Goal: Communication & Community: Connect with others

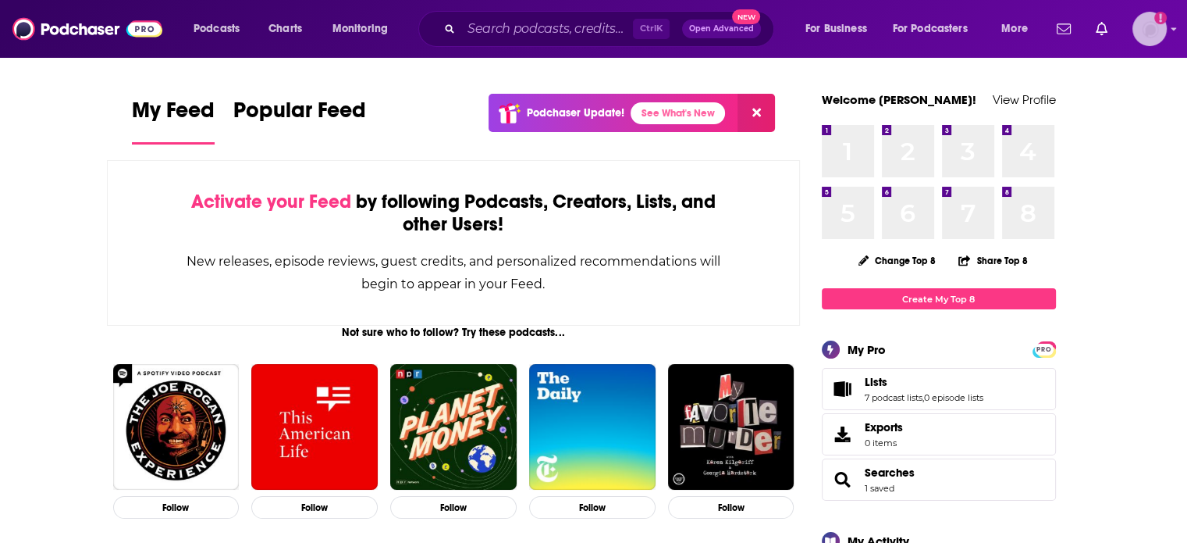
click at [1165, 31] on img "Logged in as ColinMcA" at bounding box center [1150, 29] width 34 height 34
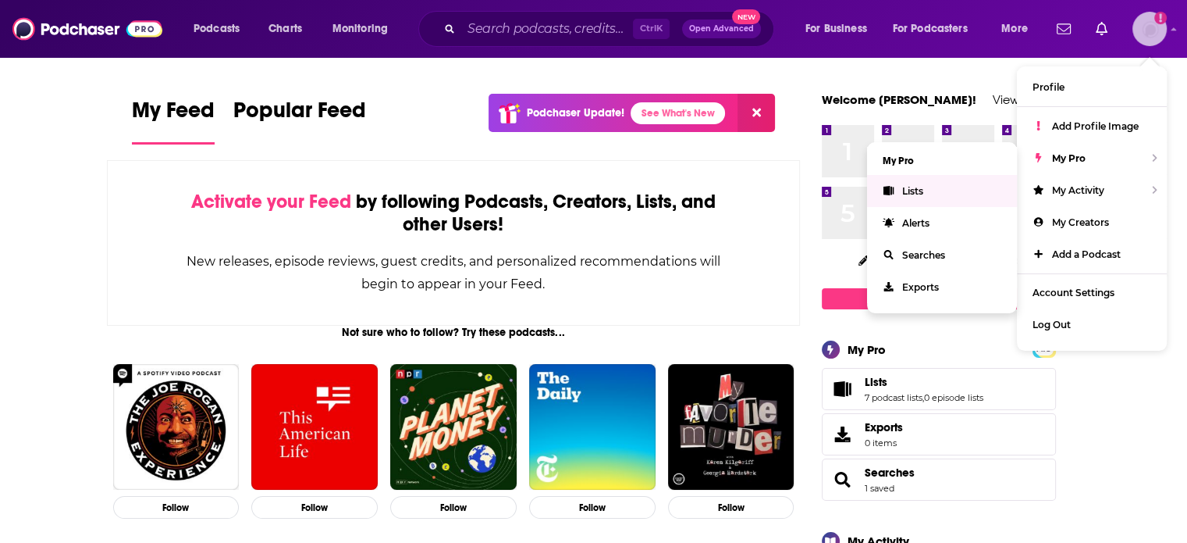
click at [909, 187] on span "Lists" at bounding box center [912, 191] width 21 height 12
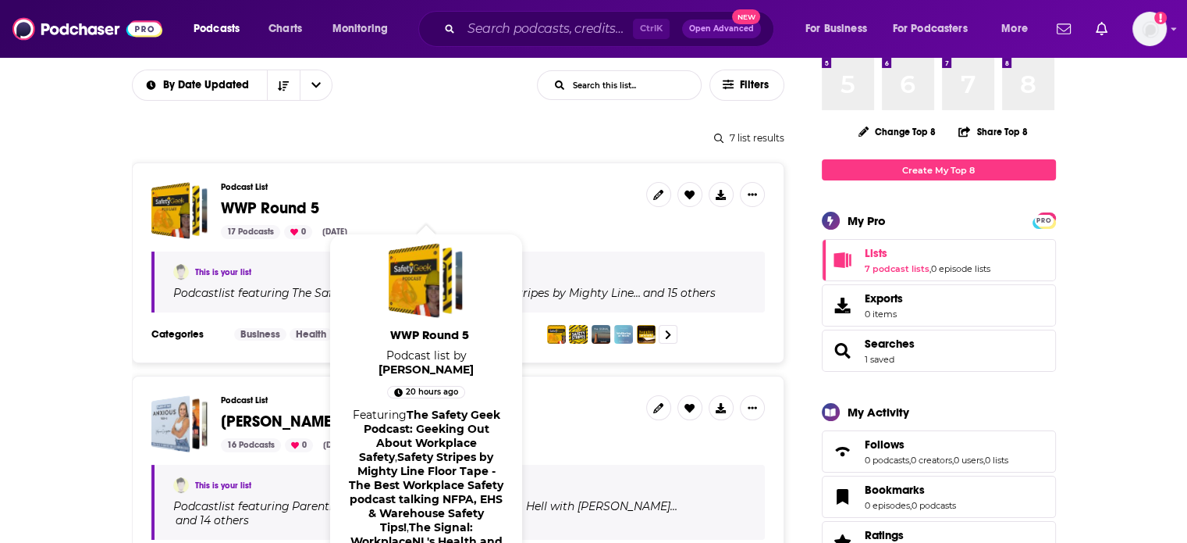
scroll to position [156, 0]
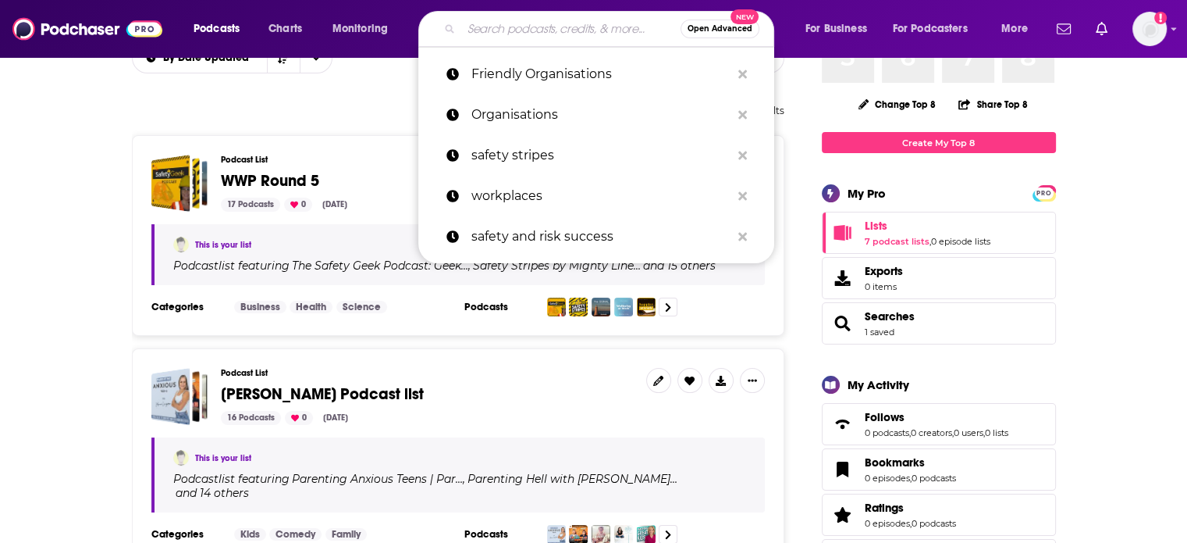
click at [556, 29] on input "Search podcasts, credits, & more..." at bounding box center [570, 28] width 219 height 25
paste input "Wellbeing at work"
type input "Wellbeing at work"
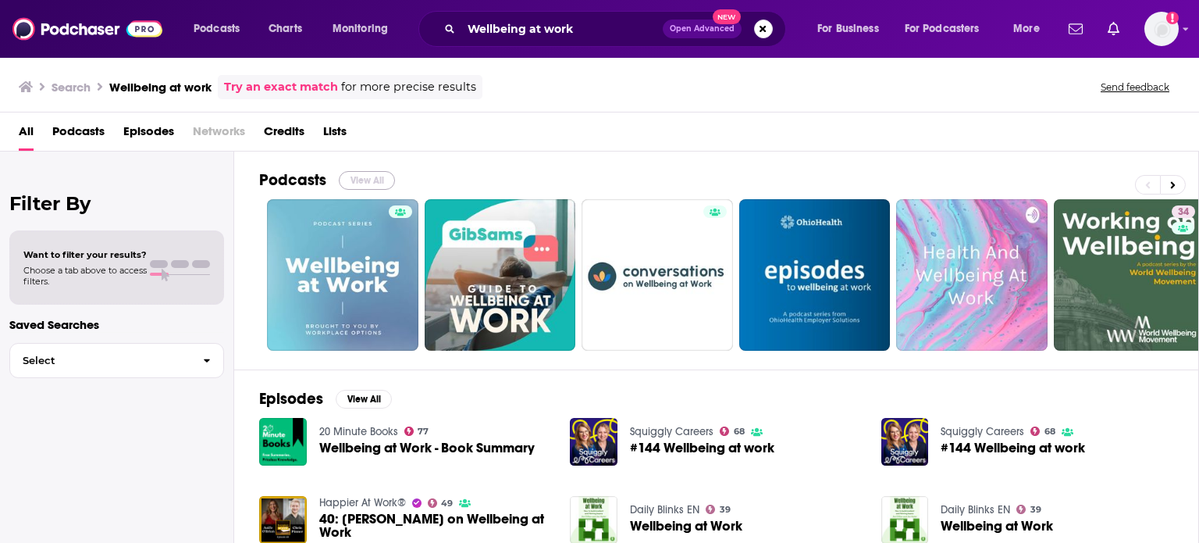
click at [351, 176] on button "View All" at bounding box center [367, 180] width 56 height 19
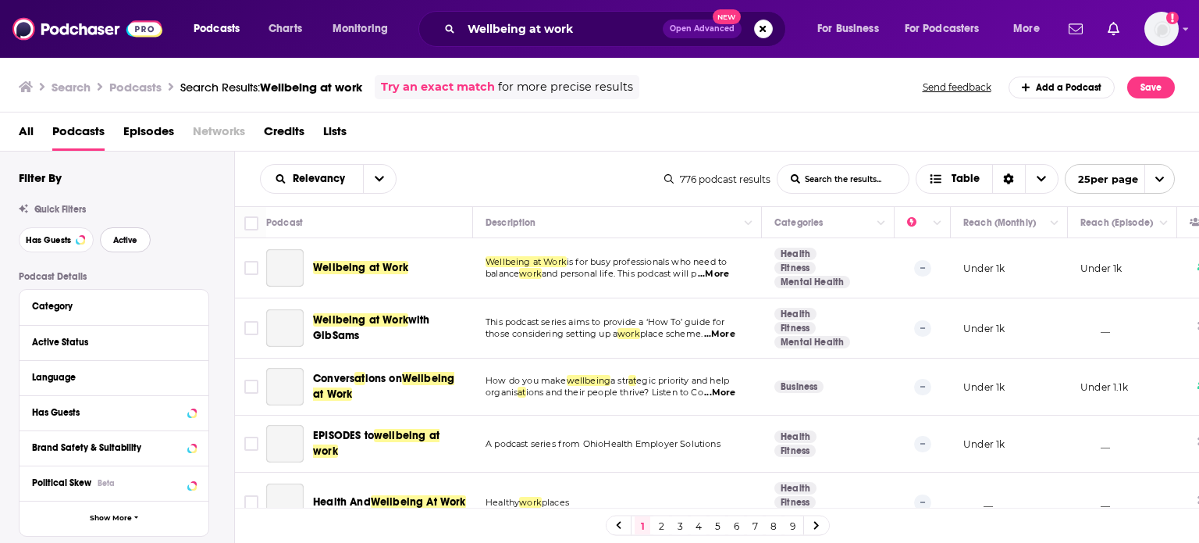
click at [132, 237] on span "Active" at bounding box center [125, 240] width 24 height 9
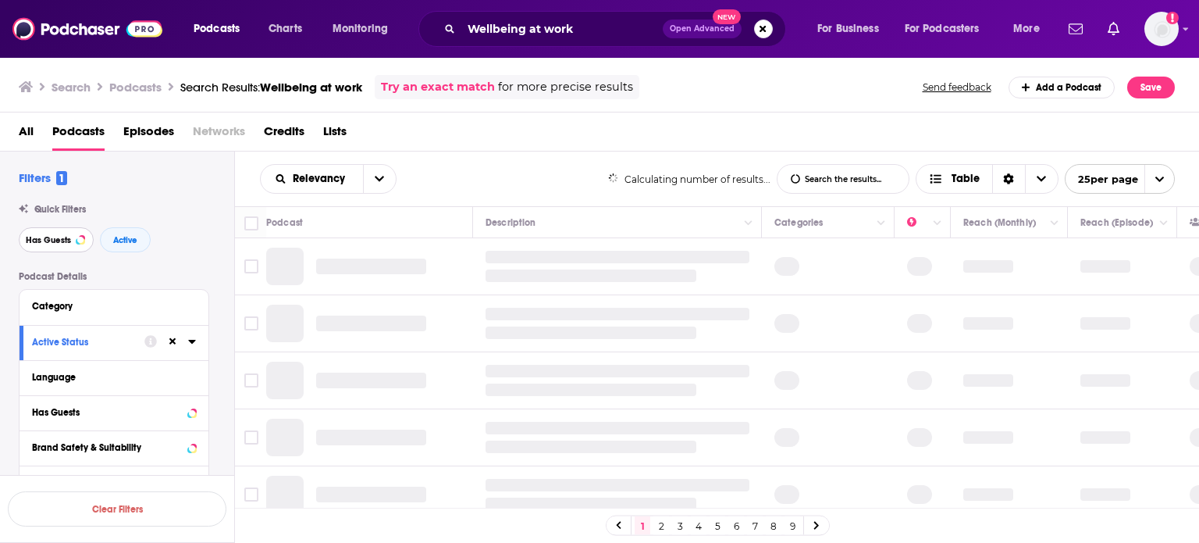
click at [66, 240] on span "Has Guests" at bounding box center [48, 240] width 45 height 9
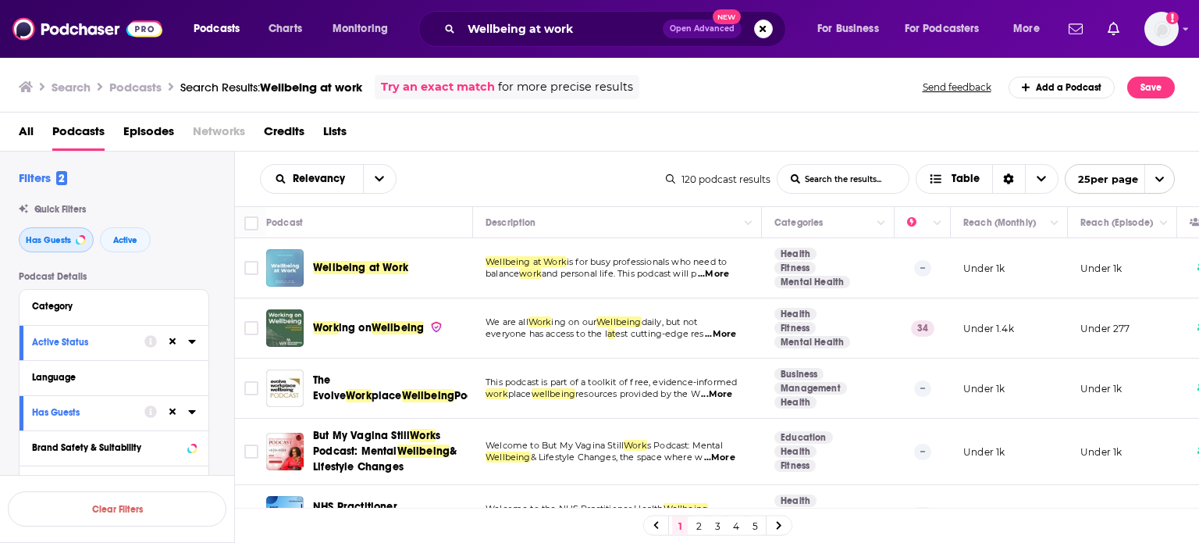
scroll to position [78, 0]
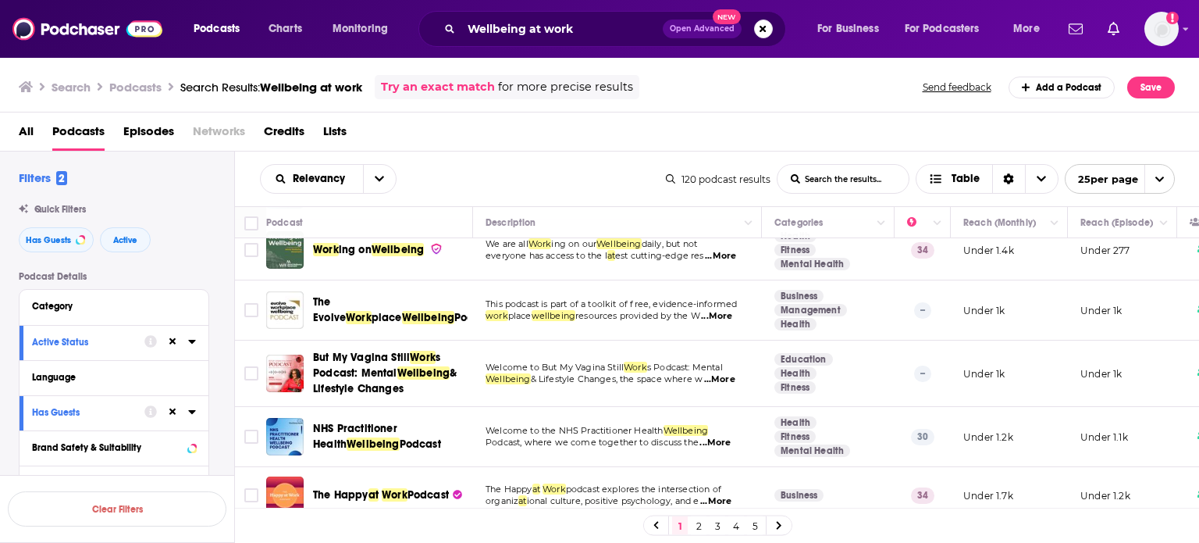
click at [725, 313] on span "...More" at bounding box center [716, 316] width 31 height 12
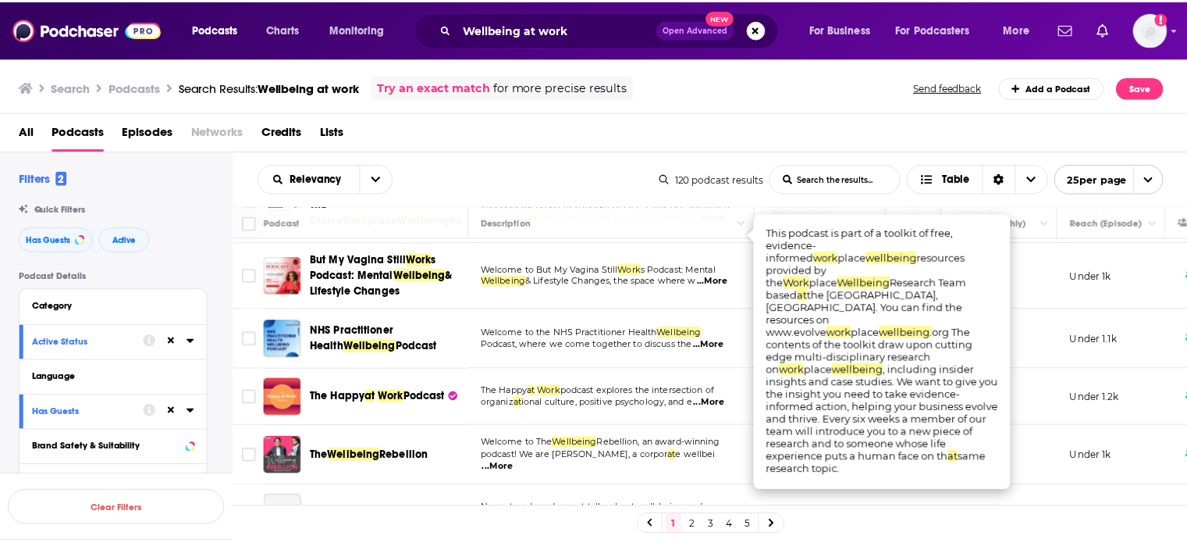
scroll to position [234, 0]
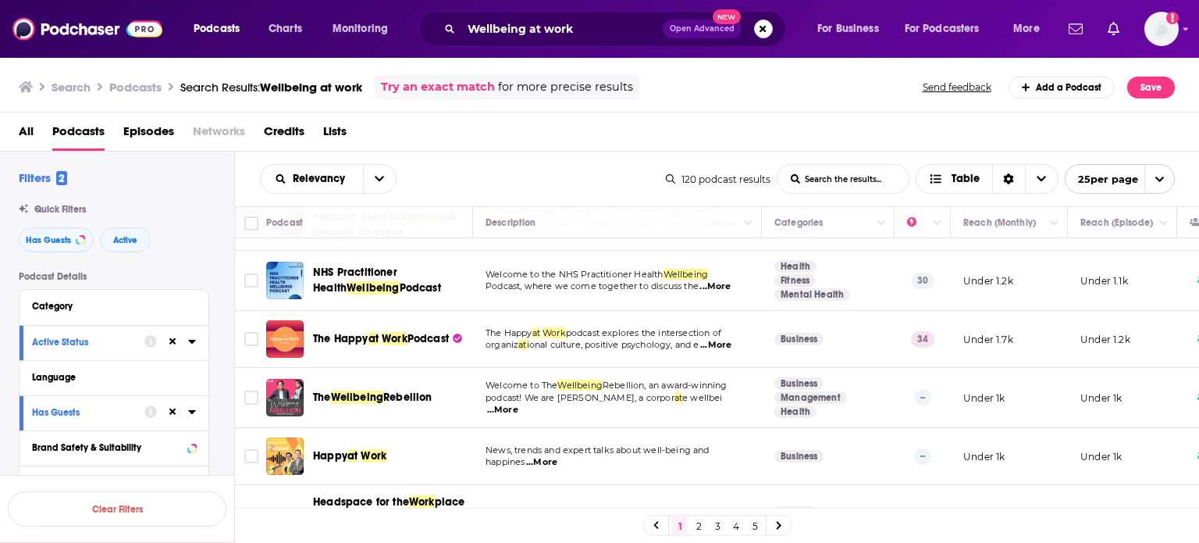
click at [719, 341] on span "...More" at bounding box center [715, 345] width 31 height 12
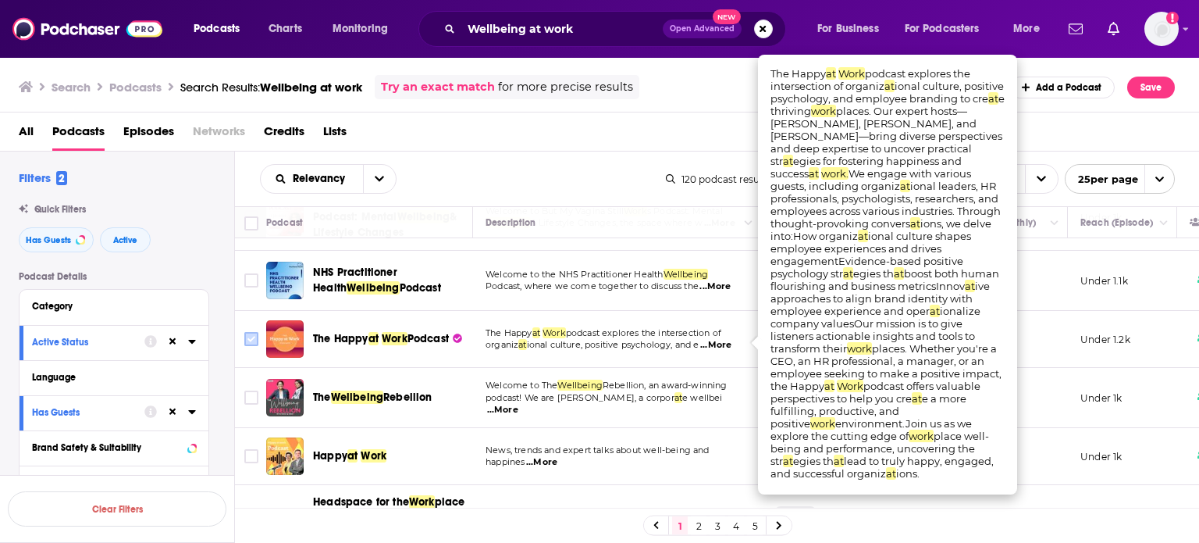
click at [255, 336] on input "Toggle select row" at bounding box center [251, 339] width 14 height 14
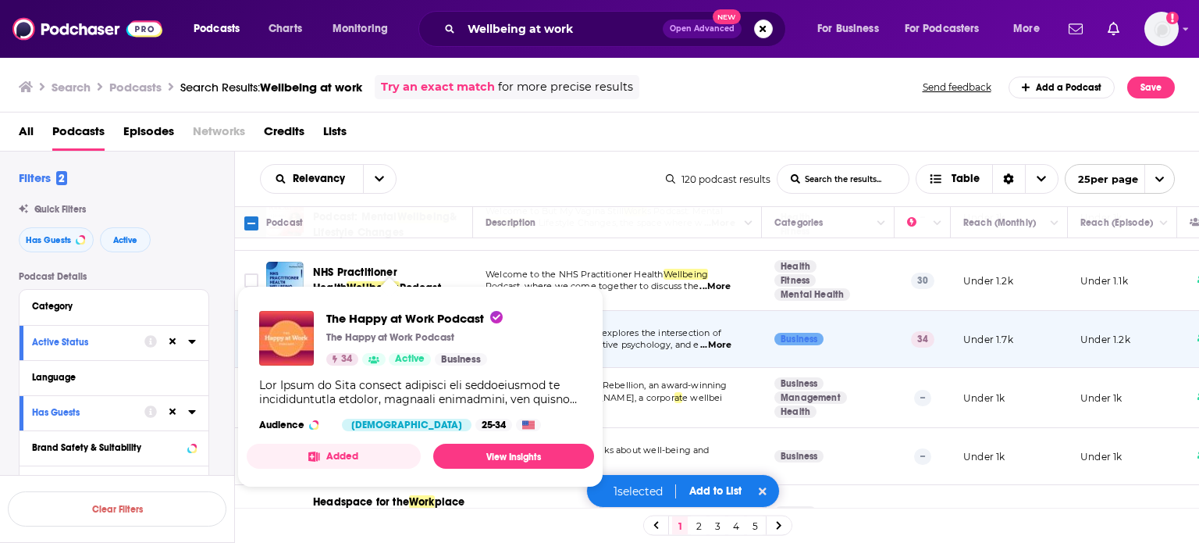
click at [350, 335] on p "The Happy at Work Podcast" at bounding box center [390, 337] width 128 height 12
click at [366, 324] on span "The Happy at Work Podcast" at bounding box center [414, 318] width 176 height 15
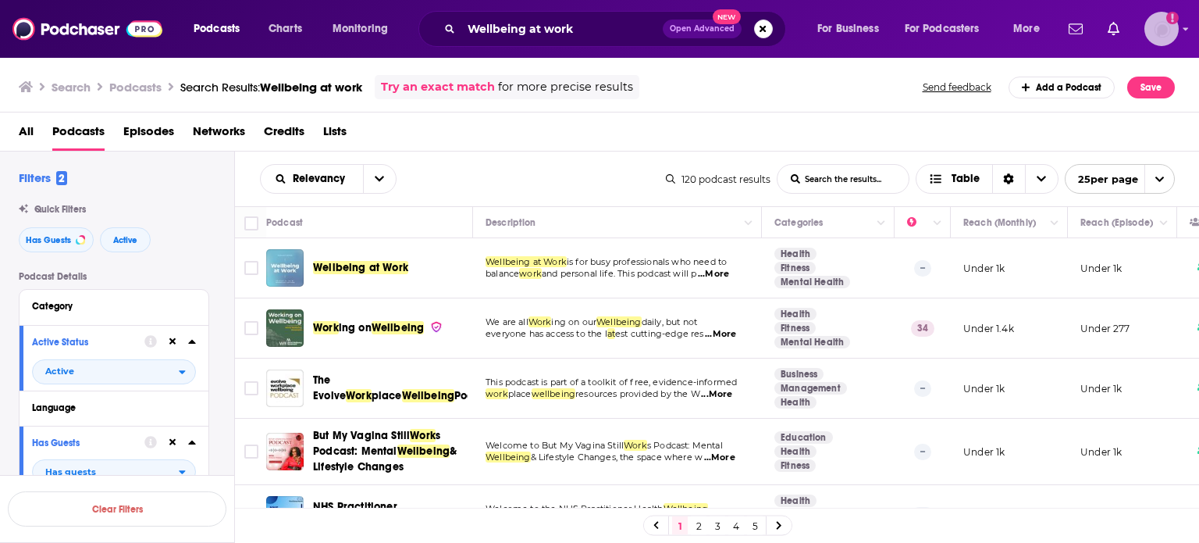
click at [1165, 34] on img "Logged in as ColinMcA" at bounding box center [1161, 29] width 34 height 34
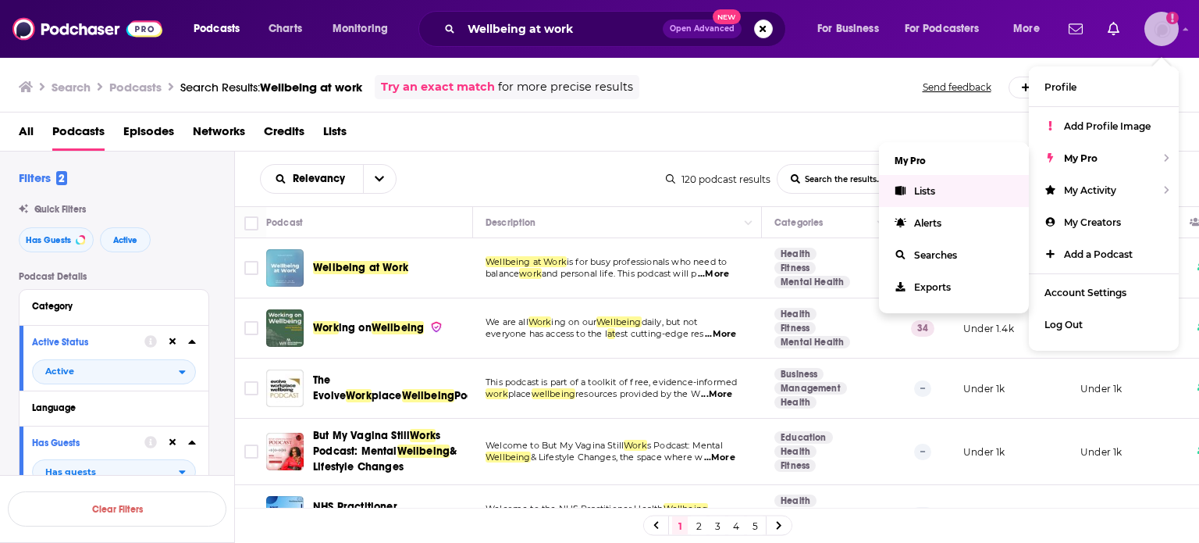
click at [921, 191] on span "Lists" at bounding box center [924, 191] width 21 height 12
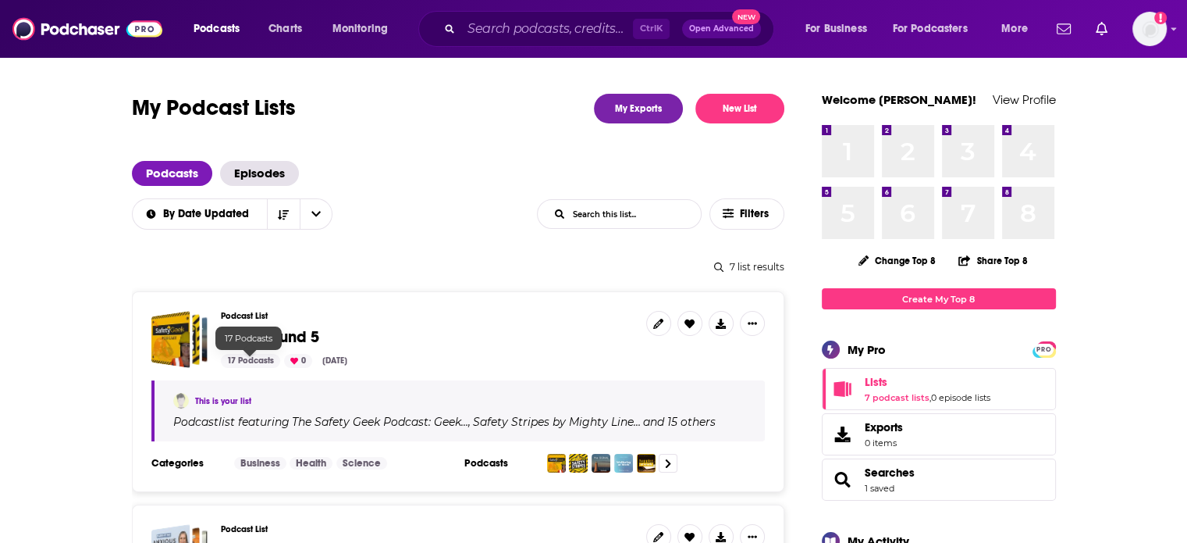
drag, startPoint x: 240, startPoint y: 351, endPoint x: 246, endPoint y: 343, distance: 10.2
click at [267, 336] on span "WWP Round 5" at bounding box center [270, 337] width 98 height 20
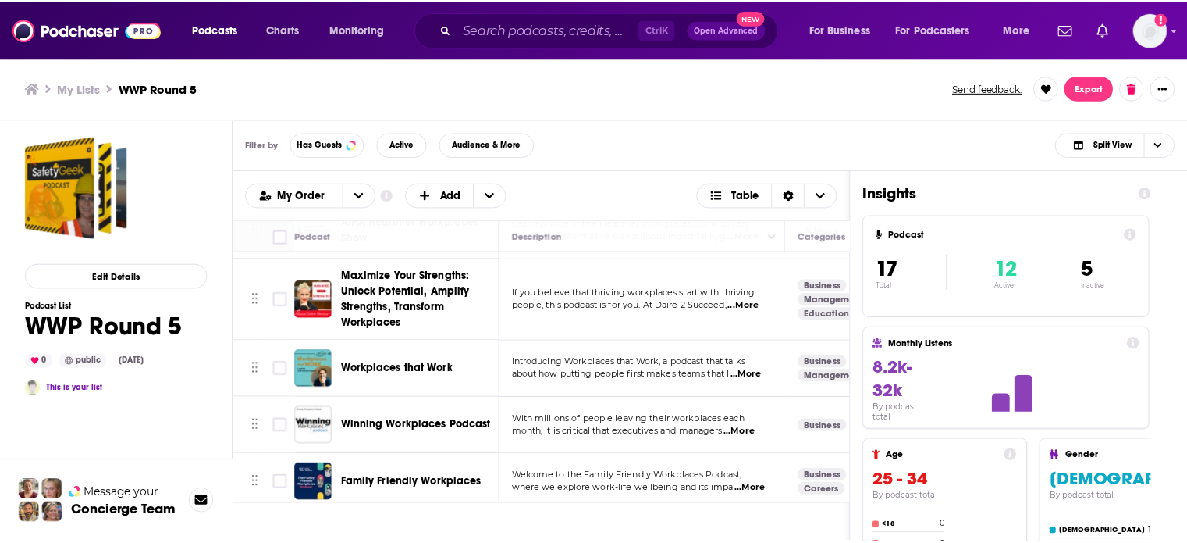
scroll to position [824, 0]
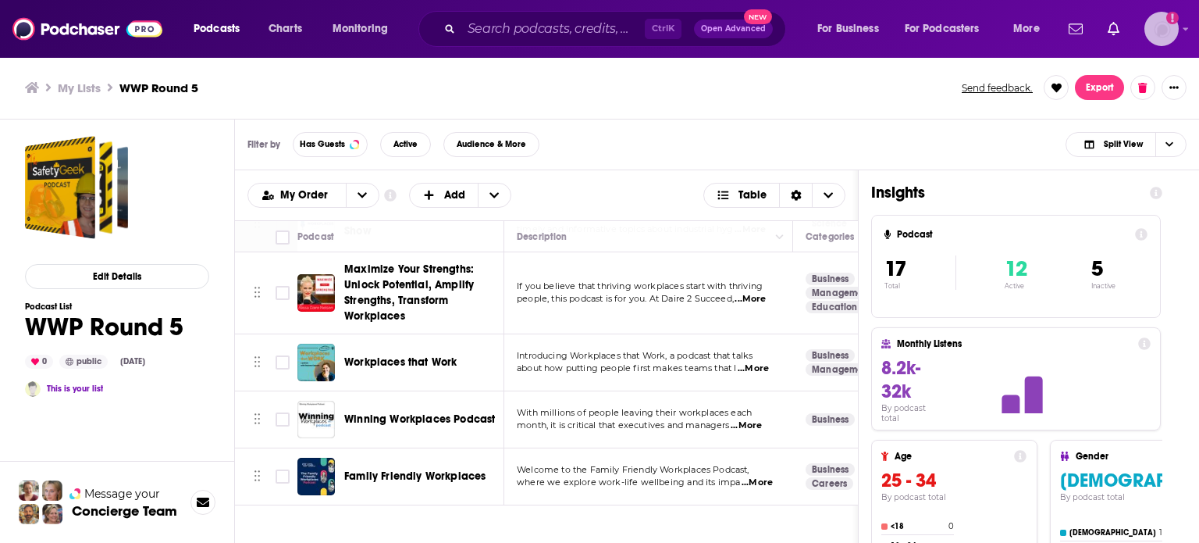
click at [1155, 27] on img "Logged in as ColinMcA" at bounding box center [1161, 29] width 34 height 34
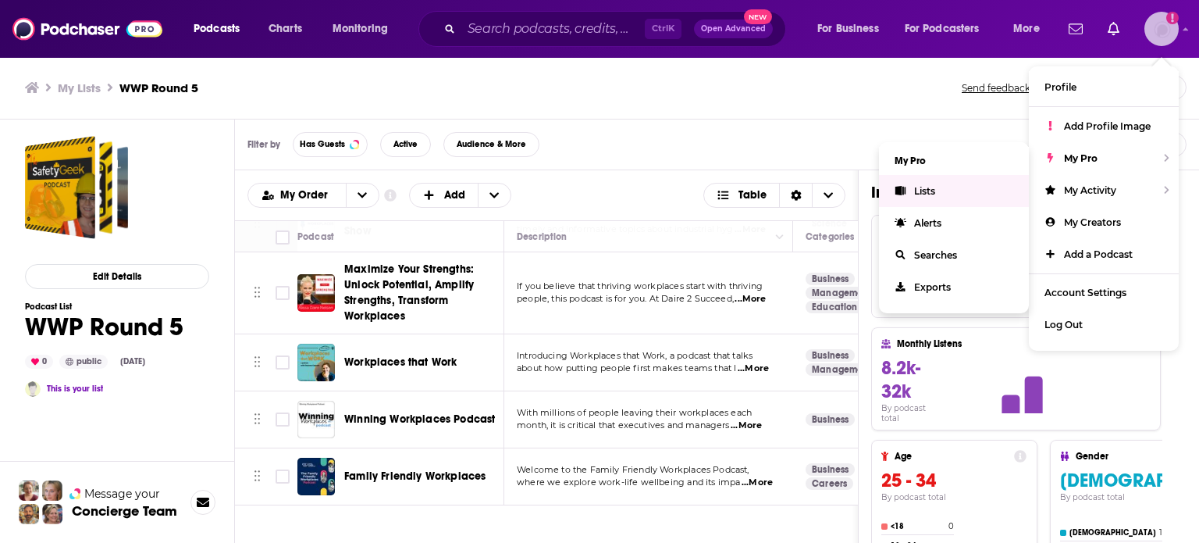
click at [959, 192] on link "Lists" at bounding box center [954, 191] width 150 height 32
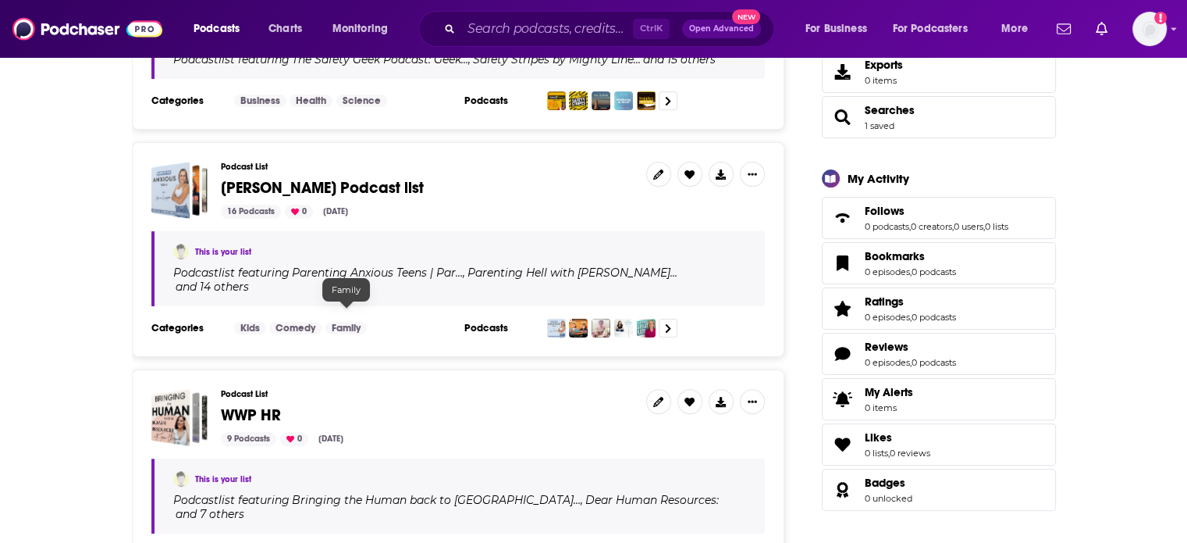
scroll to position [390, 0]
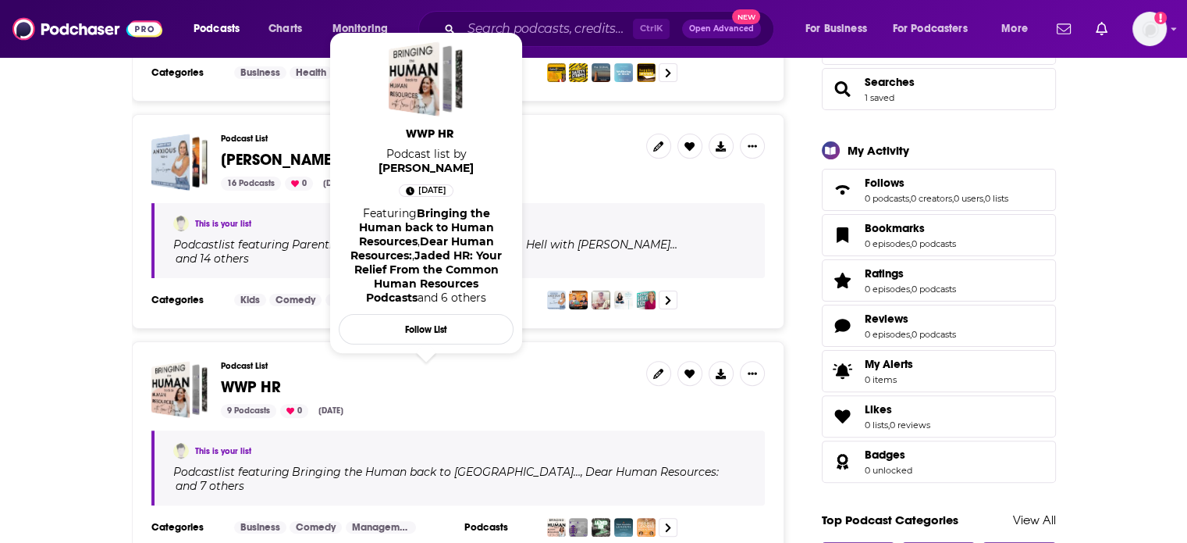
click at [247, 377] on span "WWP HR" at bounding box center [251, 387] width 60 height 20
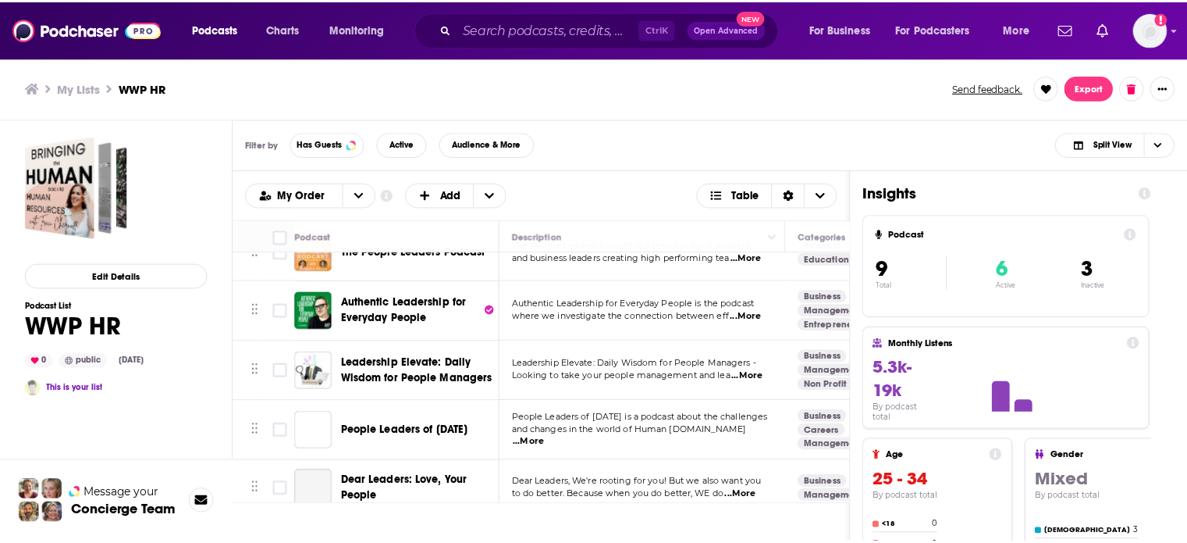
scroll to position [297, 0]
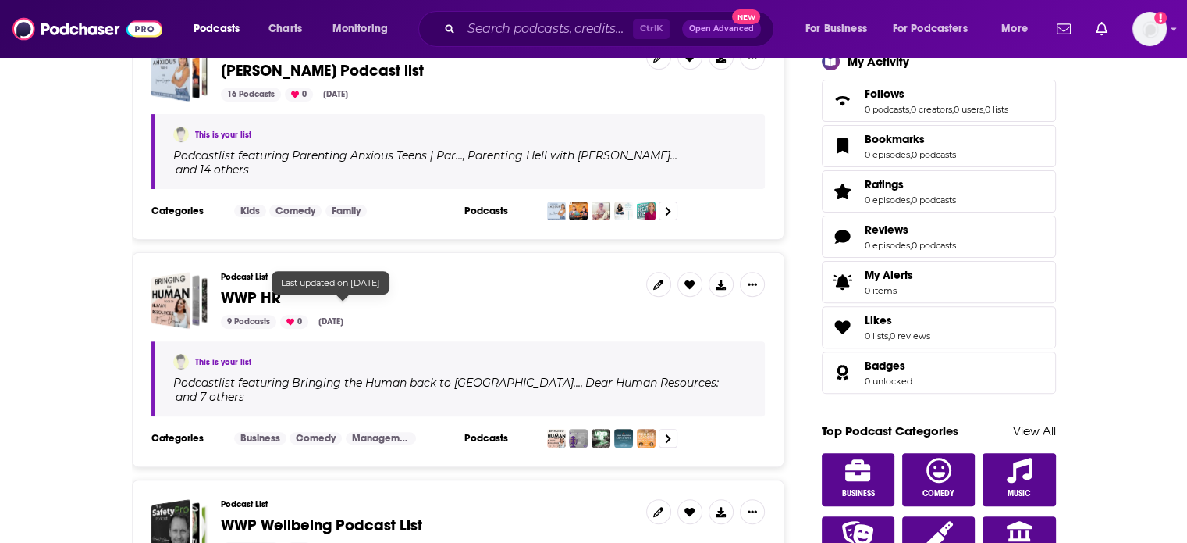
scroll to position [546, 0]
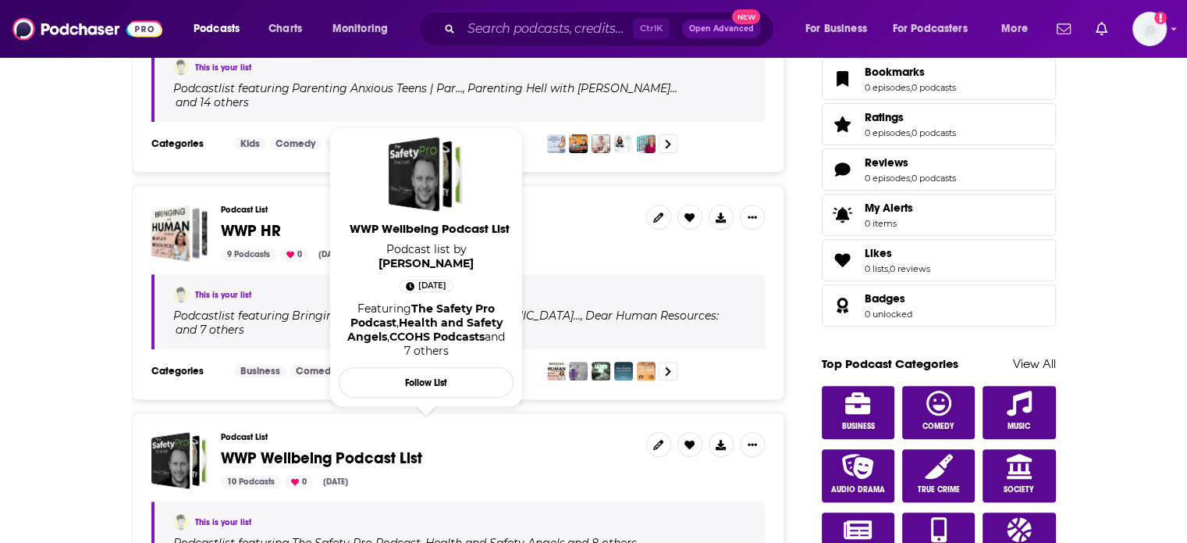
click at [291, 448] on span "WWP Wellbeing Podcast List" at bounding box center [321, 458] width 201 height 20
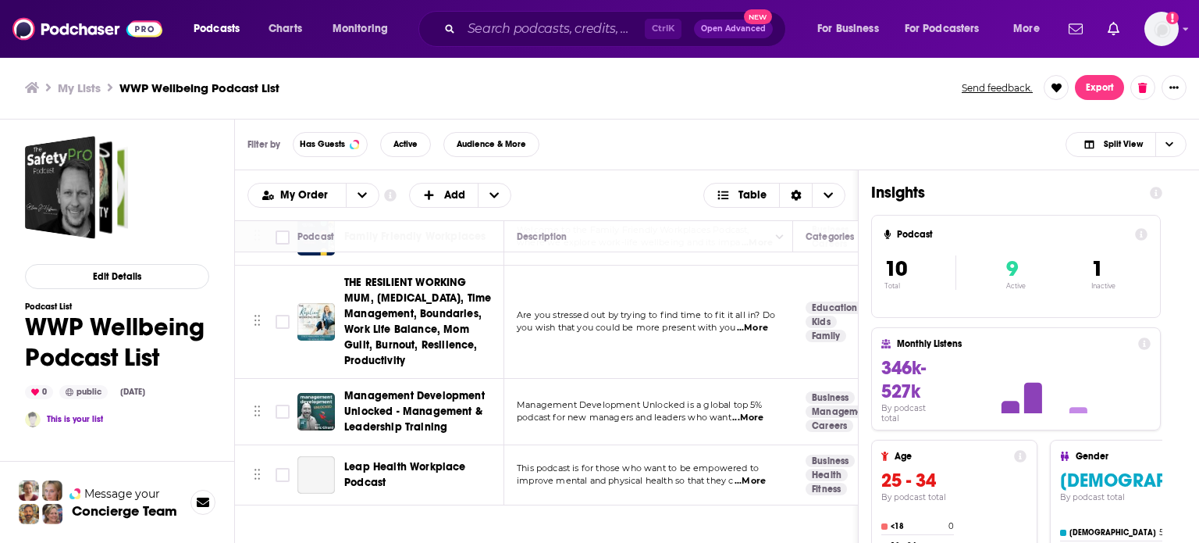
scroll to position [411, 0]
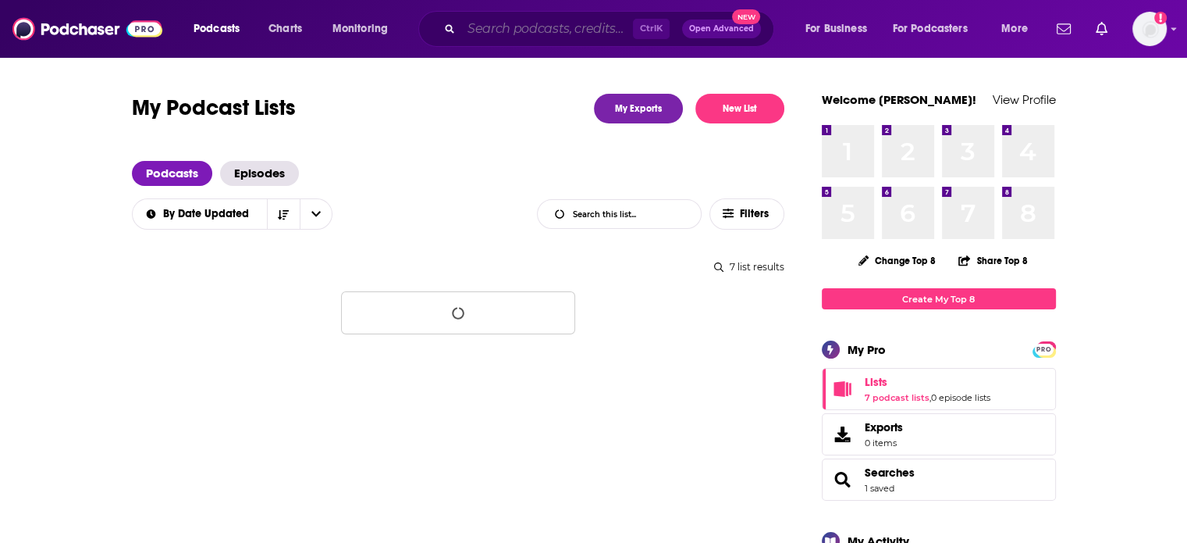
click at [506, 34] on input "Search podcasts, credits, & more..." at bounding box center [547, 28] width 172 height 25
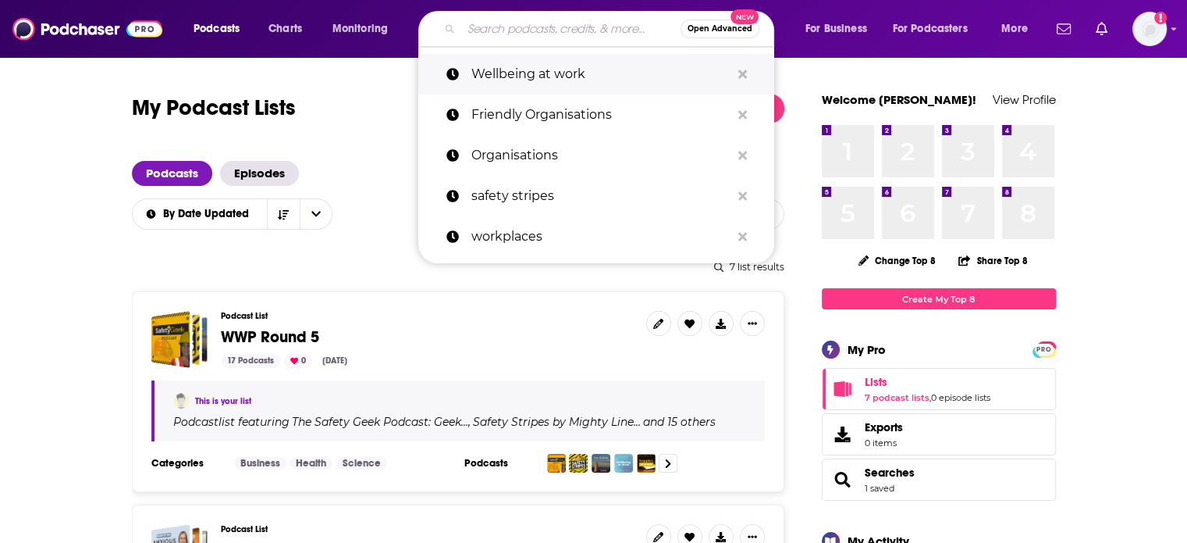
click at [527, 71] on p "Wellbeing at work" at bounding box center [601, 74] width 259 height 41
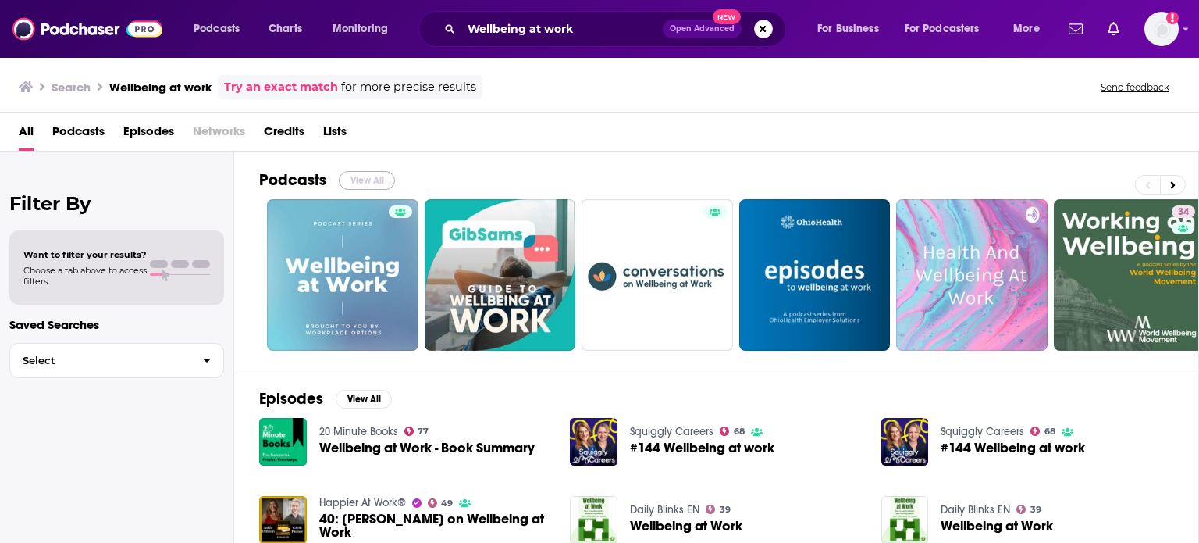
click at [363, 174] on button "View All" at bounding box center [367, 180] width 56 height 19
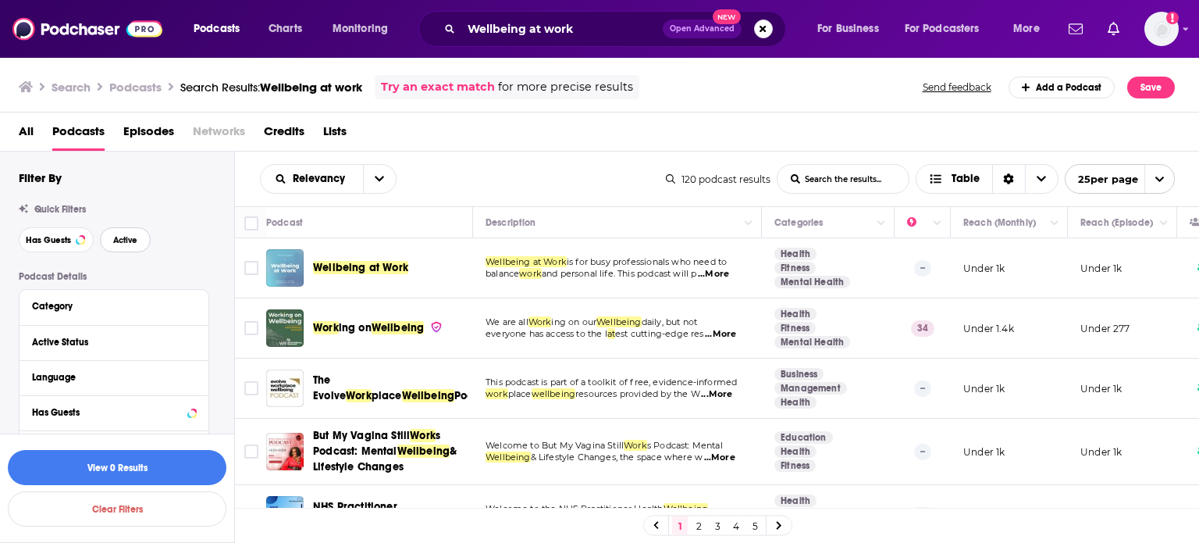
click at [113, 233] on button "Active" at bounding box center [125, 239] width 51 height 25
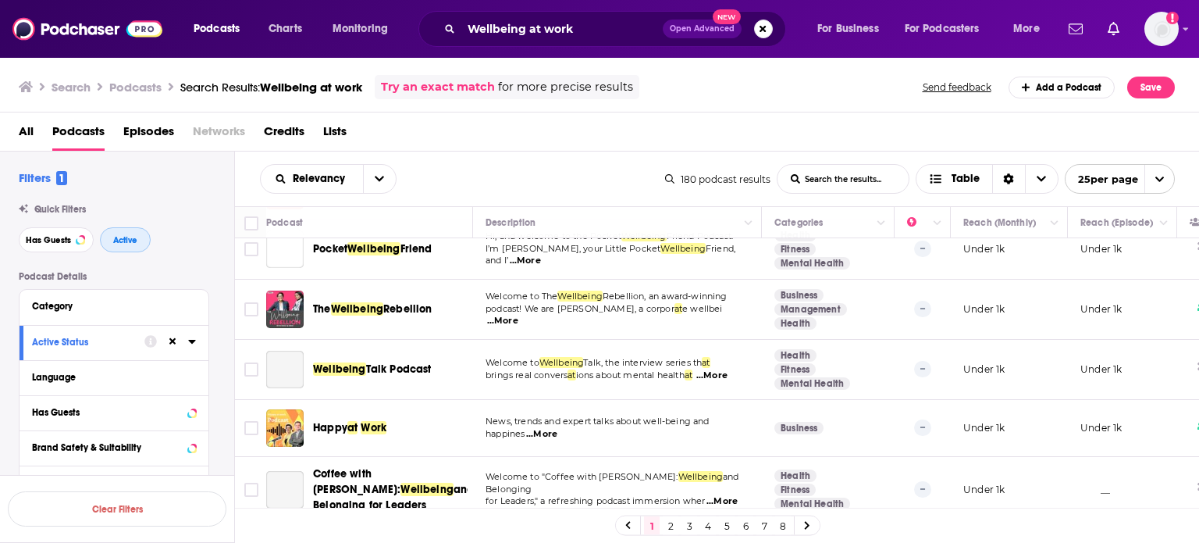
scroll to position [468, 0]
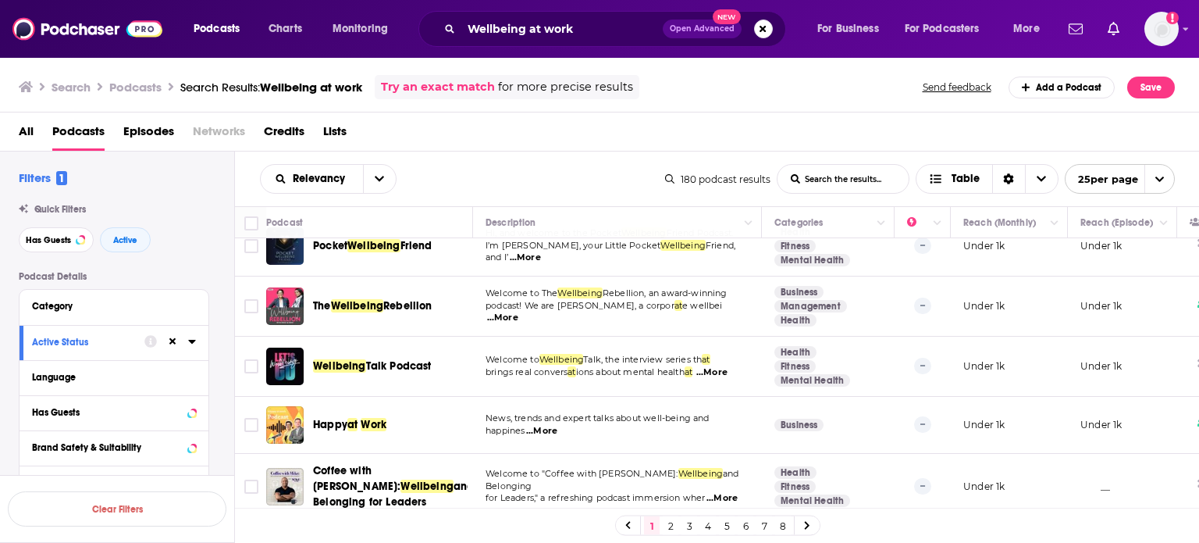
click at [545, 425] on span "...More" at bounding box center [541, 431] width 31 height 12
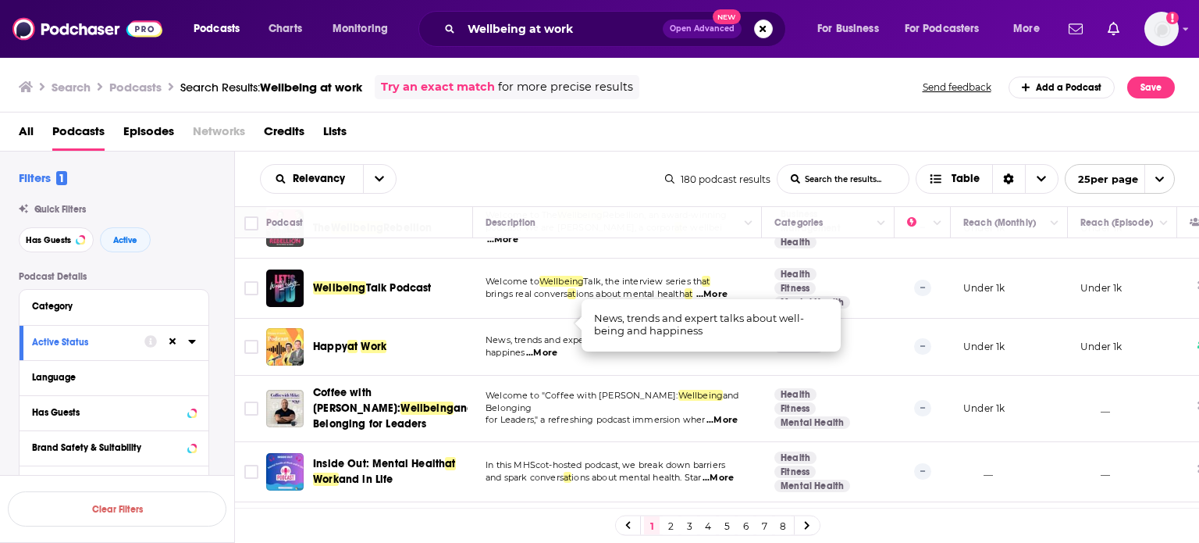
scroll to position [625, 0]
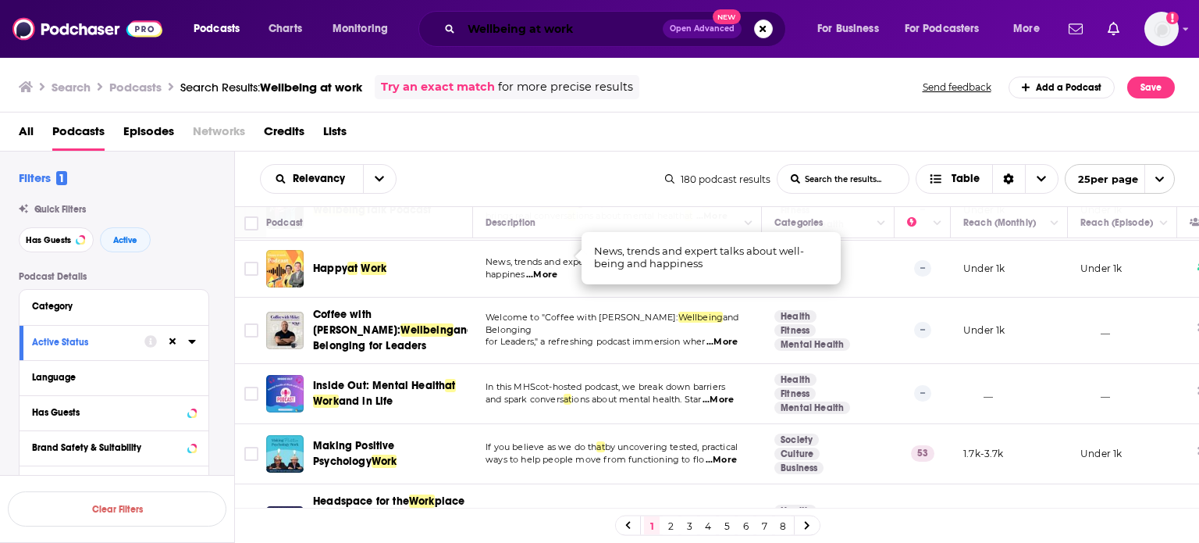
click at [546, 27] on input "Wellbeing at work" at bounding box center [561, 28] width 201 height 25
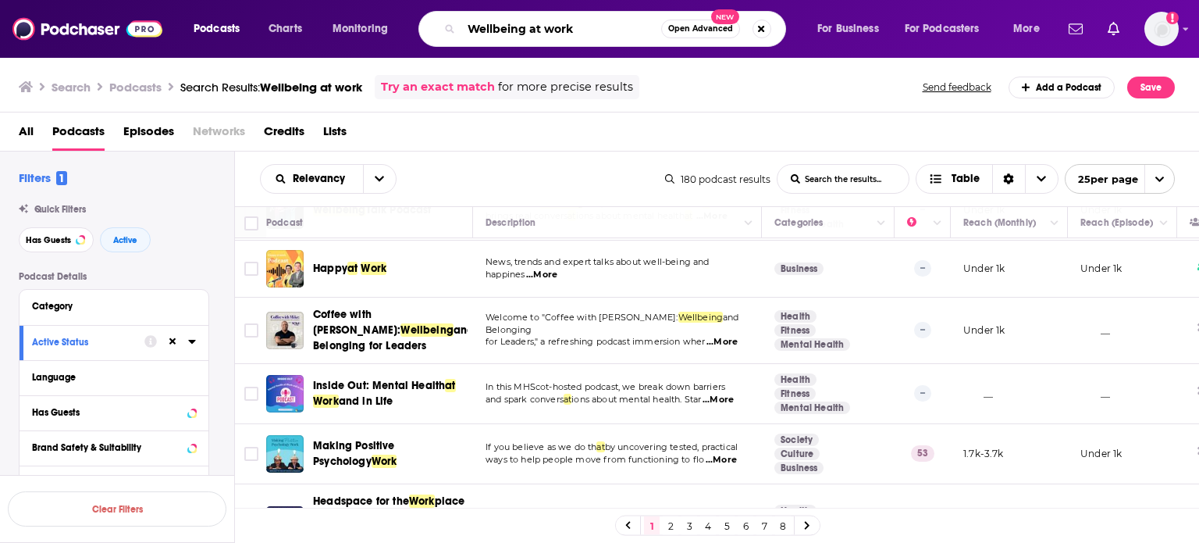
click at [546, 27] on input "Wellbeing at work" at bounding box center [561, 28] width 200 height 25
paste input "leading"
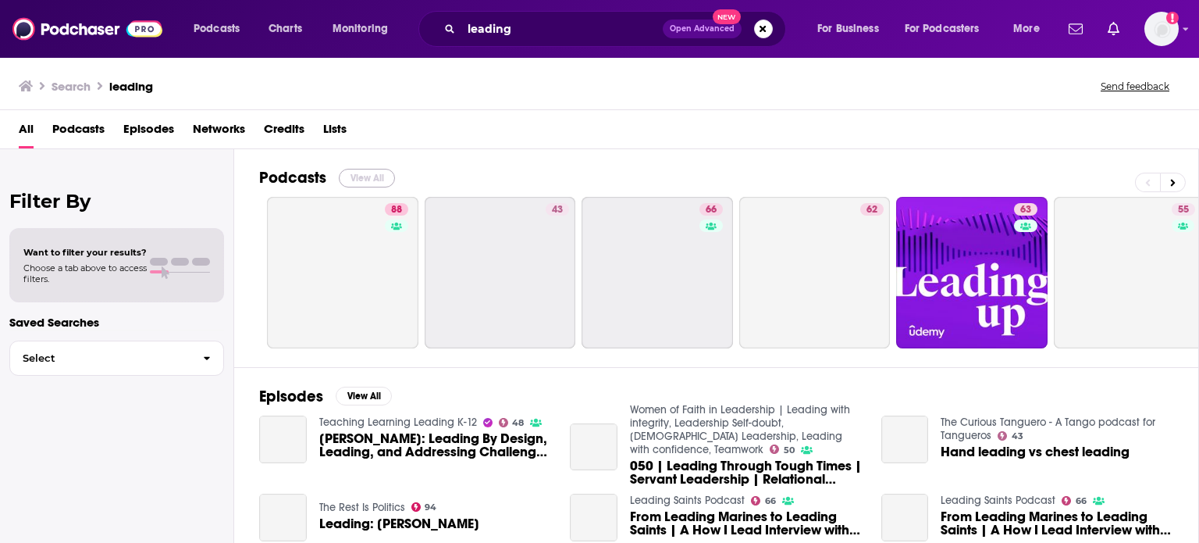
click at [366, 178] on button "View All" at bounding box center [367, 178] width 56 height 19
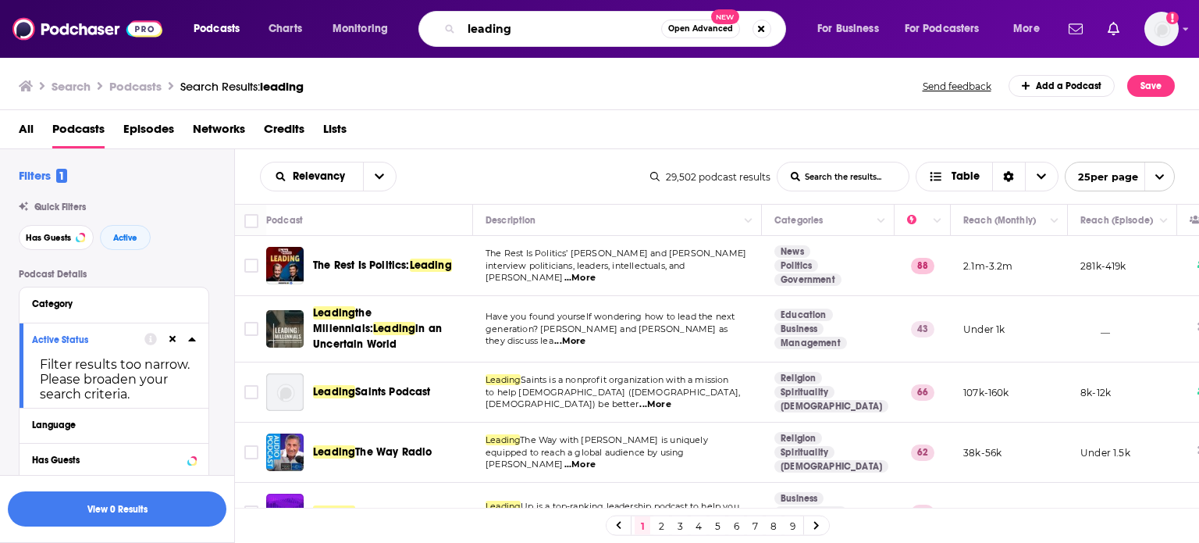
click at [534, 27] on input "leading" at bounding box center [561, 28] width 200 height 25
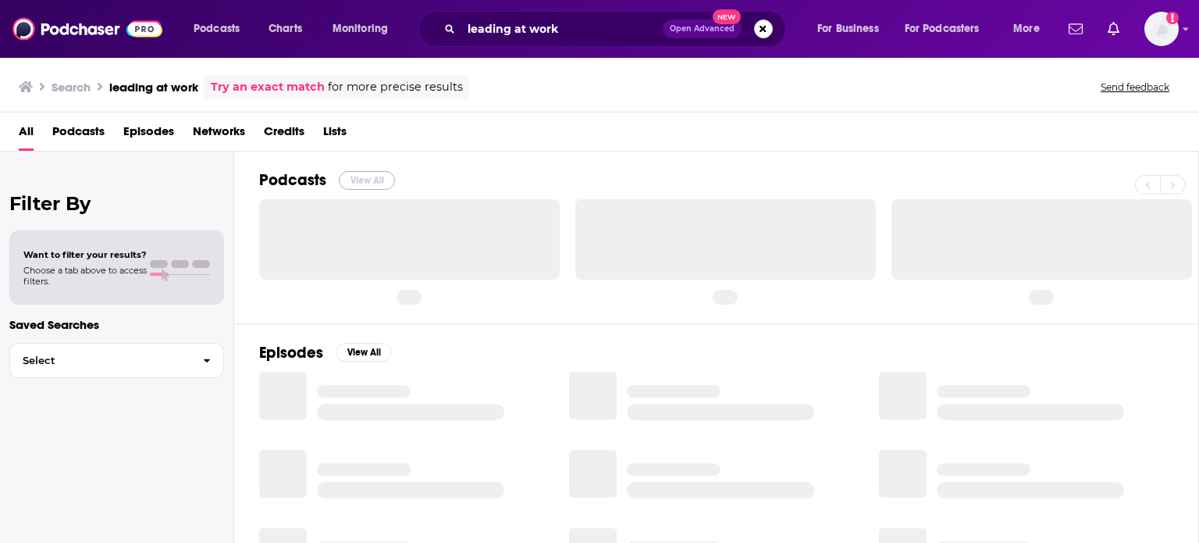
click at [376, 177] on button "View All" at bounding box center [367, 180] width 56 height 19
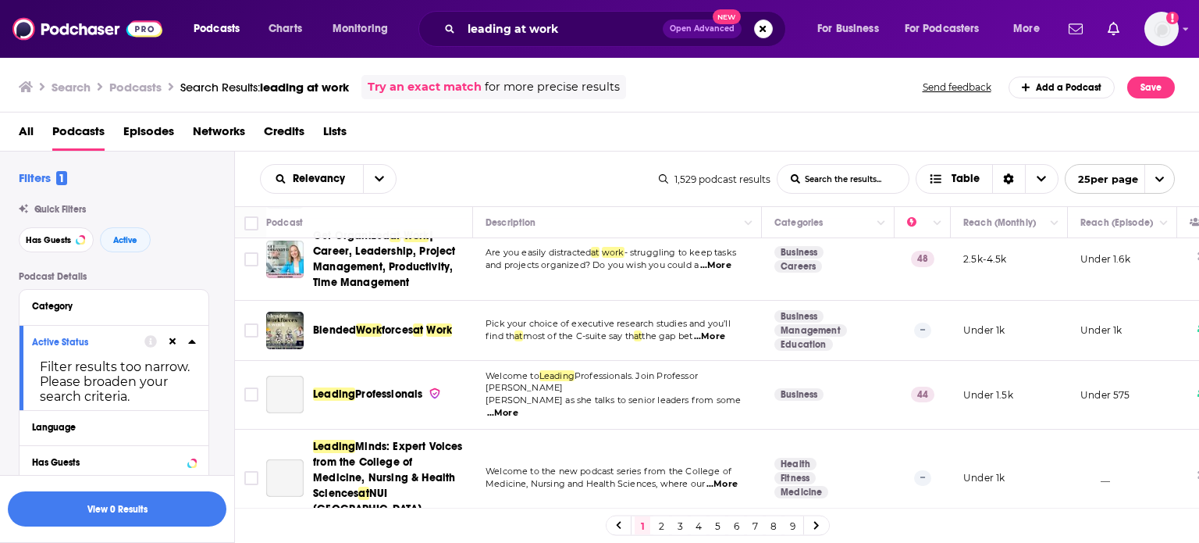
scroll to position [703, 0]
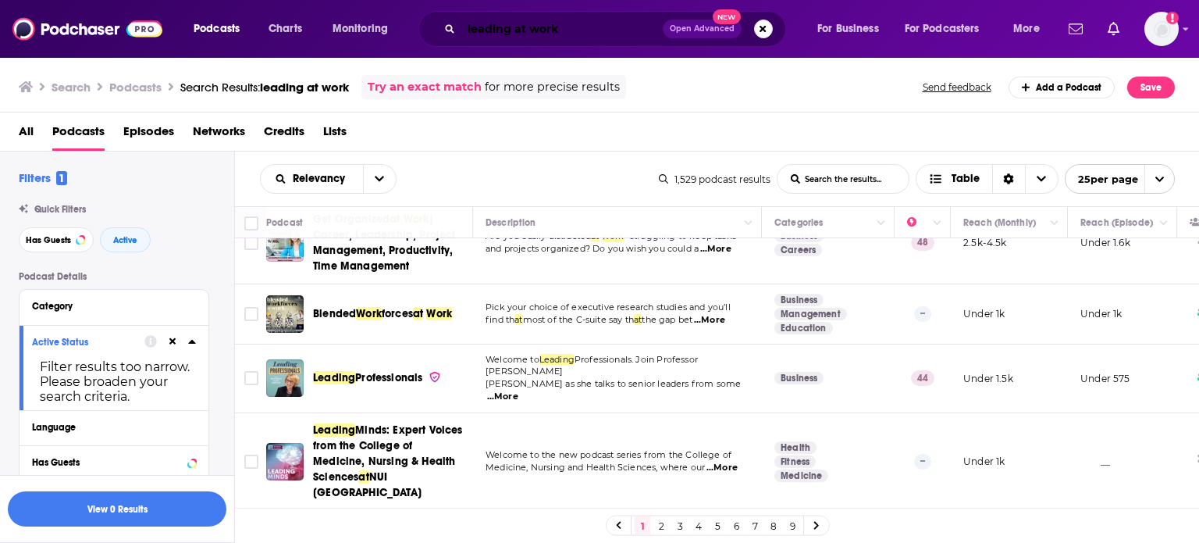
click at [553, 34] on input "leading at work" at bounding box center [561, 28] width 201 height 25
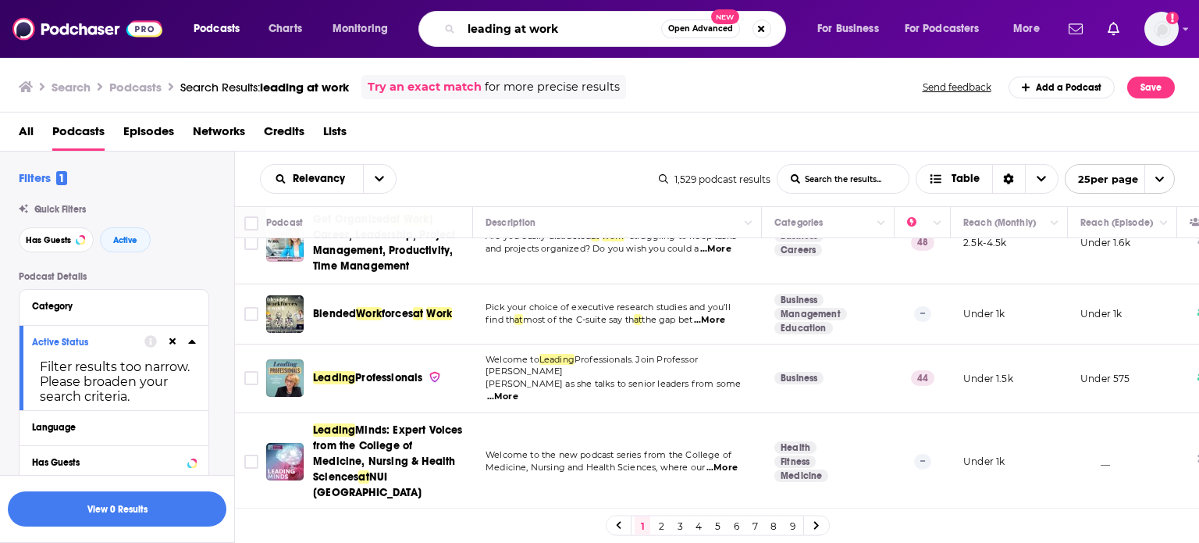
click at [553, 34] on input "leading at work" at bounding box center [561, 28] width 200 height 25
type input "HR"
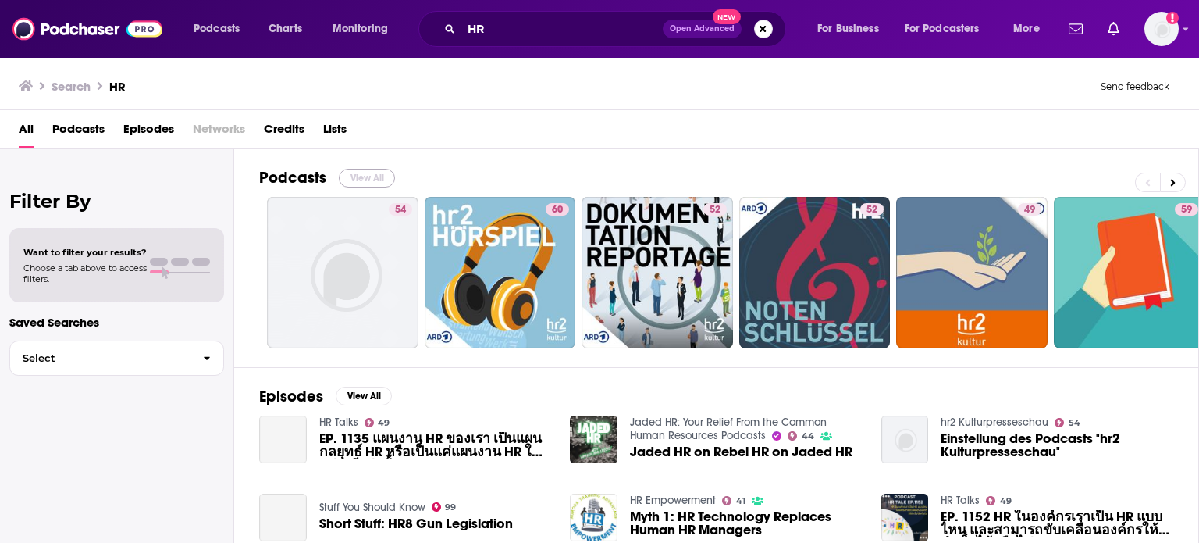
click at [378, 176] on button "View All" at bounding box center [367, 178] width 56 height 19
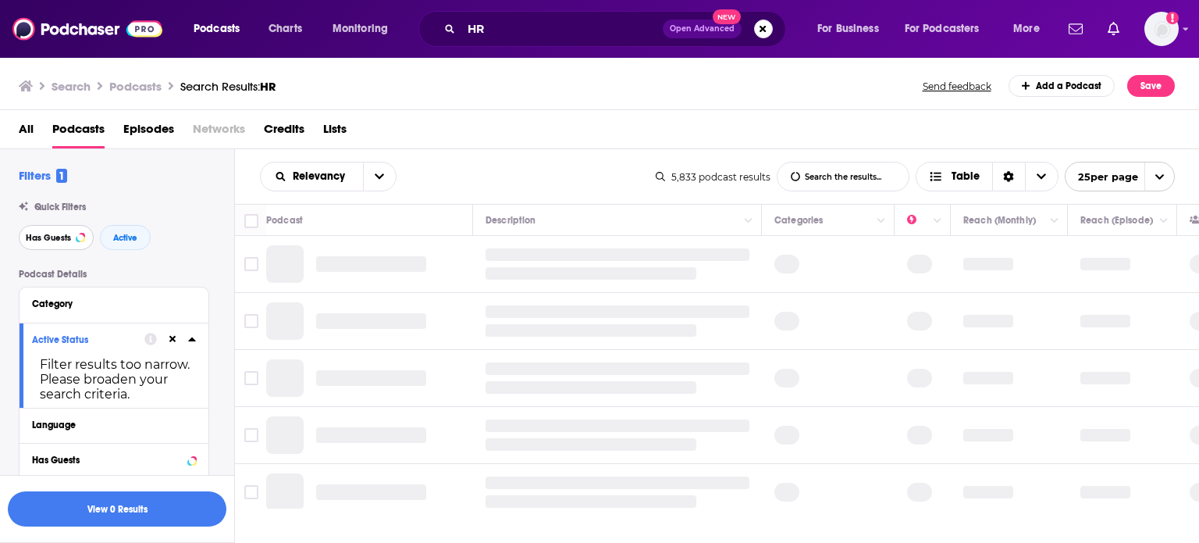
click at [69, 237] on span "Has Guests" at bounding box center [48, 237] width 45 height 9
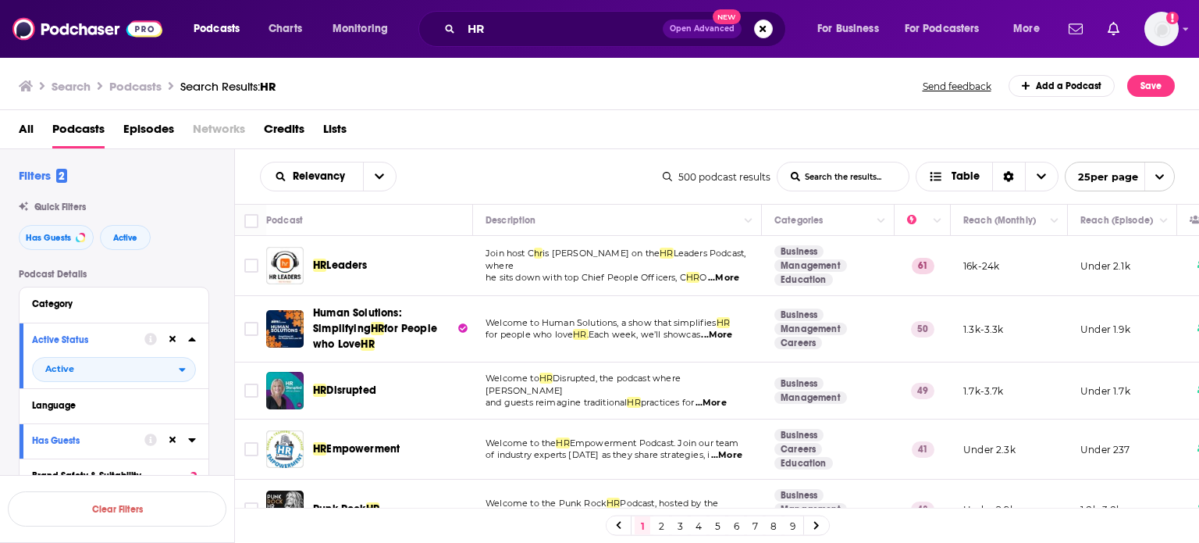
click at [731, 333] on span "...More" at bounding box center [716, 335] width 31 height 12
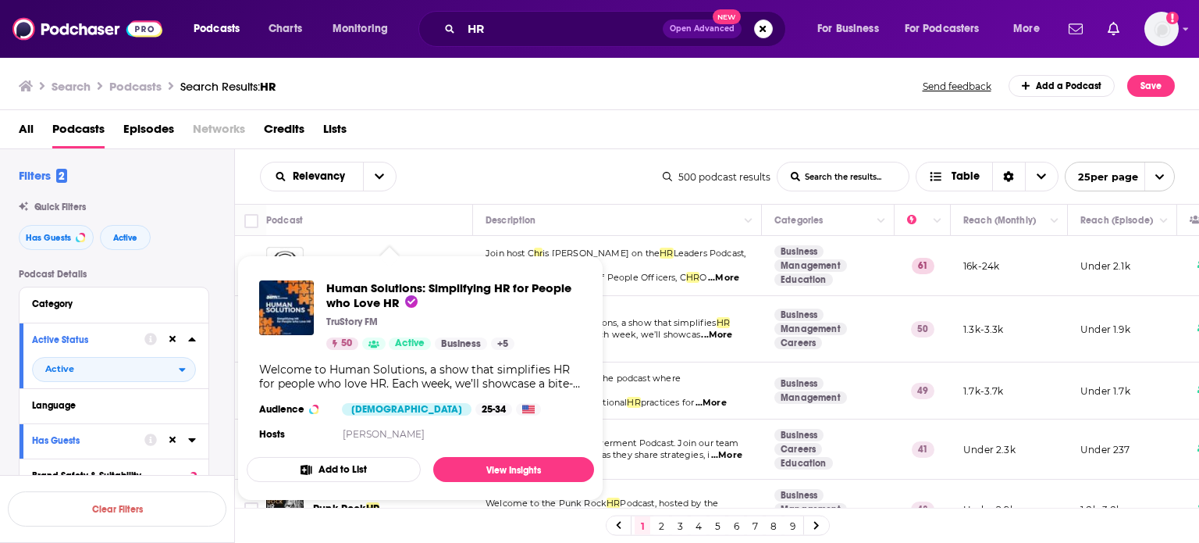
click at [664, 296] on td "Welcome to Human Solutions, a show that simplifies HR for people who love HR. E…" at bounding box center [617, 329] width 289 height 66
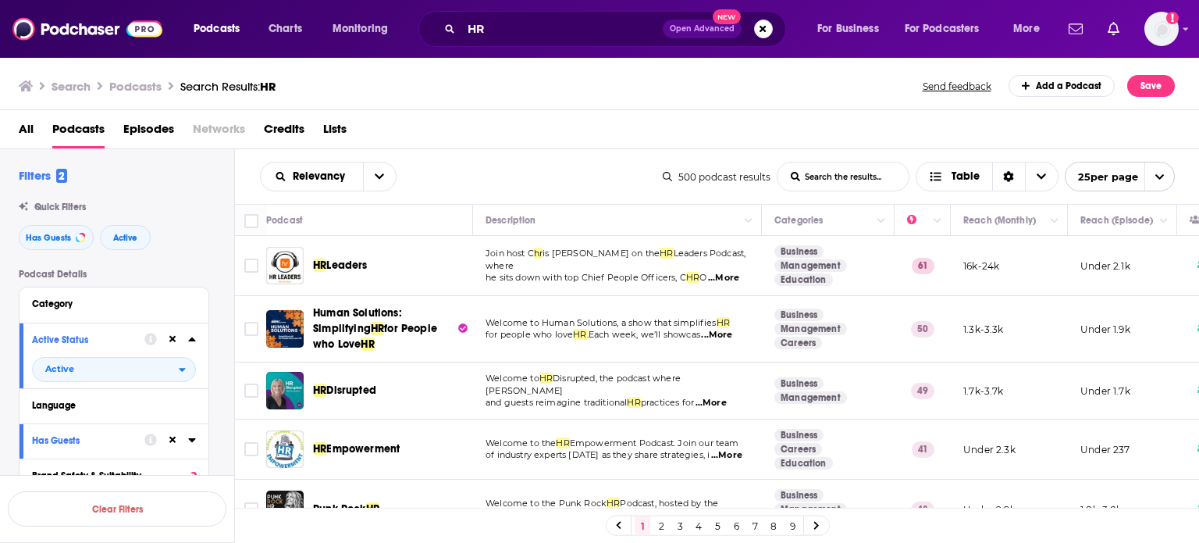
click at [727, 397] on span "...More" at bounding box center [711, 403] width 31 height 12
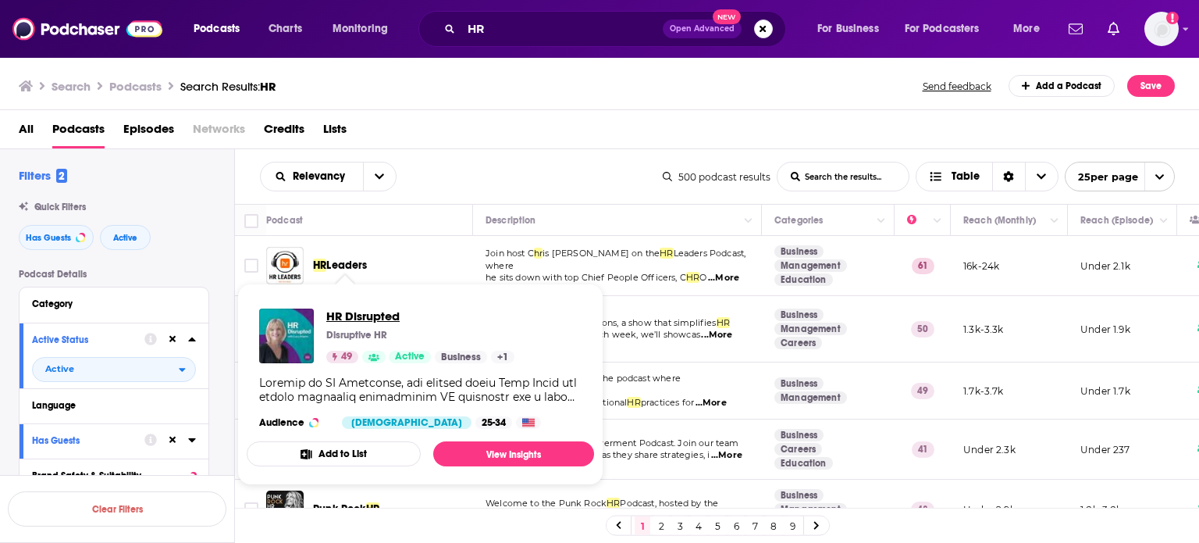
drag, startPoint x: 354, startPoint y: 386, endPoint x: 338, endPoint y: 314, distance: 74.3
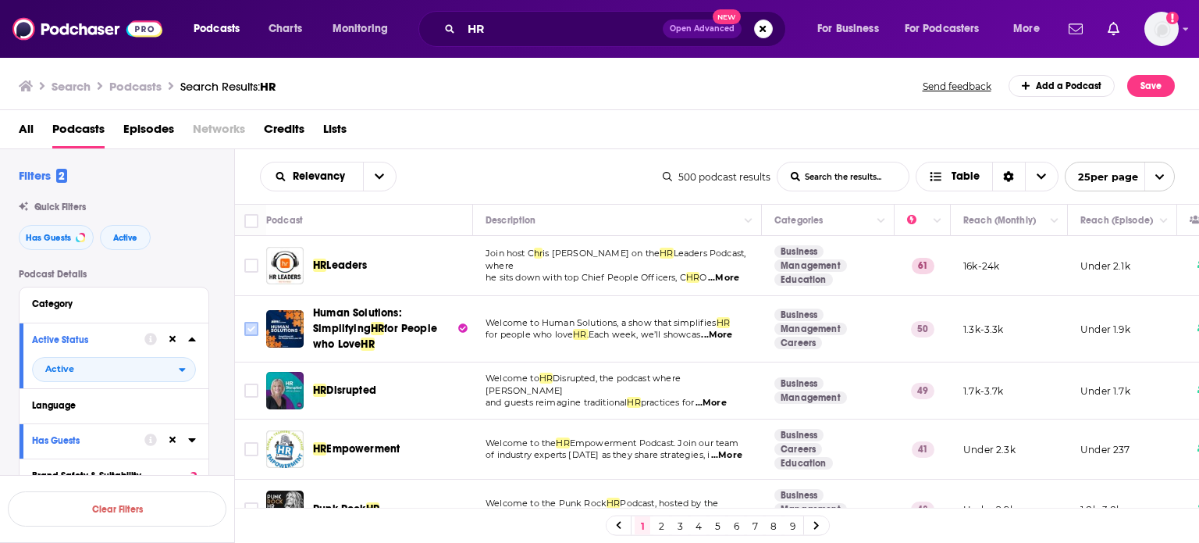
click at [251, 333] on input "Toggle select row" at bounding box center [251, 329] width 14 height 14
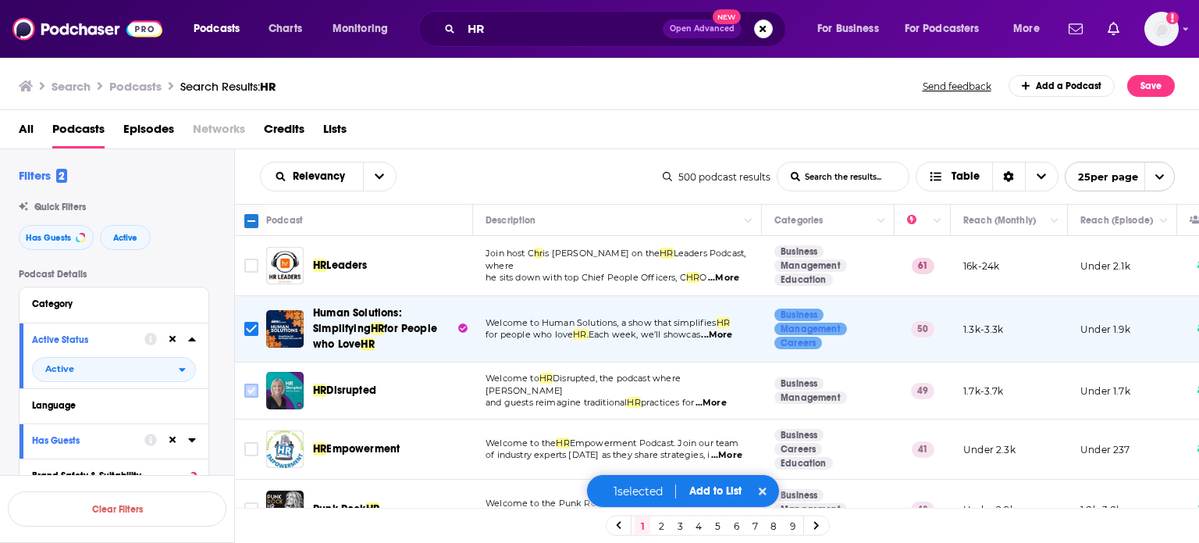
click at [253, 390] on input "Toggle select row" at bounding box center [251, 390] width 14 height 14
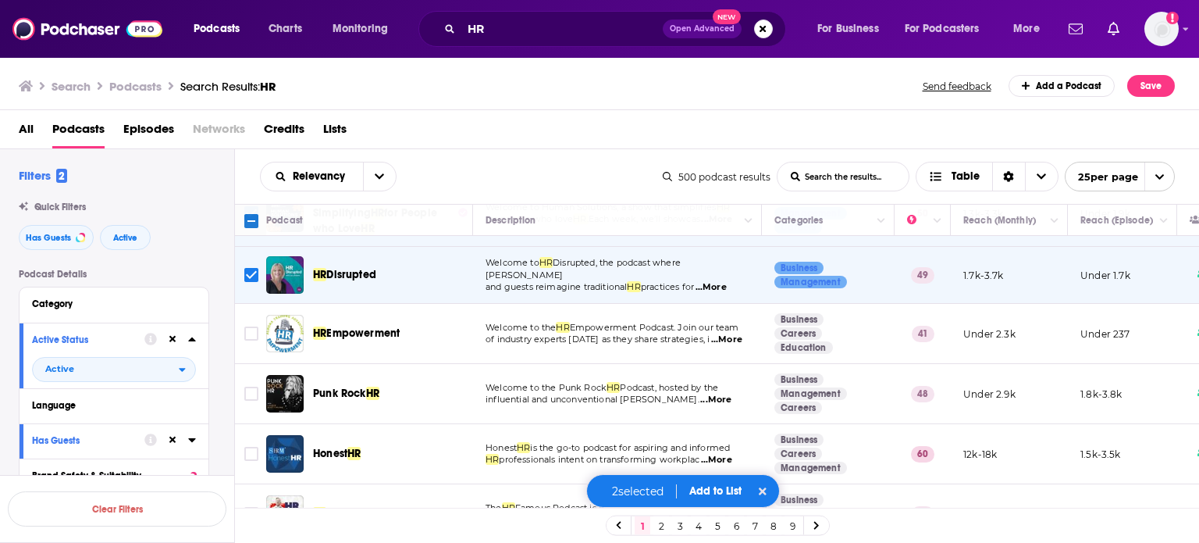
scroll to position [78, 0]
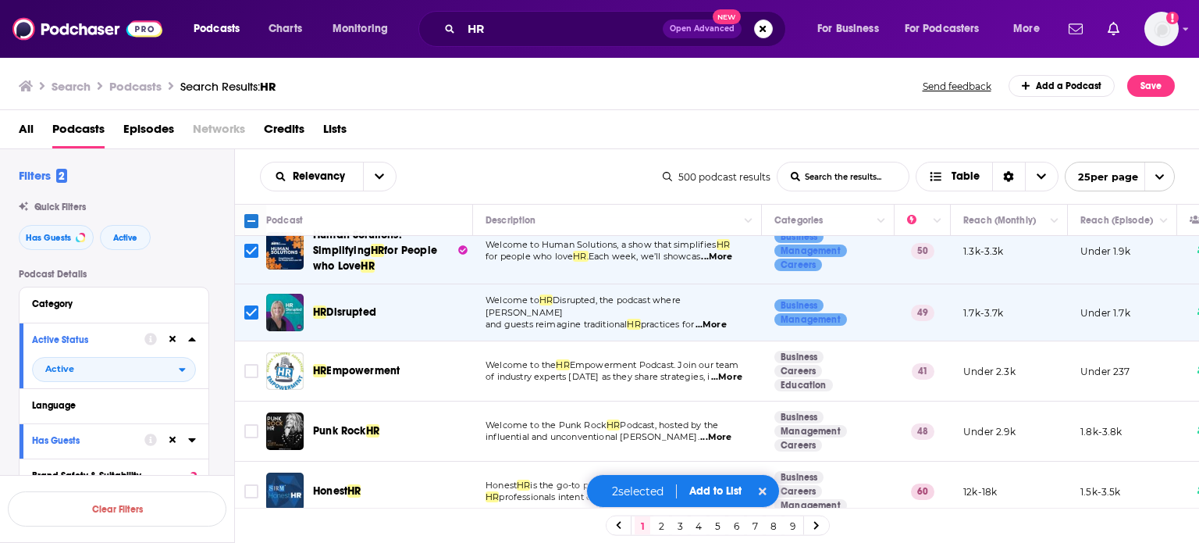
click at [730, 373] on span "...More" at bounding box center [726, 377] width 31 height 12
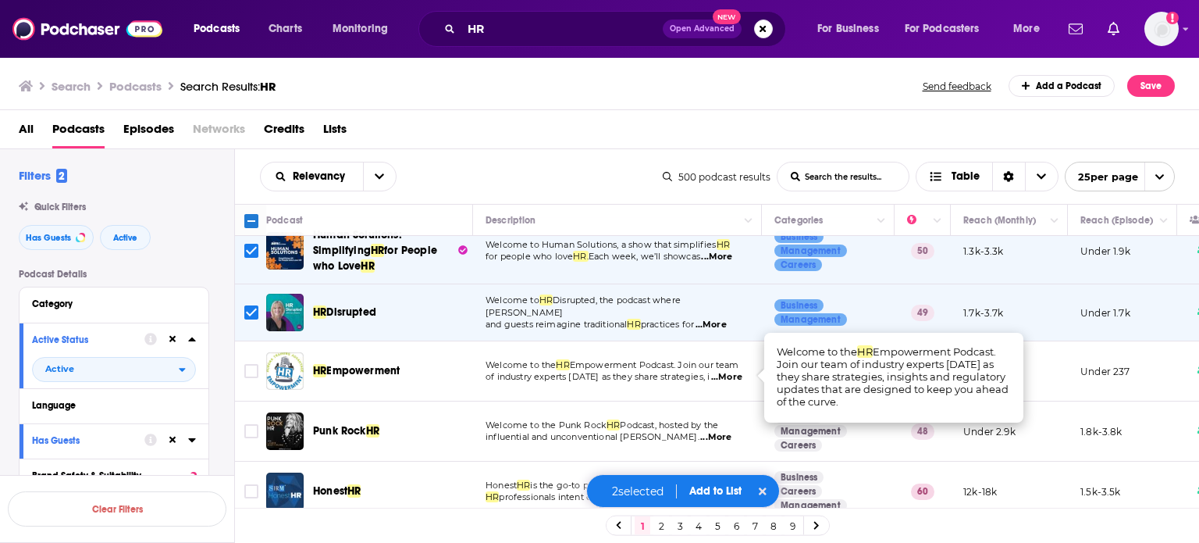
click at [730, 373] on span "...More" at bounding box center [726, 377] width 31 height 12
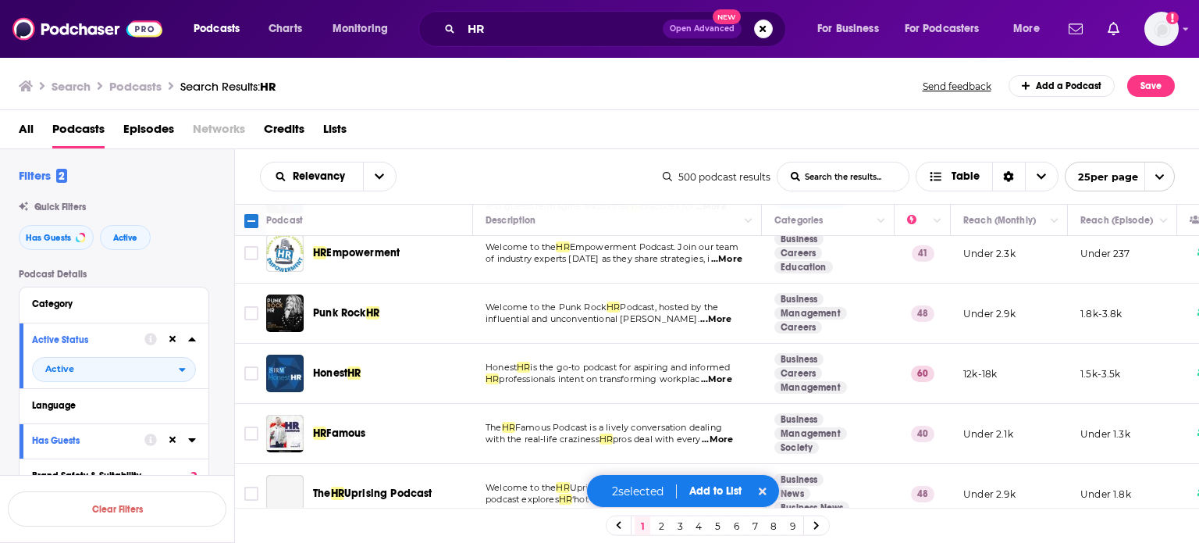
scroll to position [234, 0]
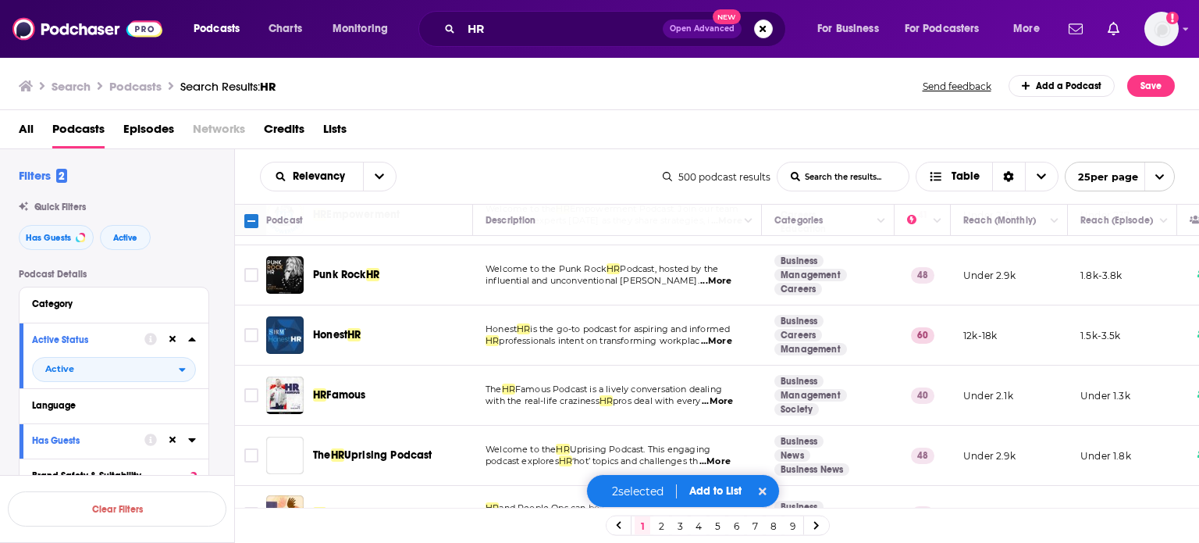
click at [728, 399] on span "...More" at bounding box center [717, 401] width 31 height 12
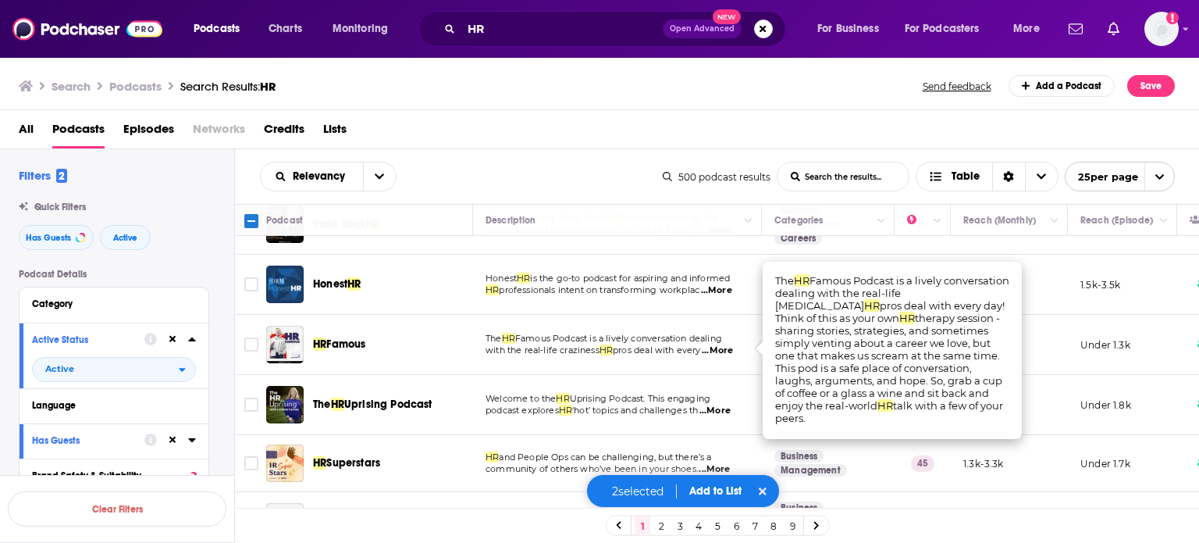
scroll to position [312, 0]
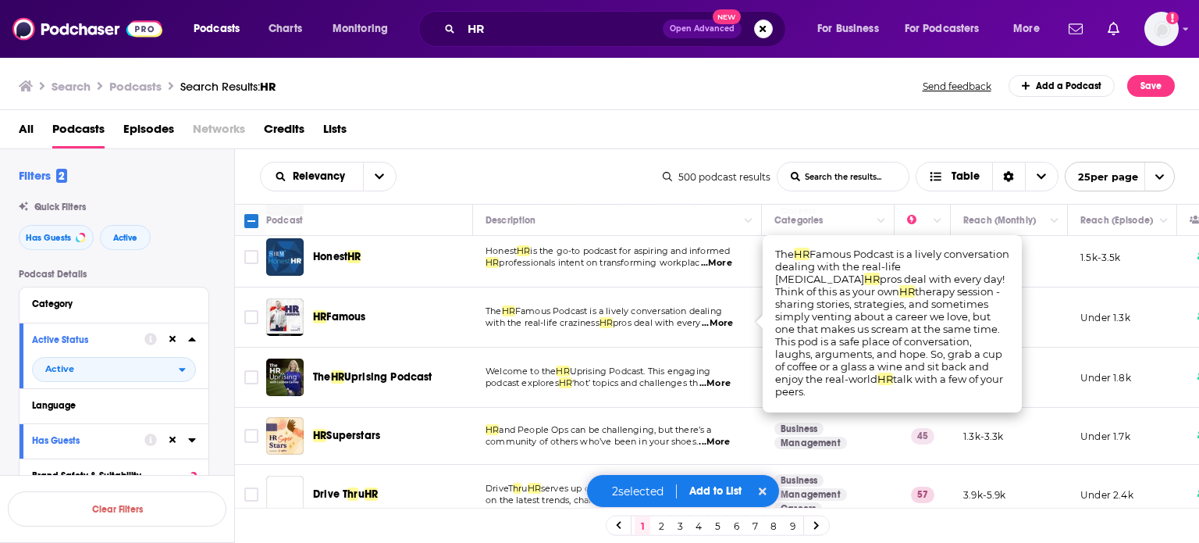
click at [731, 383] on span "...More" at bounding box center [714, 383] width 31 height 12
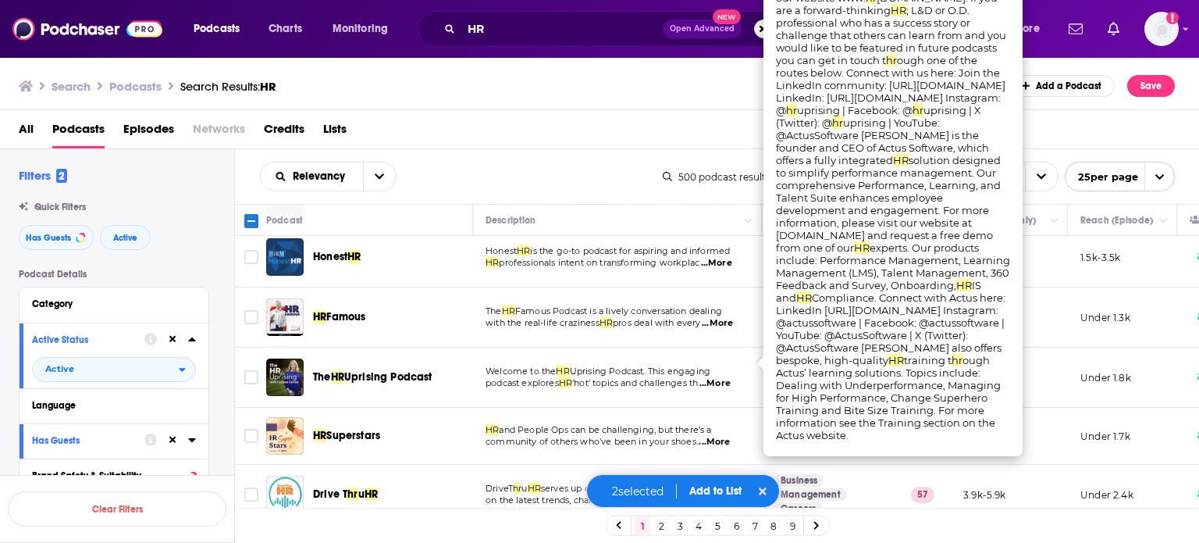
scroll to position [390, 0]
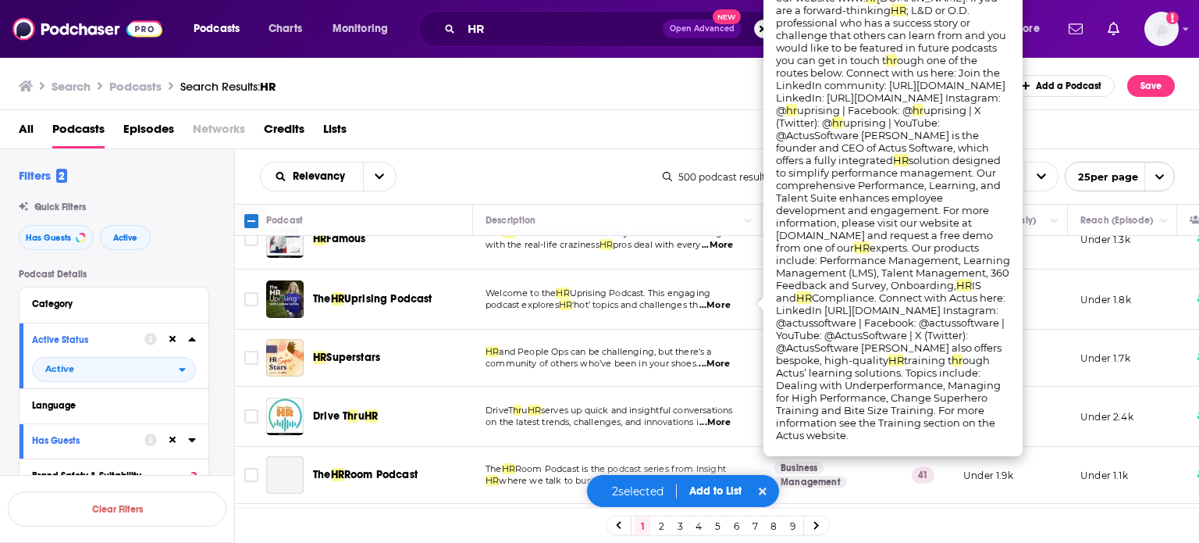
click at [720, 364] on span "...More" at bounding box center [714, 364] width 31 height 12
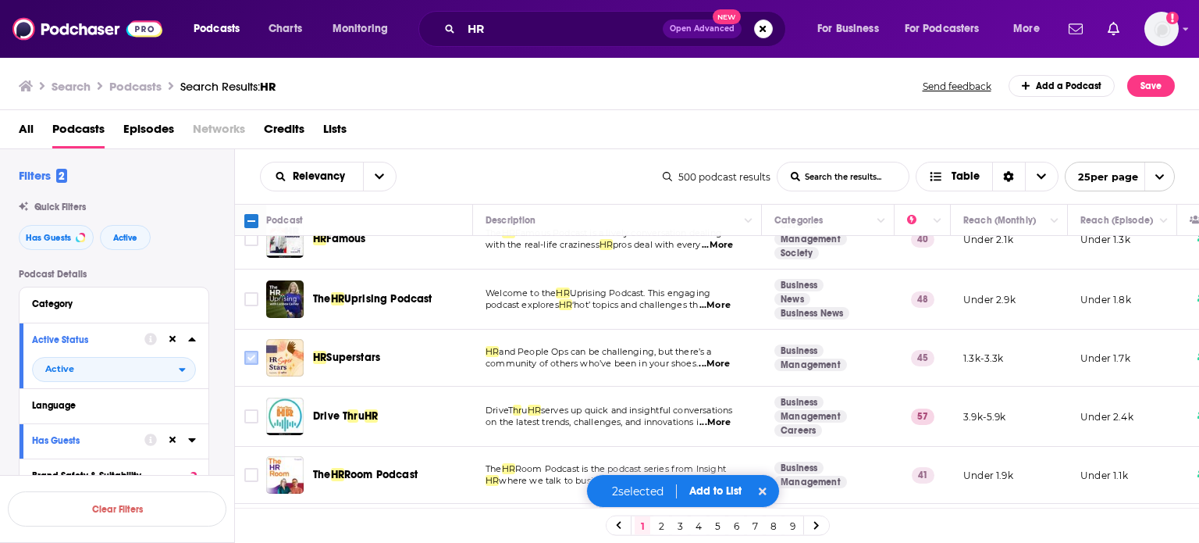
click at [251, 354] on input "Toggle select row" at bounding box center [251, 358] width 14 height 14
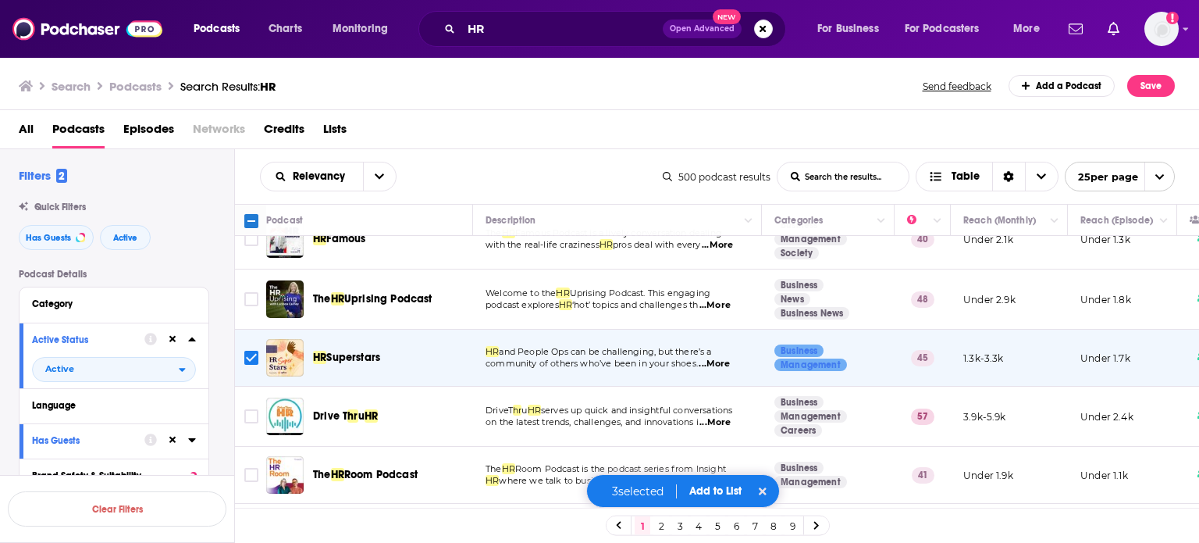
click at [247, 355] on input "Toggle select row" at bounding box center [251, 358] width 14 height 14
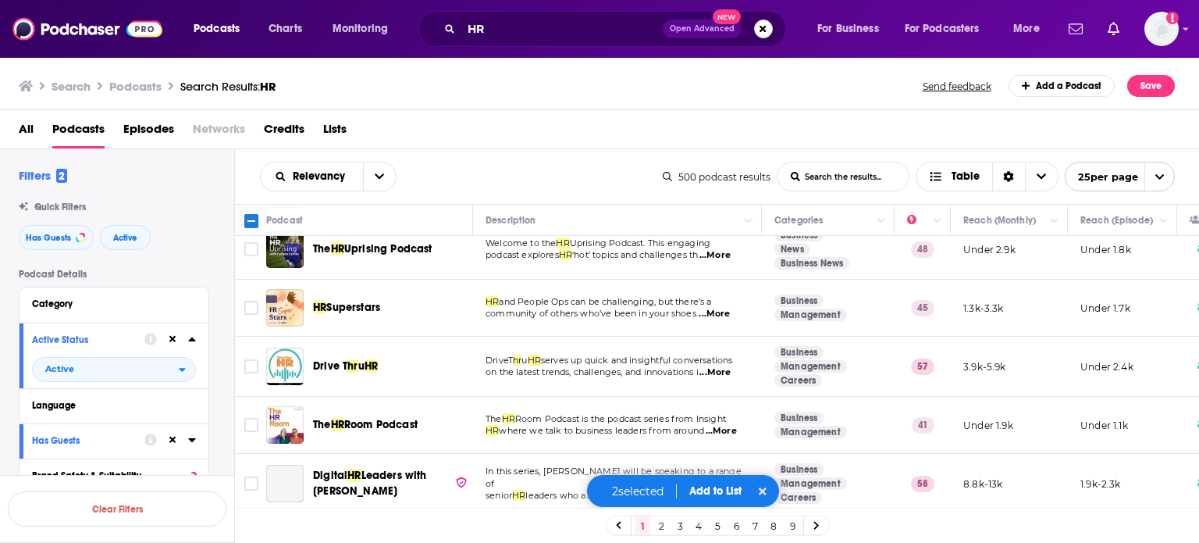
scroll to position [468, 0]
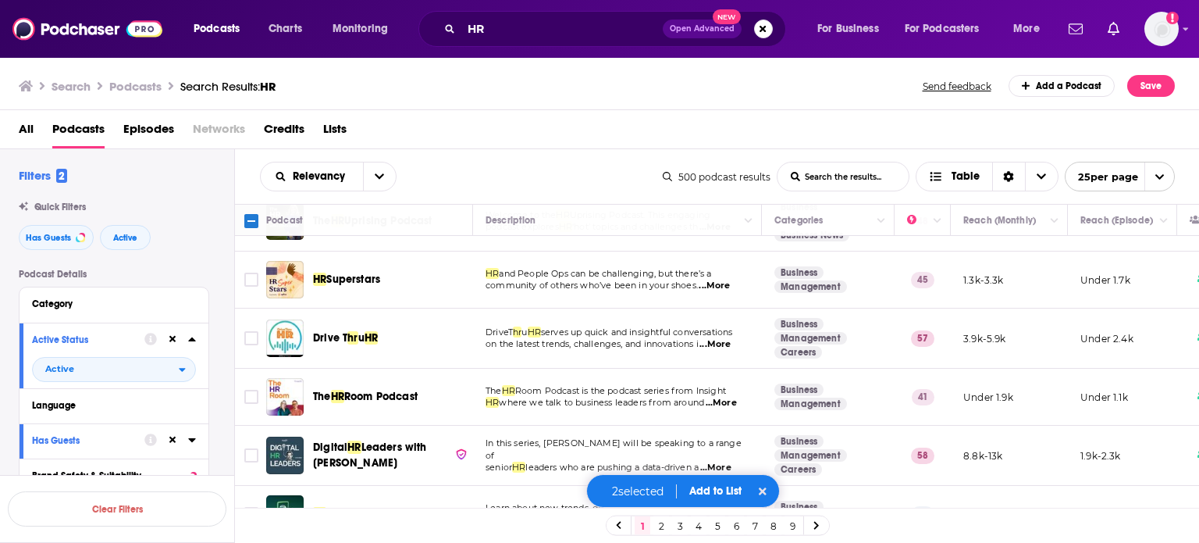
click at [731, 398] on span "...More" at bounding box center [721, 403] width 31 height 12
click at [253, 393] on input "Toggle select row" at bounding box center [251, 397] width 14 height 14
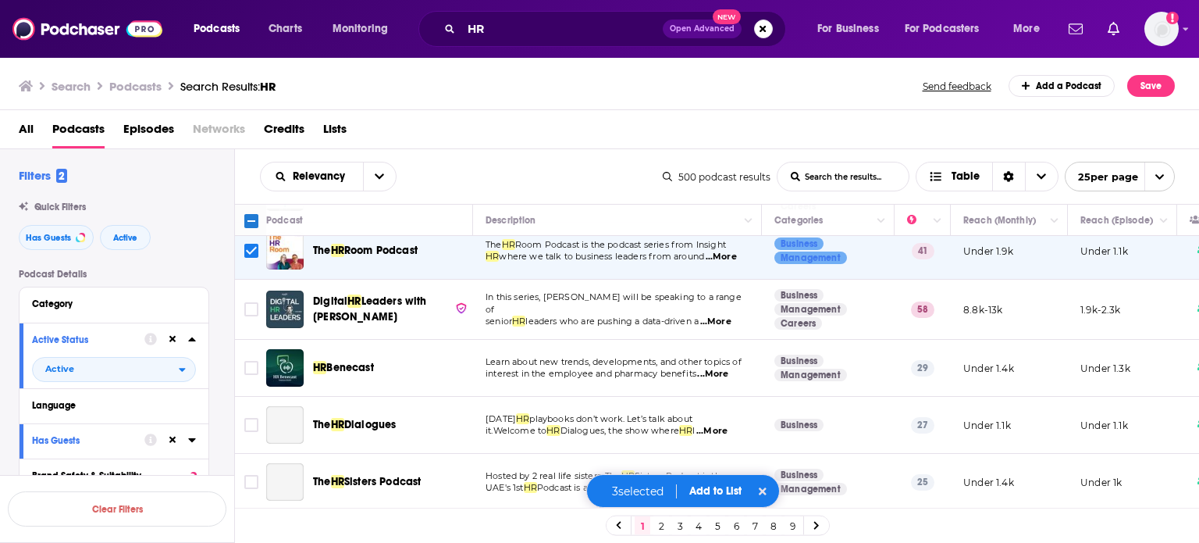
scroll to position [625, 0]
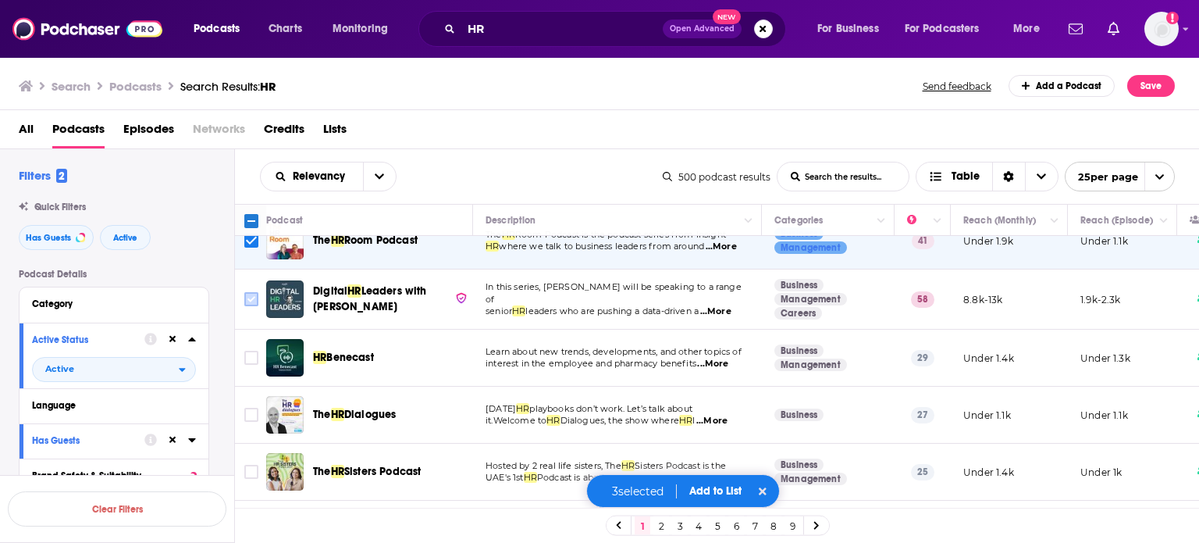
click at [248, 297] on input "Toggle select row" at bounding box center [251, 299] width 14 height 14
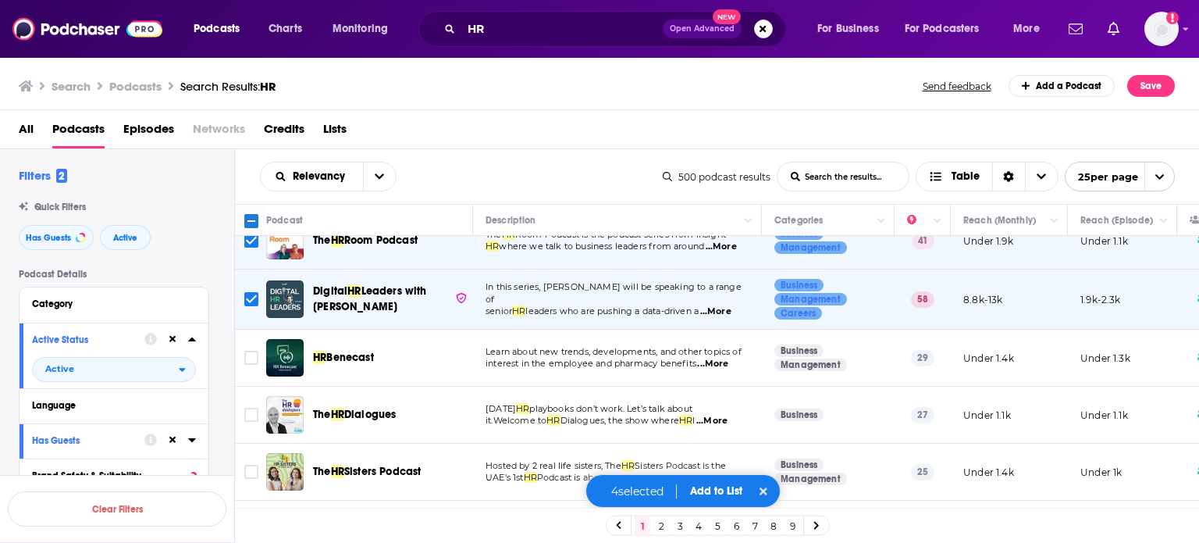
scroll to position [703, 0]
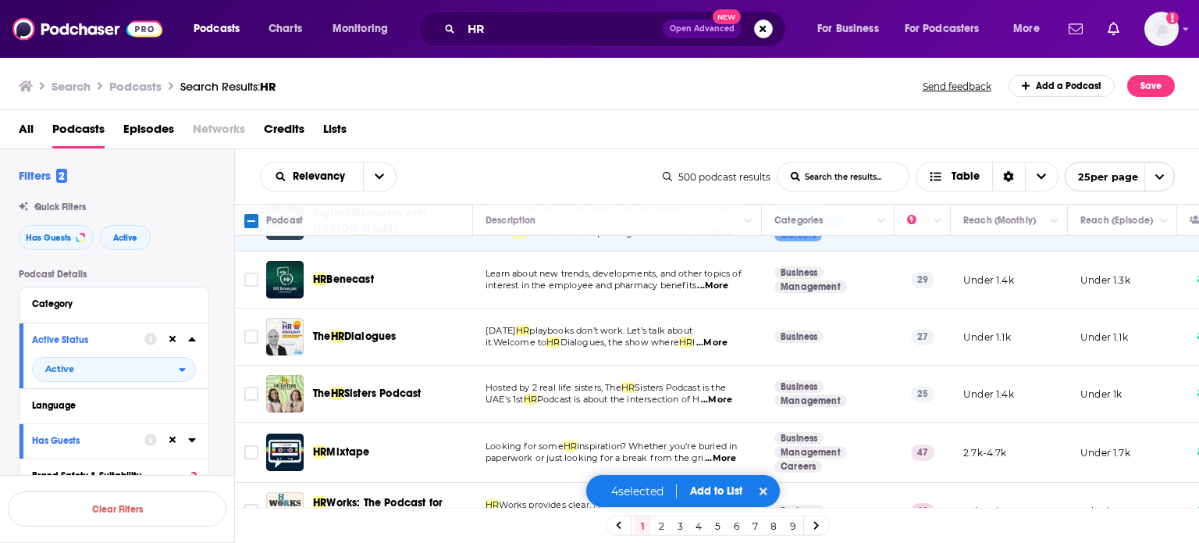
click at [728, 337] on span "...More" at bounding box center [711, 342] width 31 height 12
click at [252, 332] on input "Toggle select row" at bounding box center [251, 336] width 14 height 14
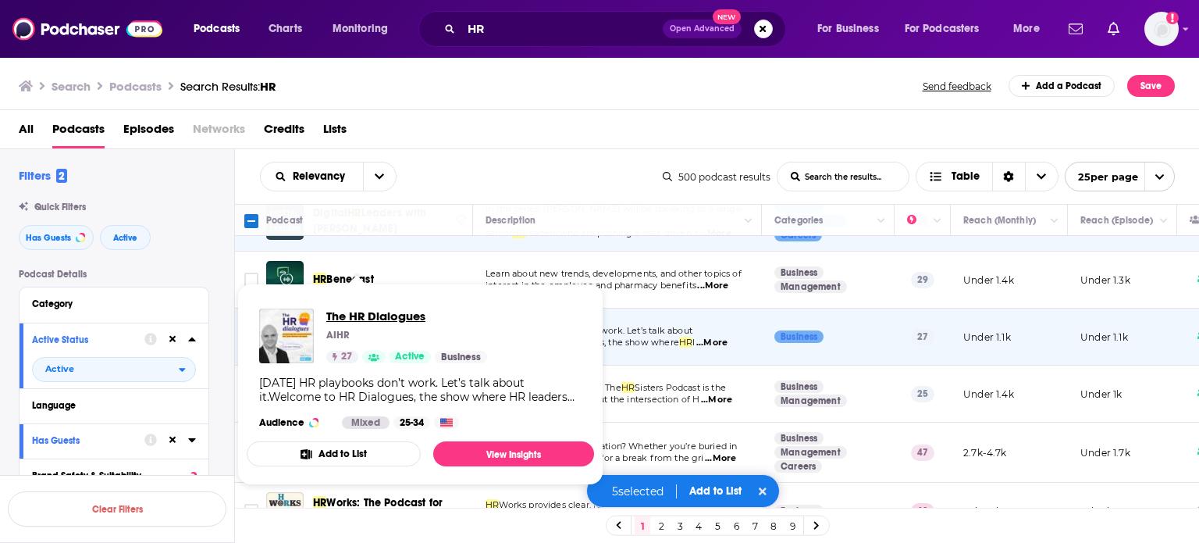
drag, startPoint x: 376, startPoint y: 327, endPoint x: 356, endPoint y: 315, distance: 23.8
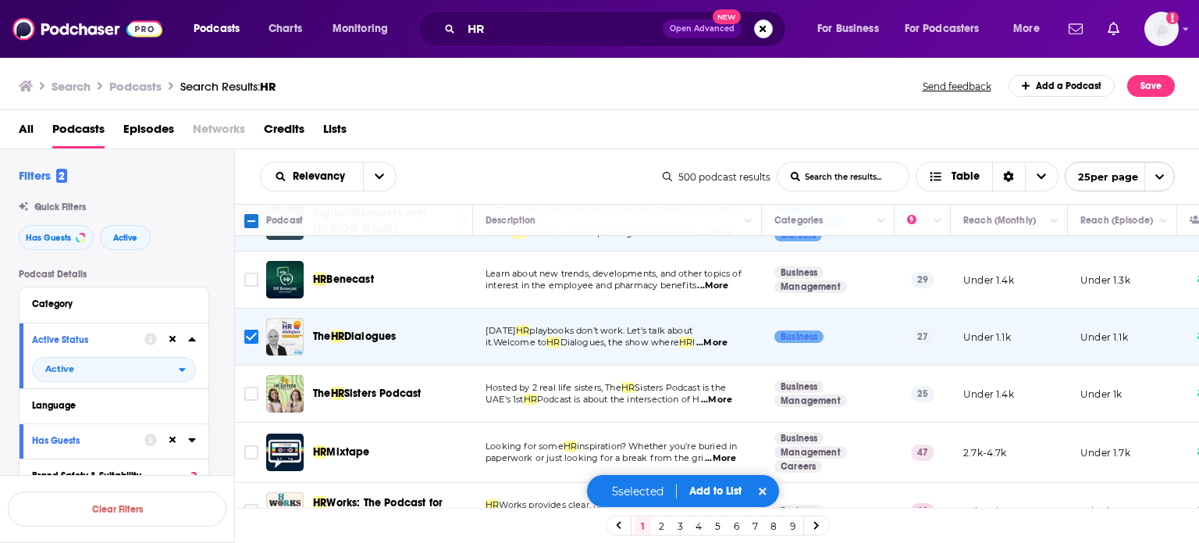
click at [673, 315] on td "Yesterday’s HR playbooks don’t work. Let’s talk about it.Welcome to HR Dialogue…" at bounding box center [617, 336] width 289 height 57
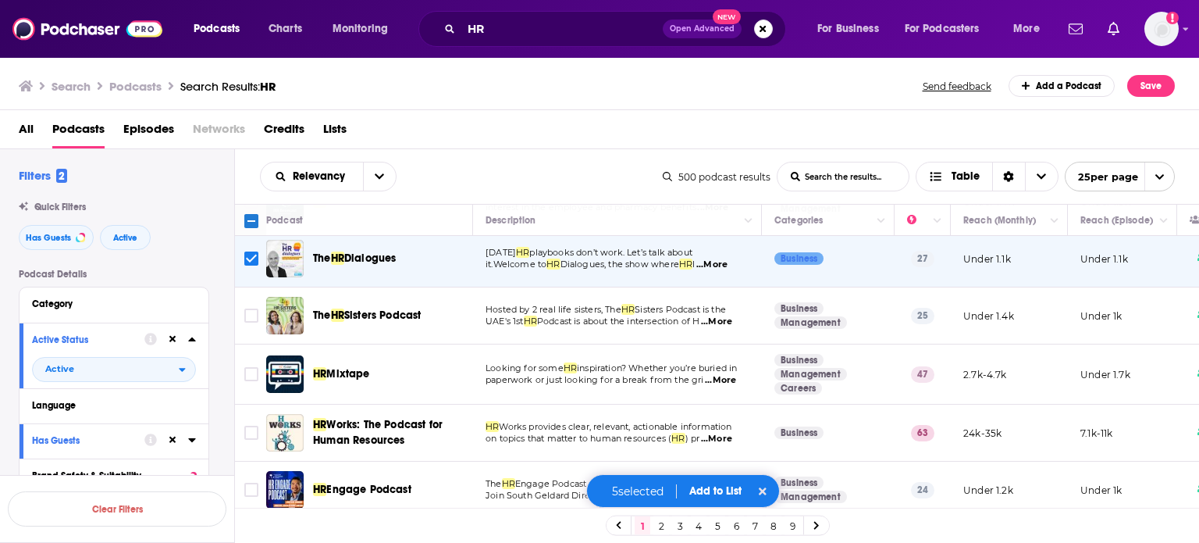
click at [729, 319] on span "...More" at bounding box center [716, 321] width 31 height 12
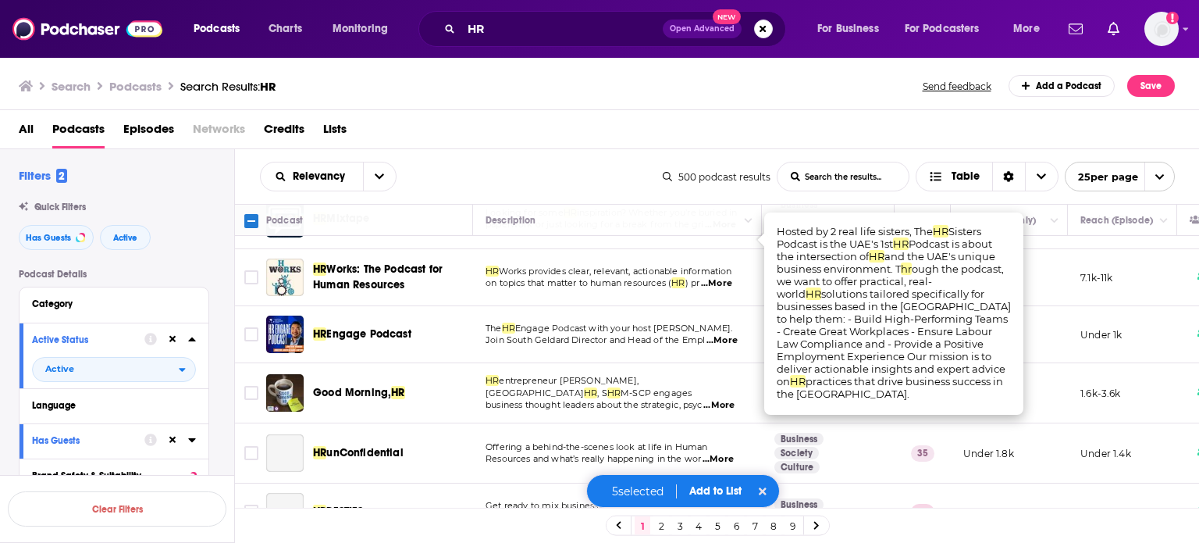
scroll to position [937, 0]
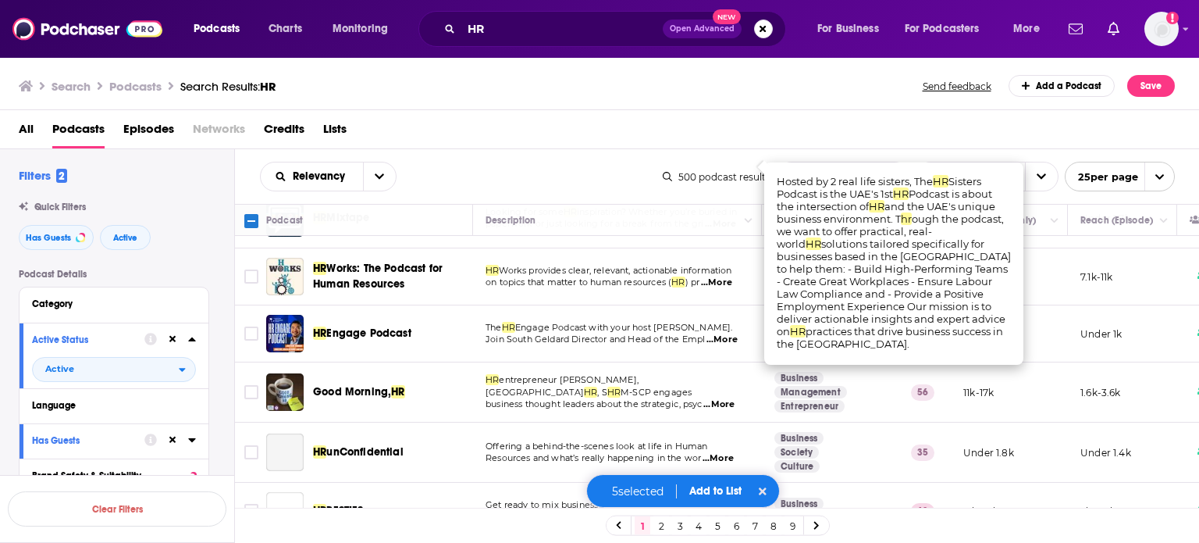
click at [726, 336] on span "...More" at bounding box center [722, 339] width 31 height 12
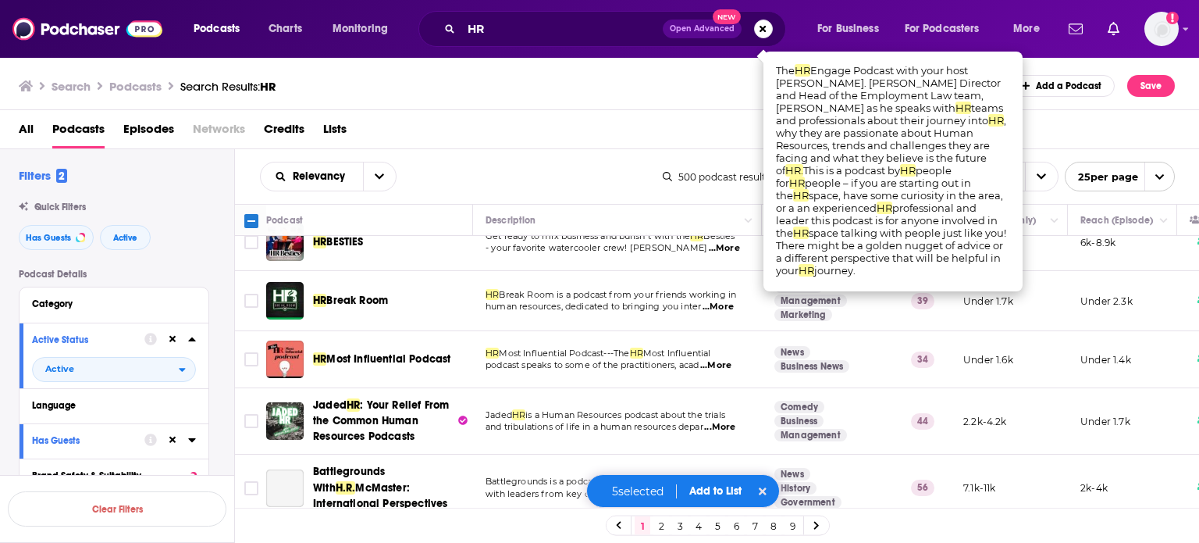
scroll to position [1224, 0]
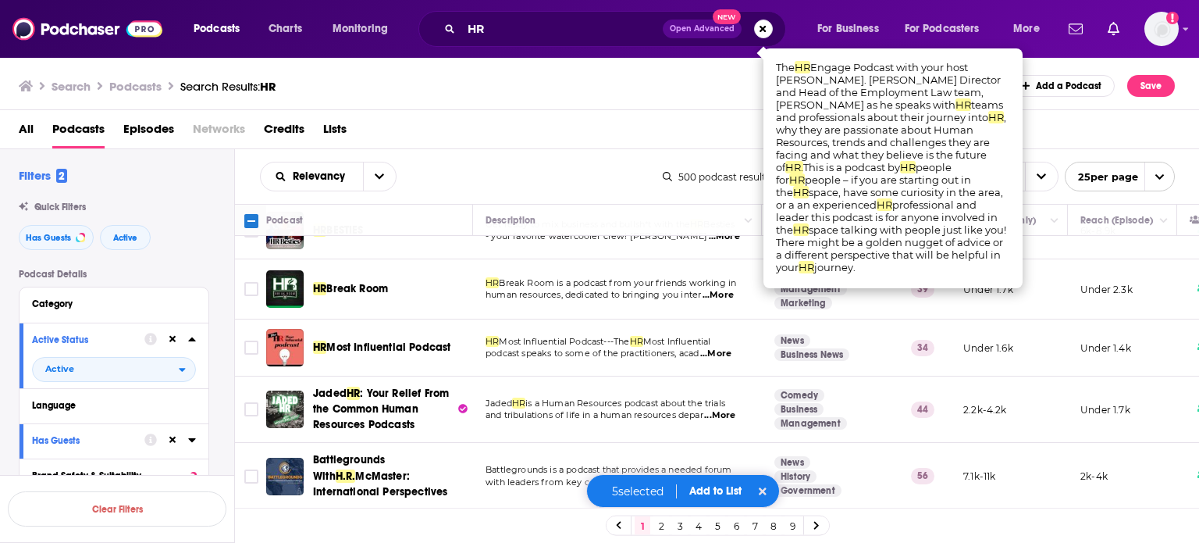
click at [716, 491] on button "Add to List" at bounding box center [715, 490] width 77 height 13
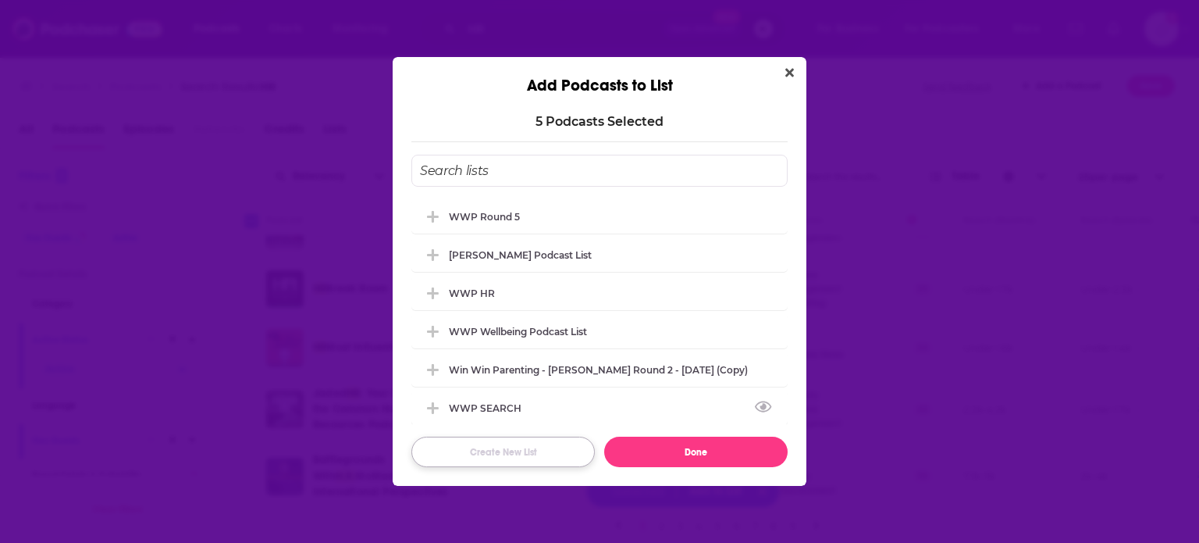
click at [514, 452] on button "Create New List" at bounding box center [502, 451] width 183 height 30
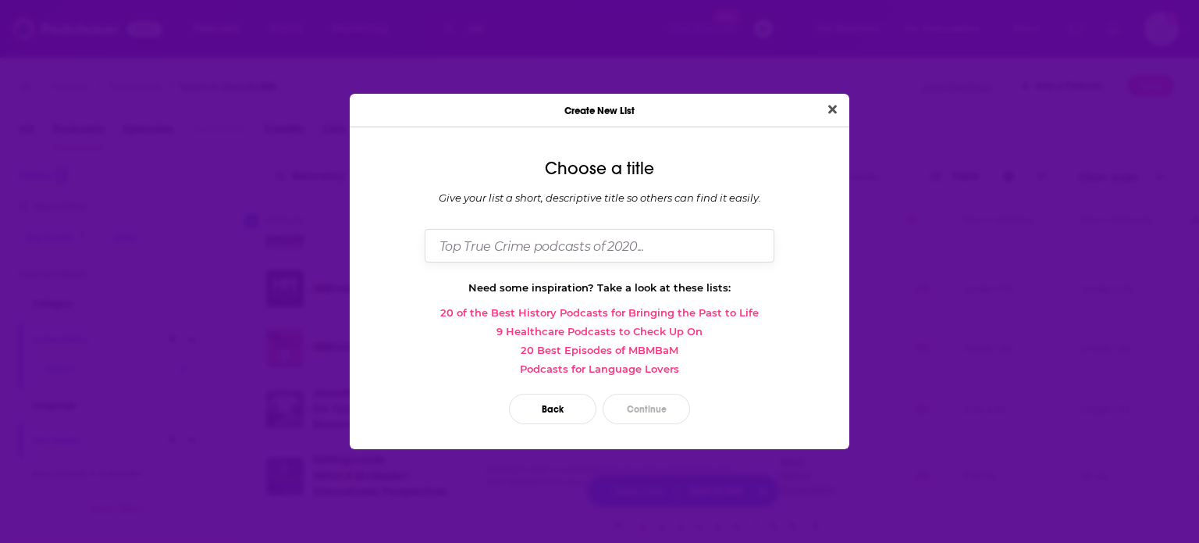
click at [522, 244] on input "Dialog" at bounding box center [600, 246] width 350 height 34
type input "WWP Round 5 Set 2"
click at [655, 408] on button "Continue" at bounding box center [646, 408] width 87 height 30
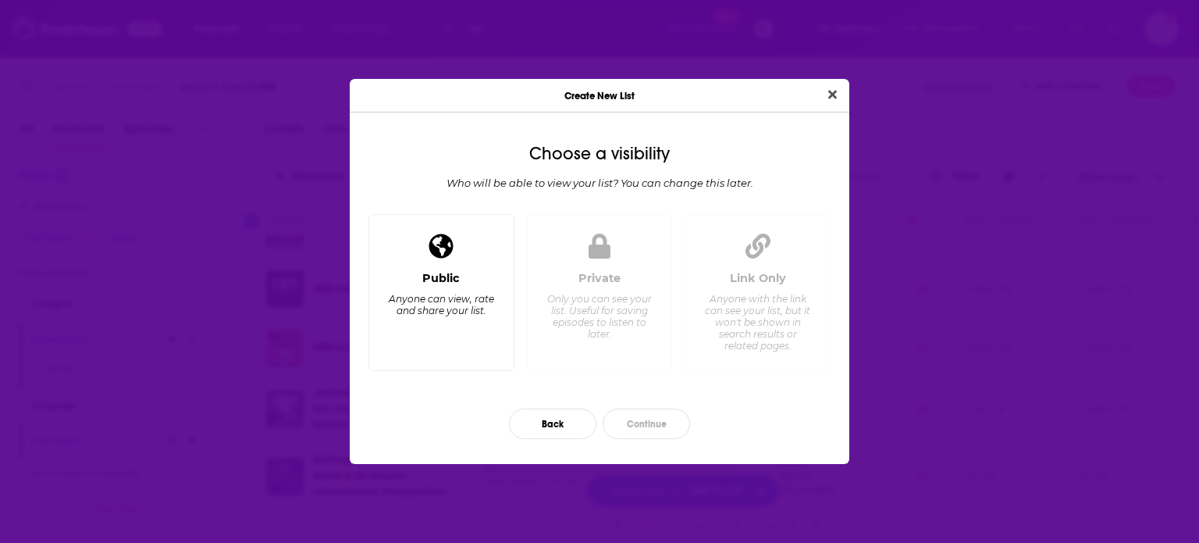
click at [464, 283] on div "Public Anyone can view, rate and share your list." at bounding box center [441, 314] width 119 height 87
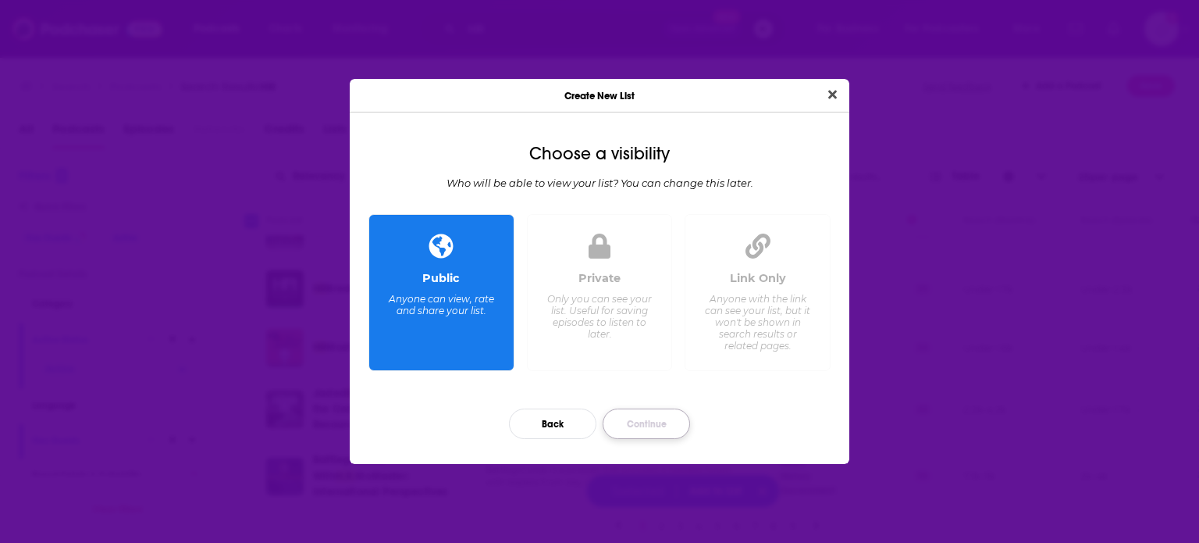
click at [628, 421] on button "Continue" at bounding box center [646, 423] width 87 height 30
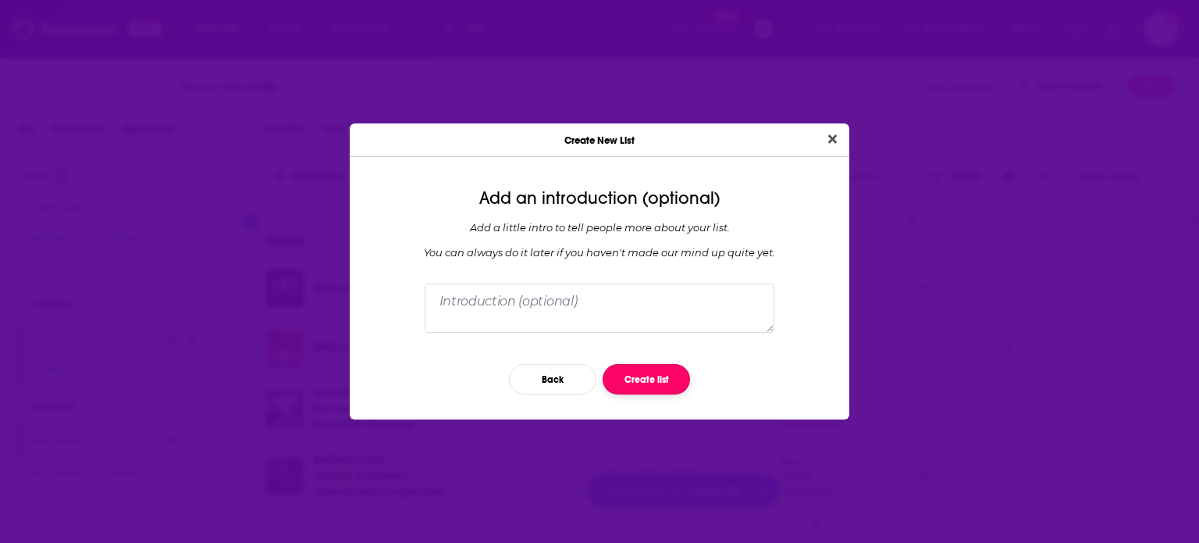
click at [641, 372] on button "Create list" at bounding box center [646, 379] width 87 height 30
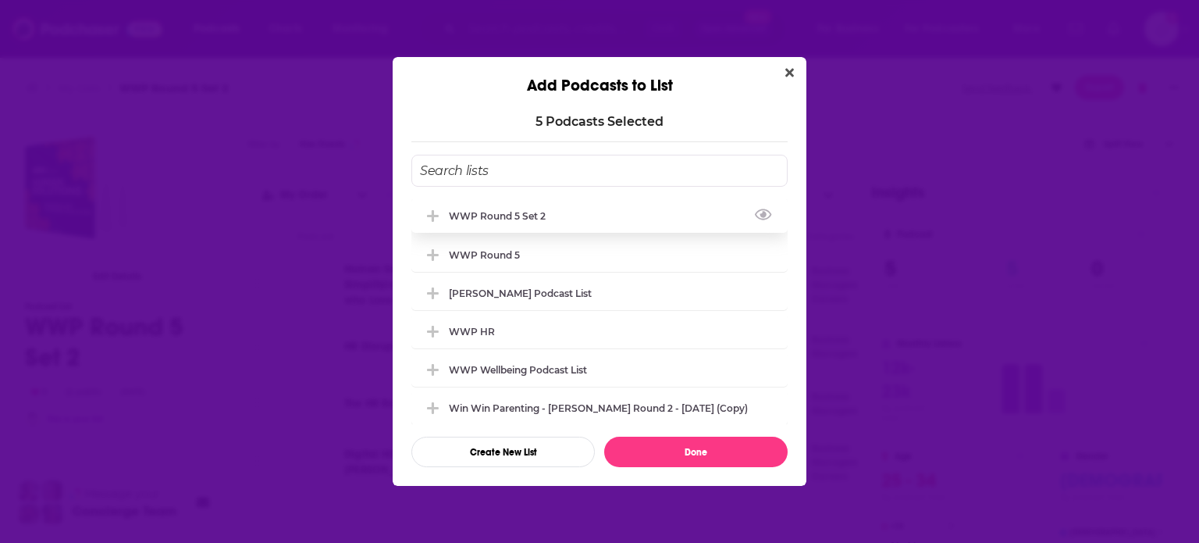
click at [589, 215] on div "WWP Round 5 Set 2" at bounding box center [599, 215] width 376 height 34
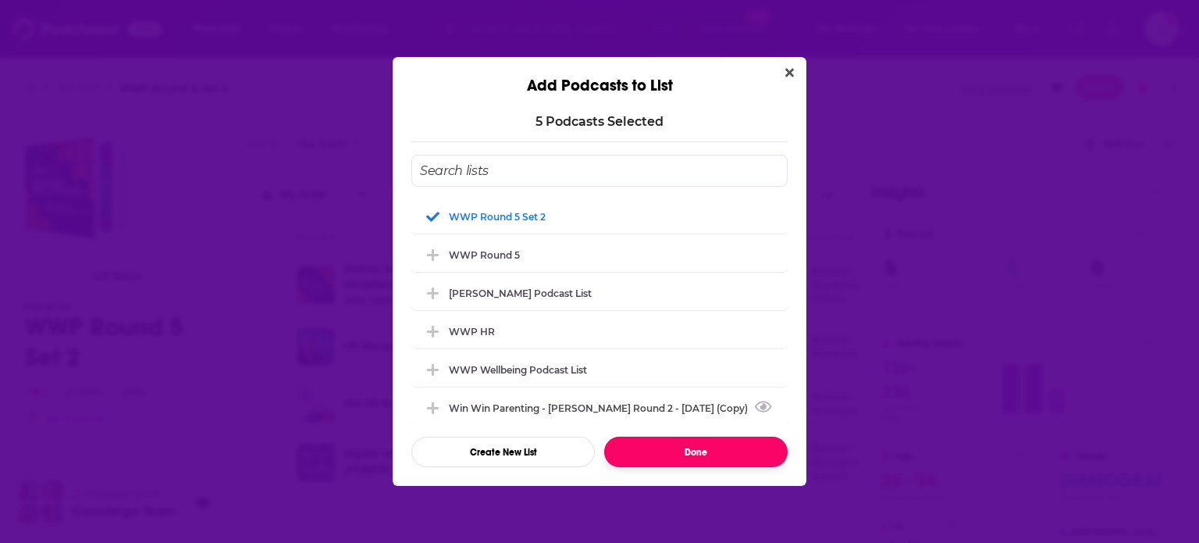
click at [681, 450] on button "Done" at bounding box center [695, 451] width 183 height 30
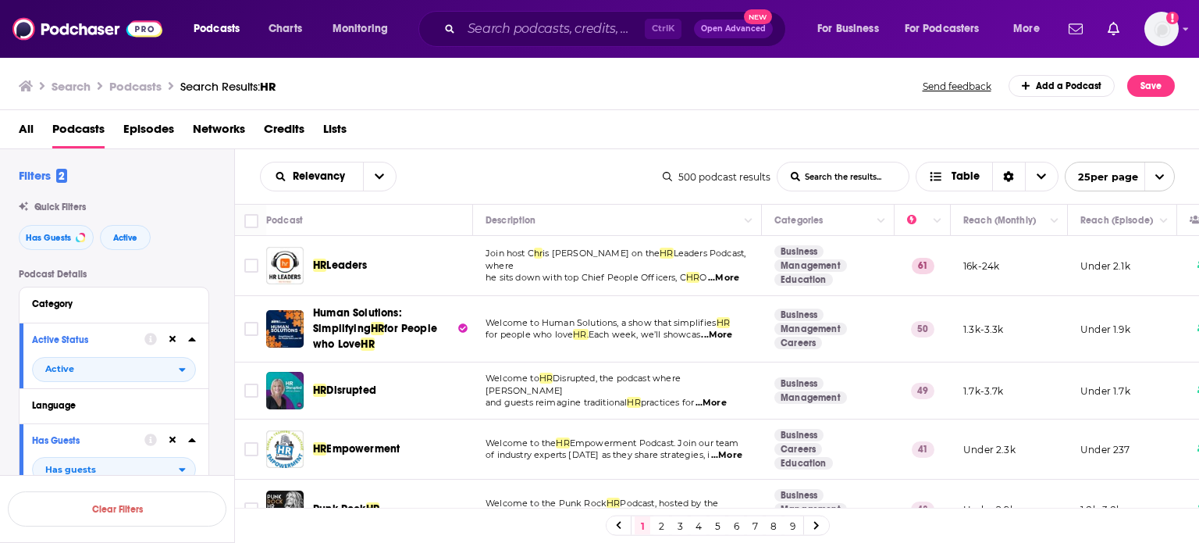
click at [661, 531] on link "2" at bounding box center [661, 525] width 16 height 19
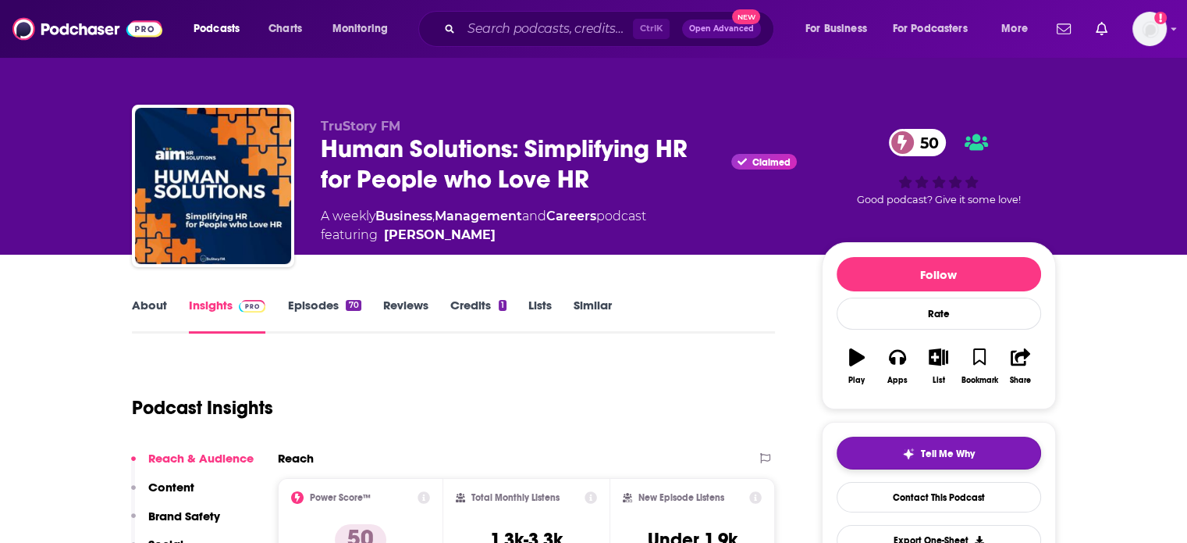
click at [924, 448] on span "Tell Me Why" at bounding box center [948, 453] width 54 height 12
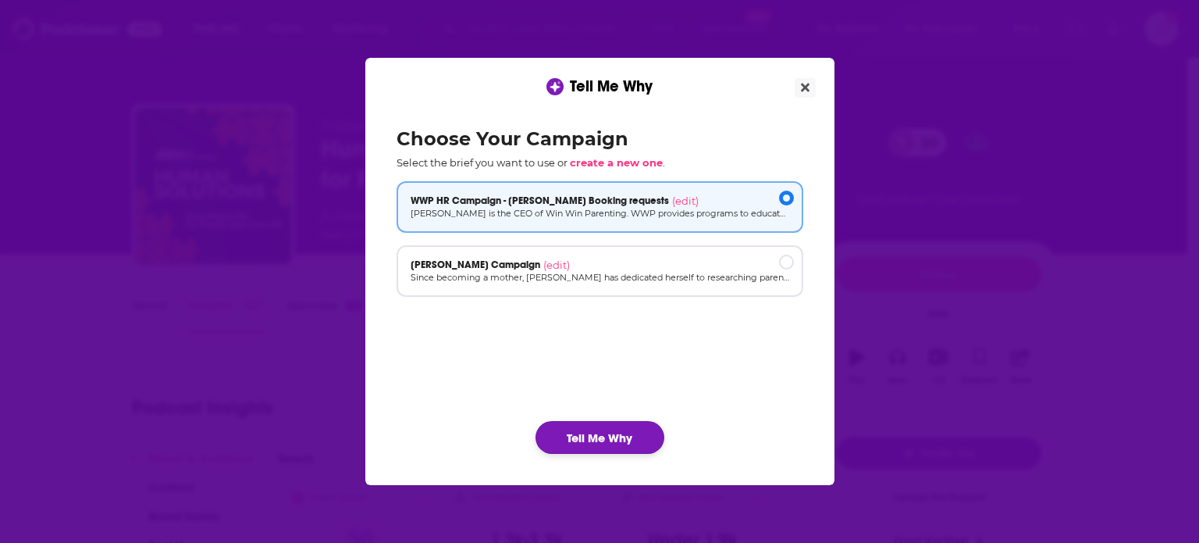
click at [608, 439] on button "Tell Me Why" at bounding box center [600, 437] width 129 height 33
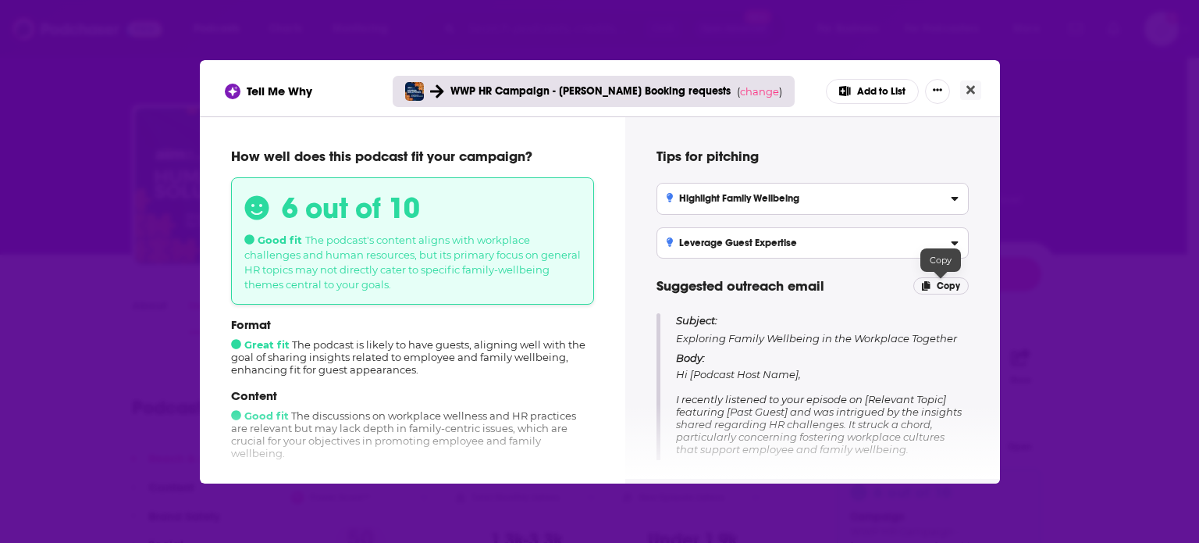
click at [943, 284] on span "Copy" at bounding box center [948, 285] width 23 height 11
click at [972, 86] on icon "Close" at bounding box center [970, 90] width 9 height 12
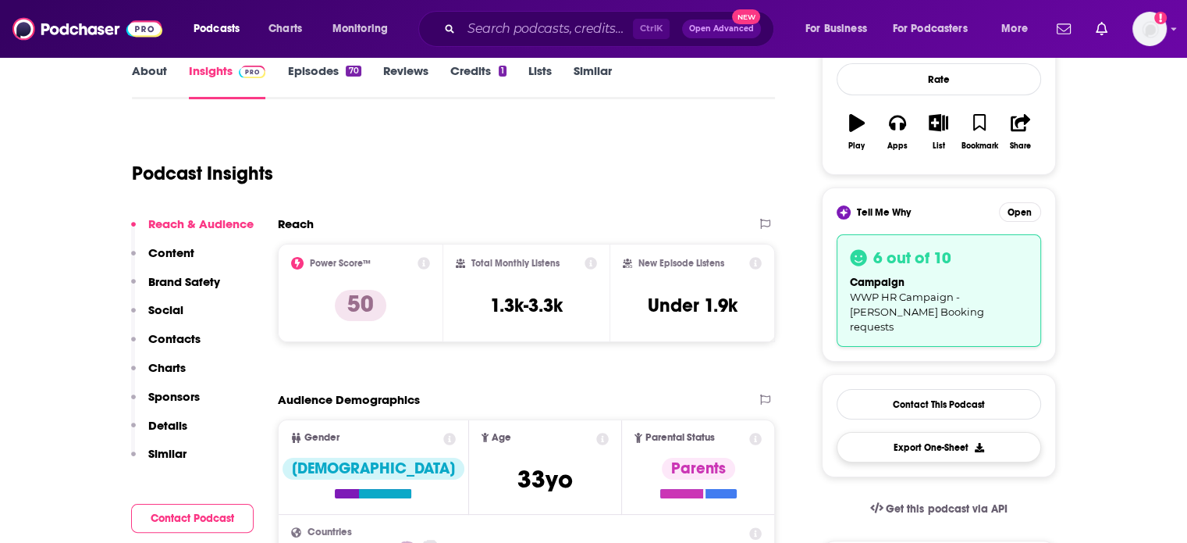
scroll to position [468, 0]
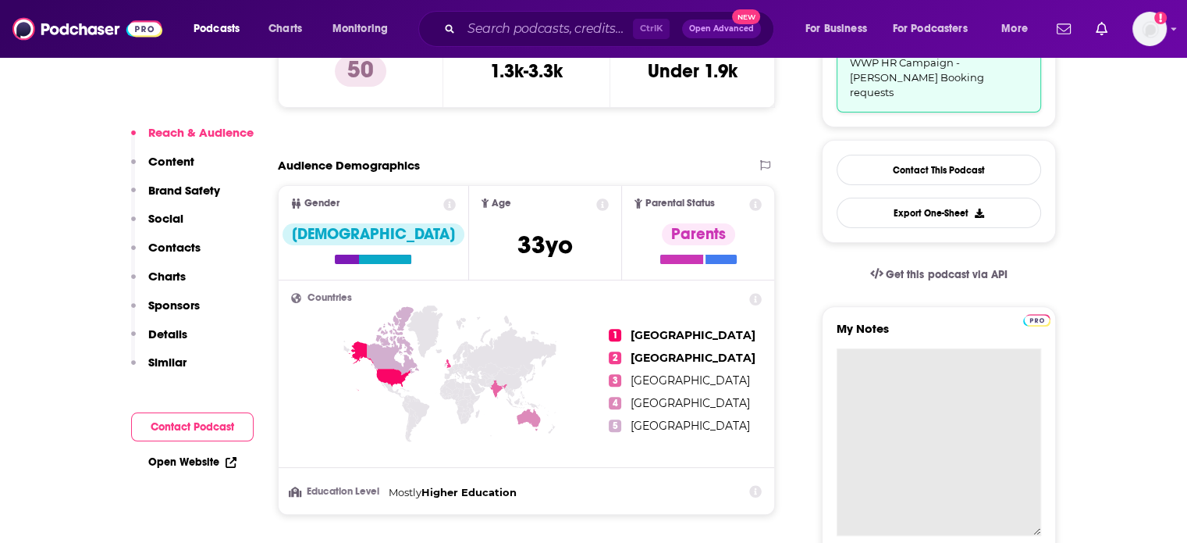
click at [918, 368] on textarea "My Notes" at bounding box center [939, 441] width 205 height 187
paste textarea "Subject: Exploring Family Wellbeing in the Workplace Together Body: Hi [Podcast…"
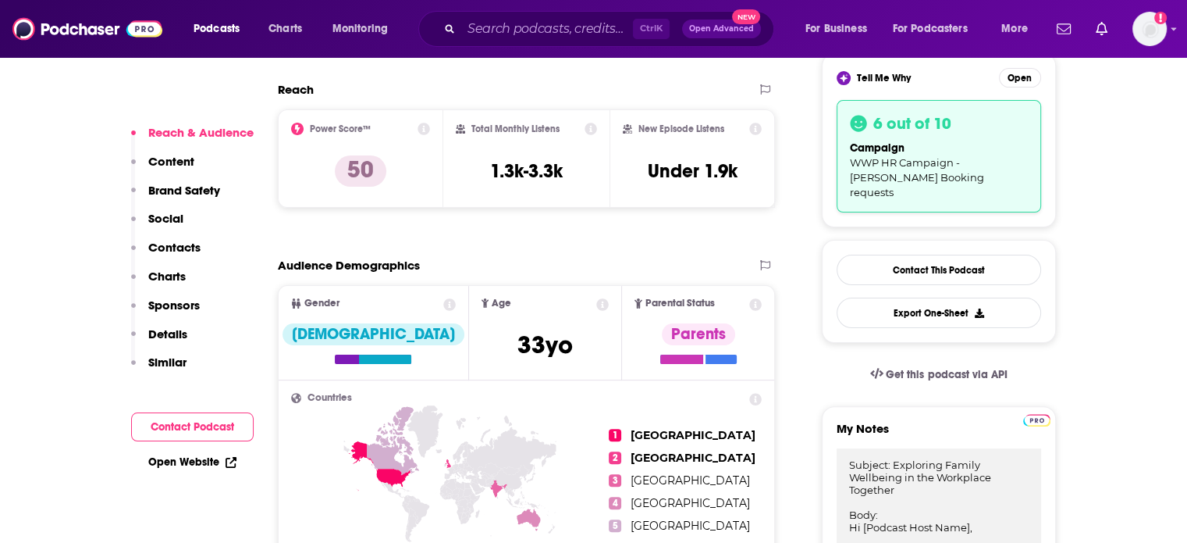
scroll to position [234, 0]
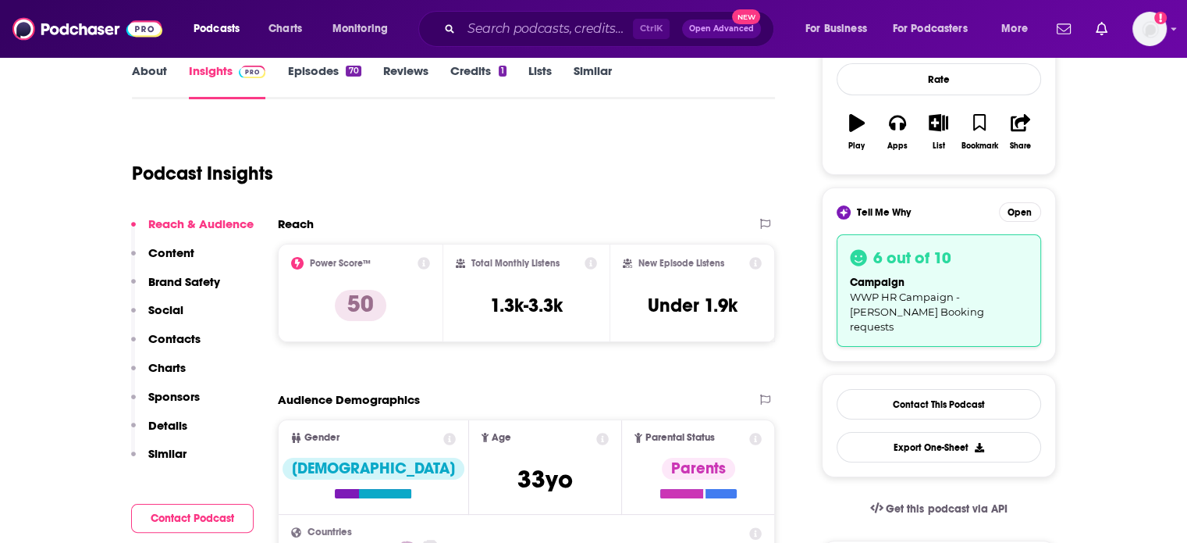
type textarea "Subject: Exploring Family Wellbeing in the Workplace Together Body: Hi [Podcast…"
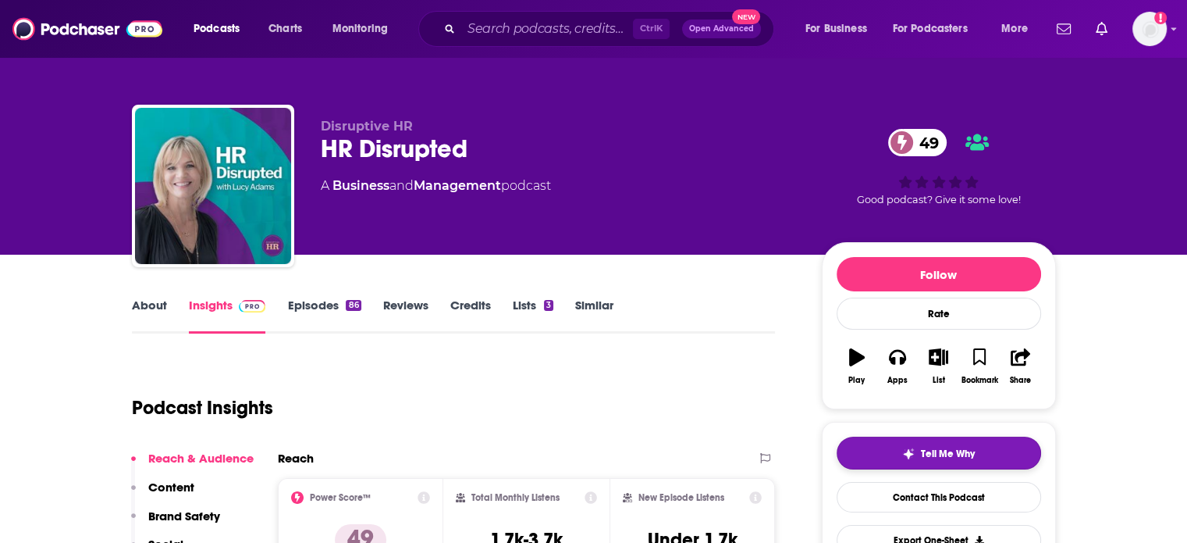
click at [934, 459] on button "Tell Me Why" at bounding box center [939, 452] width 205 height 33
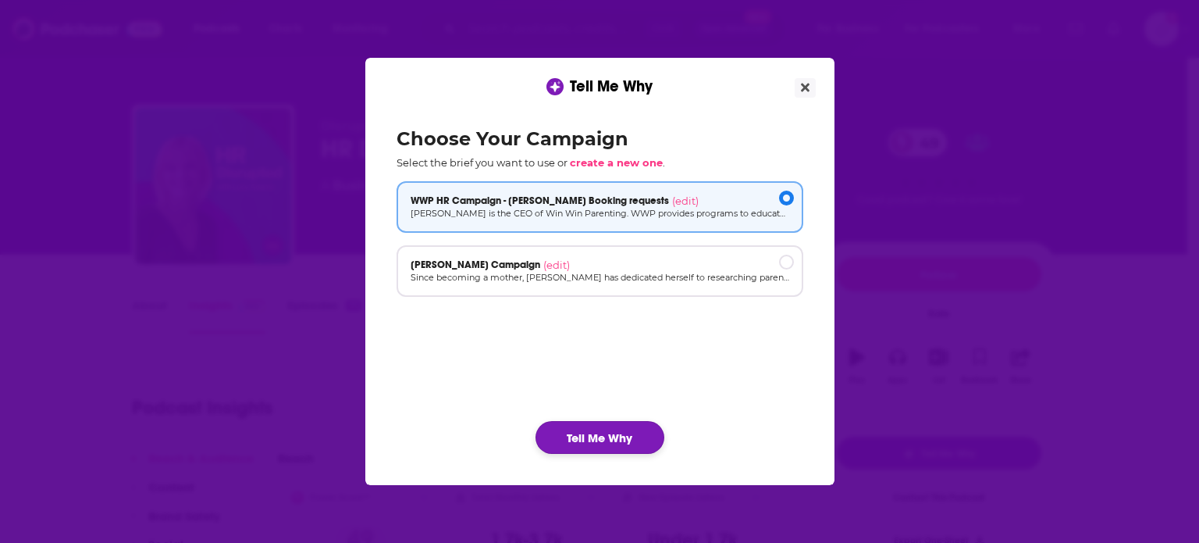
click at [632, 440] on button "Tell Me Why" at bounding box center [600, 437] width 129 height 33
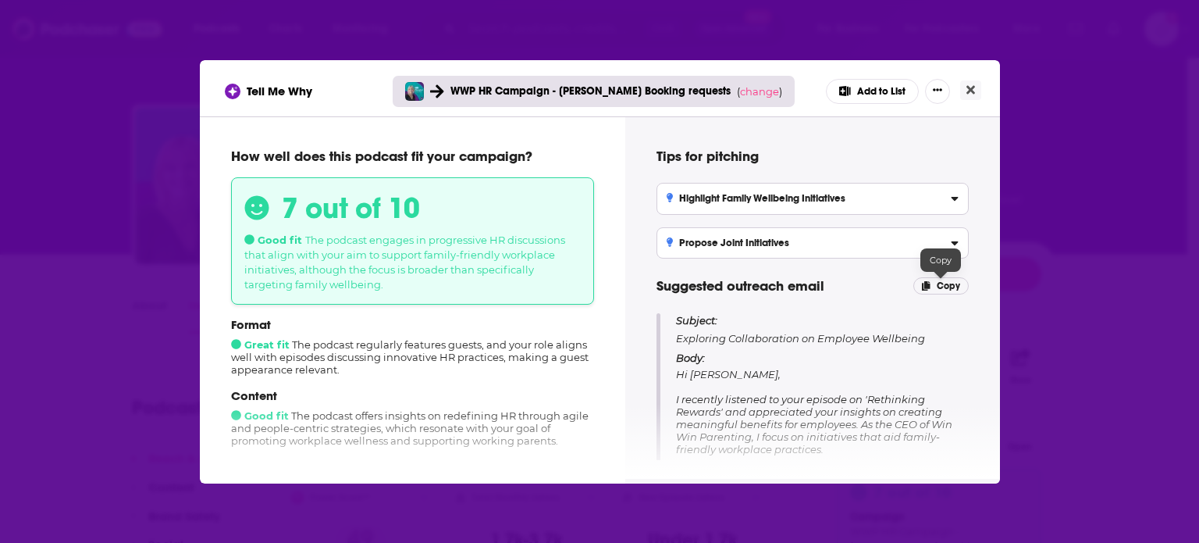
click at [935, 284] on p "Copy" at bounding box center [940, 285] width 55 height 17
click at [970, 82] on button "Close" at bounding box center [970, 90] width 21 height 20
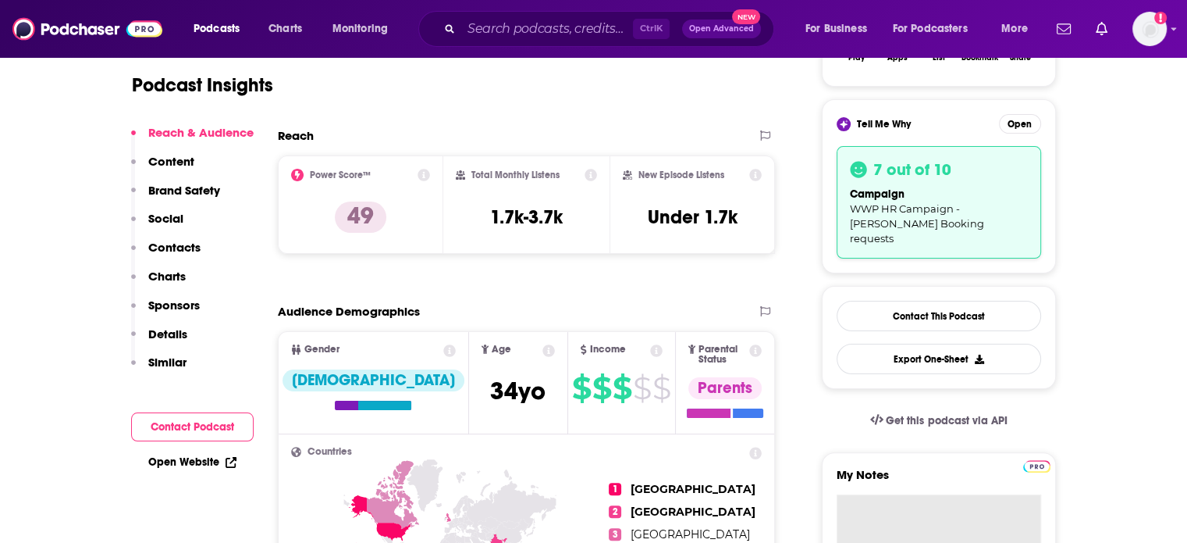
scroll to position [390, 0]
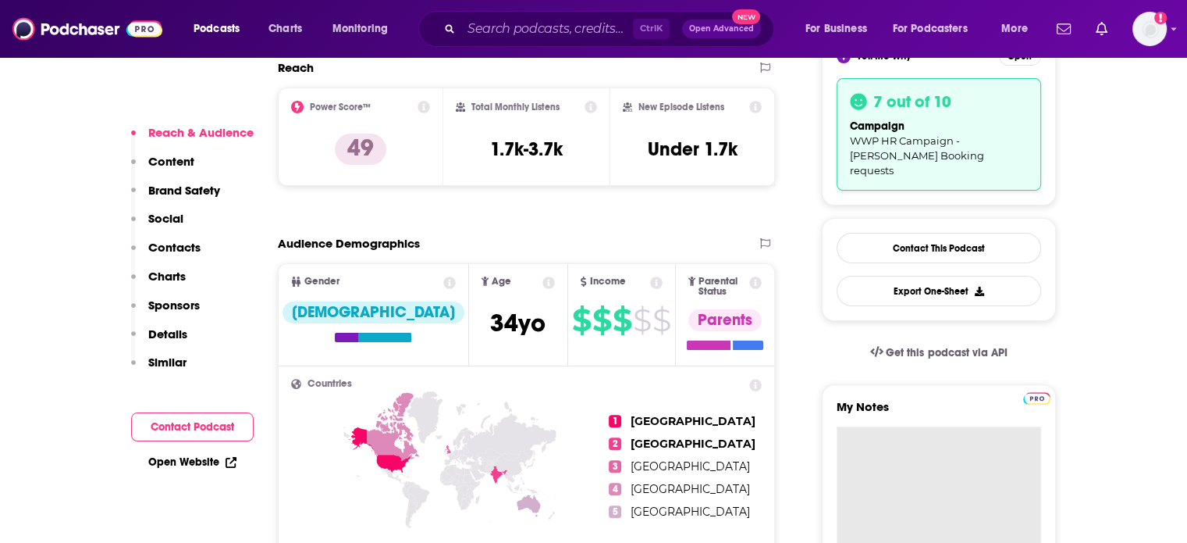
click at [917, 426] on textarea "My Notes" at bounding box center [939, 519] width 205 height 187
paste textarea "Subject: Exploring Collaboration on Employee Wellbeing Body: Hi Lucy, I recentl…"
type textarea "Subject: Exploring Collaboration on Employee Wellbeing Body: Hi Lucy, I recentl…"
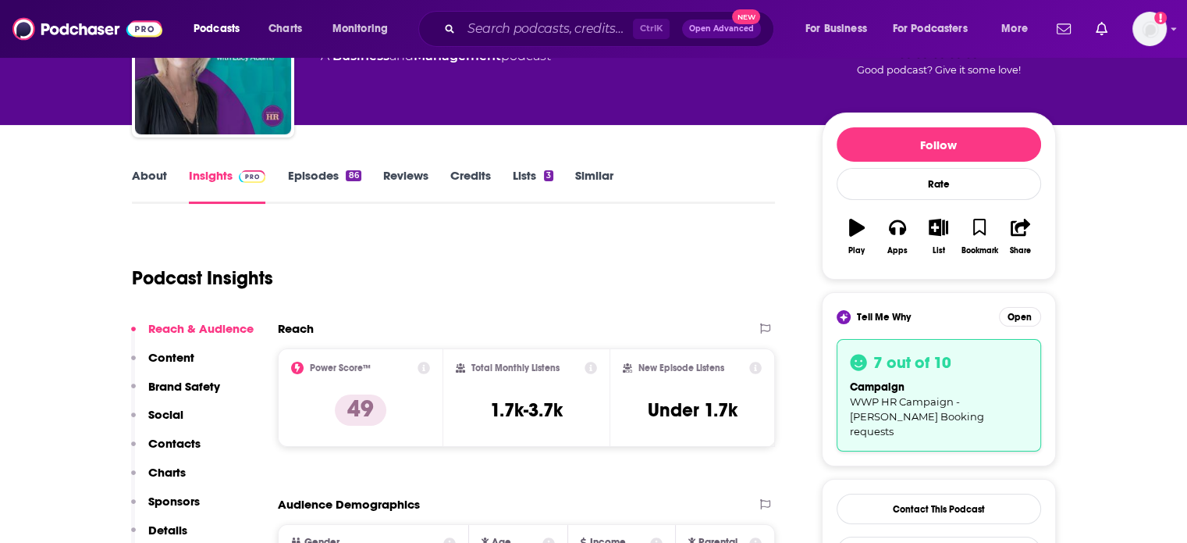
scroll to position [55, 0]
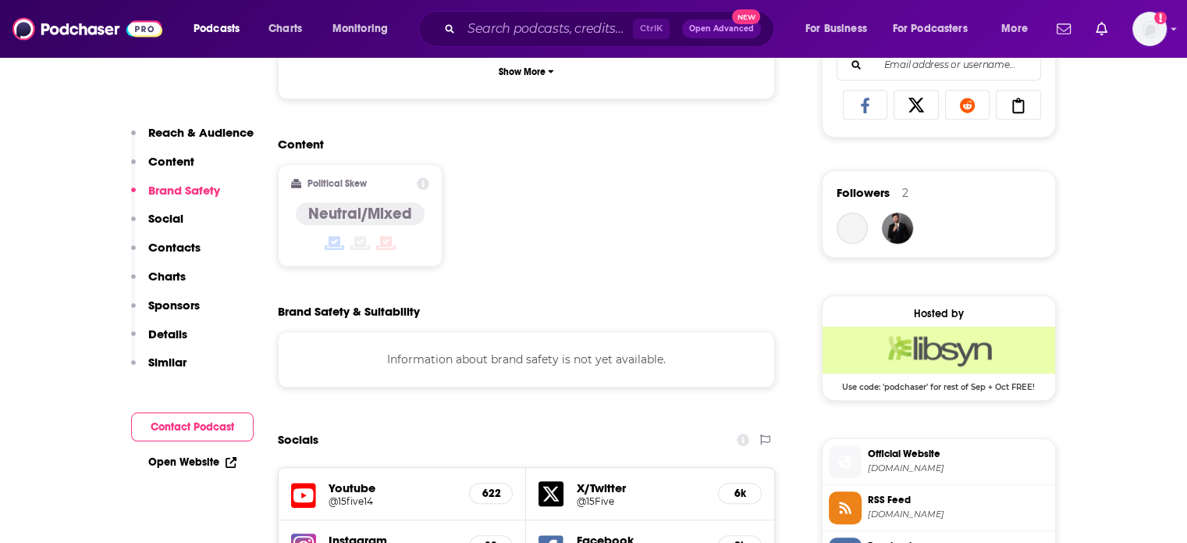
click at [181, 244] on p "Contacts" at bounding box center [174, 247] width 52 height 15
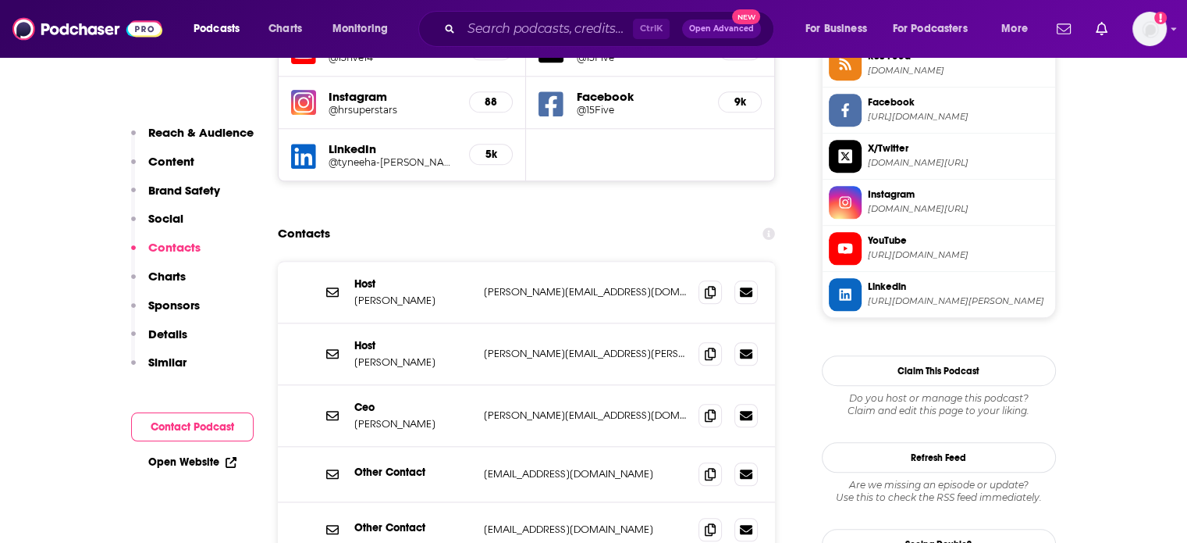
scroll to position [1618, 0]
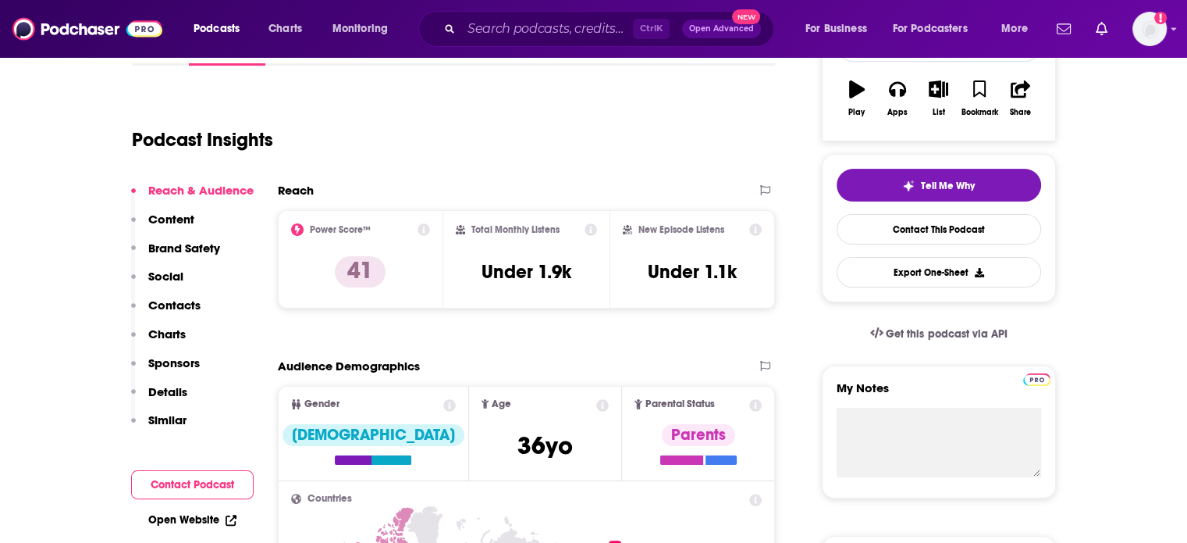
scroll to position [390, 0]
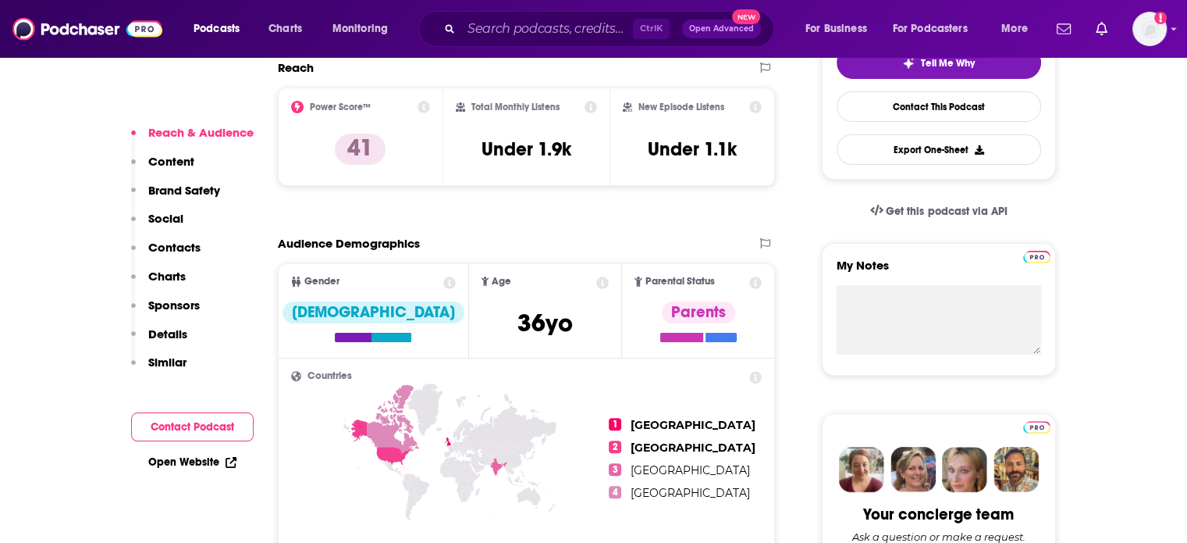
click at [182, 247] on p "Contacts" at bounding box center [174, 247] width 52 height 15
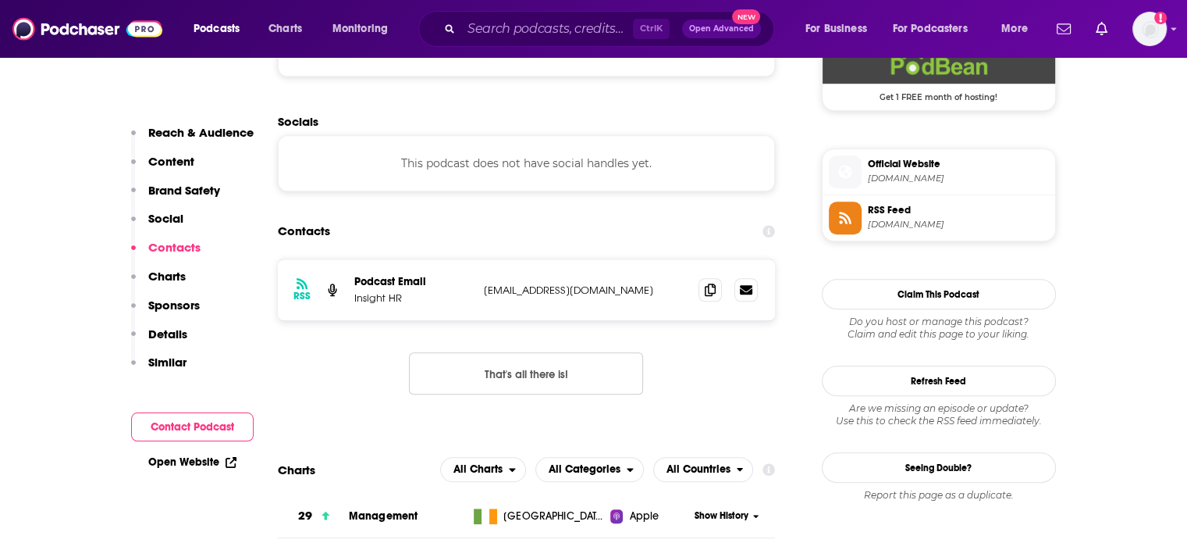
scroll to position [1195, 0]
click at [192, 133] on p "Reach & Audience" at bounding box center [200, 132] width 105 height 15
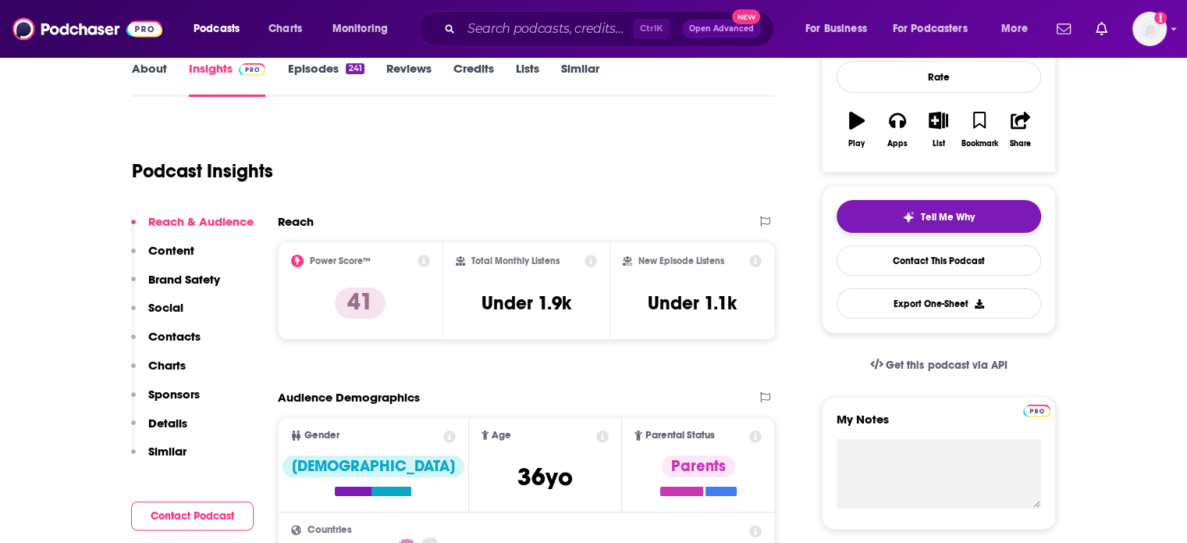
scroll to position [233, 0]
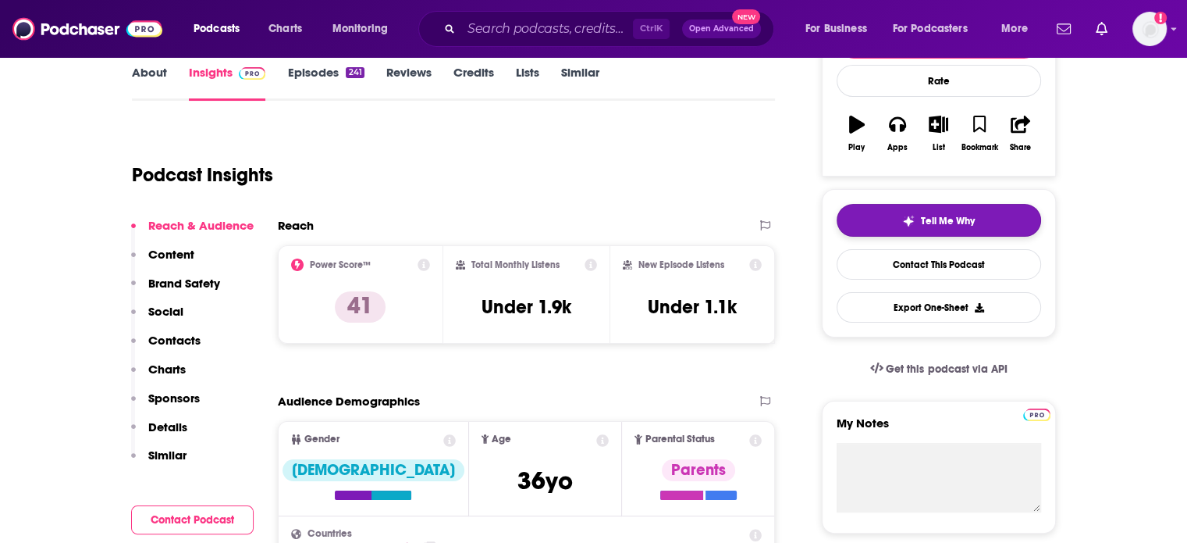
click at [898, 230] on button "Tell Me Why" at bounding box center [939, 220] width 205 height 33
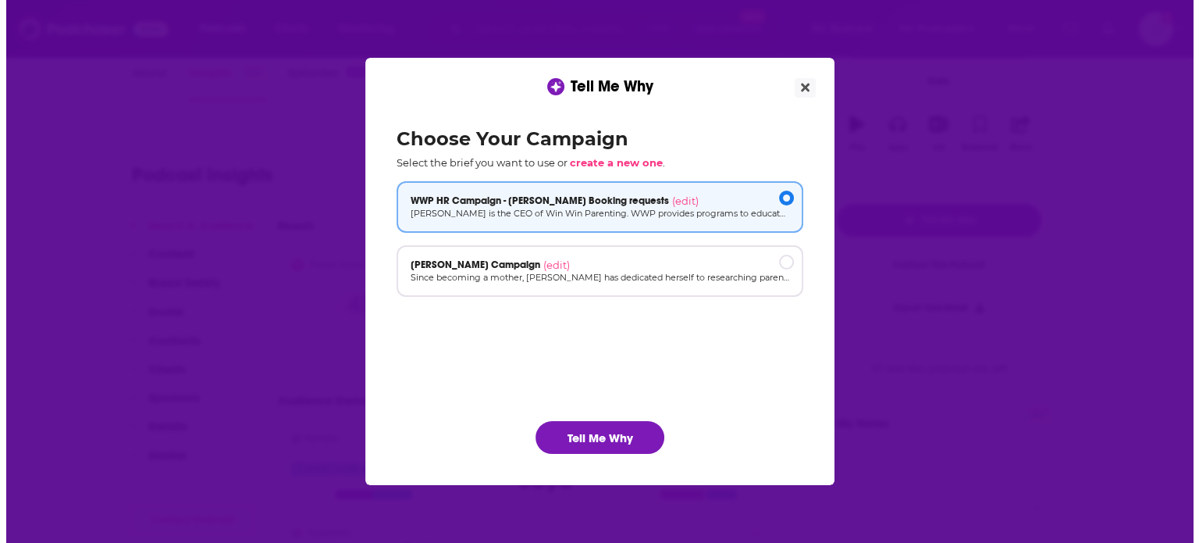
scroll to position [0, 0]
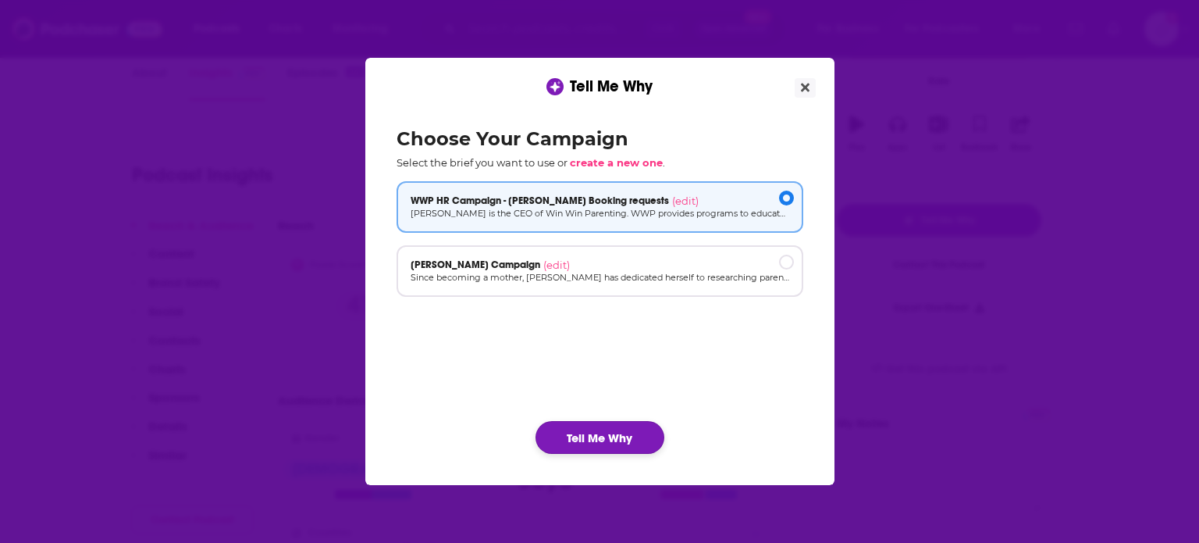
click at [584, 439] on button "Tell Me Why" at bounding box center [600, 437] width 129 height 33
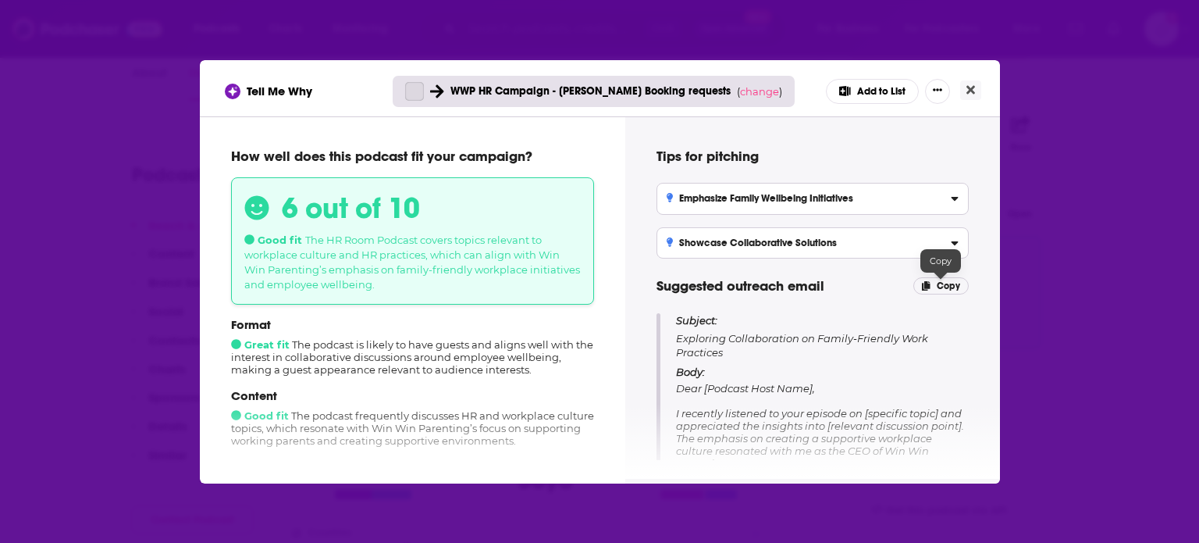
click at [941, 283] on span "Copy" at bounding box center [948, 285] width 23 height 11
click at [975, 87] on button "Close" at bounding box center [970, 90] width 21 height 20
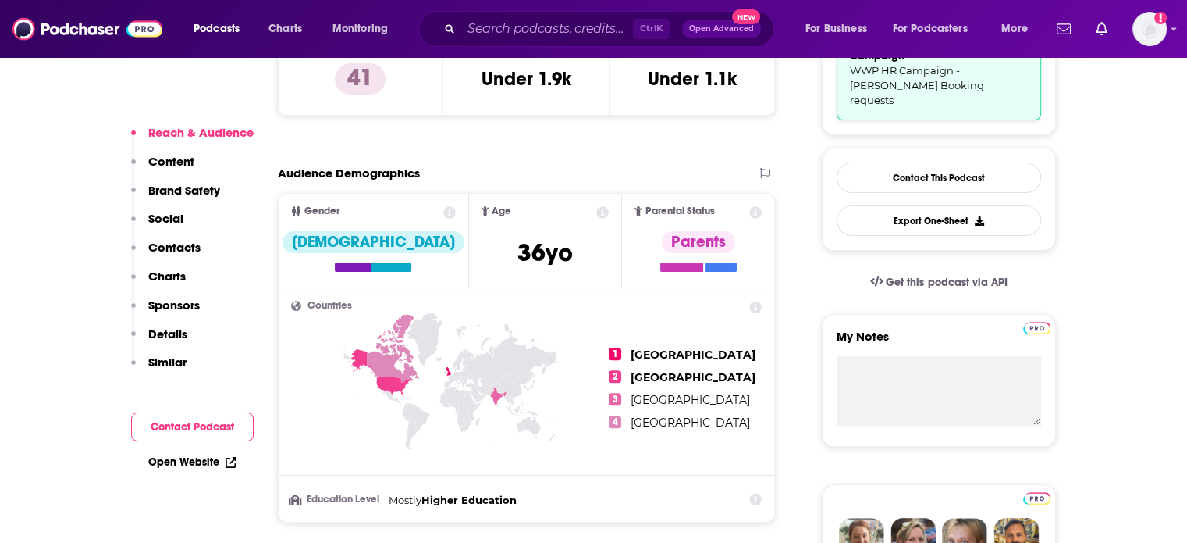
scroll to position [545, 0]
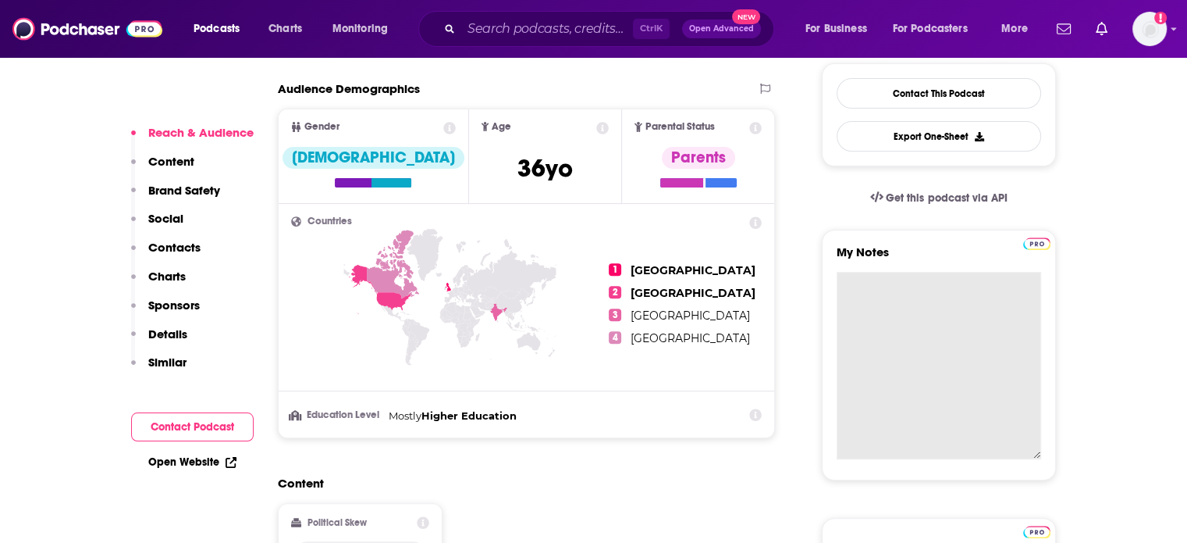
click at [896, 290] on textarea "My Notes" at bounding box center [939, 365] width 205 height 187
paste textarea "Subject: Exploring Collaboration on Family-Friendly Work Practices Body: Dear […"
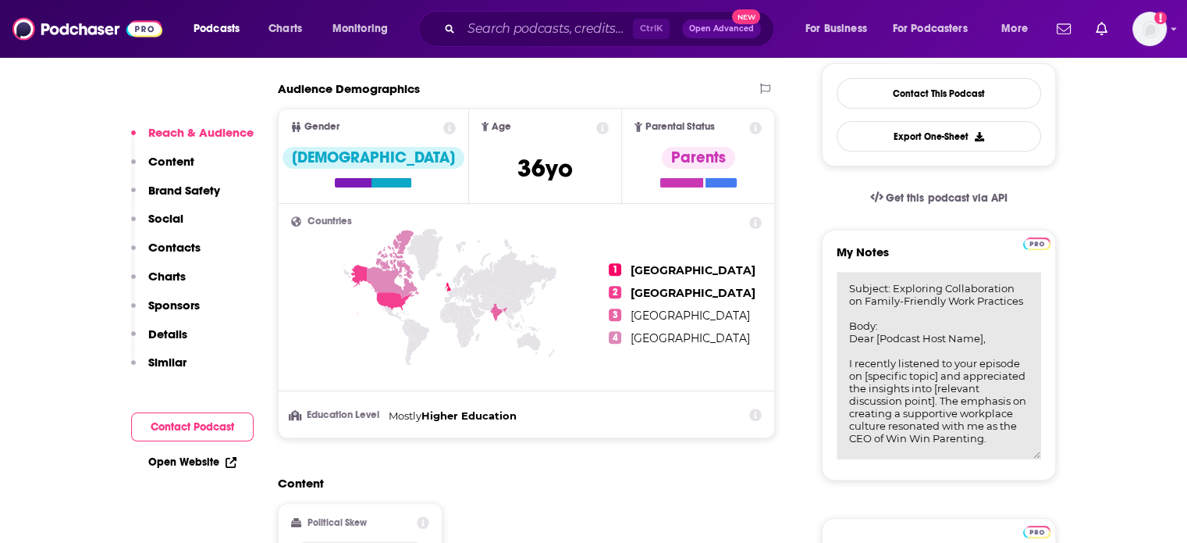
scroll to position [302, 0]
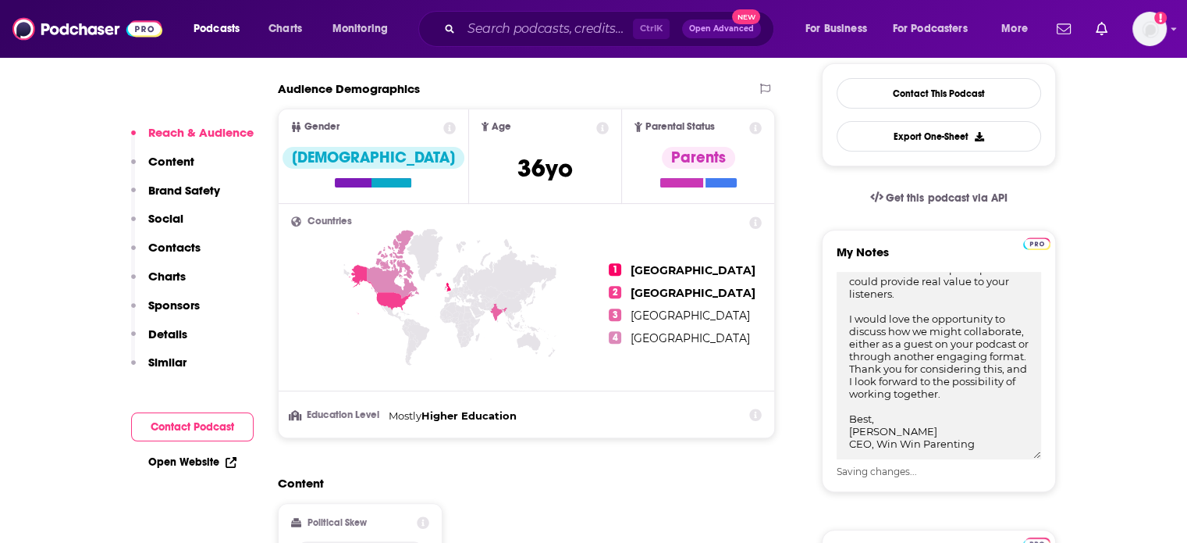
type textarea "Subject: Exploring Collaboration on Family-Friendly Work Practices Body: Dear […"
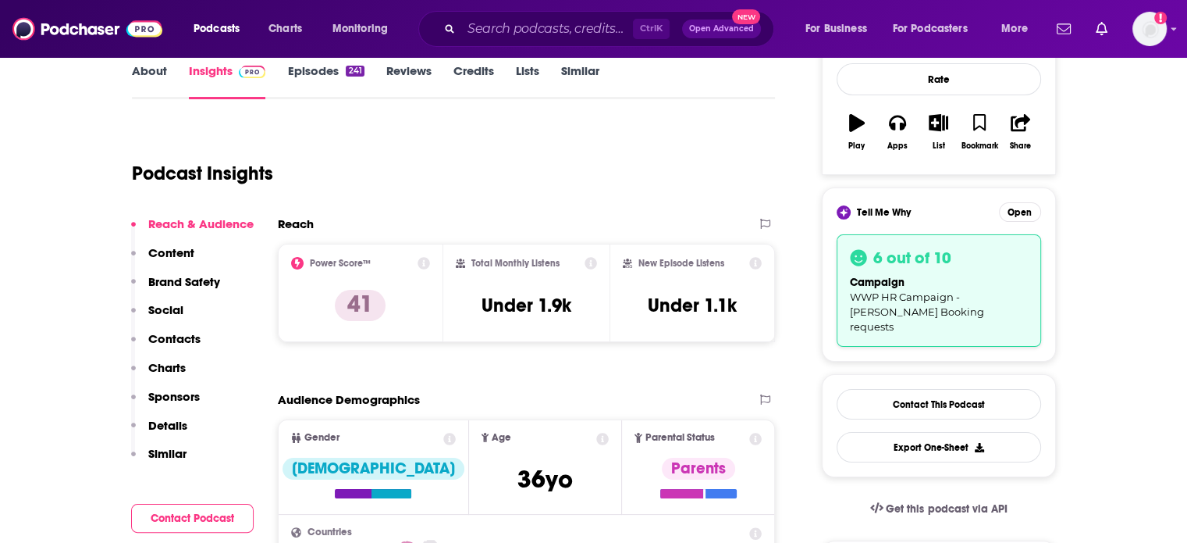
scroll to position [0, 0]
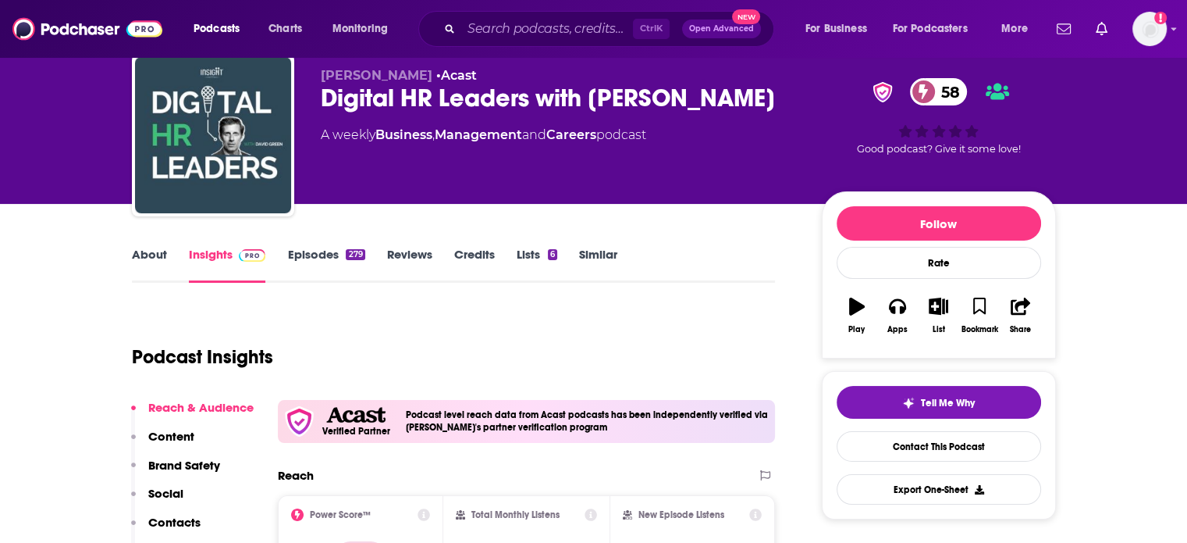
scroll to position [78, 0]
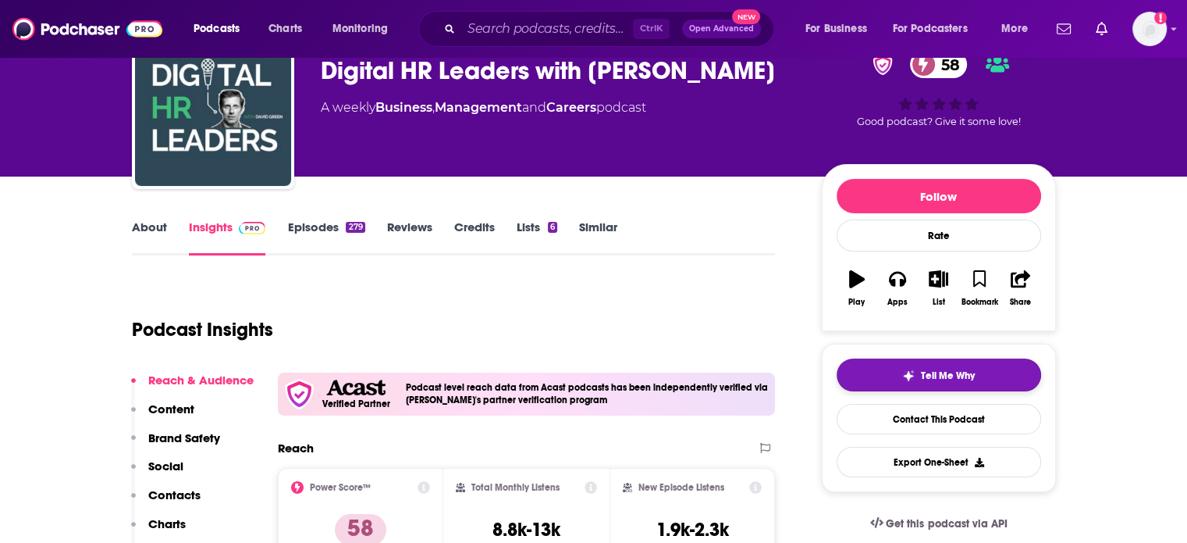
click at [854, 367] on button "Tell Me Why" at bounding box center [939, 374] width 205 height 33
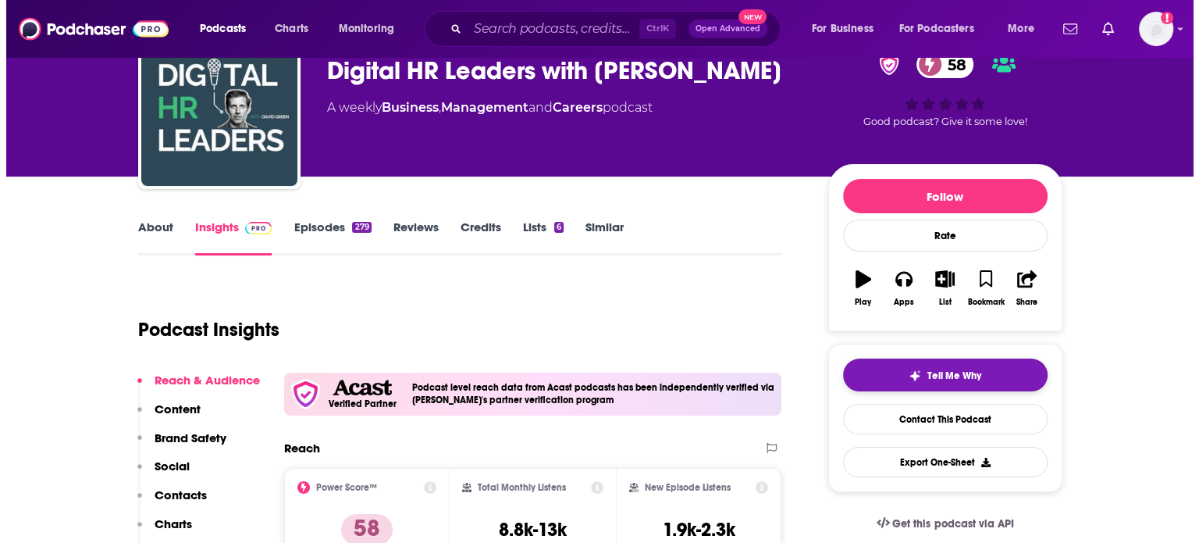
scroll to position [0, 0]
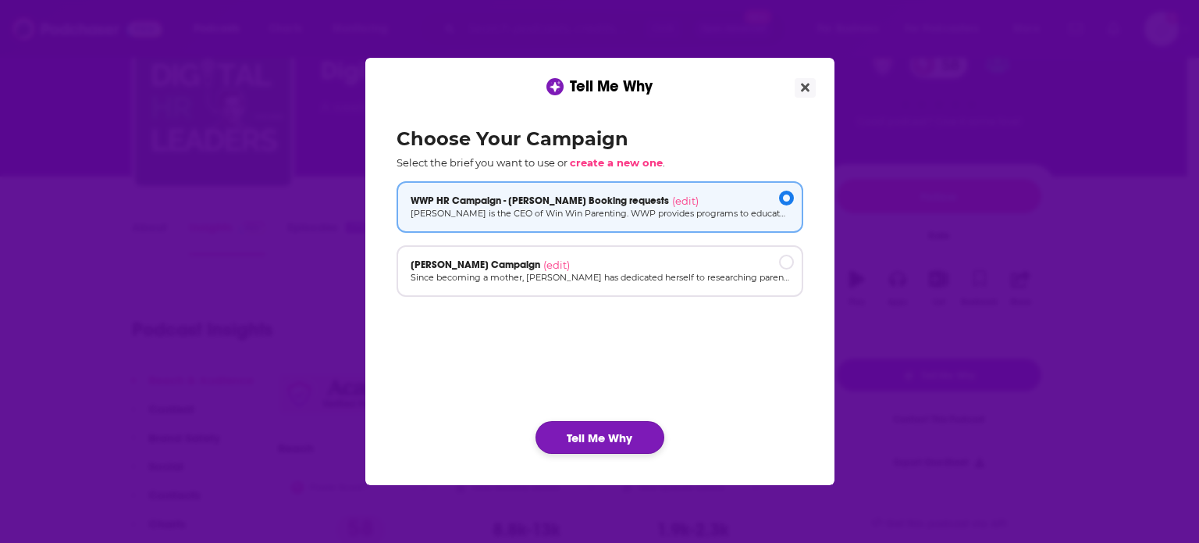
click at [589, 437] on button "Tell Me Why" at bounding box center [600, 437] width 129 height 33
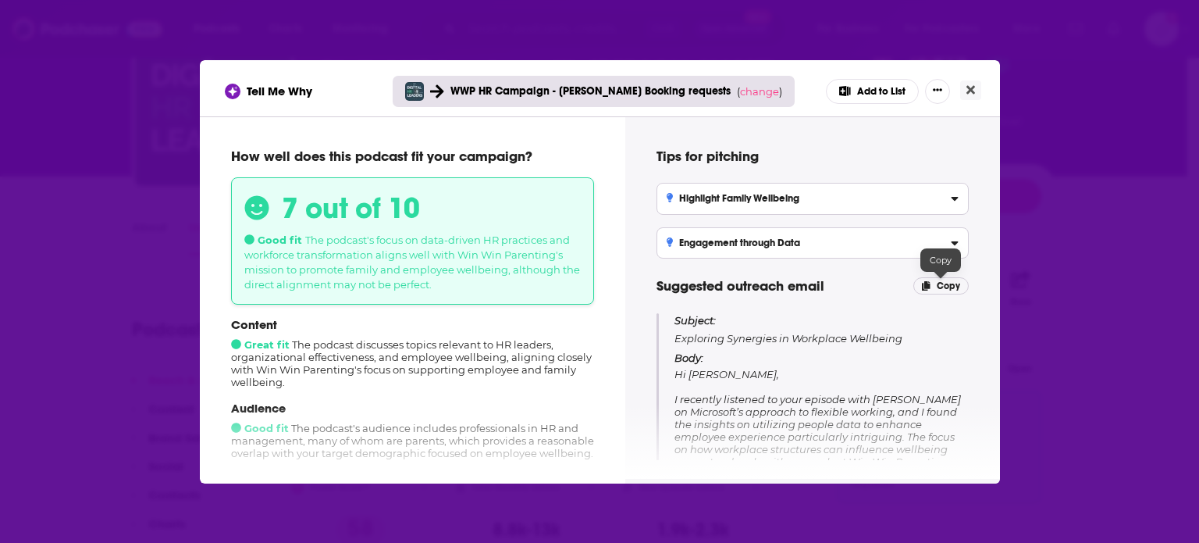
click at [946, 280] on span "Copy" at bounding box center [948, 285] width 23 height 11
drag, startPoint x: 968, startPoint y: 93, endPoint x: 969, endPoint y: 113, distance: 20.3
click at [969, 93] on icon "Close" at bounding box center [970, 90] width 9 height 12
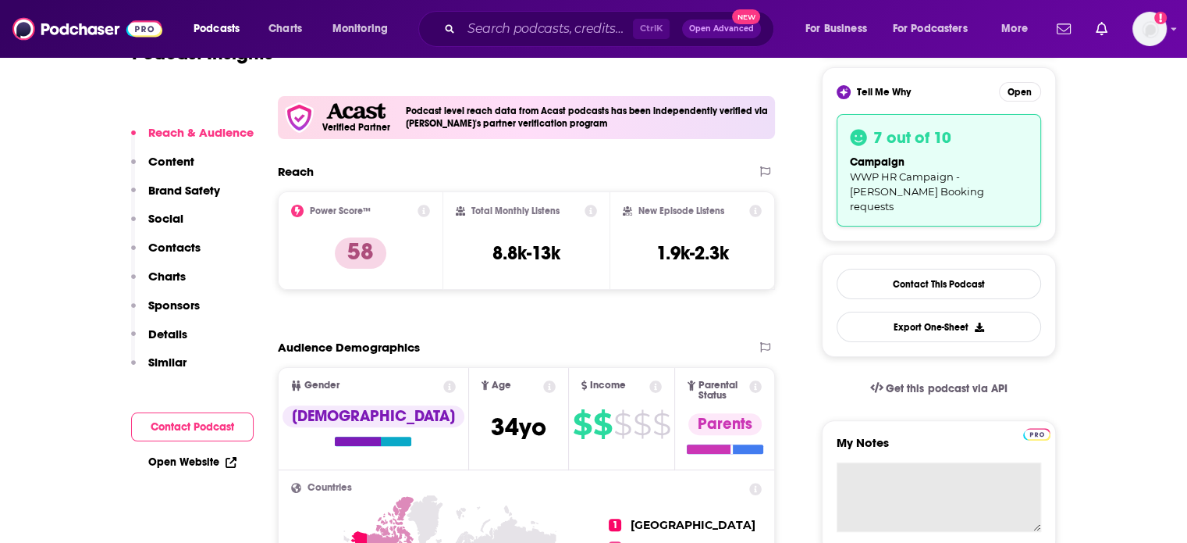
scroll to position [390, 0]
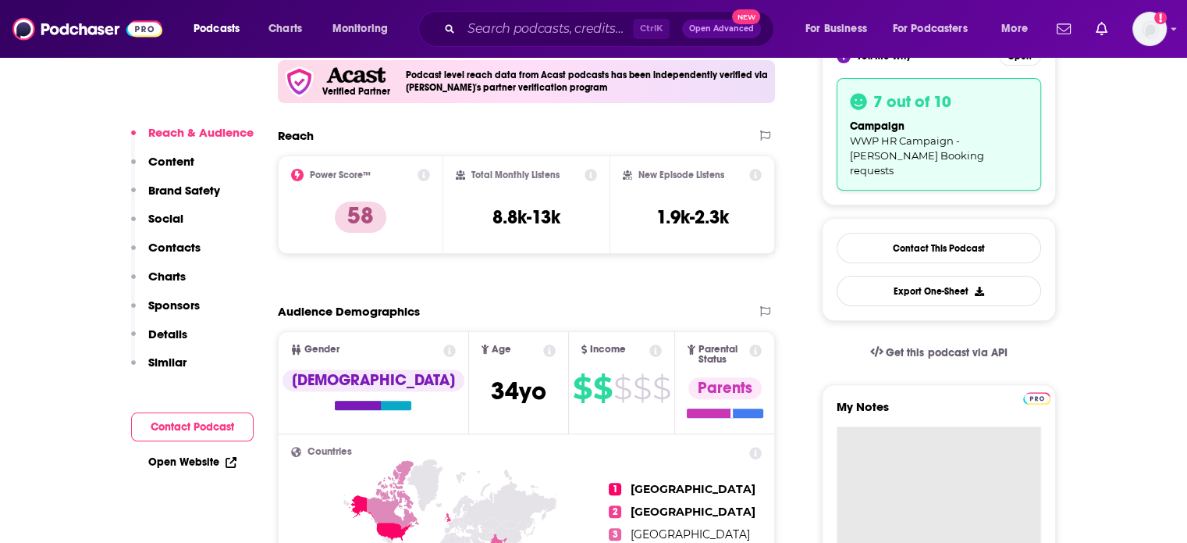
click at [887, 434] on textarea "My Notes" at bounding box center [939, 519] width 205 height 187
paste textarea "Subject: Exploring Synergies in Workplace Wellbeing Body: Hi [PERSON_NAME], I r…"
type textarea "Subject: Exploring Synergies in Workplace Wellbeing Body: Hi [PERSON_NAME], I r…"
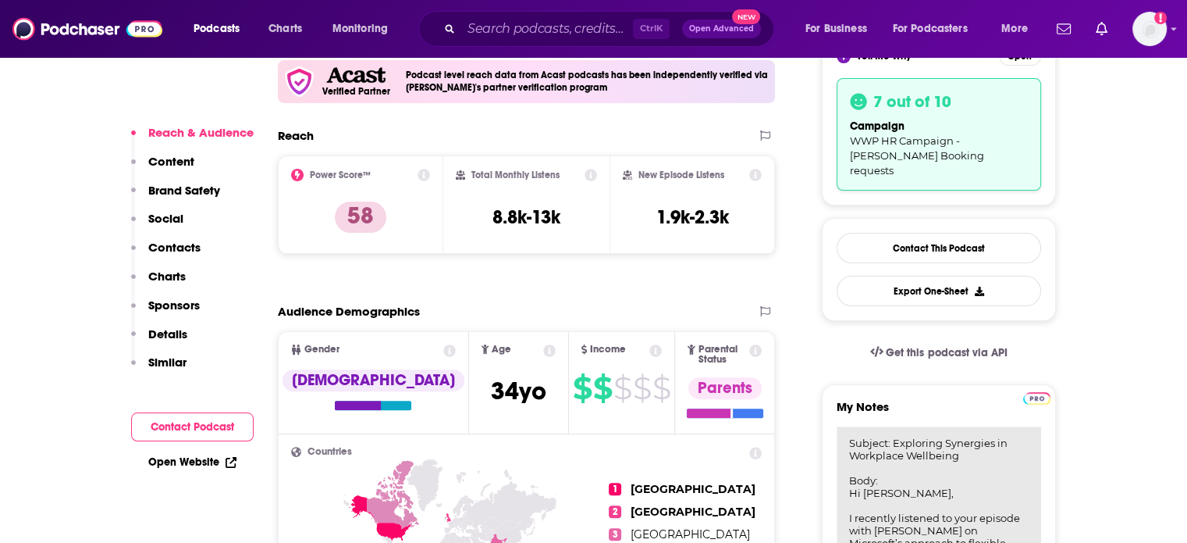
scroll to position [443, 0]
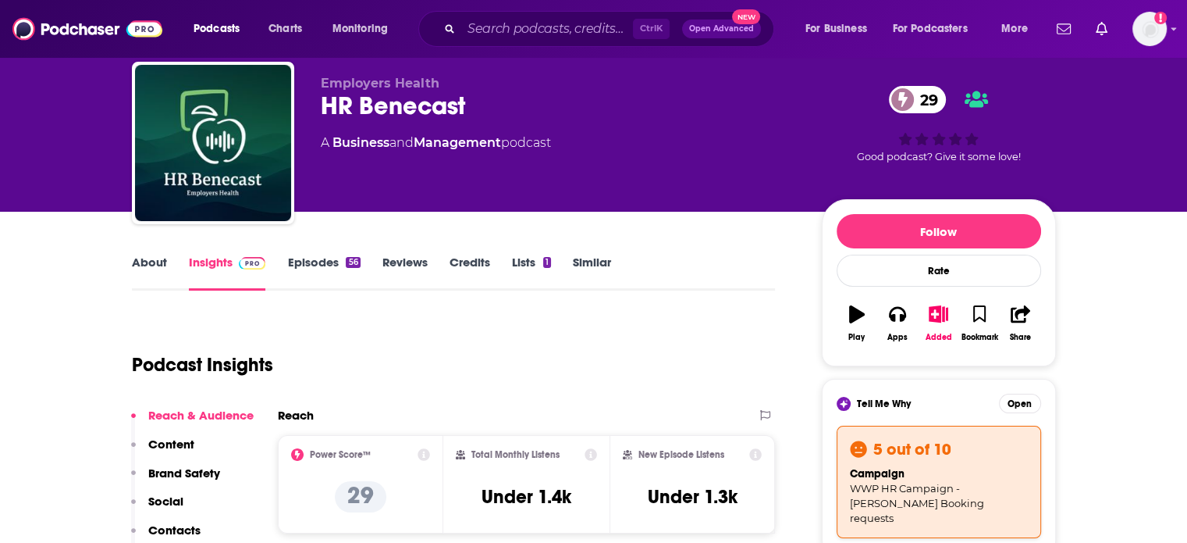
scroll to position [78, 0]
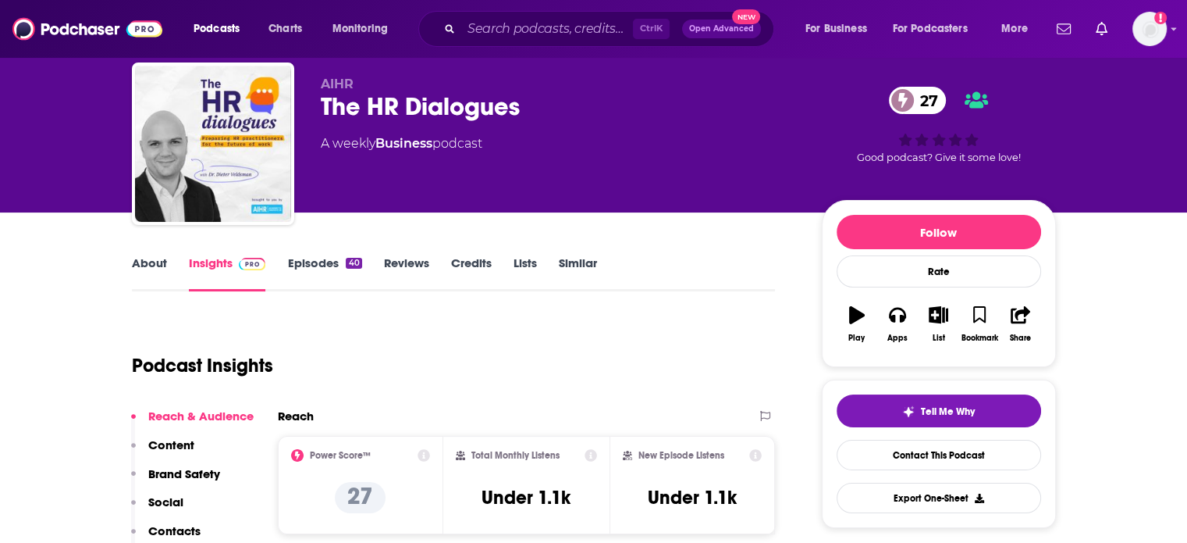
scroll to position [78, 0]
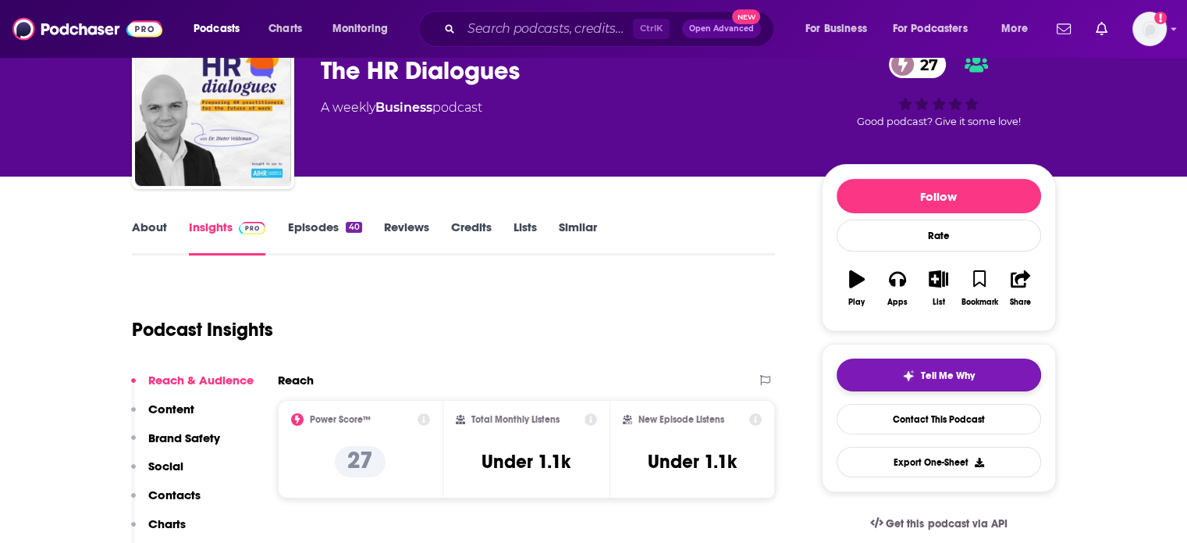
click at [863, 365] on button "Tell Me Why" at bounding box center [939, 374] width 205 height 33
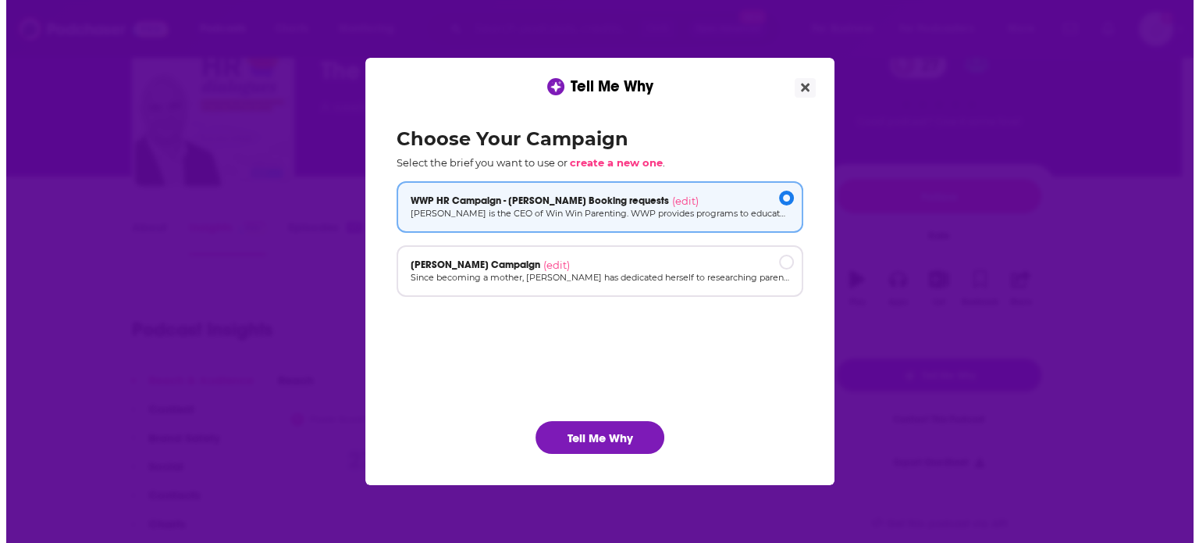
scroll to position [0, 0]
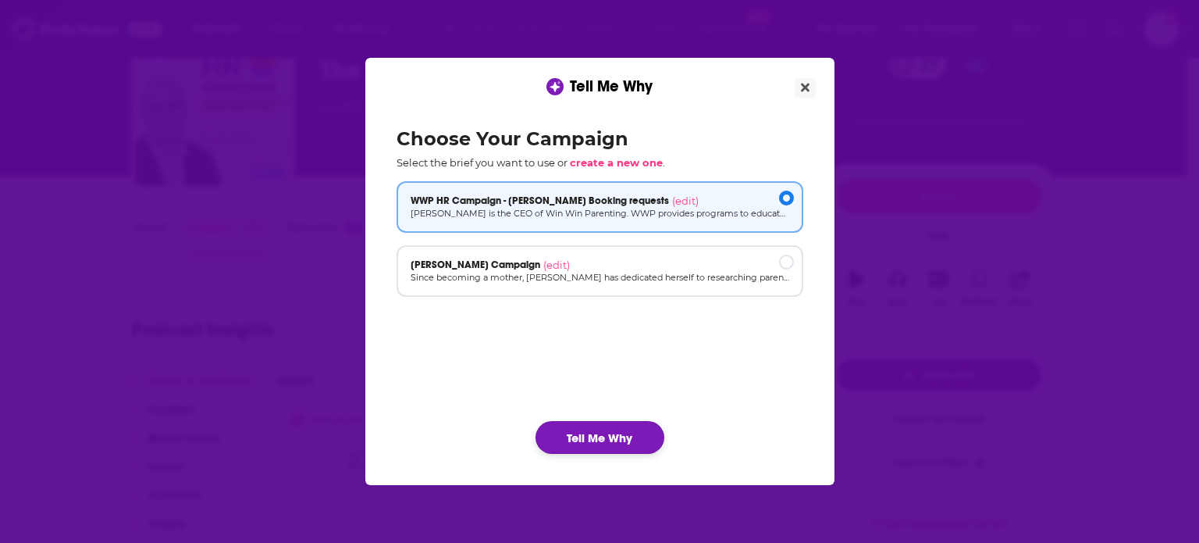
click at [620, 427] on button "Tell Me Why" at bounding box center [600, 437] width 129 height 33
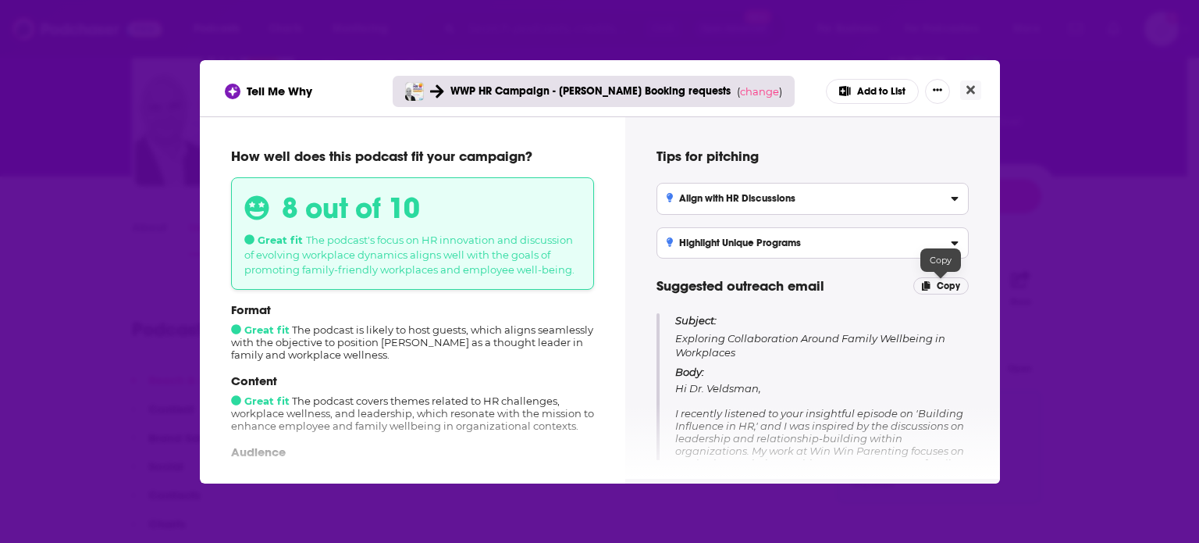
click at [949, 282] on span "Copy" at bounding box center [948, 285] width 23 height 11
click at [870, 84] on button "Add to List" at bounding box center [872, 91] width 93 height 25
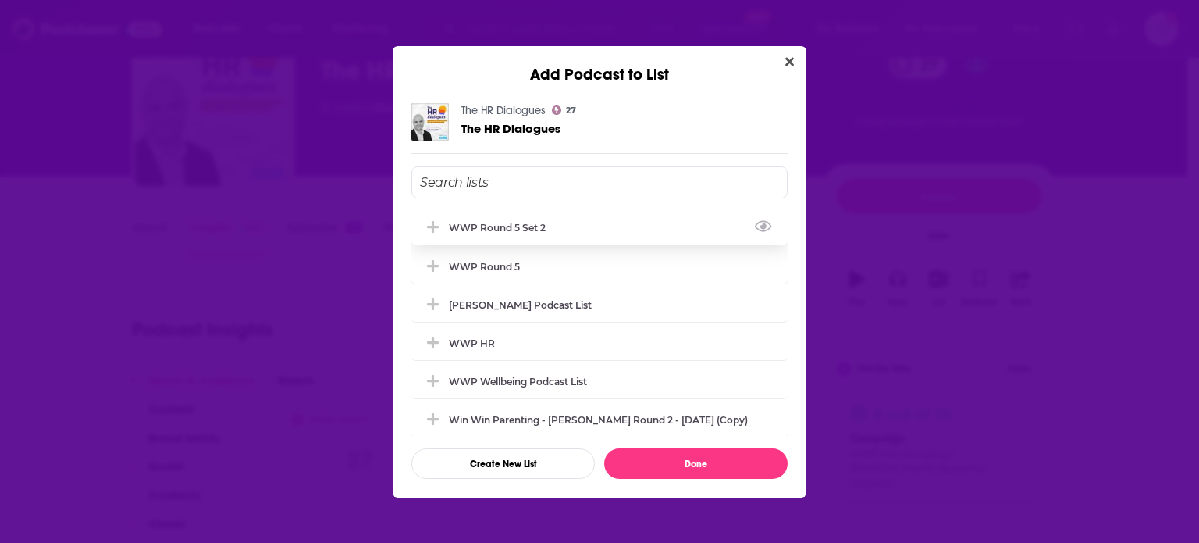
click at [568, 224] on div "WWP Round 5 Set 2" at bounding box center [599, 227] width 376 height 34
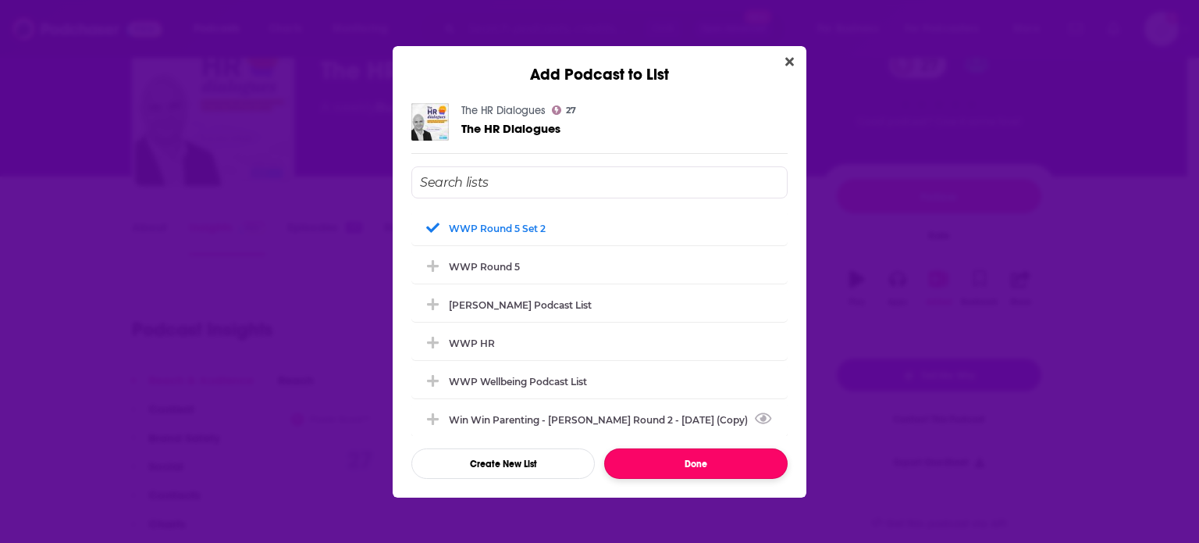
click at [693, 465] on button "Done" at bounding box center [695, 463] width 183 height 30
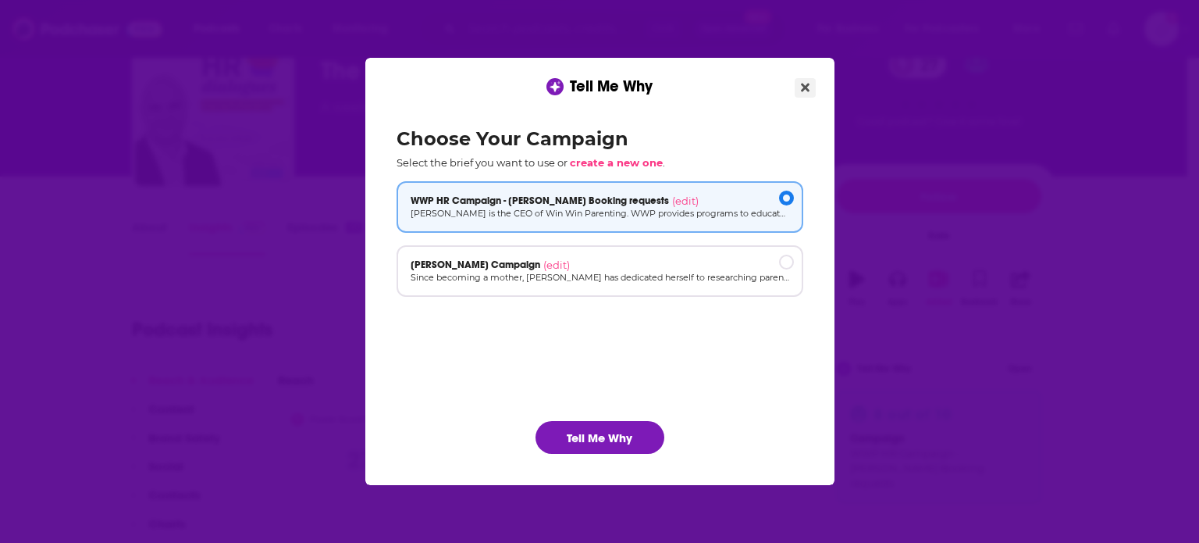
click at [798, 87] on button "Close" at bounding box center [805, 88] width 21 height 20
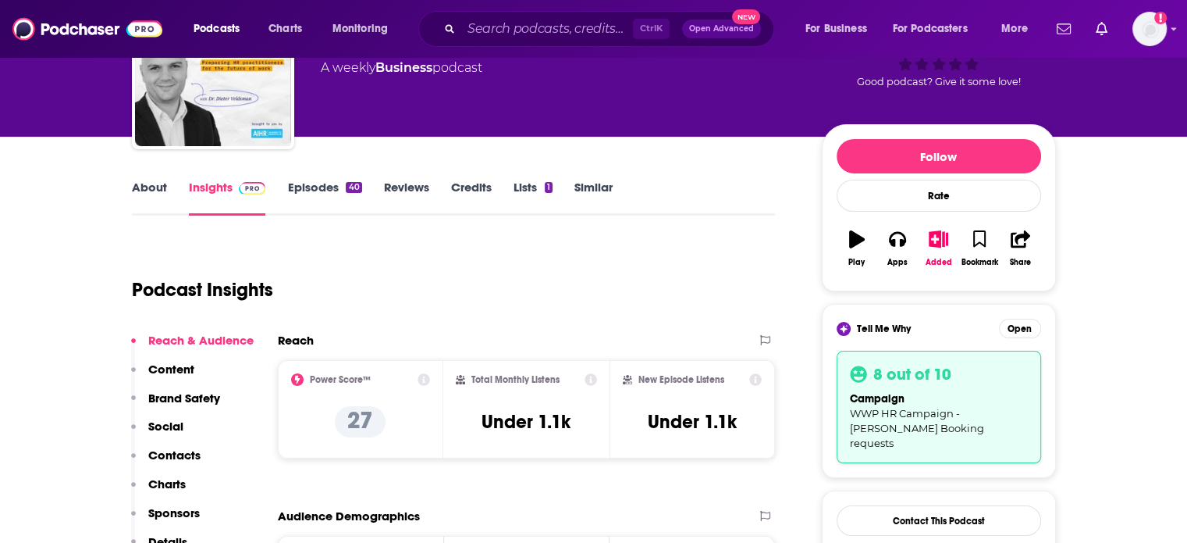
scroll to position [234, 0]
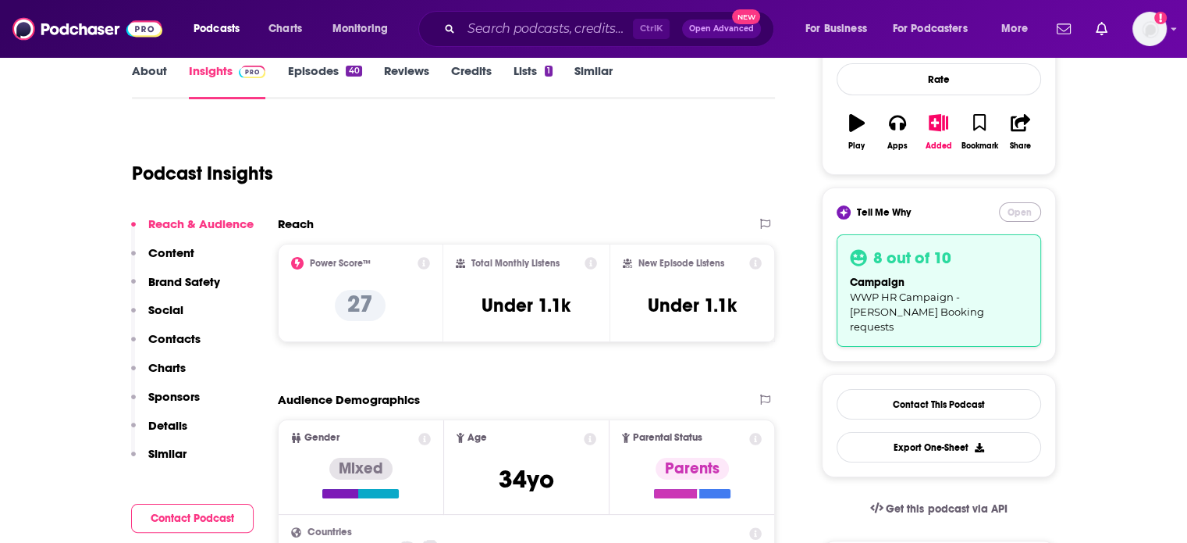
click at [1021, 210] on button "Open" at bounding box center [1020, 212] width 42 height 20
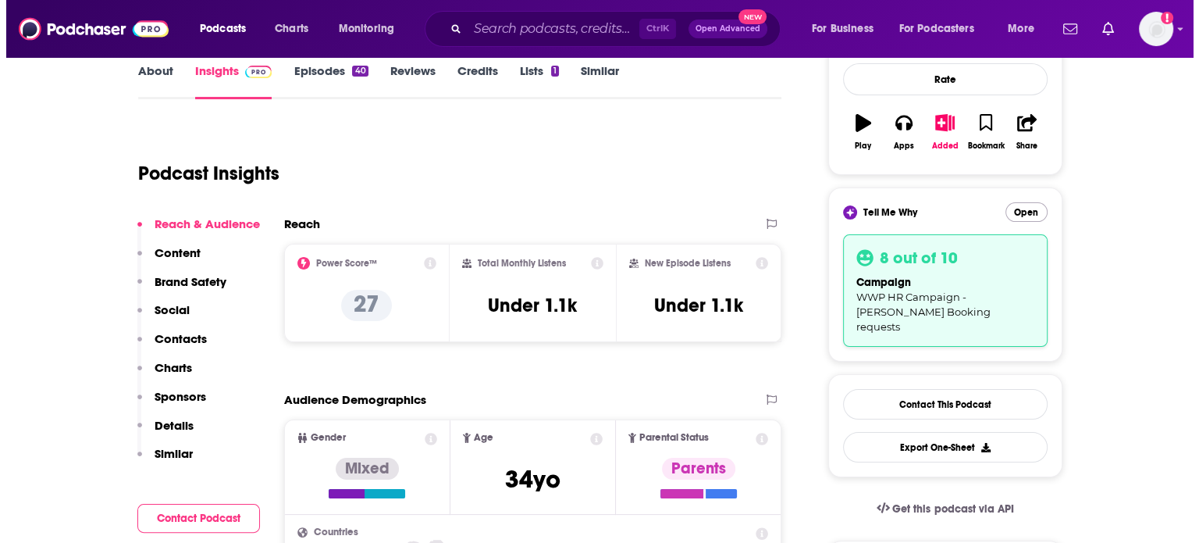
scroll to position [0, 0]
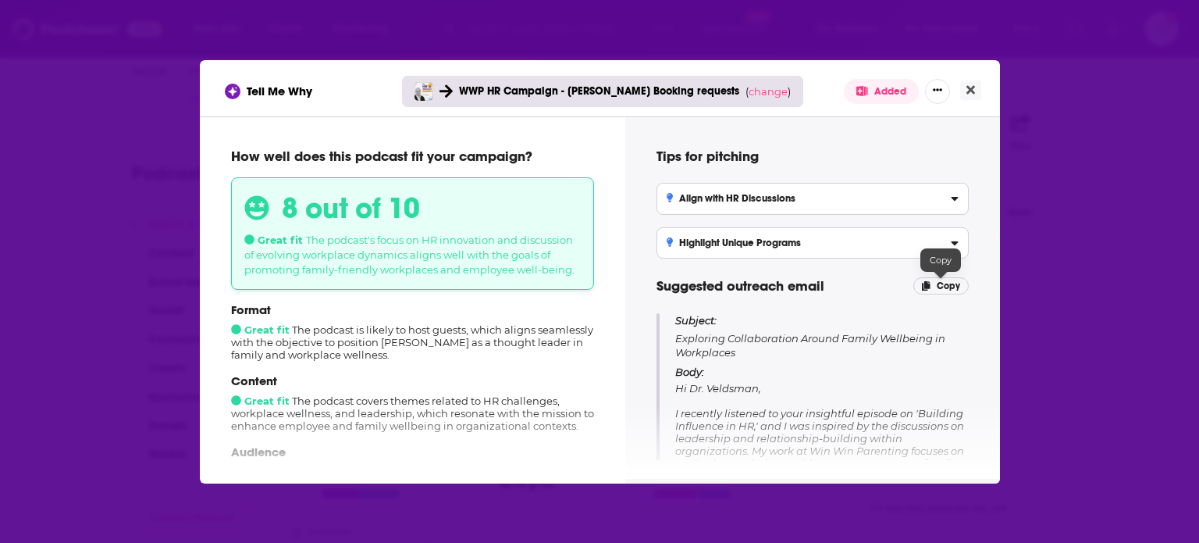
click at [945, 283] on span "Copy" at bounding box center [948, 285] width 23 height 11
click at [969, 86] on icon "Close" at bounding box center [970, 90] width 9 height 12
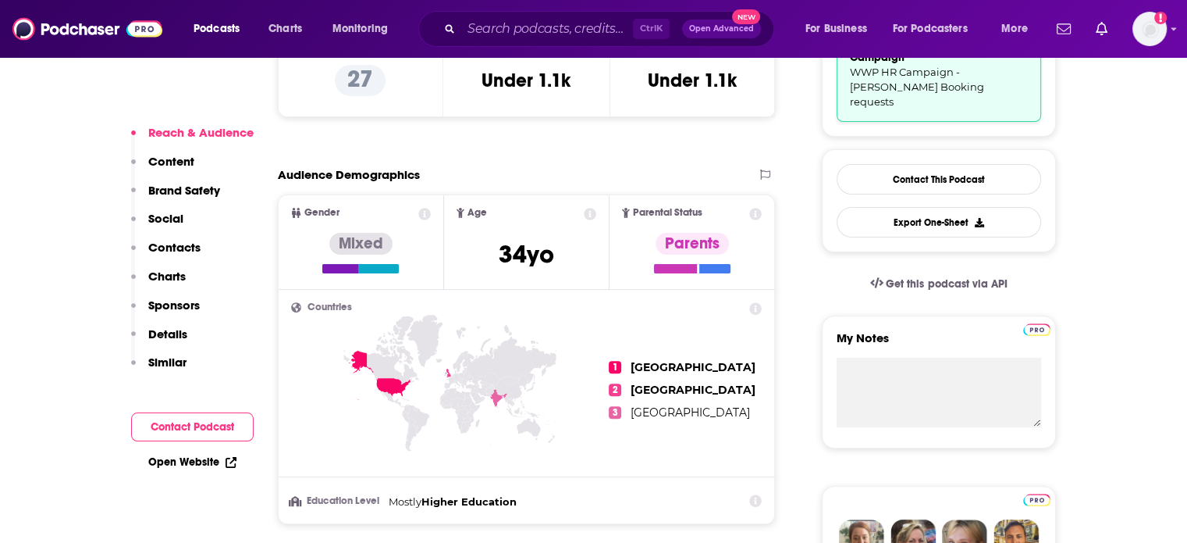
scroll to position [468, 0]
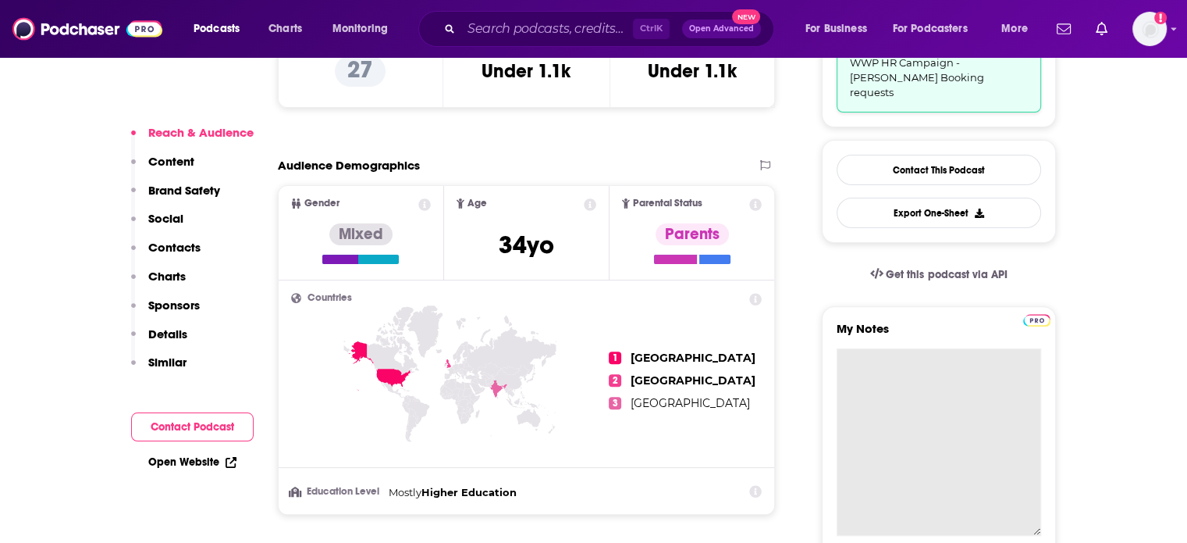
click at [917, 378] on textarea "My Notes" at bounding box center [939, 441] width 205 height 187
paste textarea "Subject: Exploring Collaboration Around Family Wellbeing in Workplaces Body: Hi…"
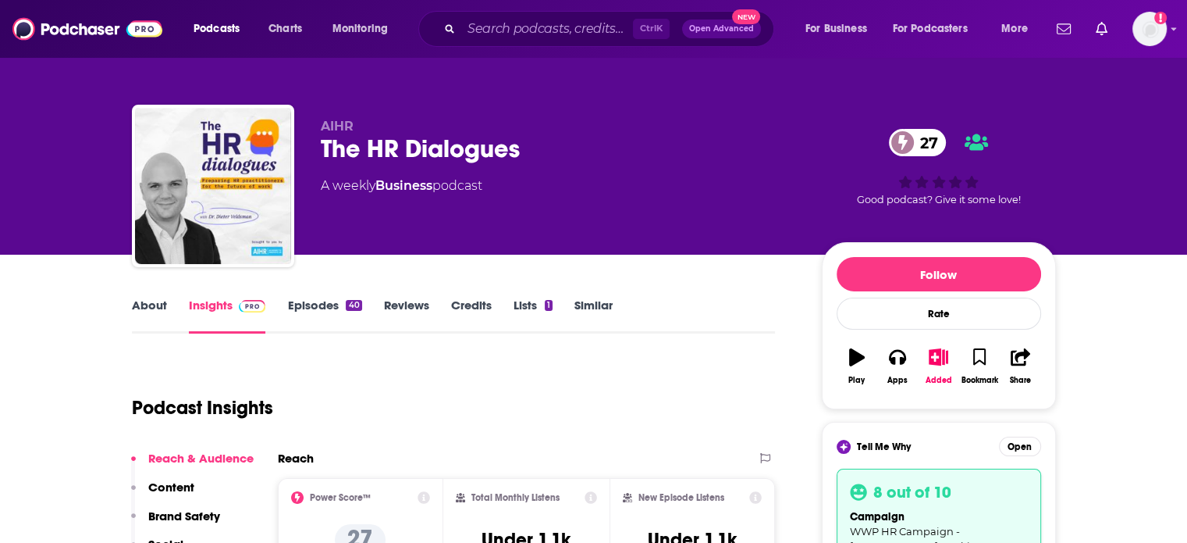
scroll to position [78, 0]
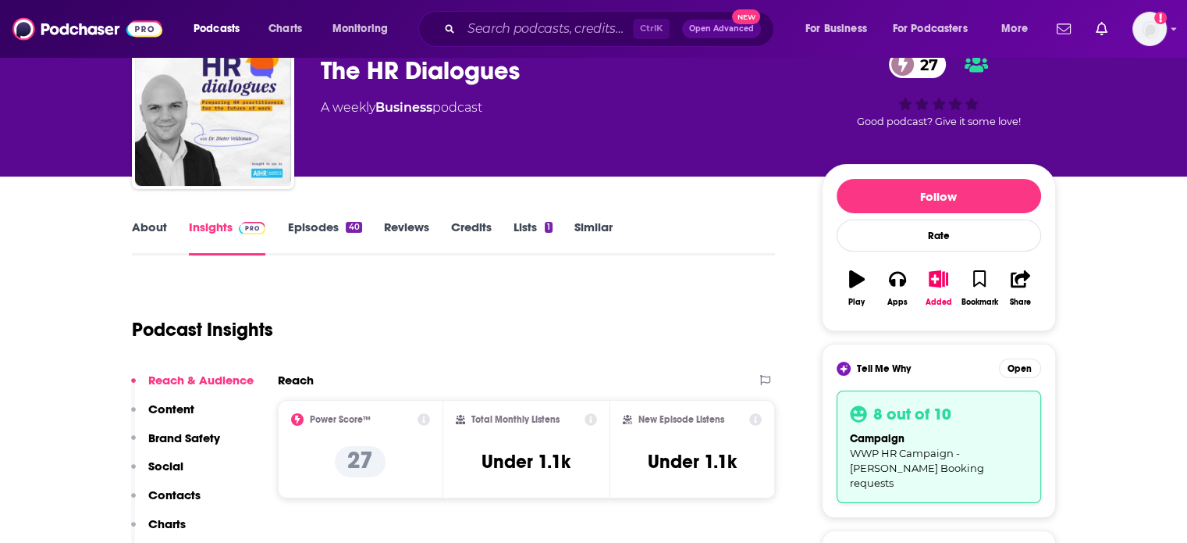
type textarea "Subject: Exploring Collaboration Around Family Wellbeing in Workplaces Body: Hi…"
click at [529, 229] on link "Lists 1" at bounding box center [533, 237] width 39 height 36
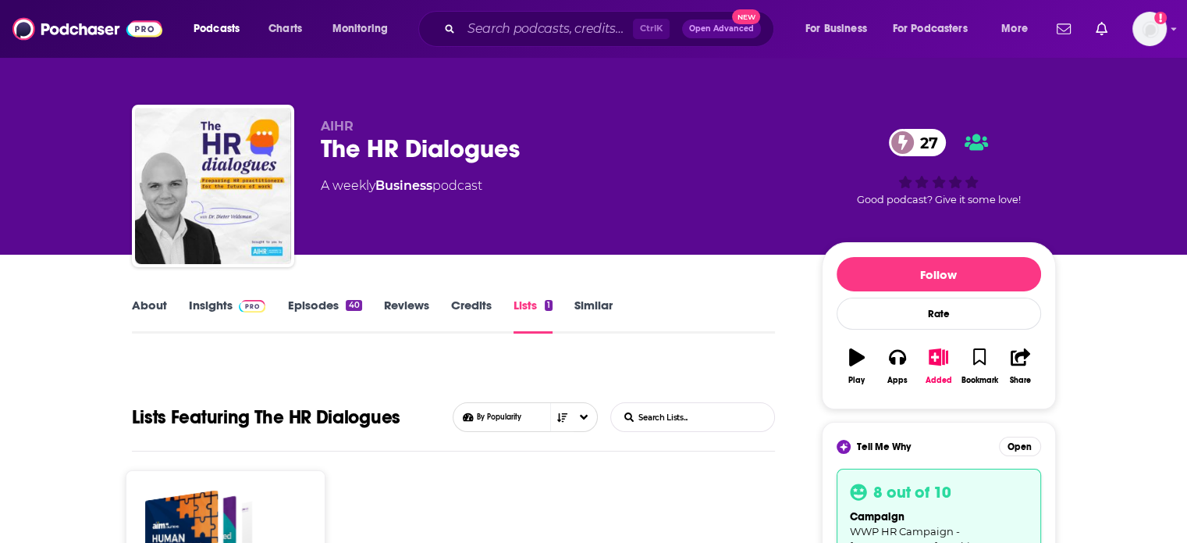
click at [526, 14] on div "Ctrl K Open Advanced New" at bounding box center [596, 29] width 356 height 36
click at [522, 32] on input "Search podcasts, credits, & more..." at bounding box center [547, 28] width 172 height 25
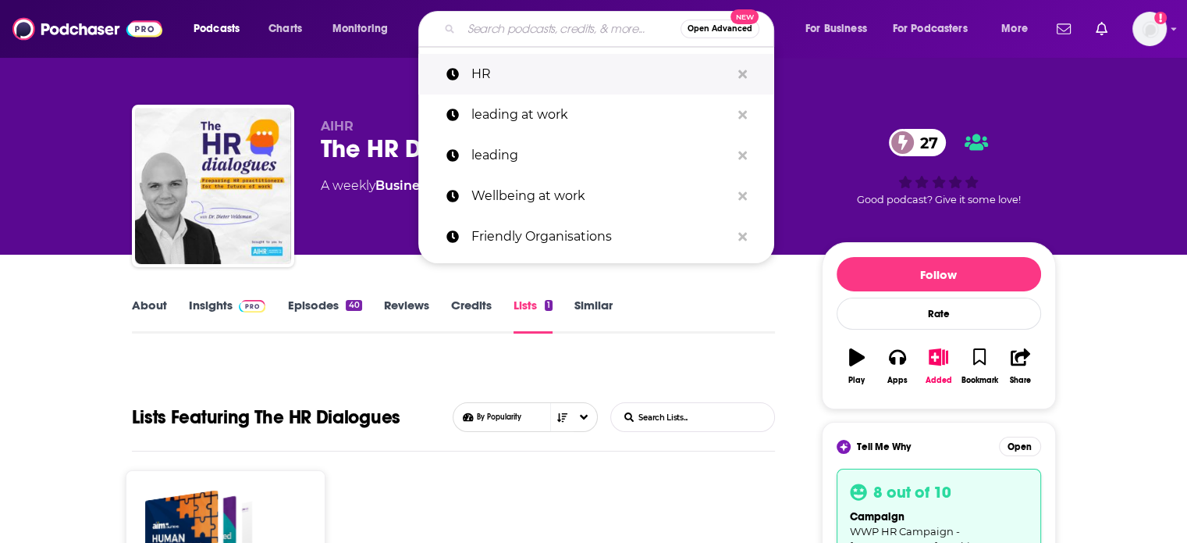
click at [525, 64] on p "HR" at bounding box center [601, 74] width 259 height 41
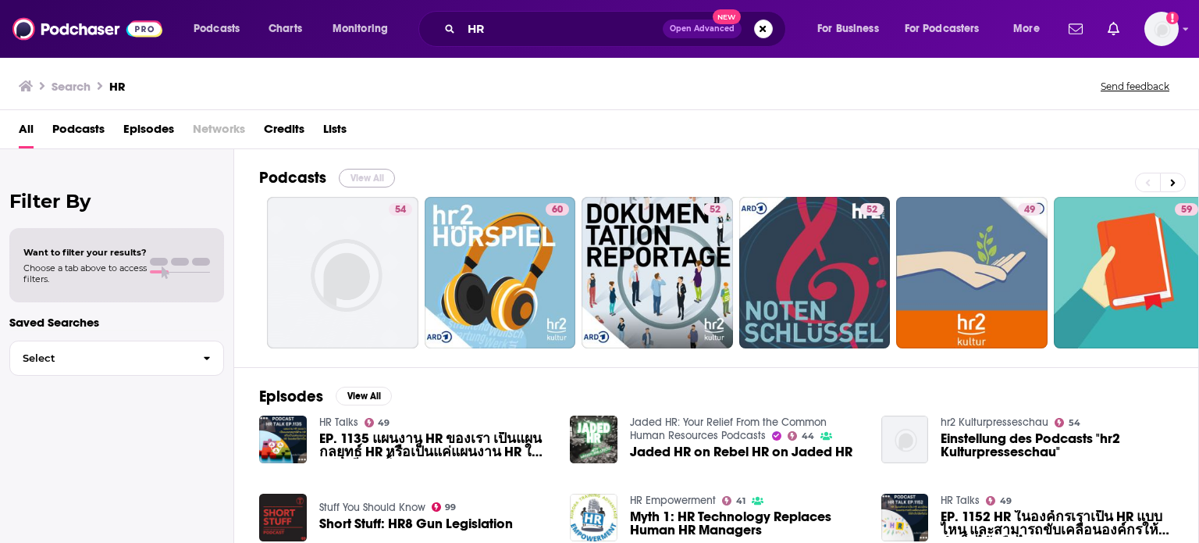
click at [373, 169] on button "View All" at bounding box center [367, 178] width 56 height 19
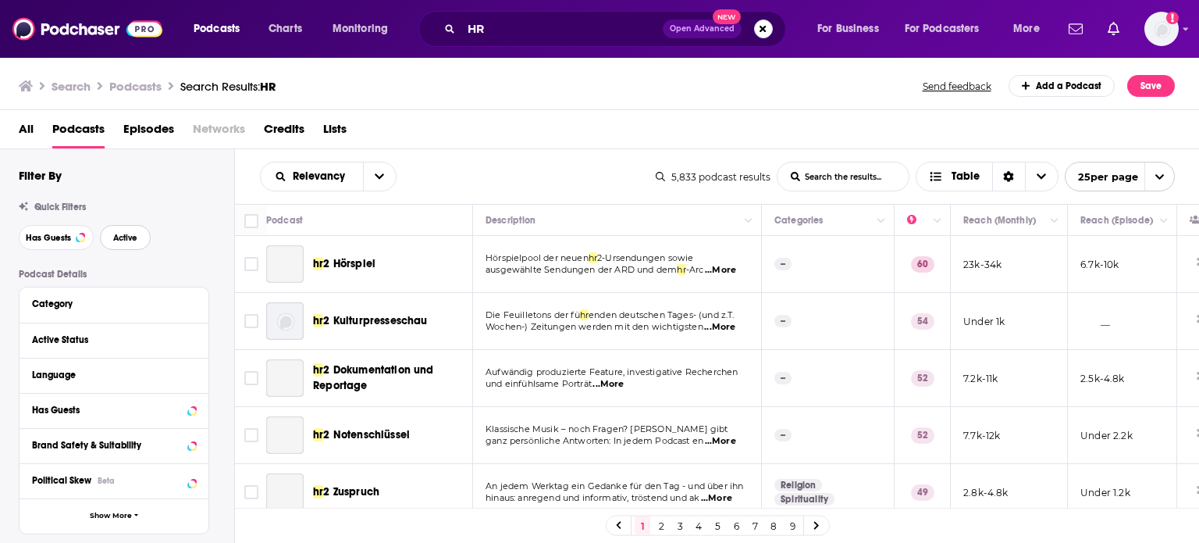
click at [135, 240] on span "Active" at bounding box center [125, 237] width 24 height 9
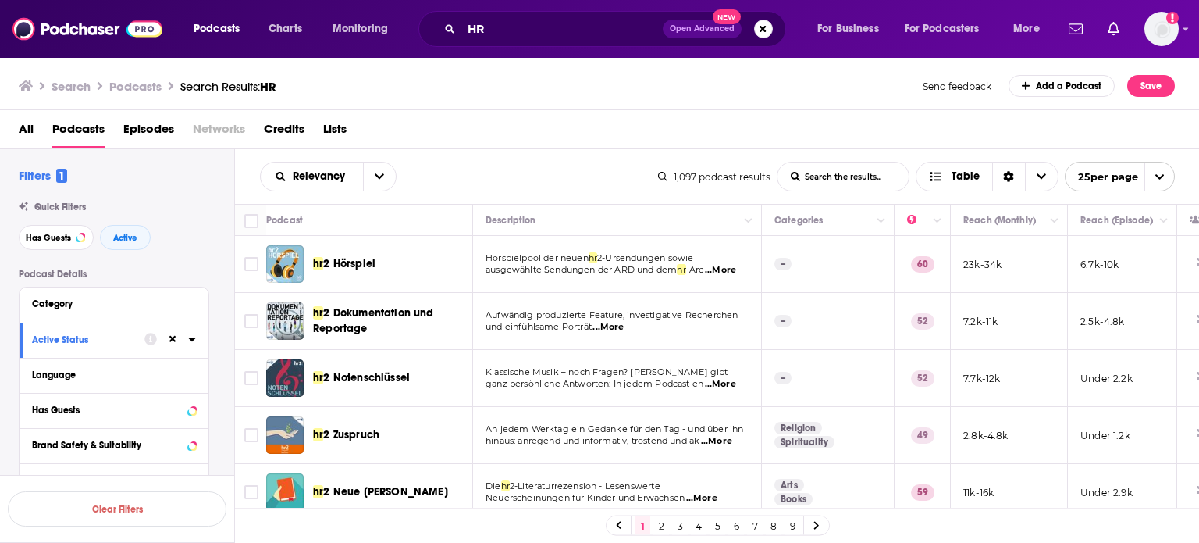
click at [664, 527] on link "2" at bounding box center [661, 525] width 16 height 19
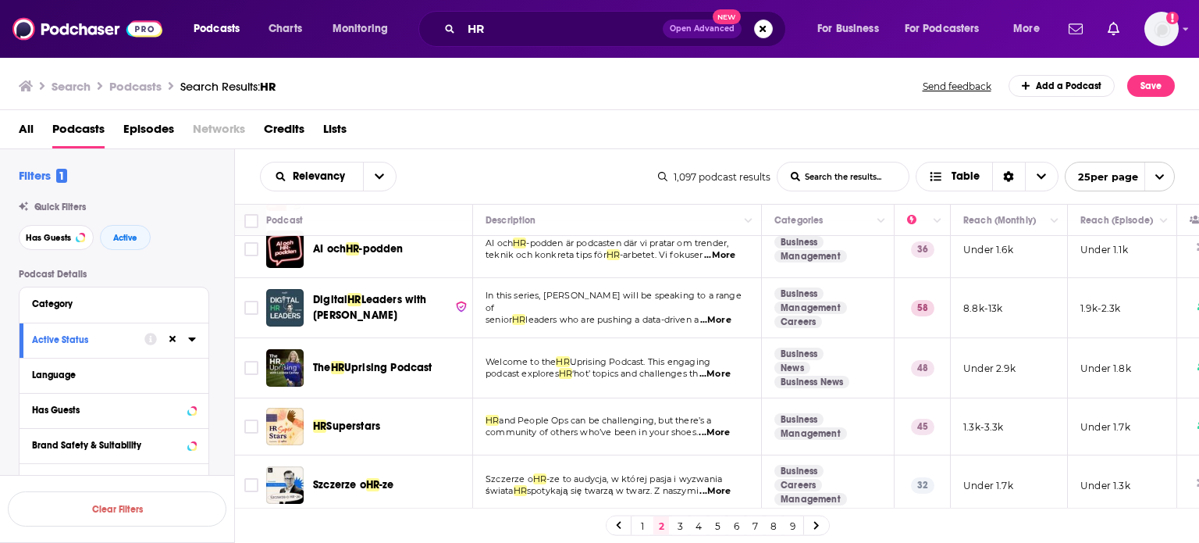
scroll to position [390, 0]
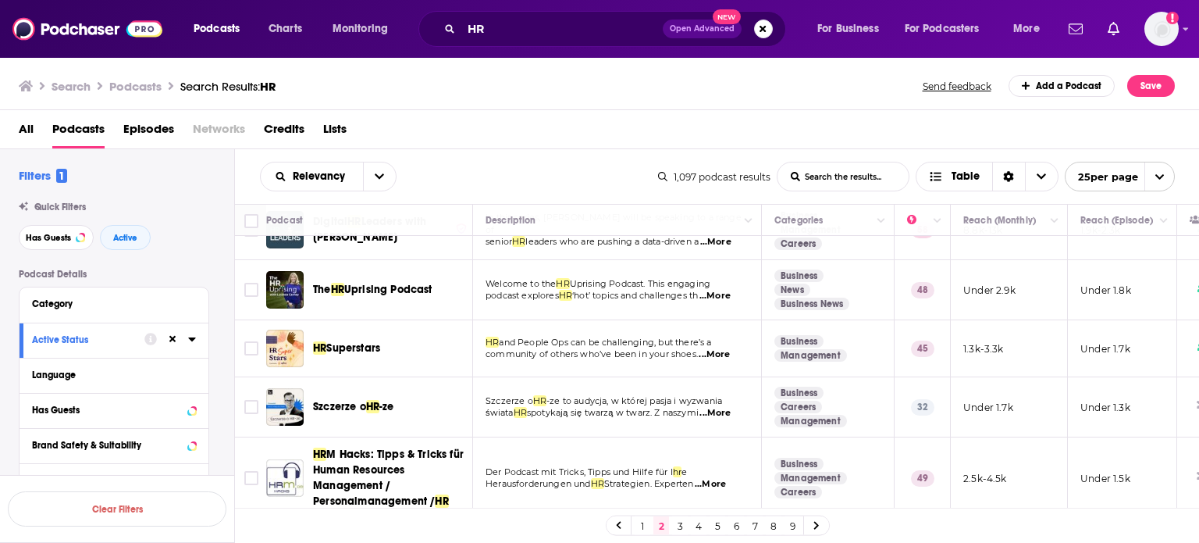
click at [643, 525] on link "1" at bounding box center [643, 525] width 16 height 19
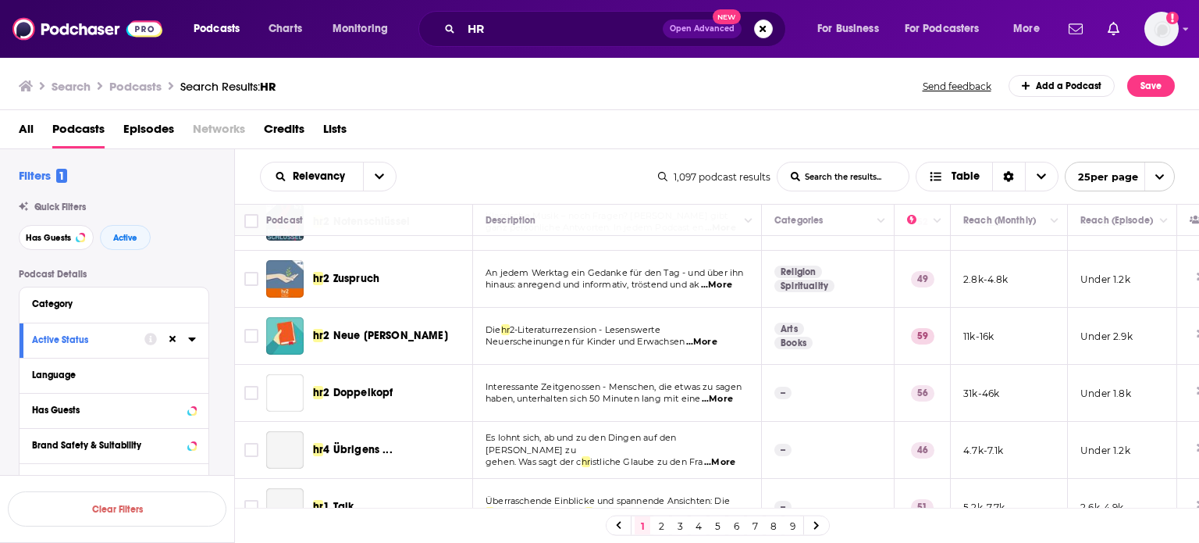
scroll to position [312, 0]
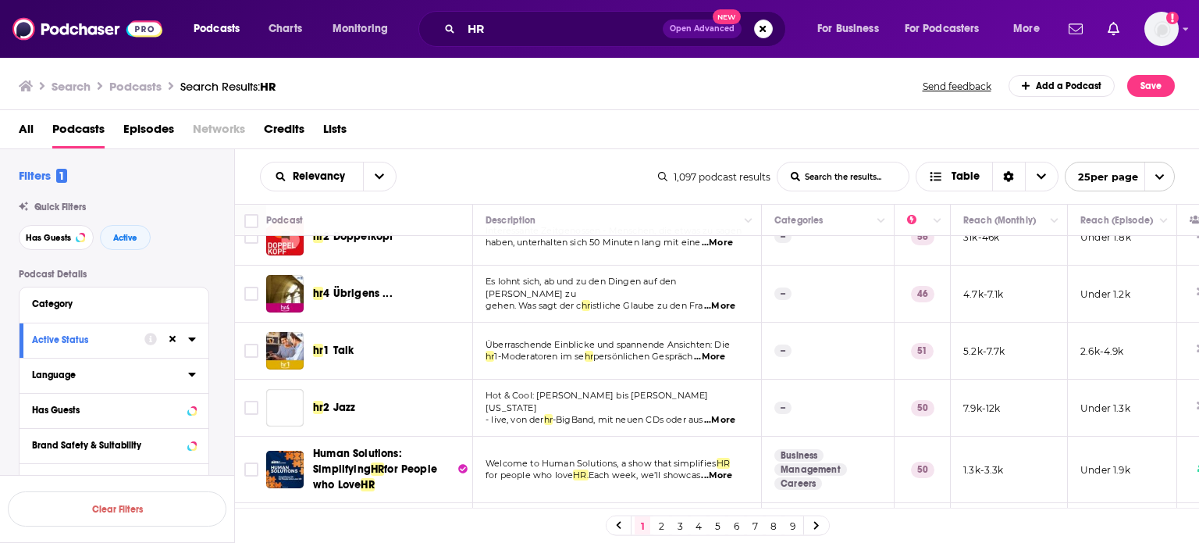
click at [68, 368] on button "Language" at bounding box center [110, 375] width 156 height 20
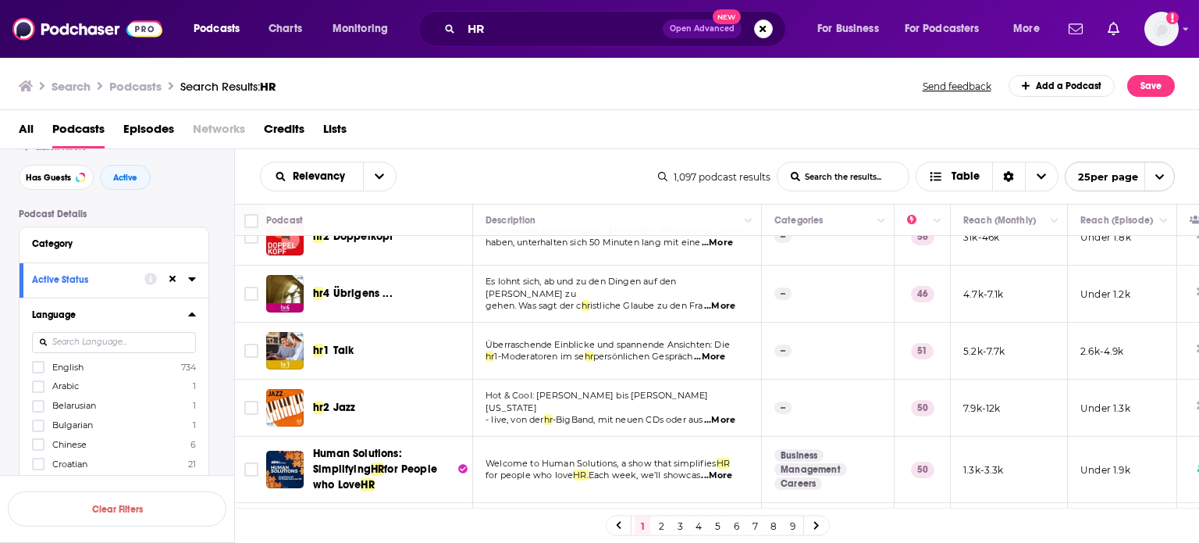
scroll to position [78, 0]
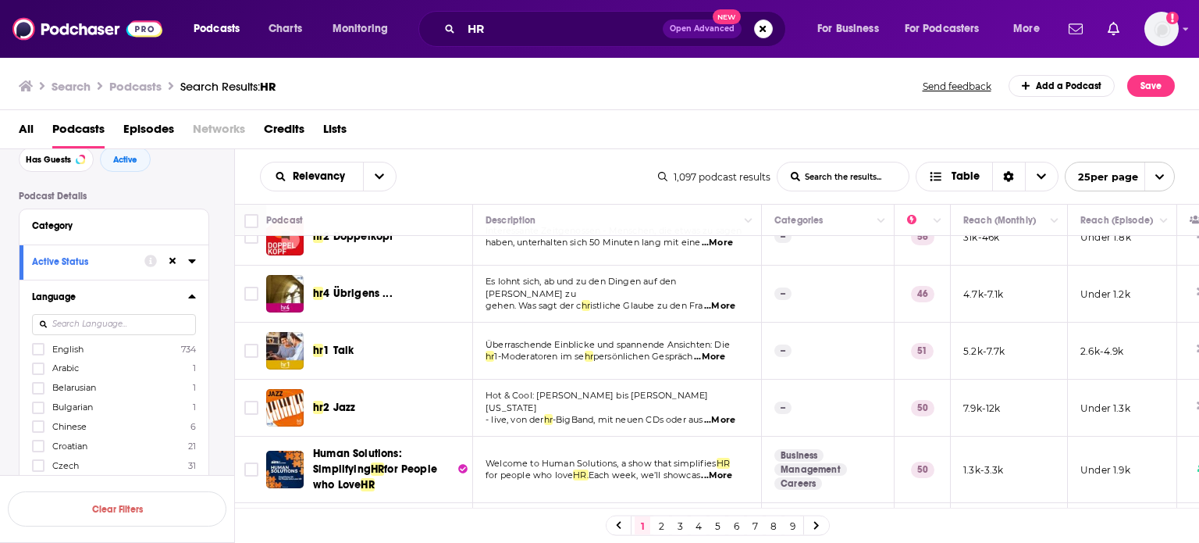
click at [107, 344] on label "English 734" at bounding box center [114, 348] width 164 height 13
click at [38, 354] on input "multiSelectOption-en-0" at bounding box center [38, 354] width 0 height 0
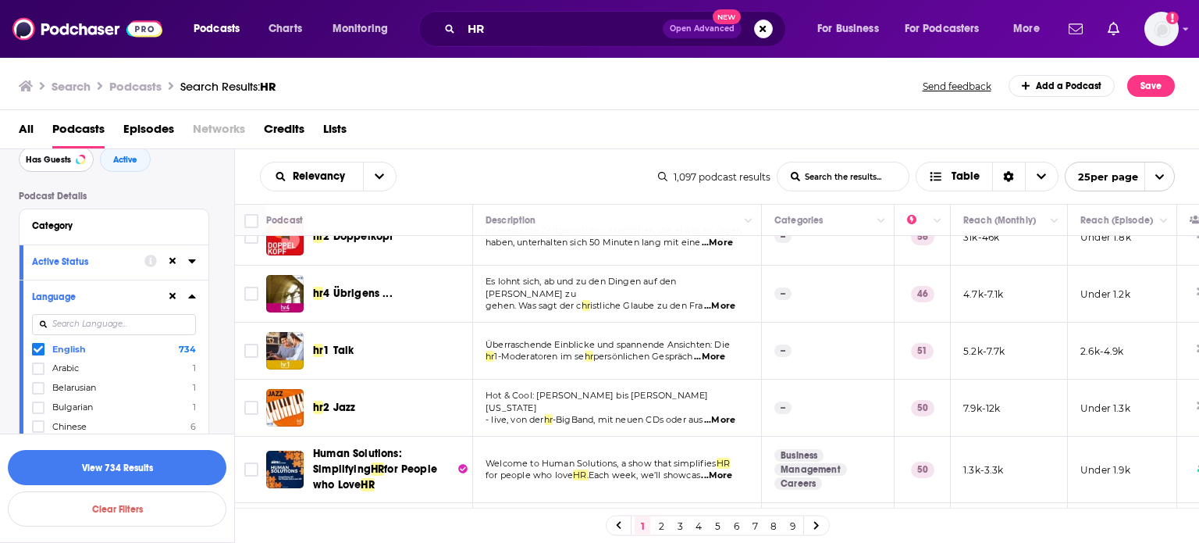
click at [54, 158] on span "Has Guests" at bounding box center [48, 159] width 45 height 9
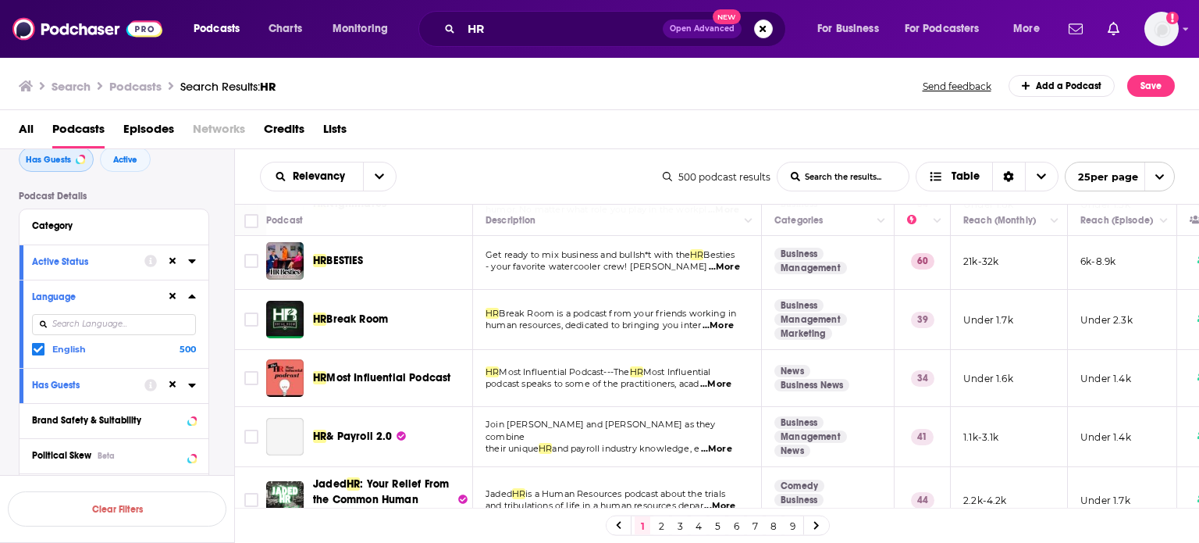
scroll to position [1215, 0]
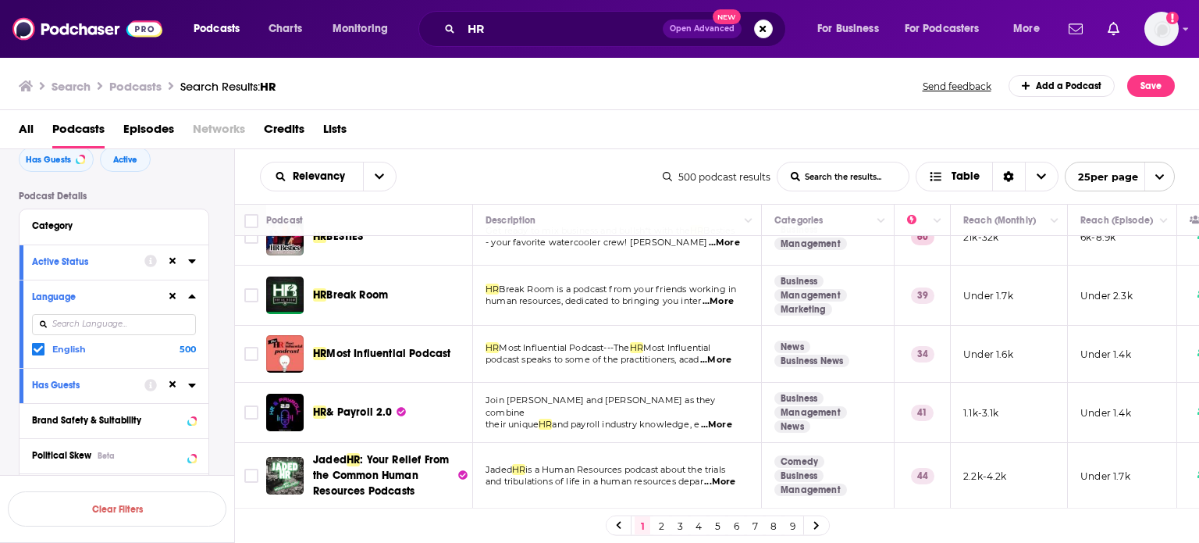
click at [662, 524] on link "2" at bounding box center [661, 525] width 16 height 19
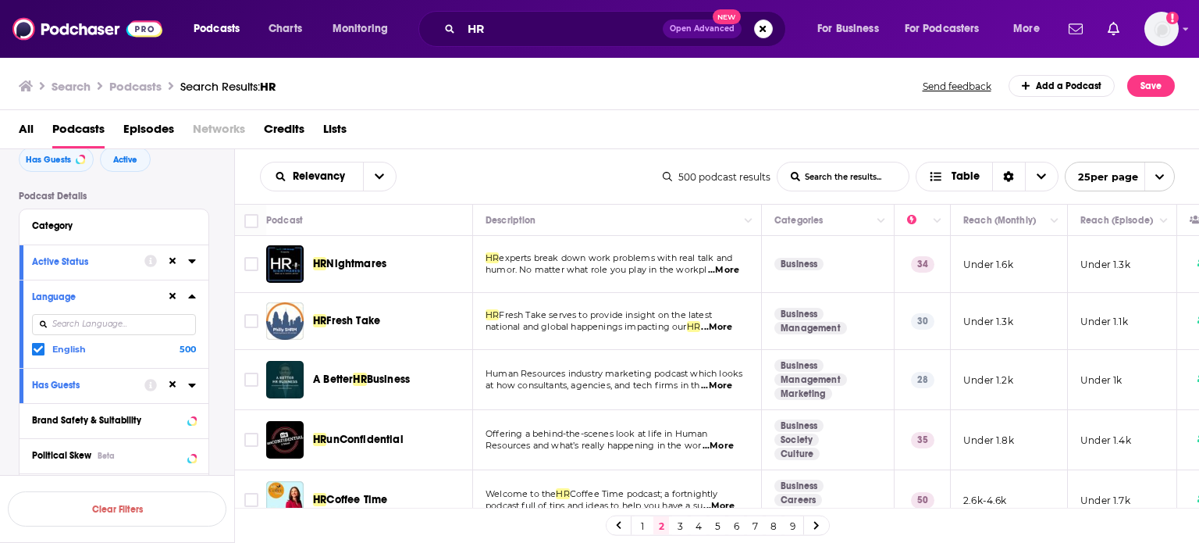
click at [723, 267] on span "...More" at bounding box center [723, 270] width 31 height 12
drag, startPoint x: 821, startPoint y: 273, endPoint x: 906, endPoint y: 272, distance: 84.3
click at [731, 268] on span "...More" at bounding box center [723, 270] width 31 height 12
click at [728, 323] on span "...More" at bounding box center [716, 327] width 31 height 12
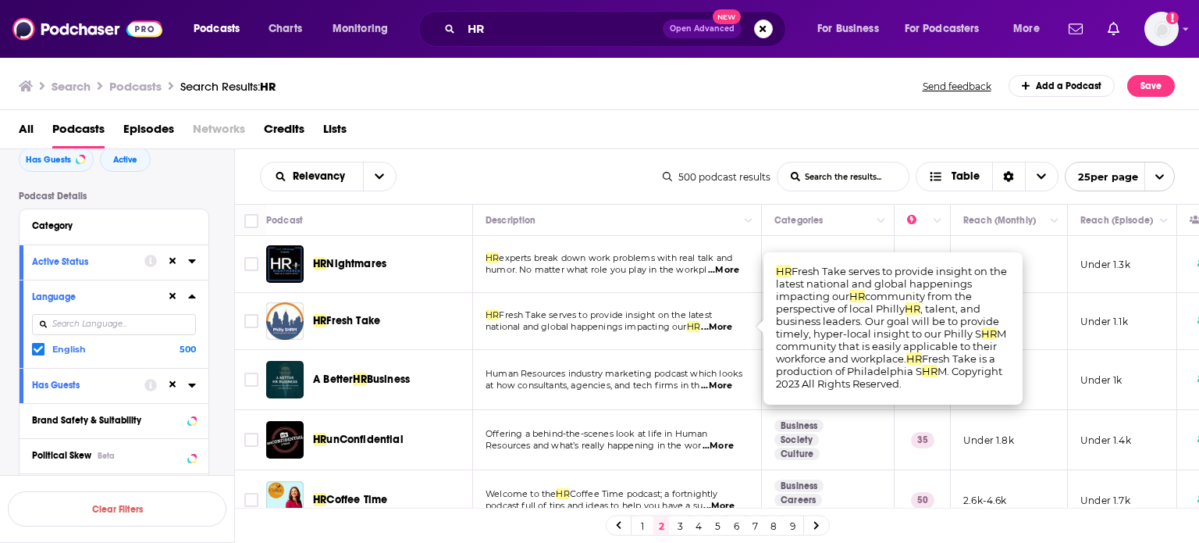
click at [726, 382] on span "...More" at bounding box center [716, 385] width 31 height 12
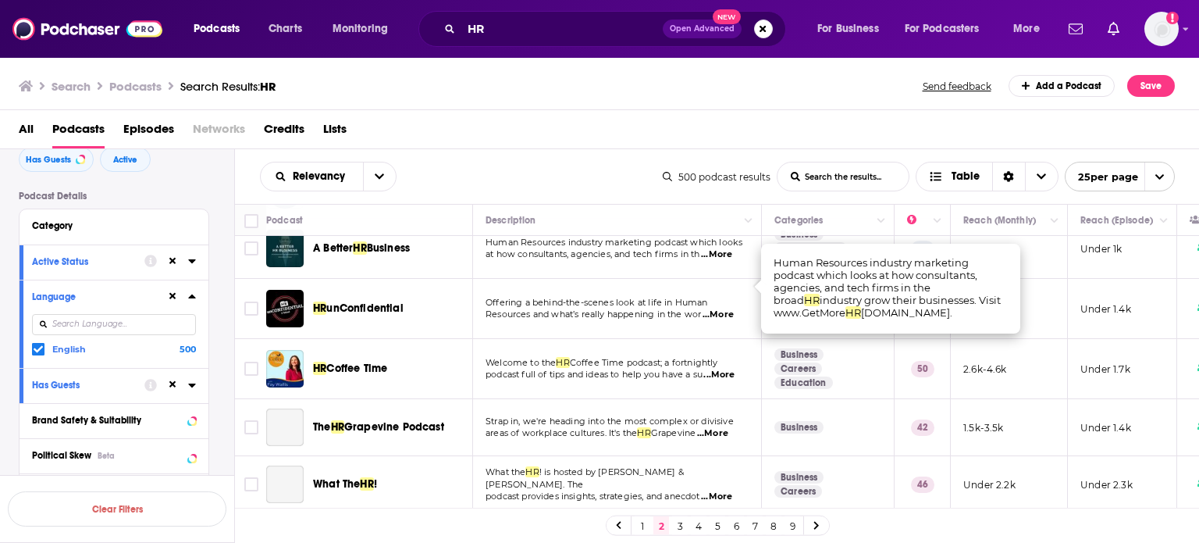
scroll to position [156, 0]
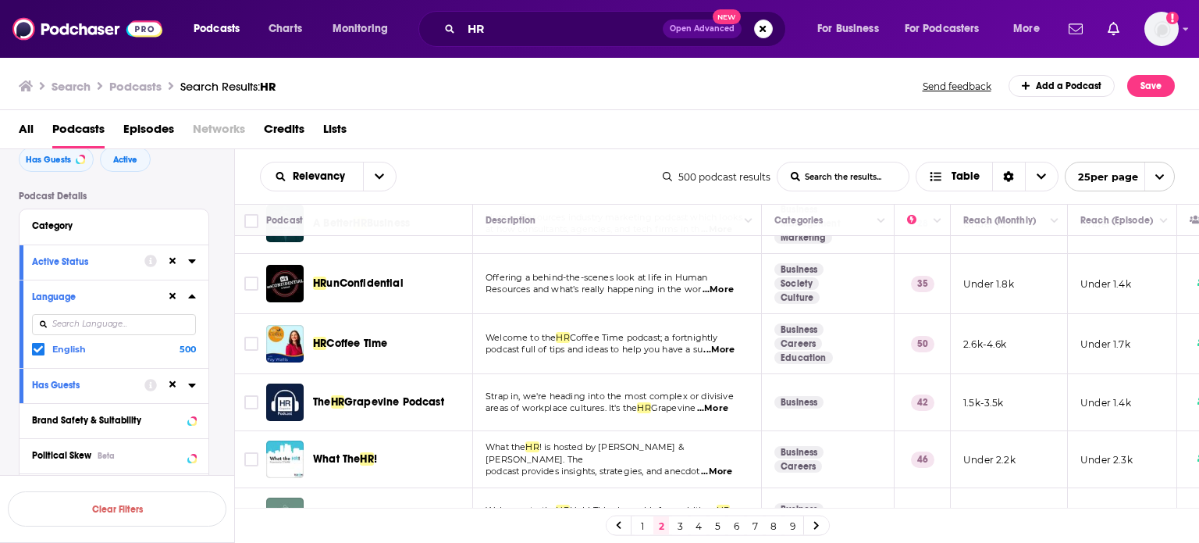
click at [728, 349] on span "...More" at bounding box center [718, 350] width 31 height 12
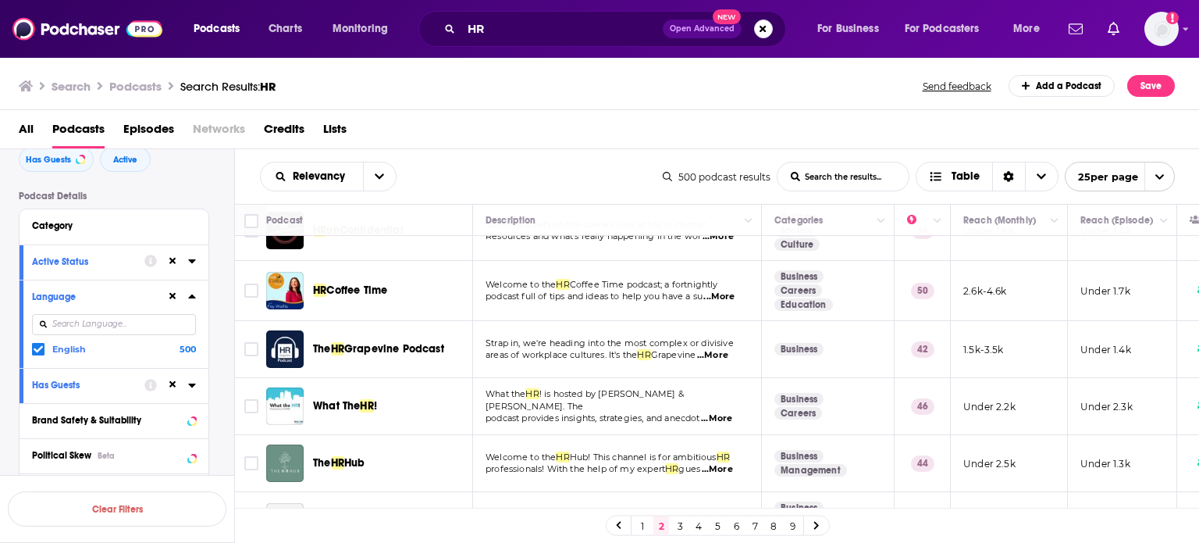
scroll to position [234, 0]
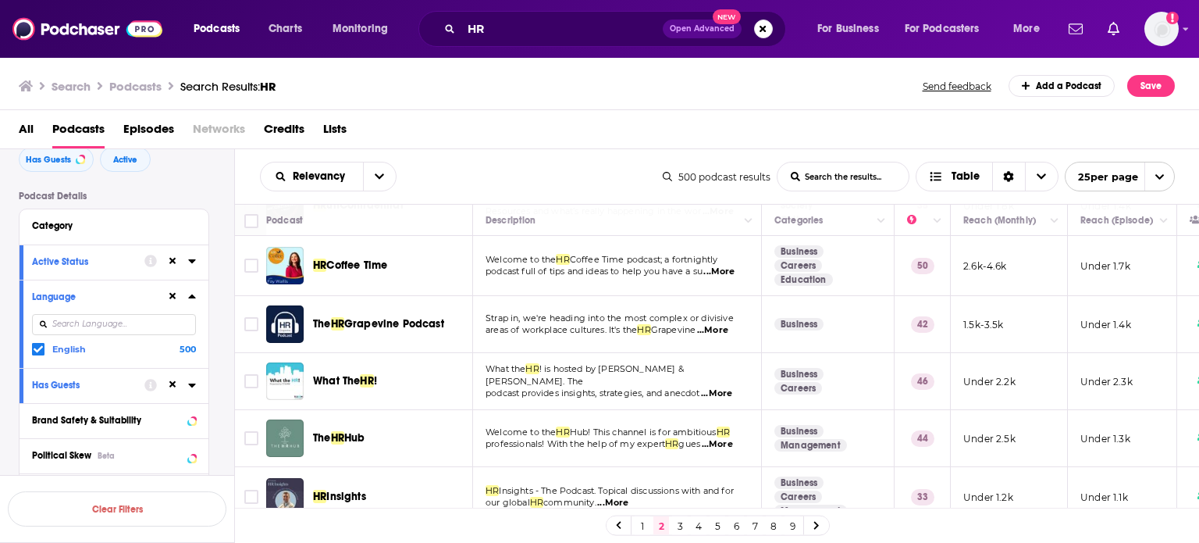
click at [725, 330] on span "...More" at bounding box center [712, 330] width 31 height 12
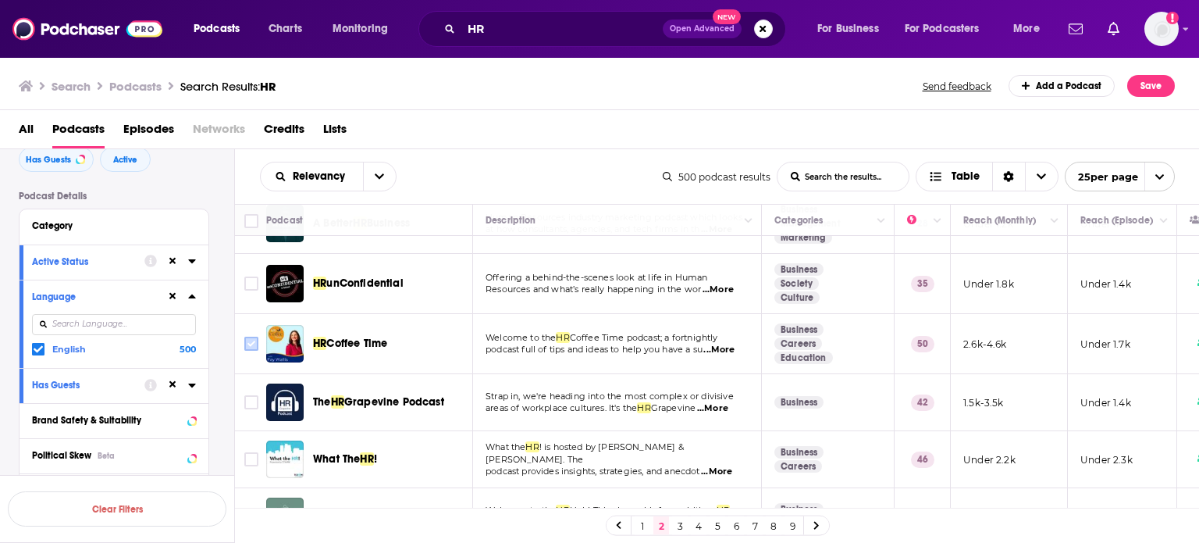
click at [253, 344] on input "Toggle select row" at bounding box center [251, 343] width 14 height 14
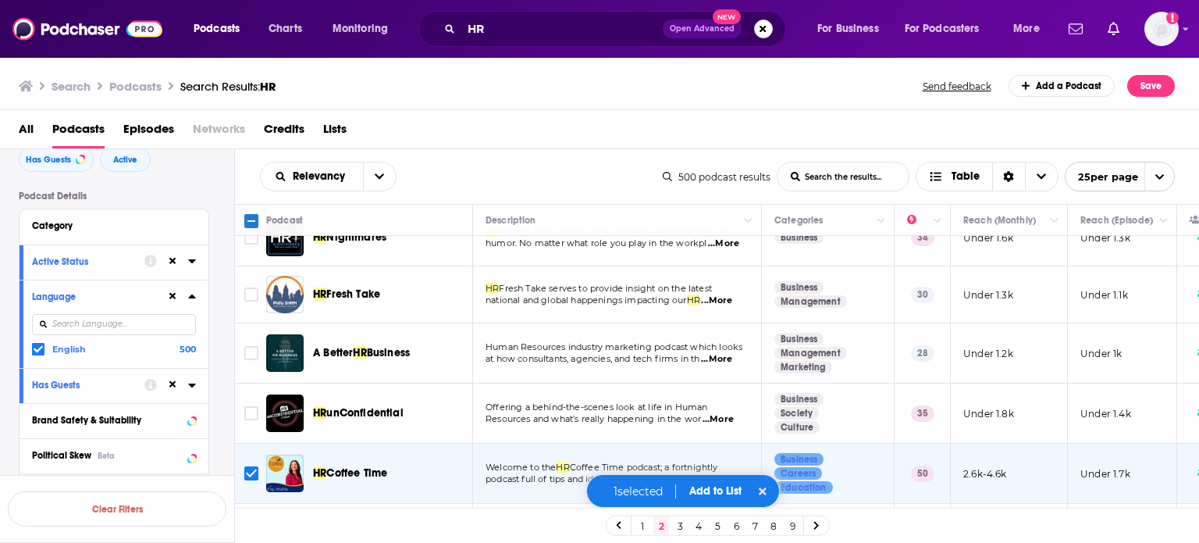
scroll to position [0, 0]
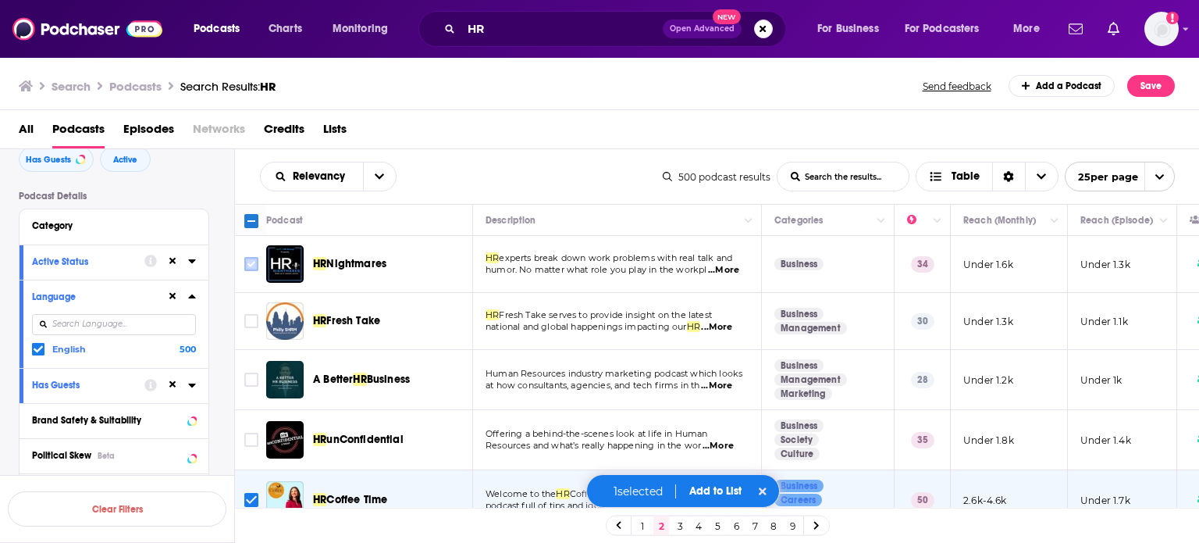
click at [253, 270] on input "Toggle select row" at bounding box center [251, 264] width 14 height 14
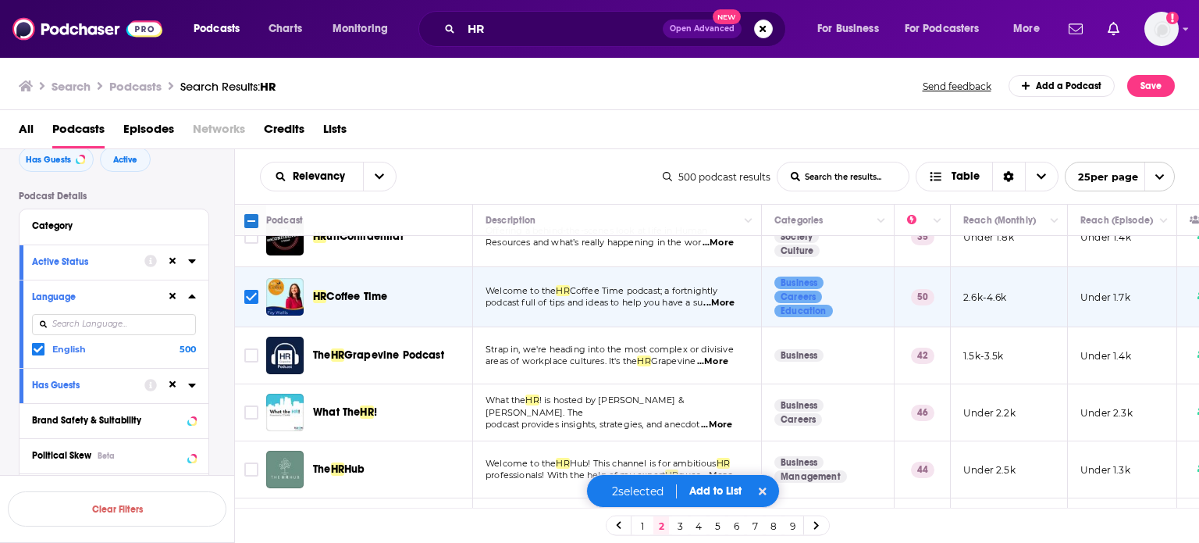
scroll to position [234, 0]
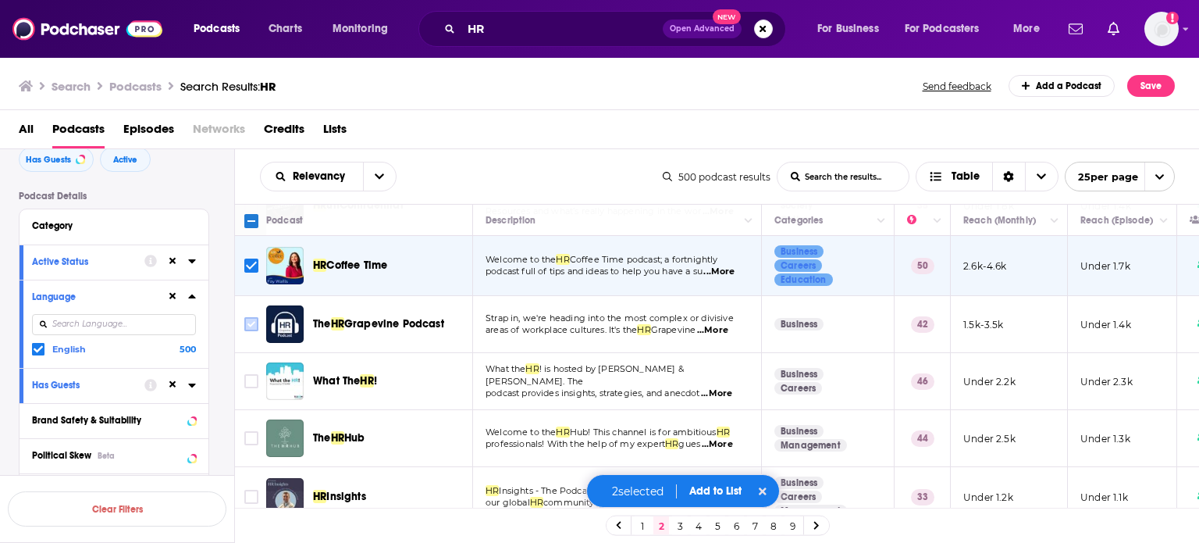
click at [253, 325] on input "Toggle select row" at bounding box center [251, 324] width 14 height 14
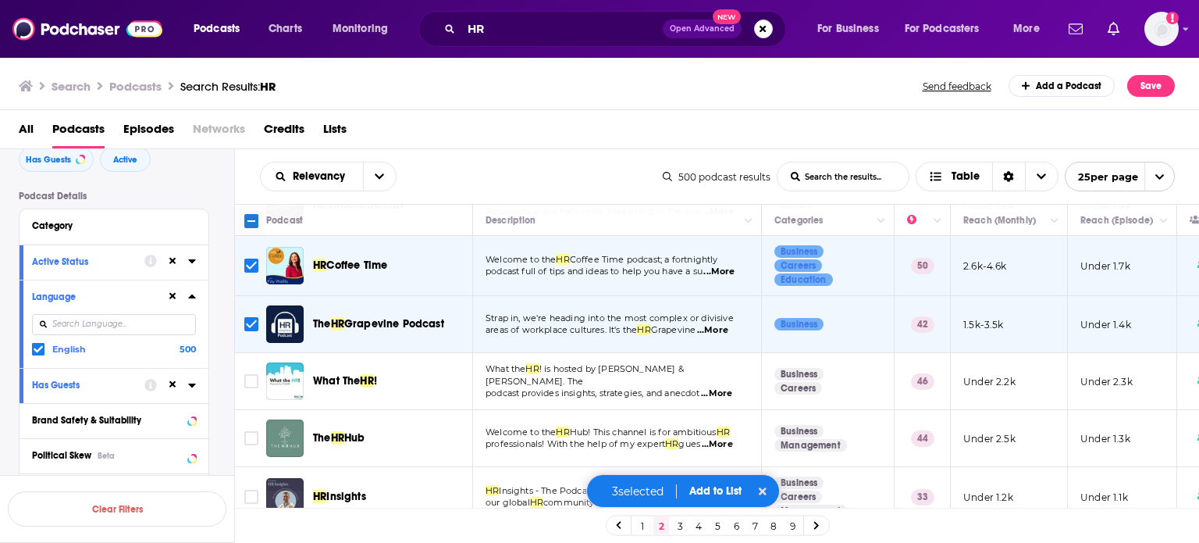
click at [725, 387] on span "...More" at bounding box center [716, 393] width 31 height 12
click at [250, 382] on input "Toggle select row" at bounding box center [251, 381] width 14 height 14
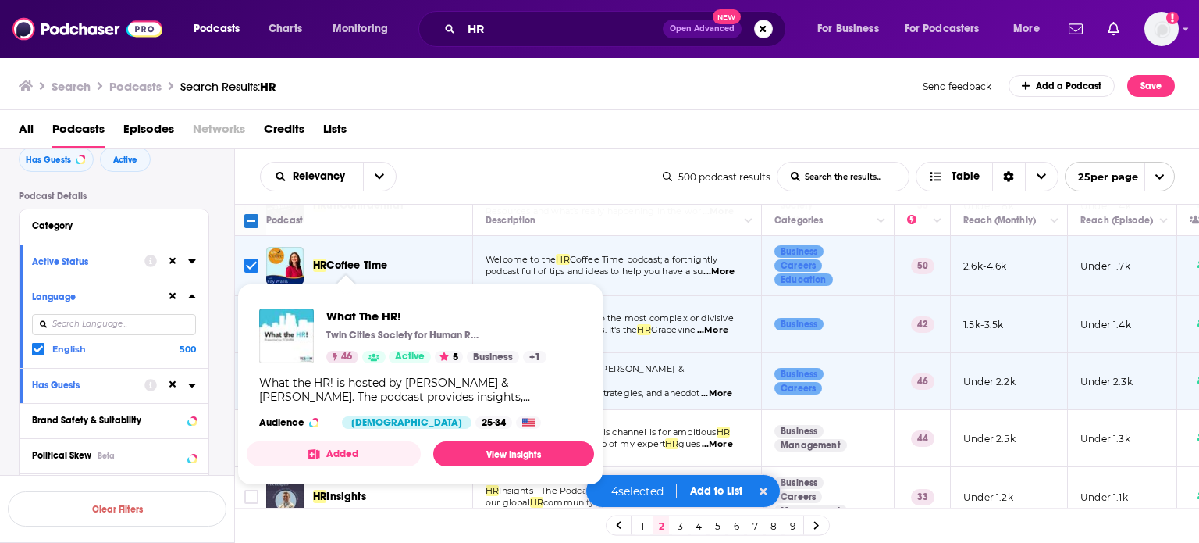
drag, startPoint x: 330, startPoint y: 374, endPoint x: 323, endPoint y: 316, distance: 58.2
drag, startPoint x: 323, startPoint y: 316, endPoint x: 344, endPoint y: 318, distance: 20.4
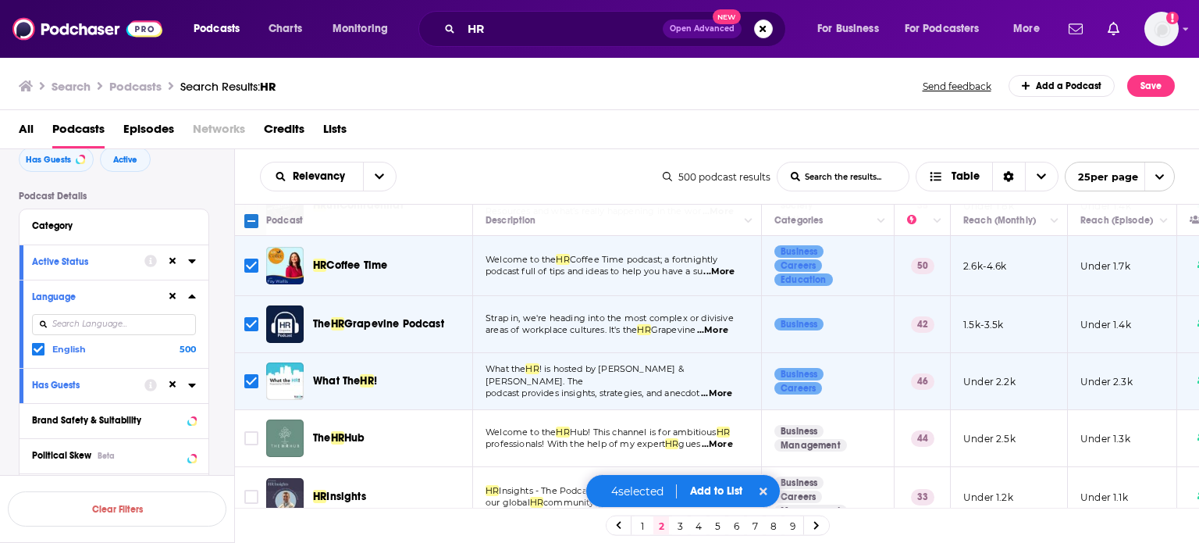
scroll to position [312, 0]
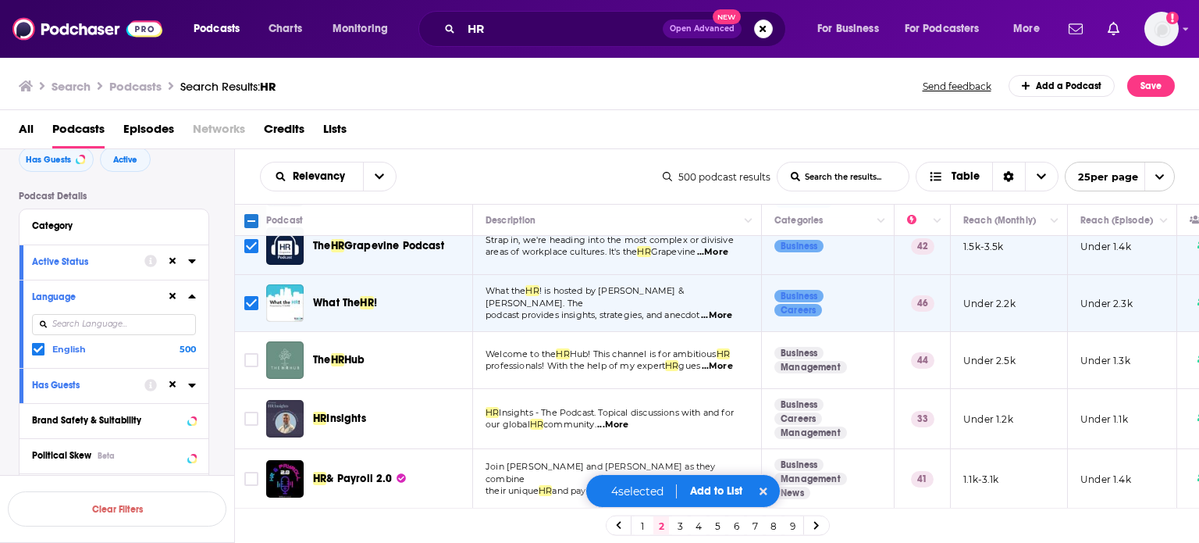
click at [719, 361] on span "...More" at bounding box center [717, 366] width 31 height 12
click at [248, 358] on input "Toggle select row" at bounding box center [251, 360] width 14 height 14
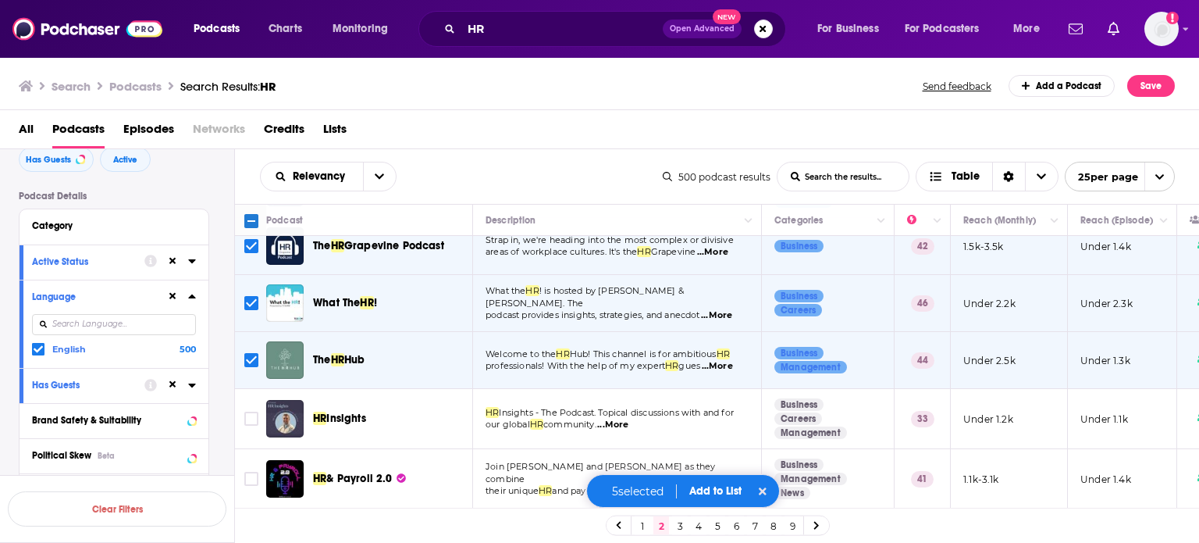
scroll to position [390, 0]
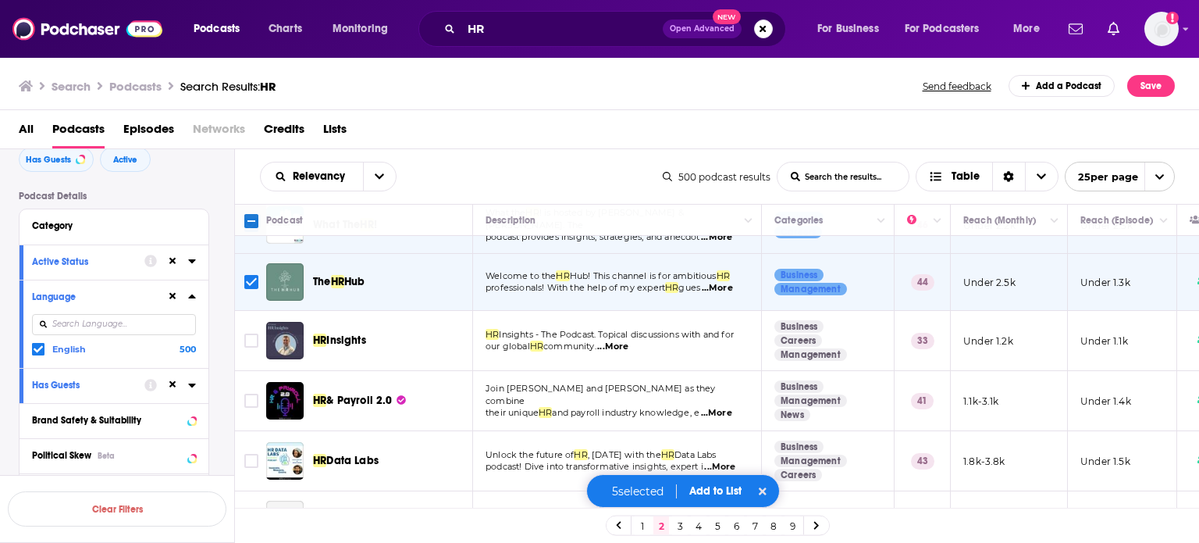
click at [619, 343] on span "...More" at bounding box center [612, 346] width 31 height 12
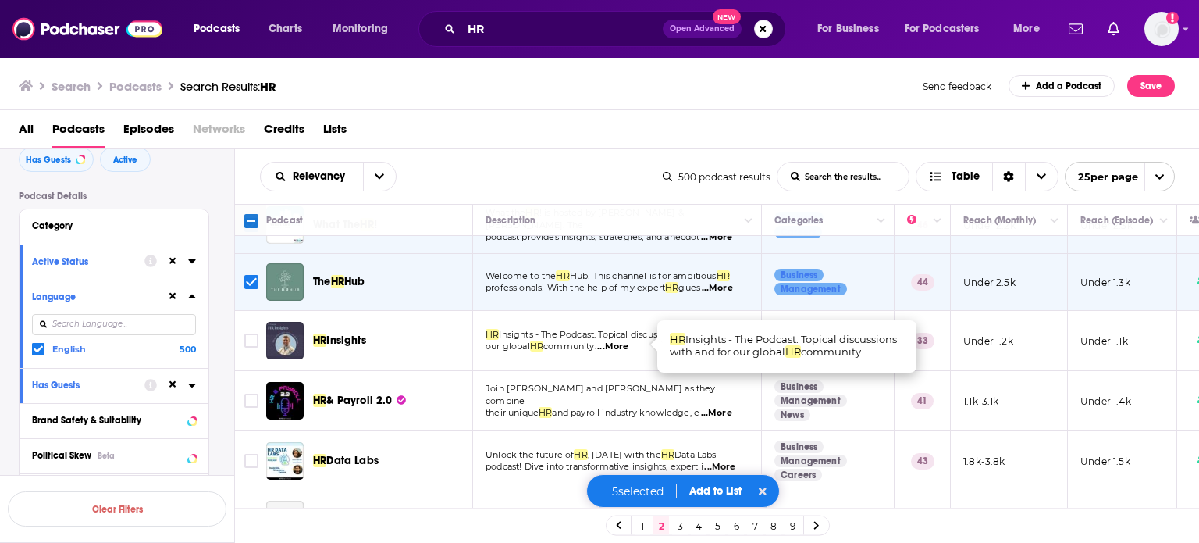
click at [618, 343] on span "...More" at bounding box center [612, 346] width 31 height 12
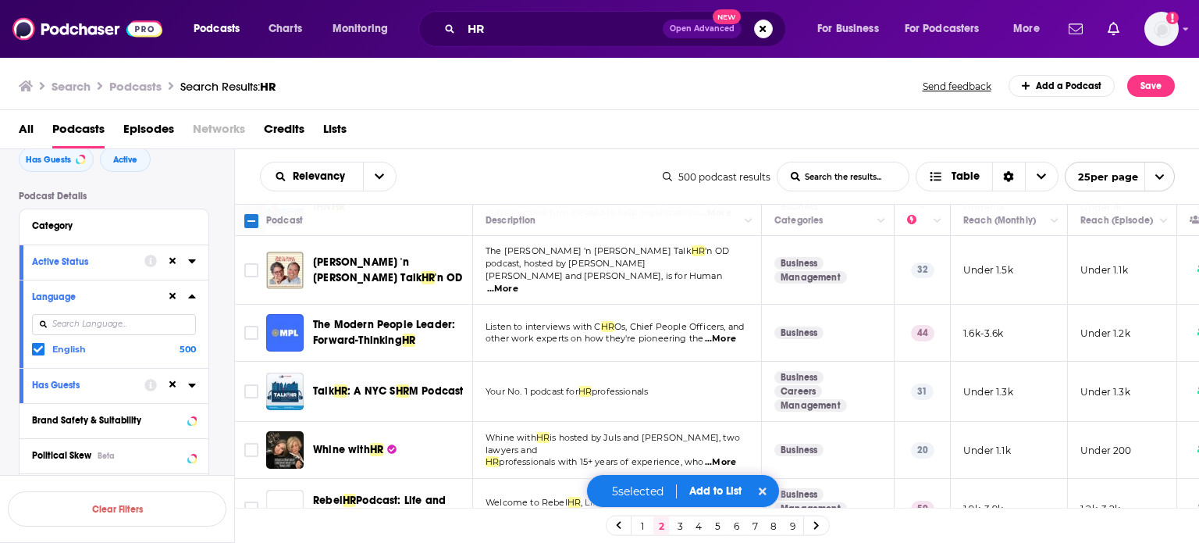
scroll to position [781, 0]
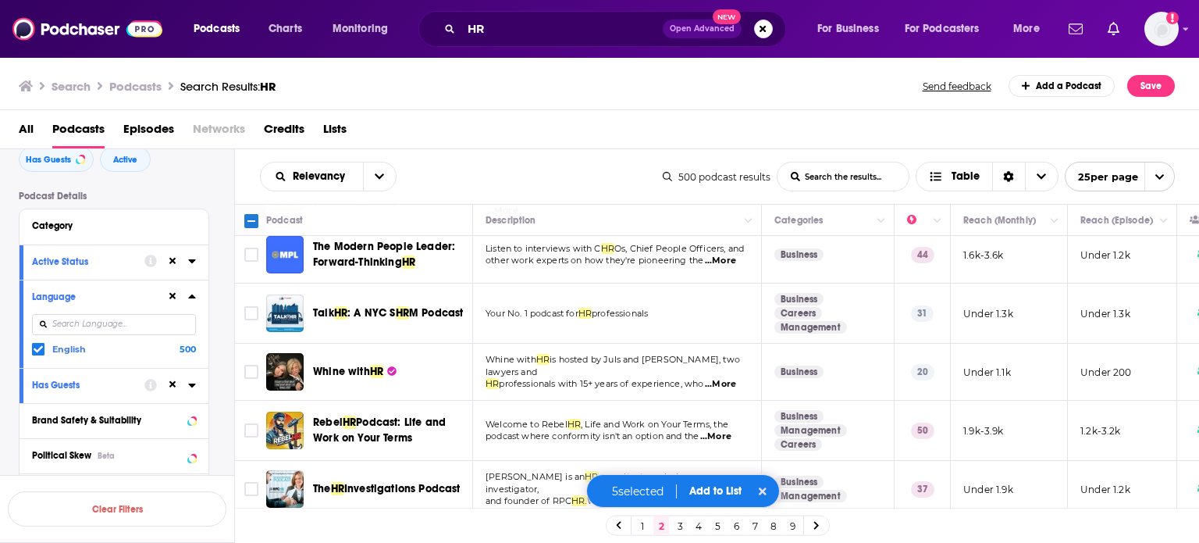
click at [729, 378] on span "...More" at bounding box center [720, 384] width 31 height 12
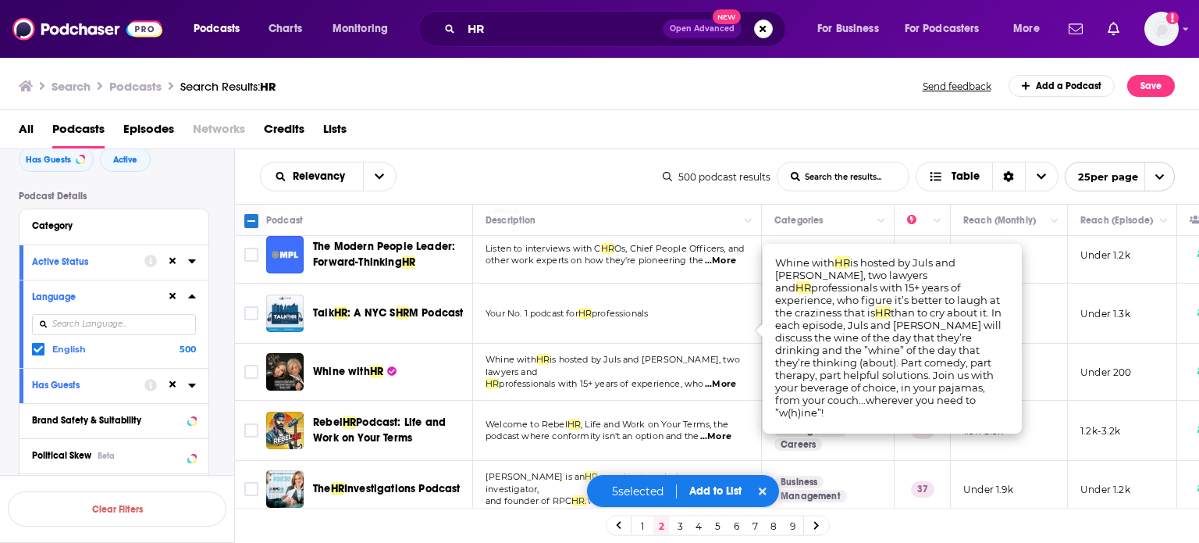
scroll to position [859, 0]
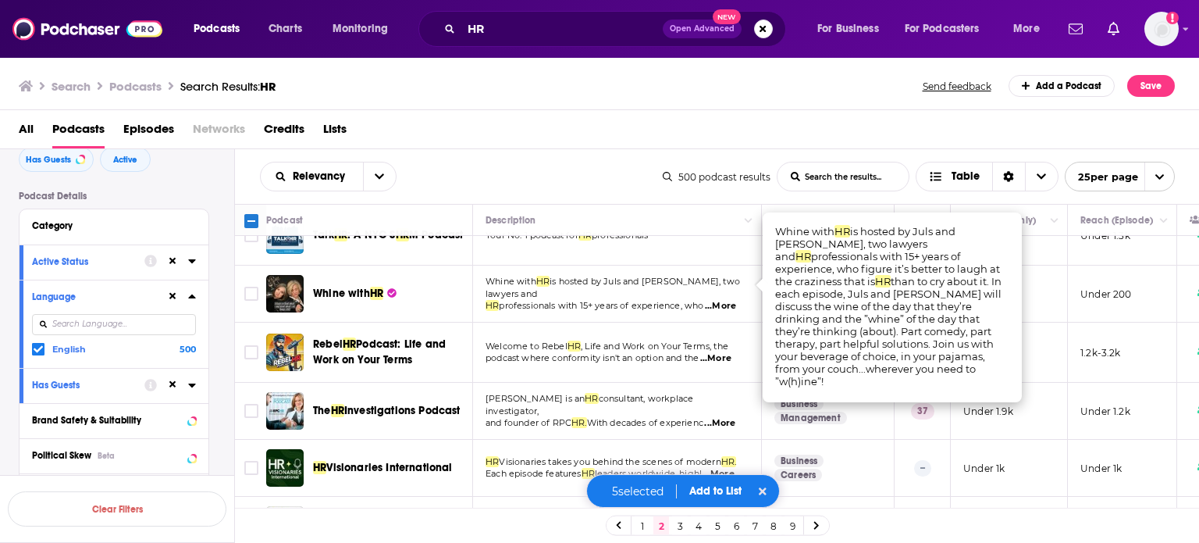
click at [733, 417] on span "...More" at bounding box center [719, 423] width 31 height 12
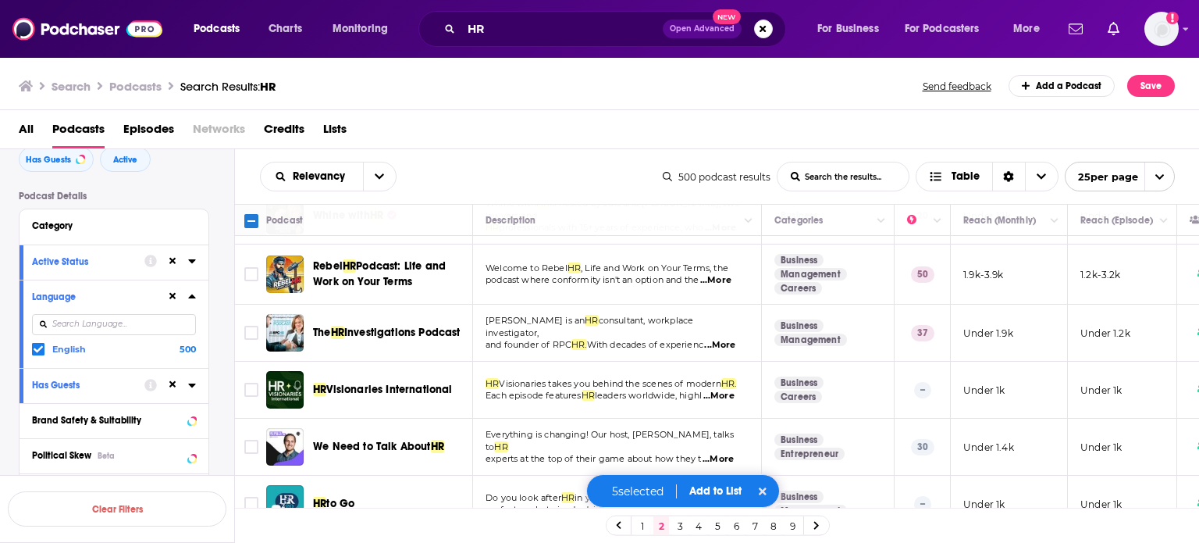
scroll to position [1015, 0]
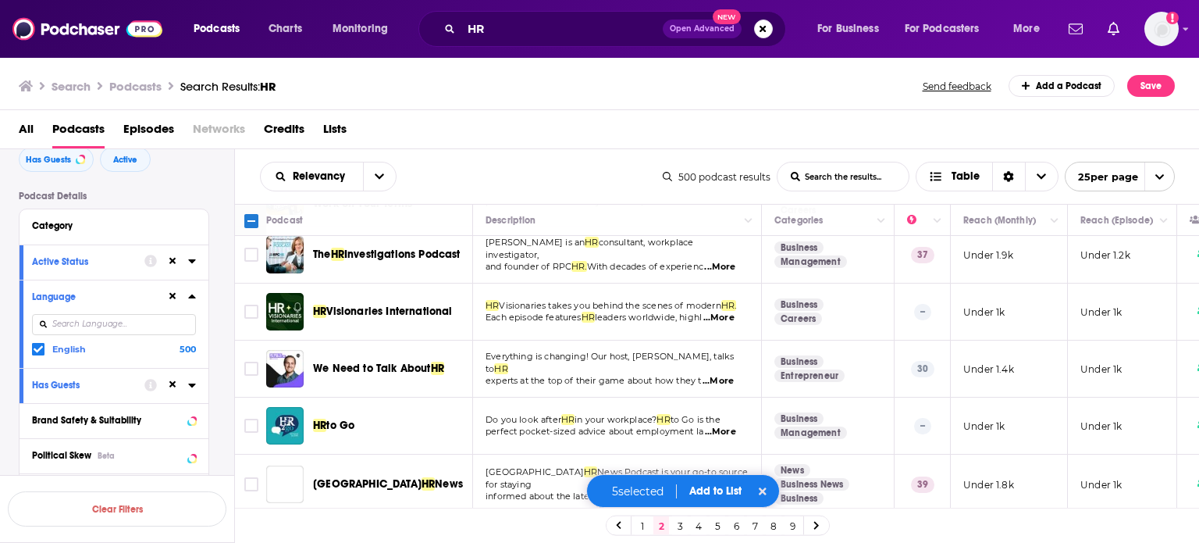
click at [720, 375] on span "...More" at bounding box center [718, 381] width 31 height 12
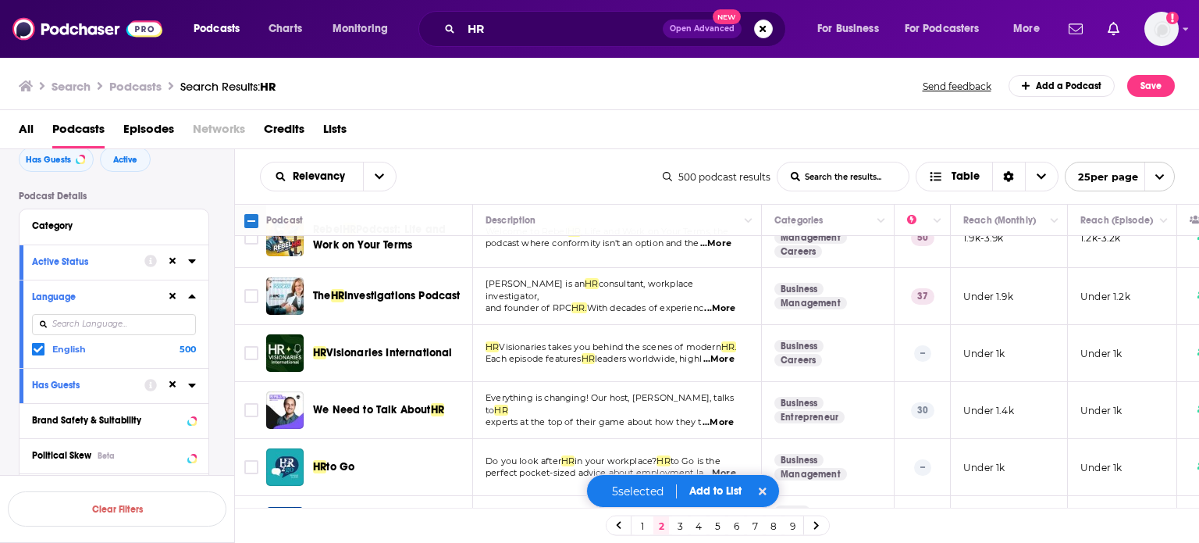
scroll to position [937, 0]
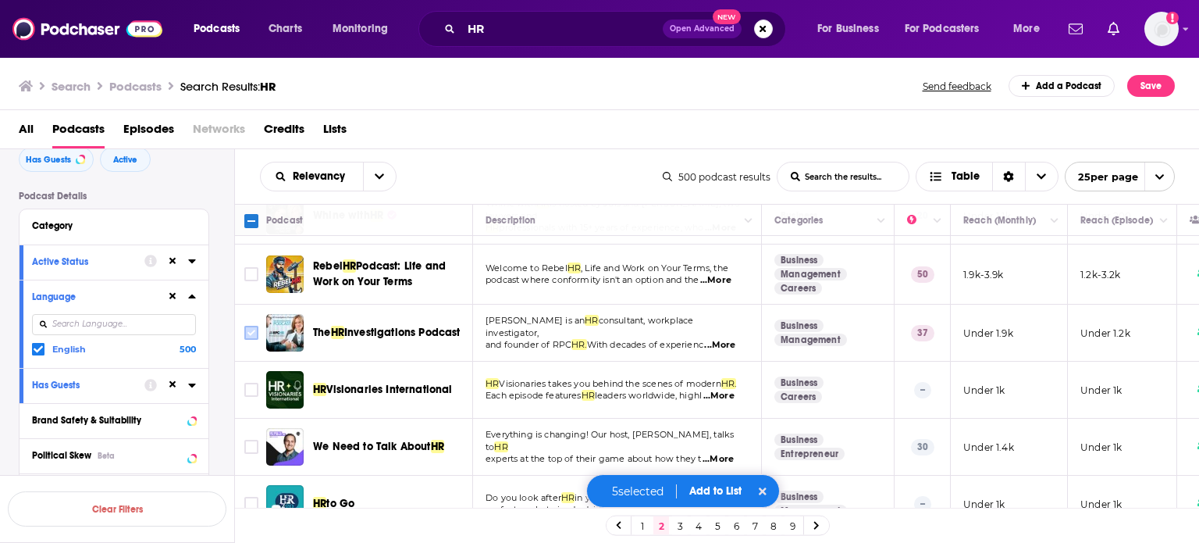
click at [254, 326] on input "Toggle select row" at bounding box center [251, 333] width 14 height 14
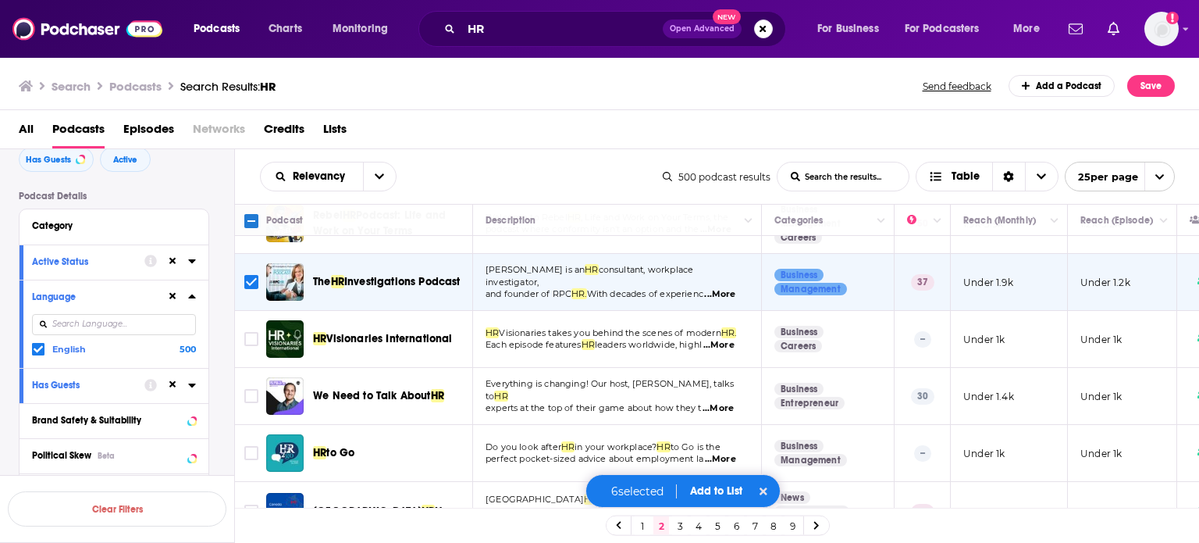
scroll to position [1015, 0]
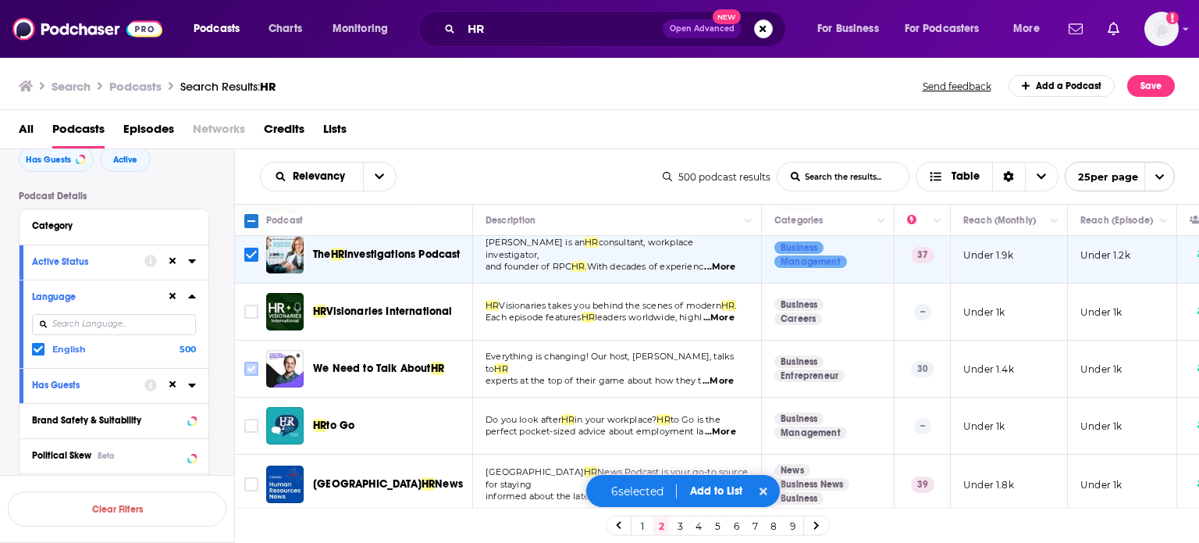
click at [251, 361] on input "Toggle select row" at bounding box center [251, 368] width 14 height 14
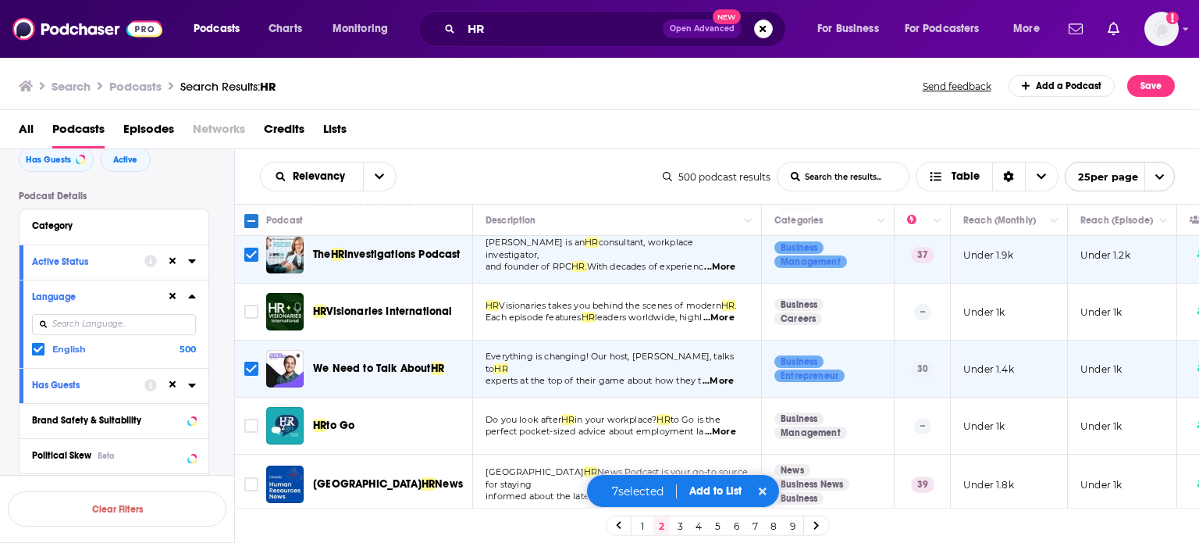
scroll to position [1093, 0]
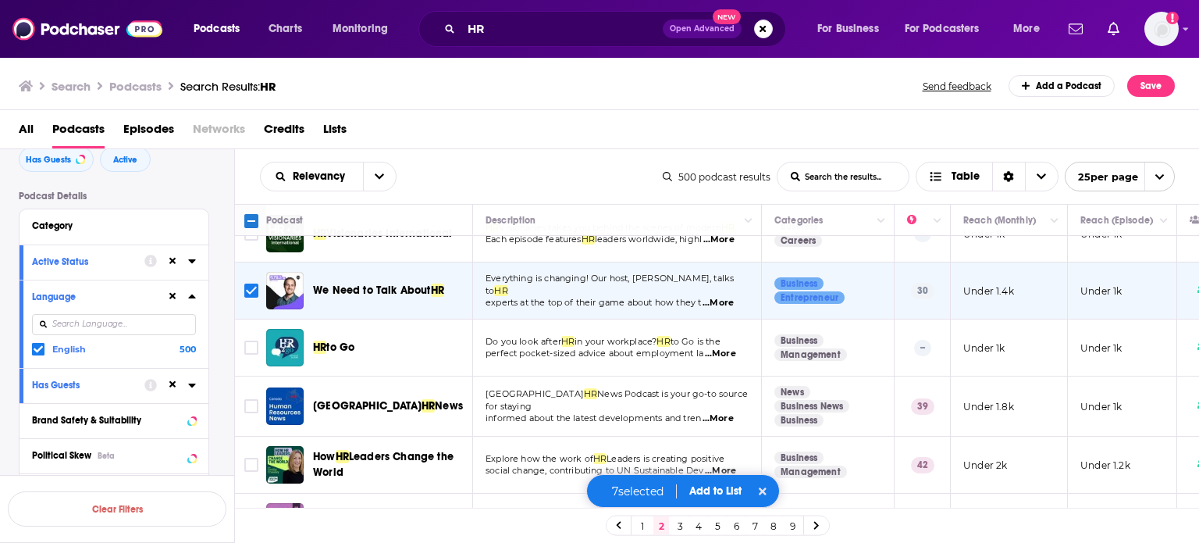
click at [731, 347] on span "...More" at bounding box center [720, 353] width 31 height 12
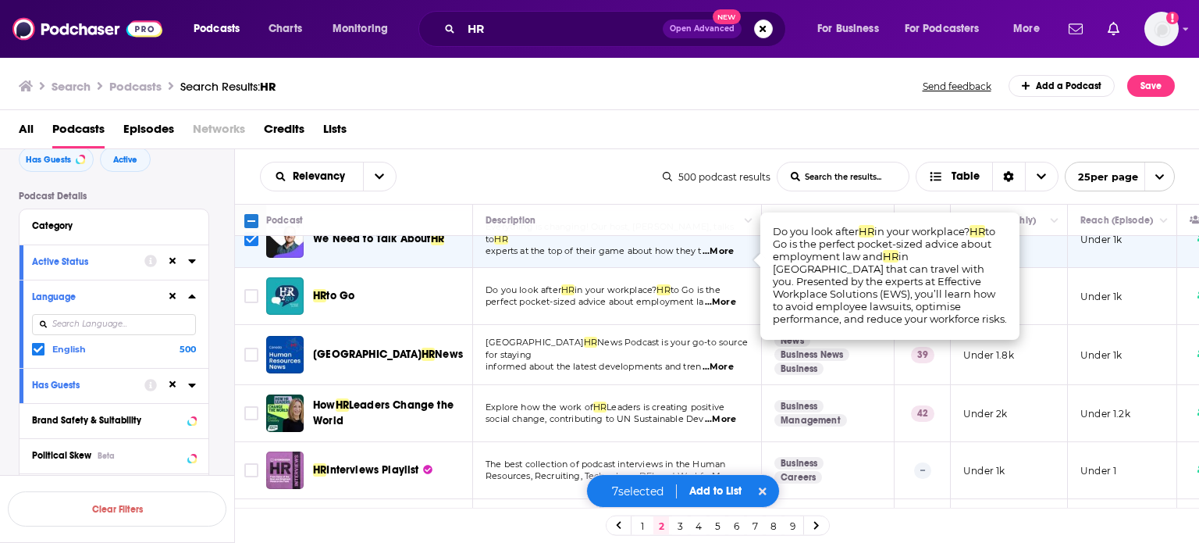
scroll to position [1171, 0]
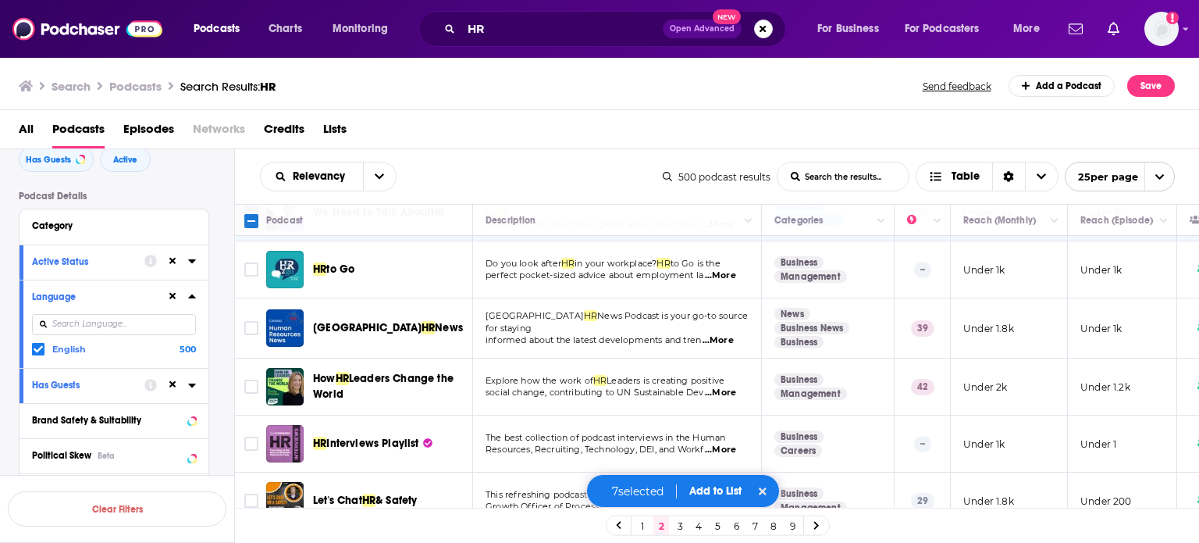
click at [728, 386] on span "...More" at bounding box center [720, 392] width 31 height 12
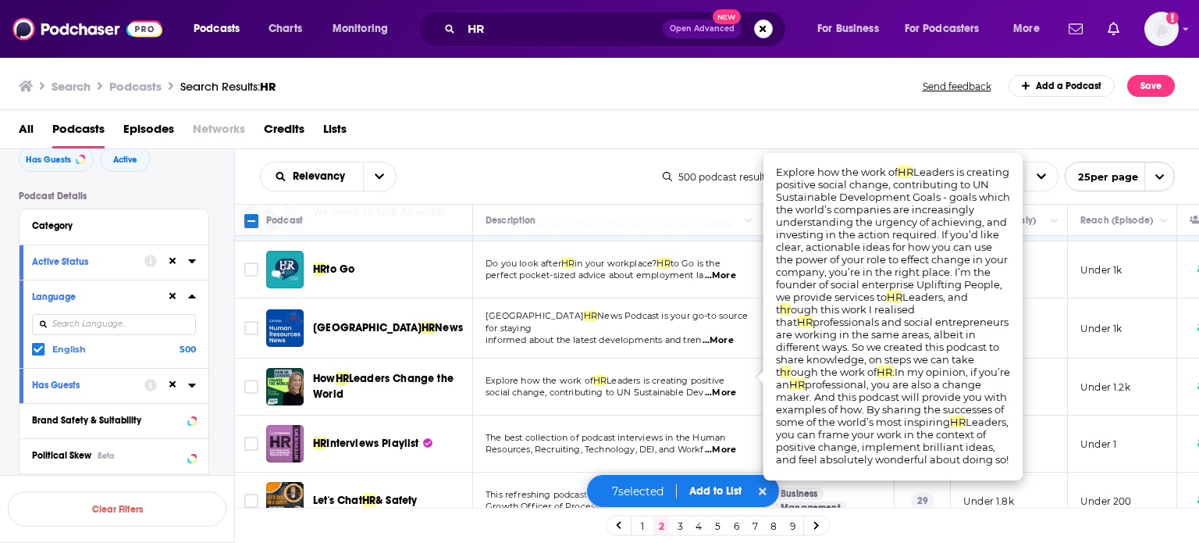
click at [721, 443] on span "...More" at bounding box center [720, 449] width 31 height 12
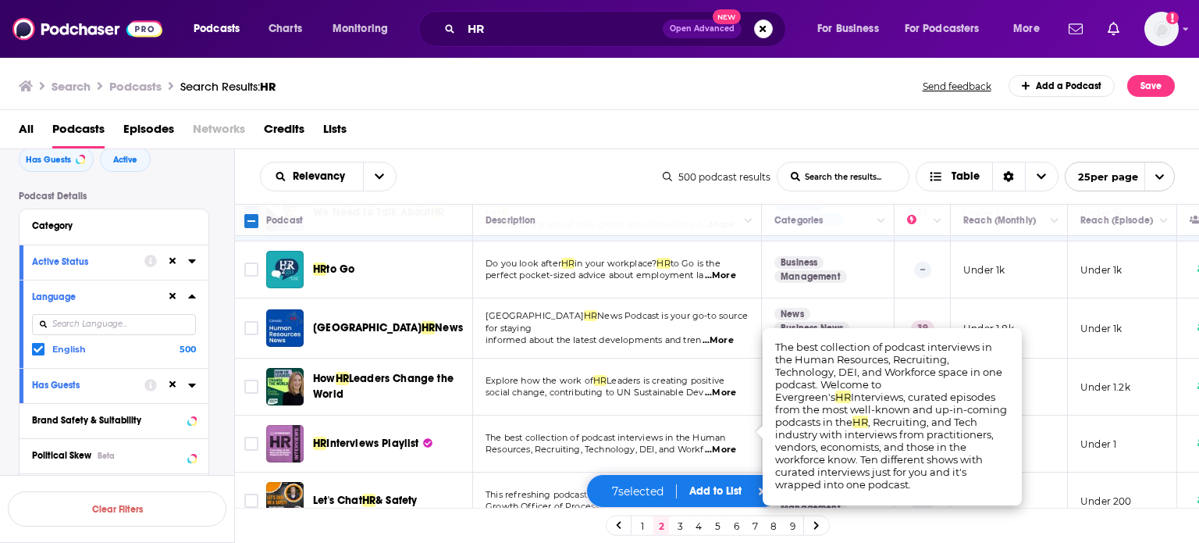
scroll to position [1187, 0]
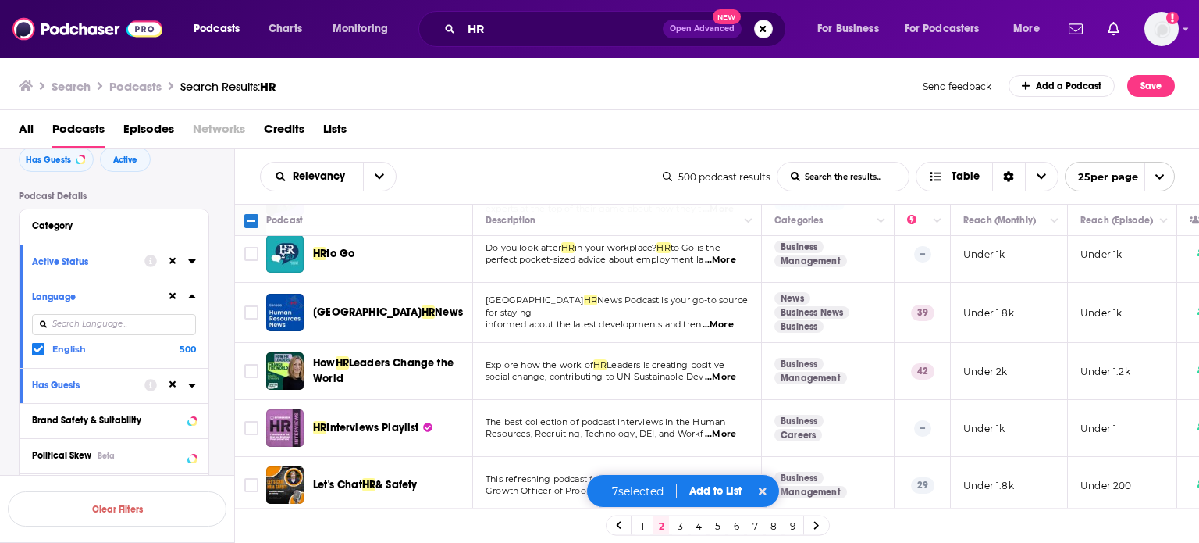
click at [728, 485] on span "...More" at bounding box center [716, 491] width 31 height 12
click at [252, 478] on input "Toggle select row" at bounding box center [251, 485] width 14 height 14
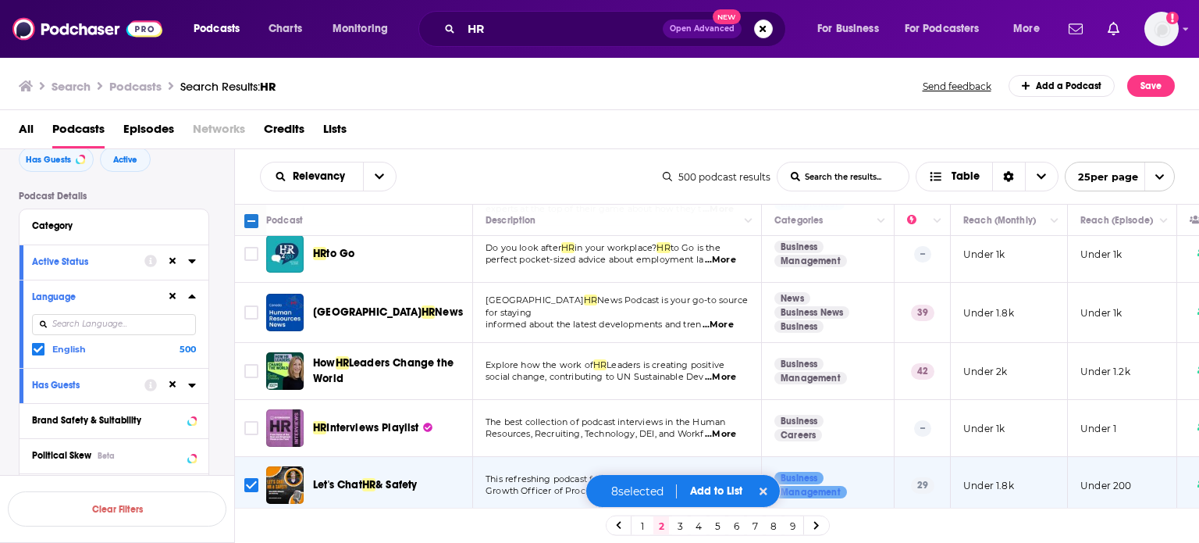
click at [703, 488] on button "Add to List" at bounding box center [716, 490] width 77 height 13
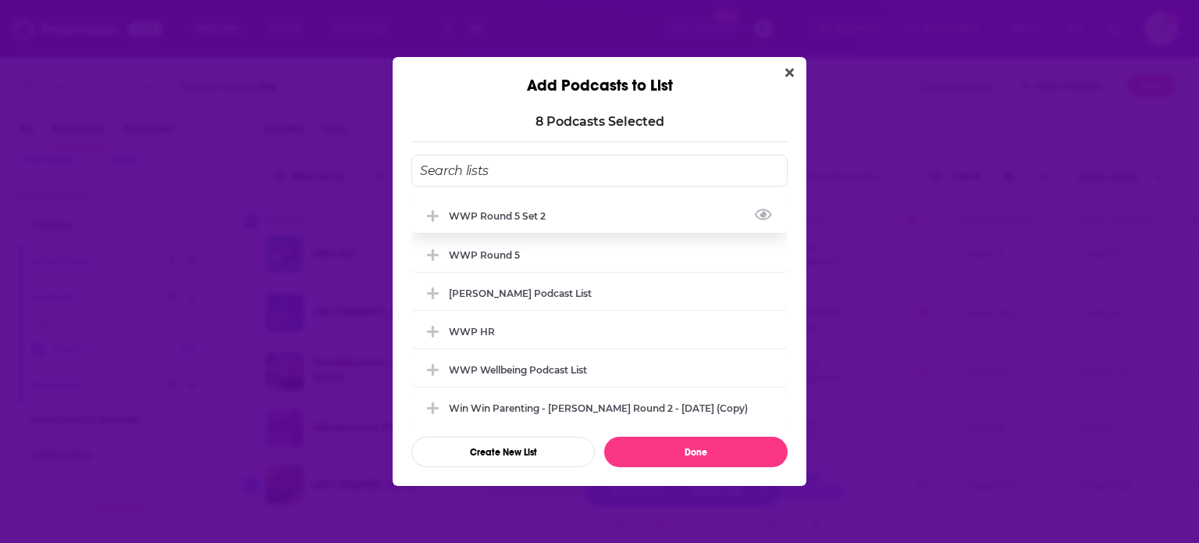
click at [519, 218] on div "WWP Round 5 Set 2" at bounding box center [502, 216] width 106 height 12
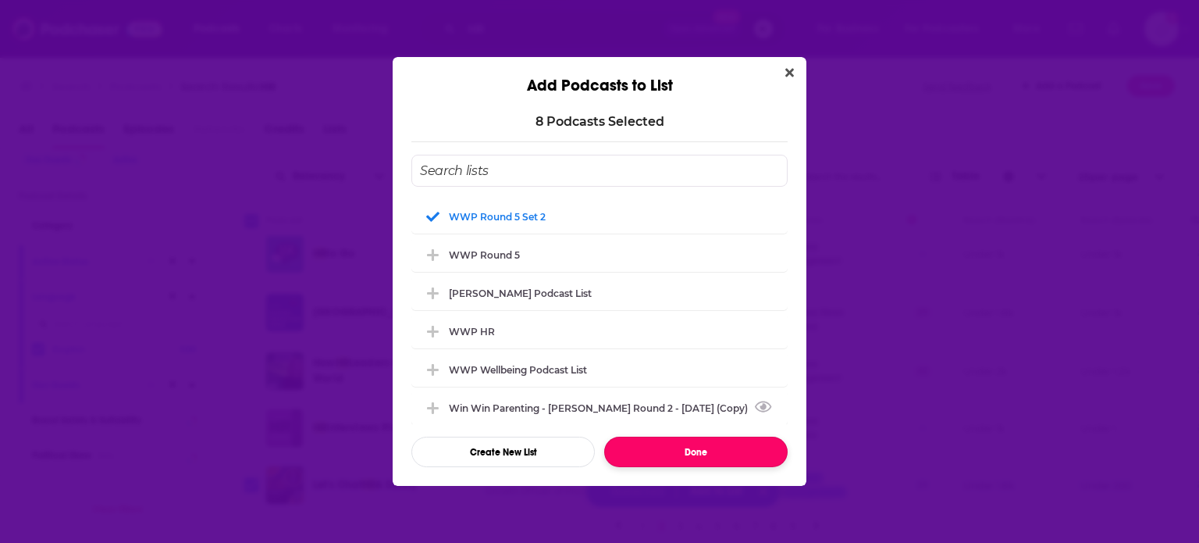
click at [715, 447] on button "Done" at bounding box center [695, 451] width 183 height 30
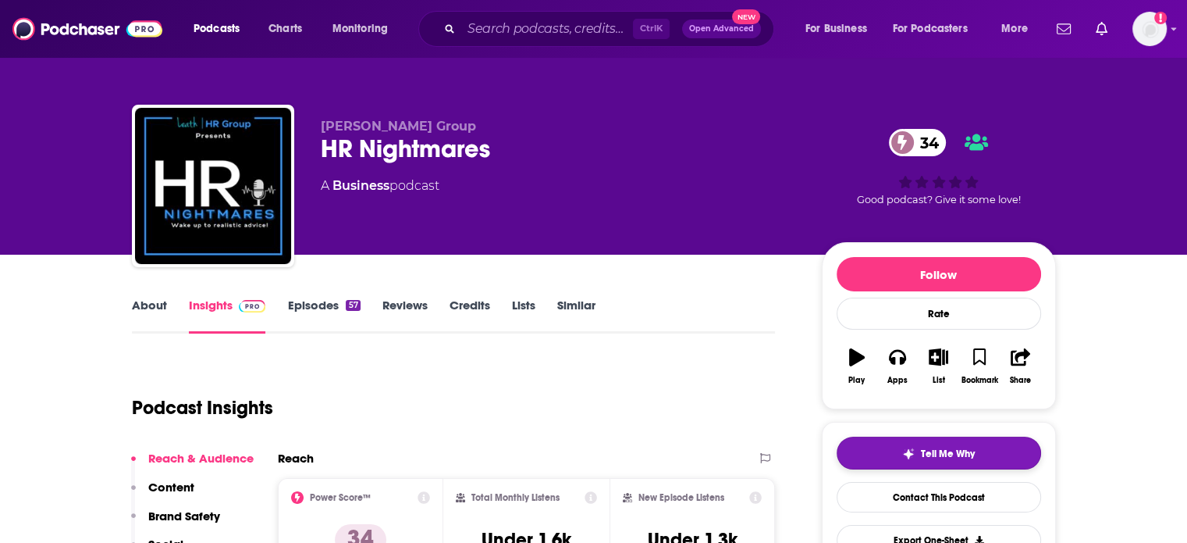
click at [949, 461] on button "Tell Me Why" at bounding box center [939, 452] width 205 height 33
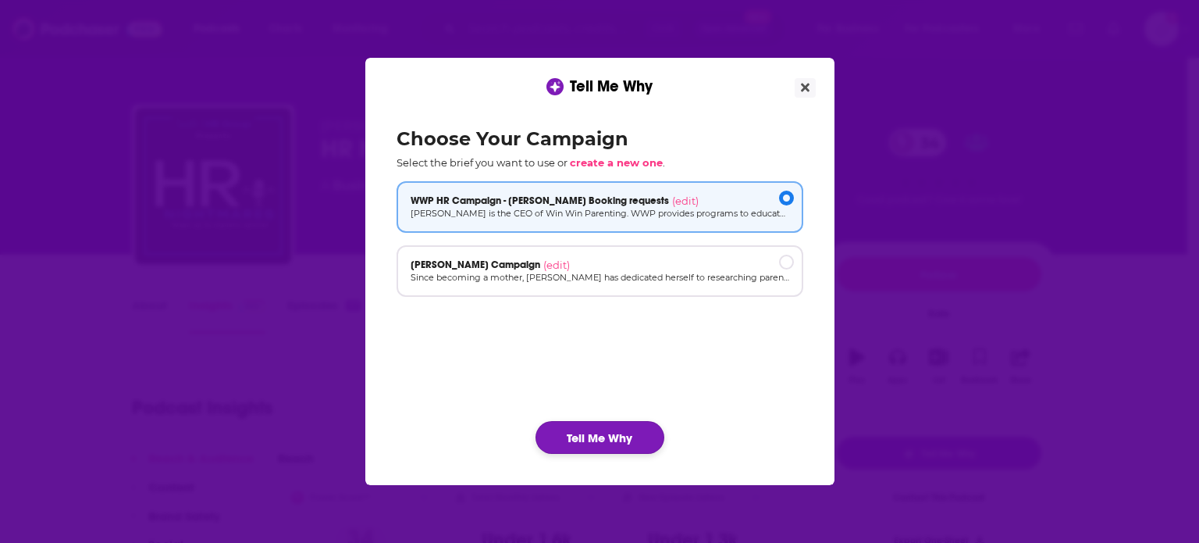
click at [605, 429] on button "Tell Me Why" at bounding box center [600, 437] width 129 height 33
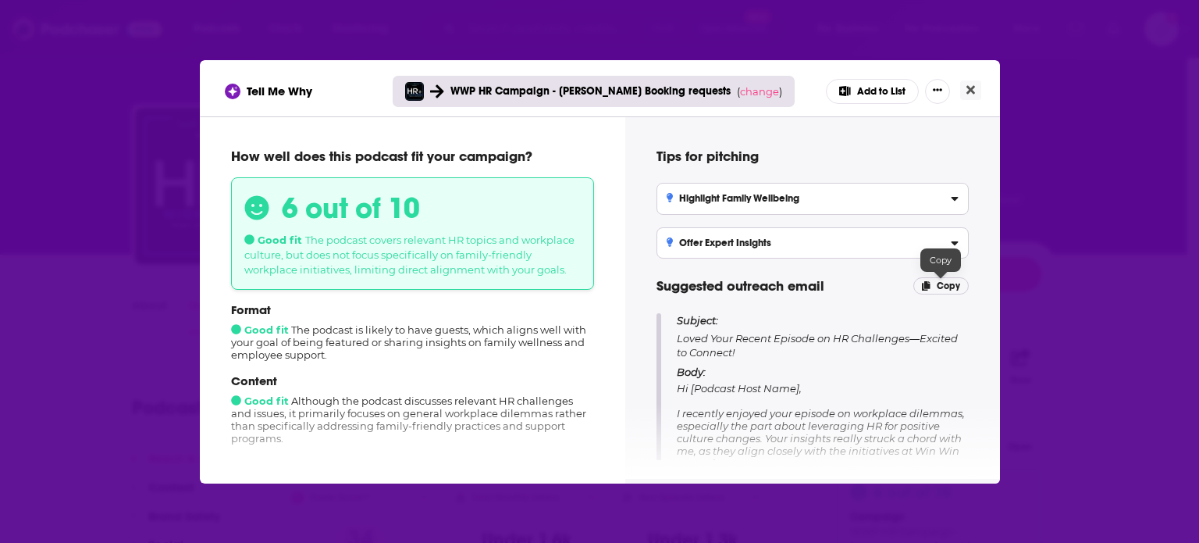
click at [942, 280] on span "Copy" at bounding box center [948, 285] width 23 height 11
click at [974, 91] on button "Close" at bounding box center [970, 90] width 21 height 20
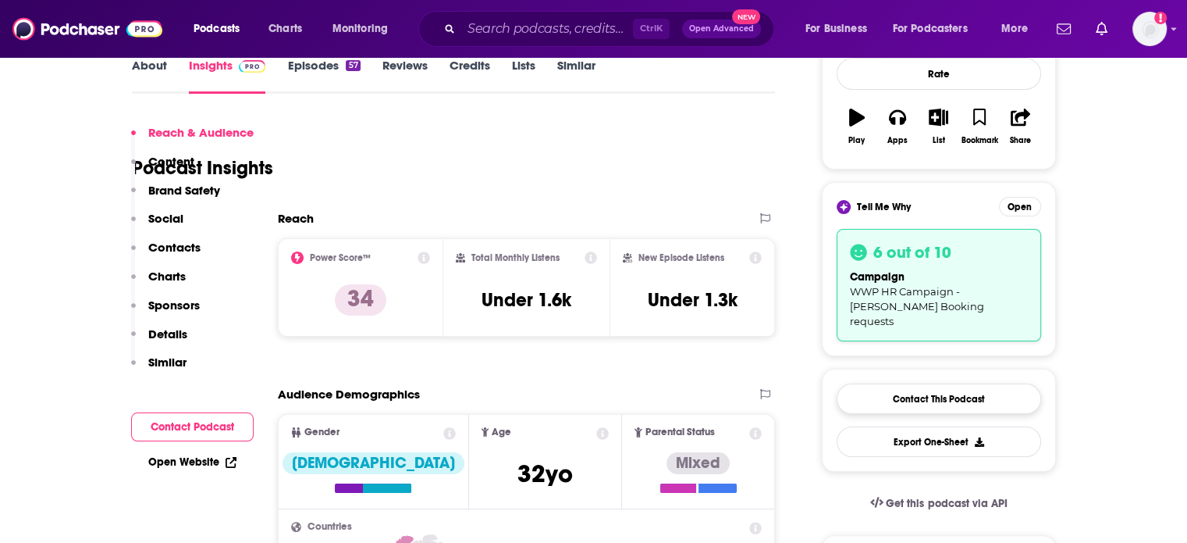
scroll to position [312, 0]
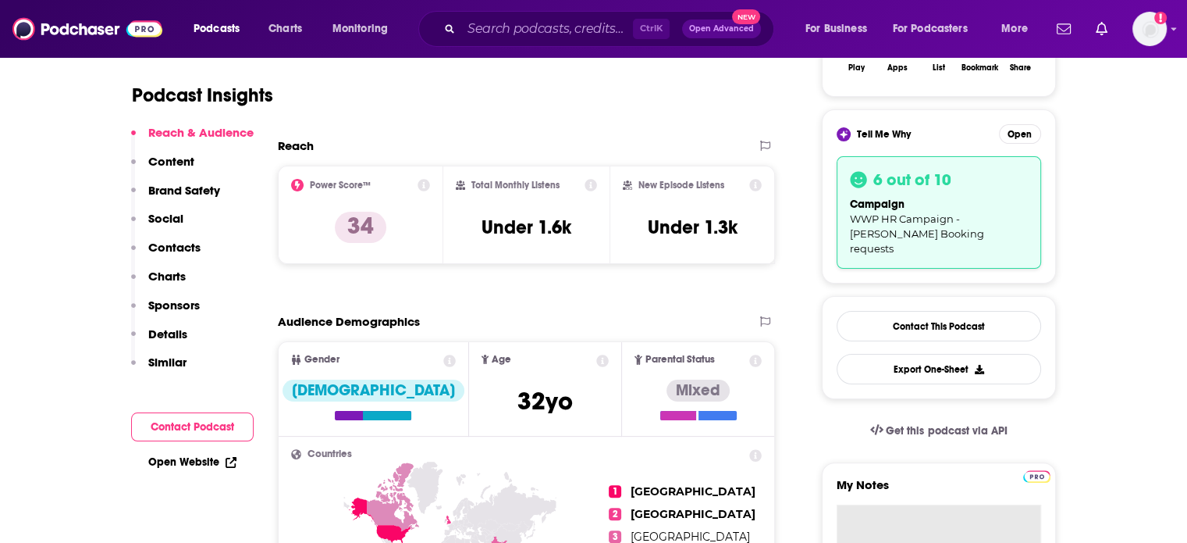
paste textarea "Subject: Loved Your Recent Episode on HR Challenges—Excited to Connect! Body: H…"
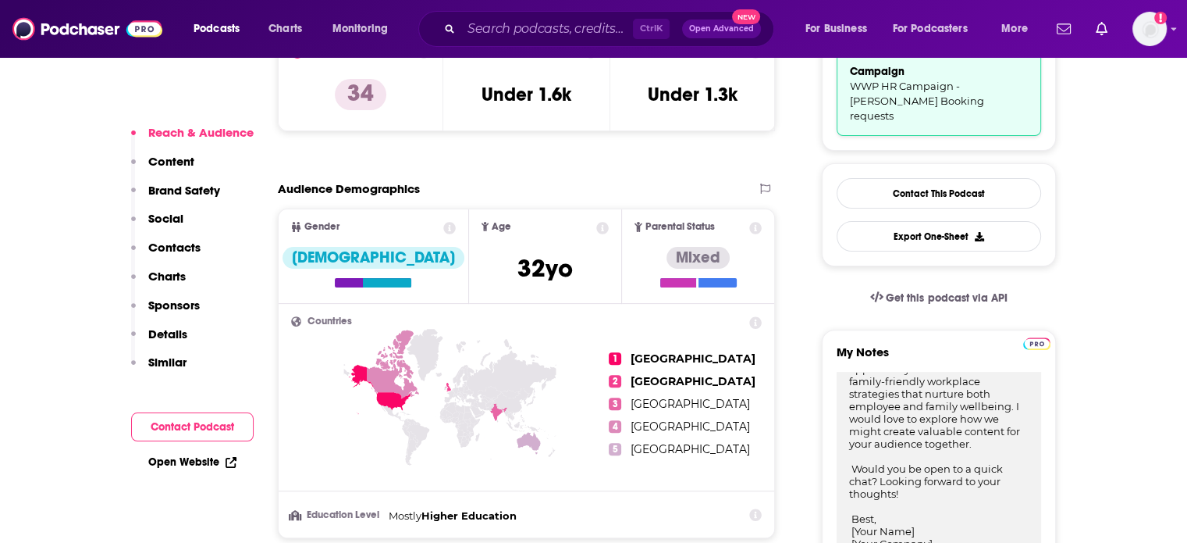
type textarea "Subject: Loved Your Recent Episode on HR Challenges—Excited to Connect! Body: H…"
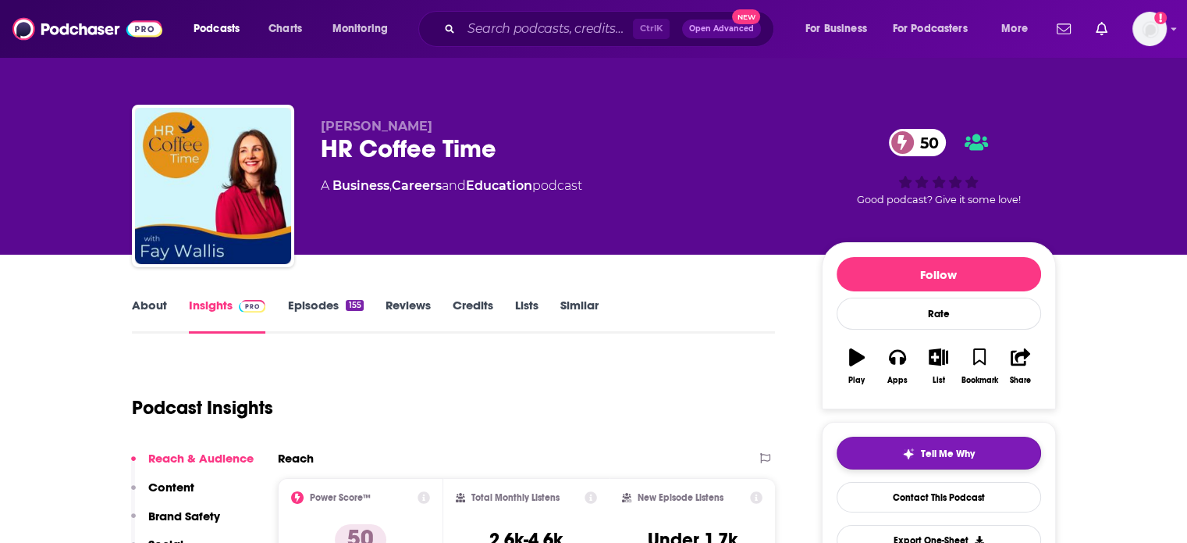
click at [952, 462] on button "Tell Me Why" at bounding box center [939, 452] width 205 height 33
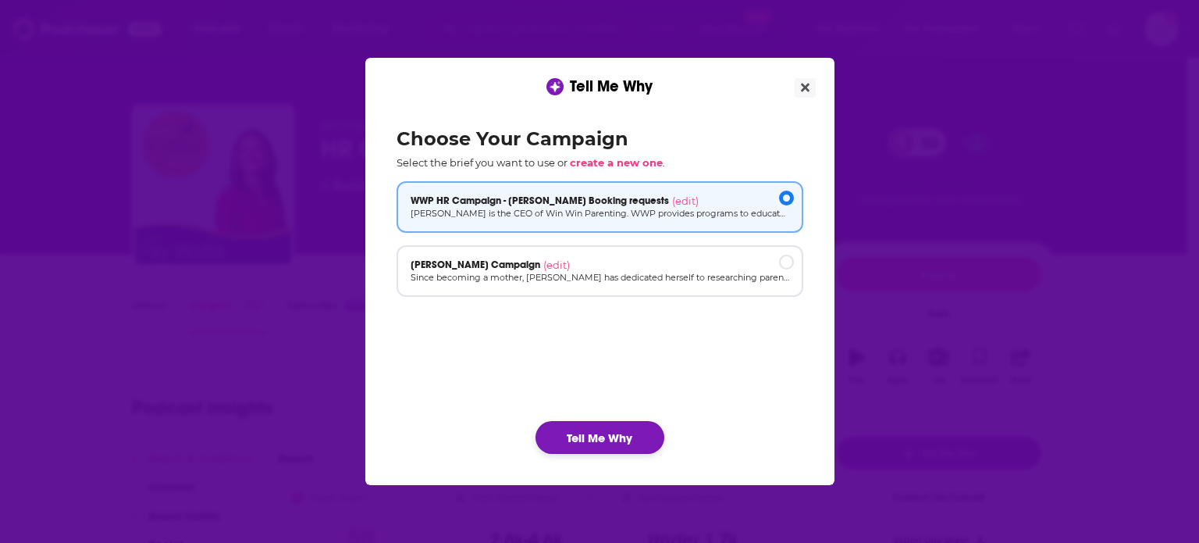
click at [629, 434] on button "Tell Me Why" at bounding box center [600, 437] width 129 height 33
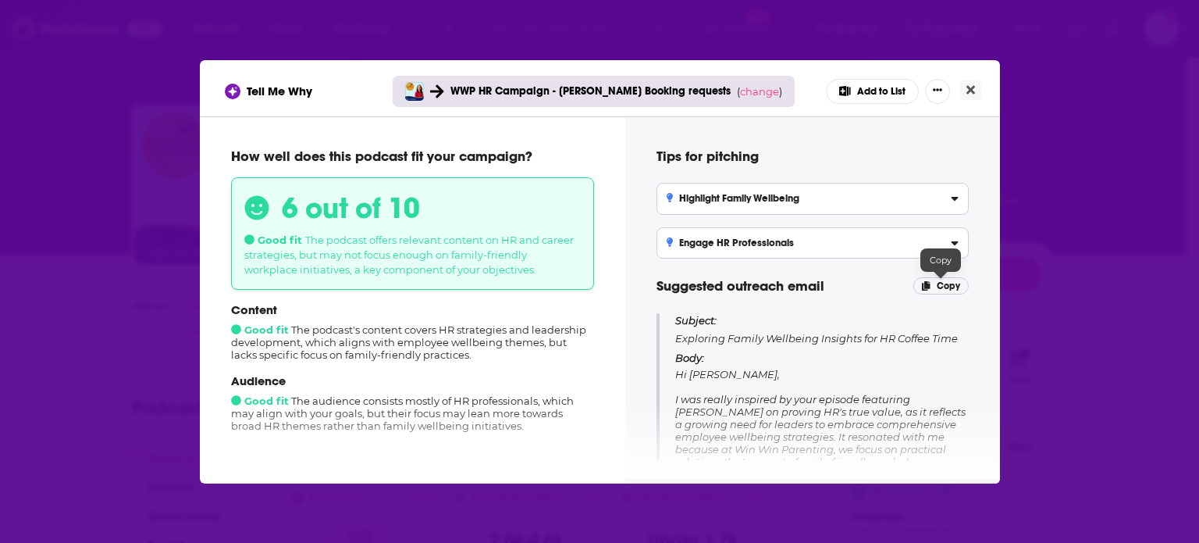
click at [941, 285] on span "Copy" at bounding box center [948, 285] width 23 height 11
click at [971, 84] on icon "Close" at bounding box center [970, 90] width 9 height 12
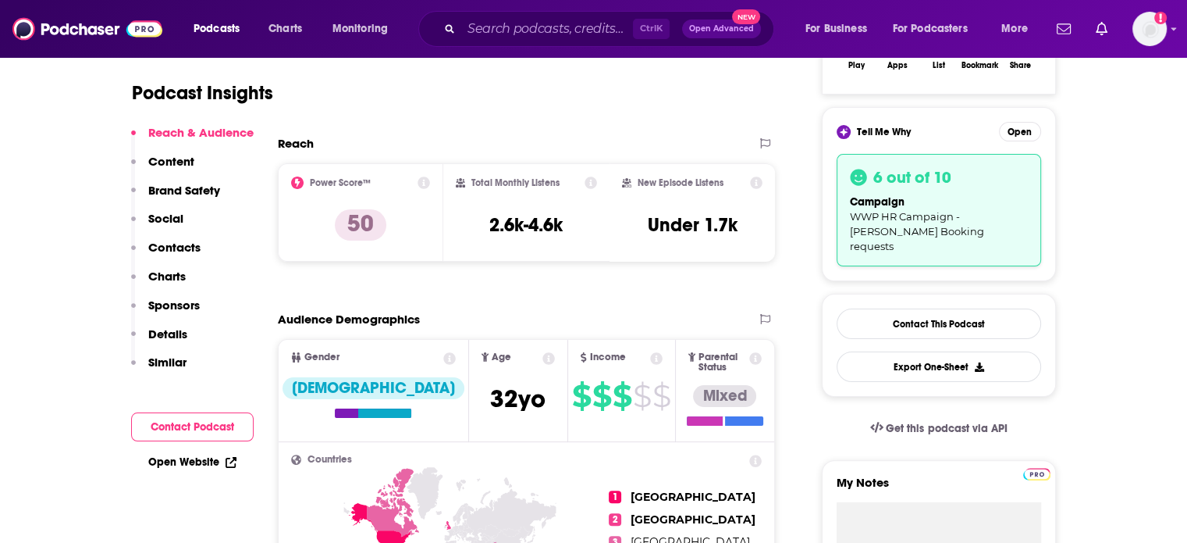
scroll to position [468, 0]
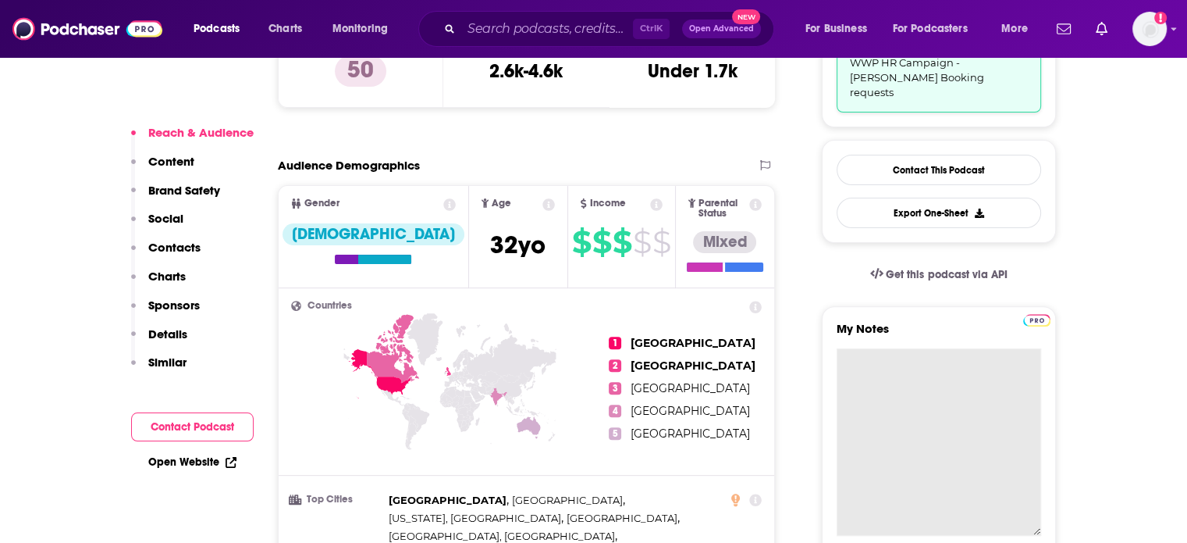
click at [885, 383] on textarea "My Notes" at bounding box center [939, 441] width 205 height 187
paste textarea "Subject: Exploring Family Wellbeing Insights for HR Coffee Time Body: Hi Fay Wa…"
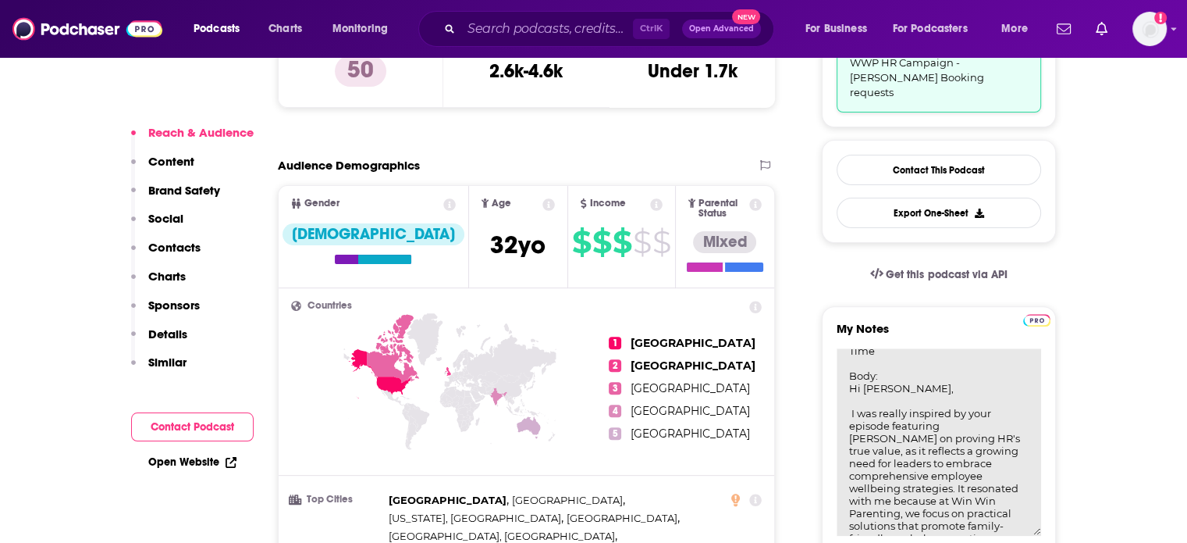
scroll to position [0, 0]
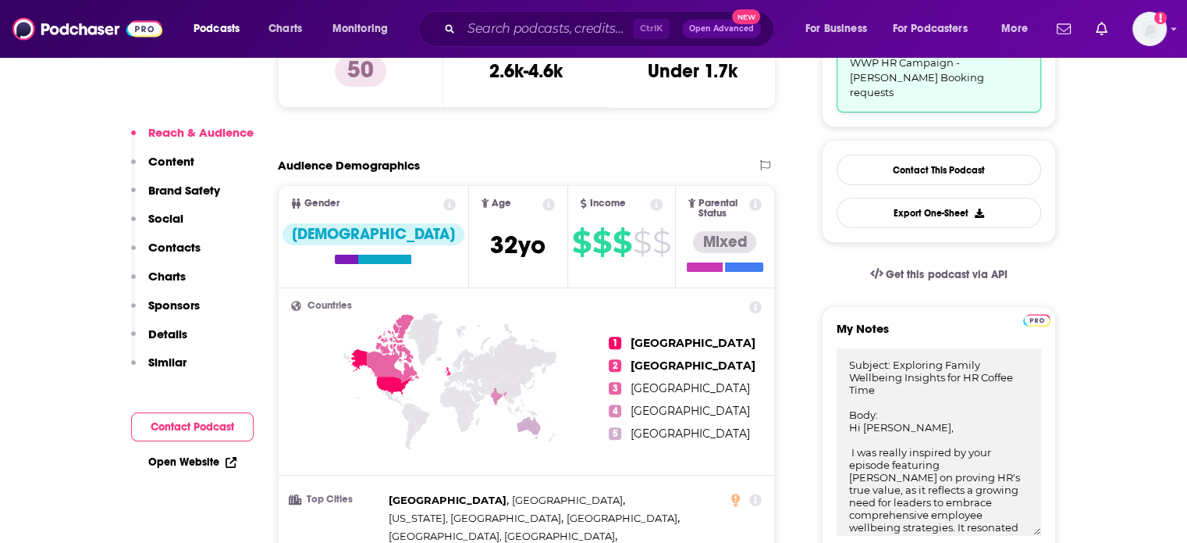
type textarea "Subject: Exploring Family Wellbeing Insights for HR Coffee Time Body: Hi Fay Wa…"
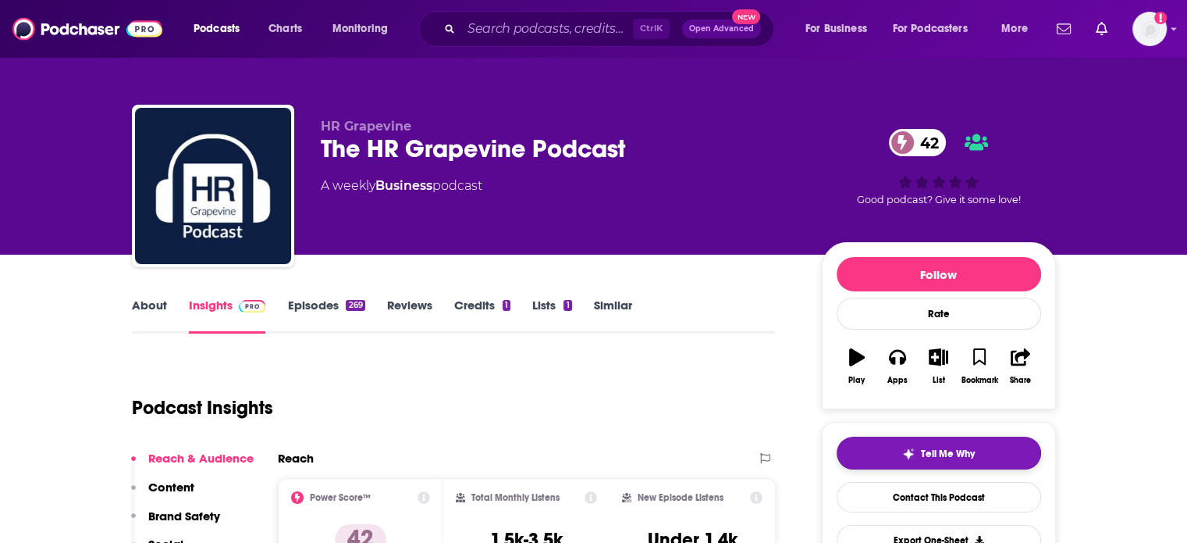
click at [922, 457] on span "Tell Me Why" at bounding box center [948, 453] width 54 height 12
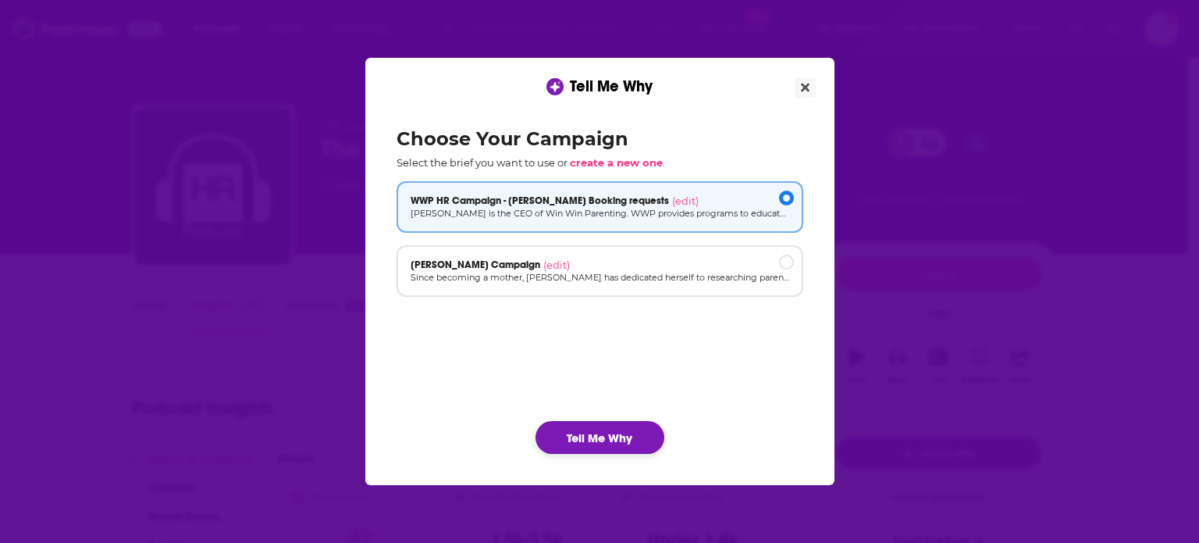
click at [623, 437] on button "Tell Me Why" at bounding box center [600, 437] width 129 height 33
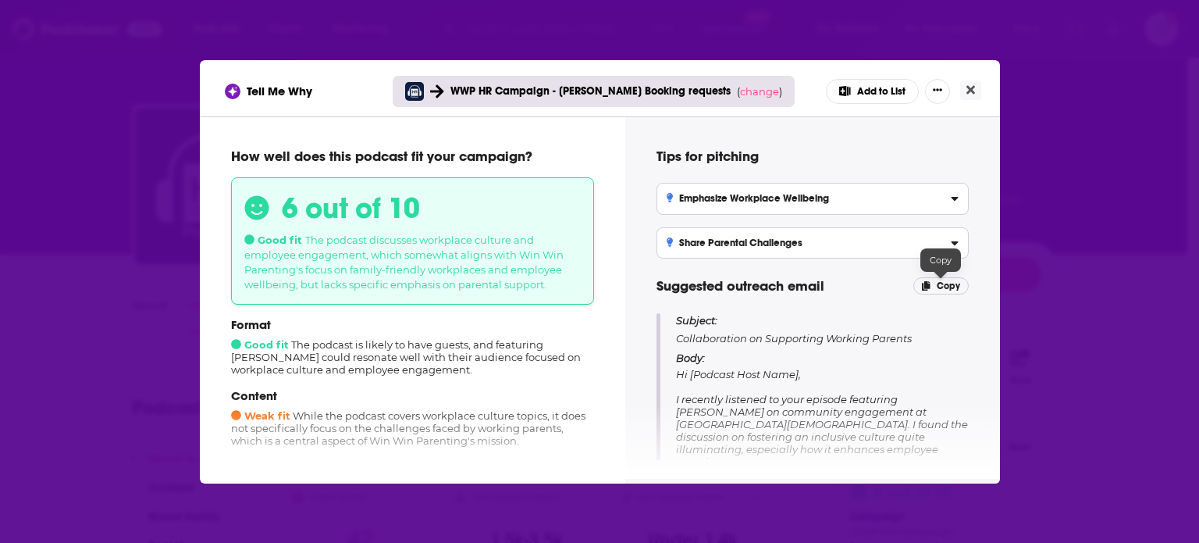
click at [937, 280] on span "Copy" at bounding box center [948, 285] width 23 height 11
click at [969, 93] on icon "Close" at bounding box center [970, 90] width 9 height 12
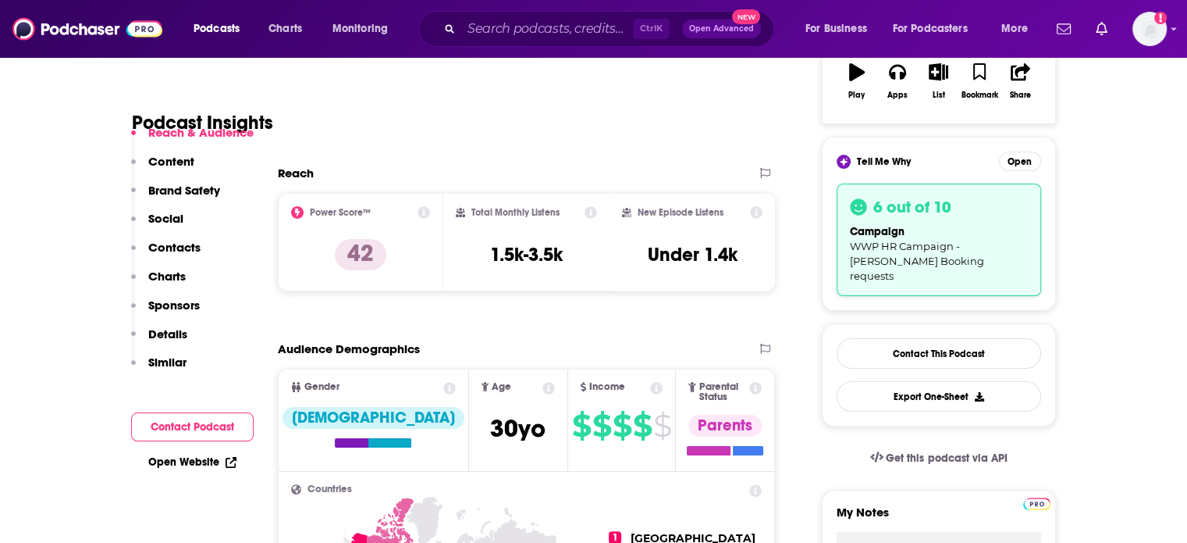
scroll to position [390, 0]
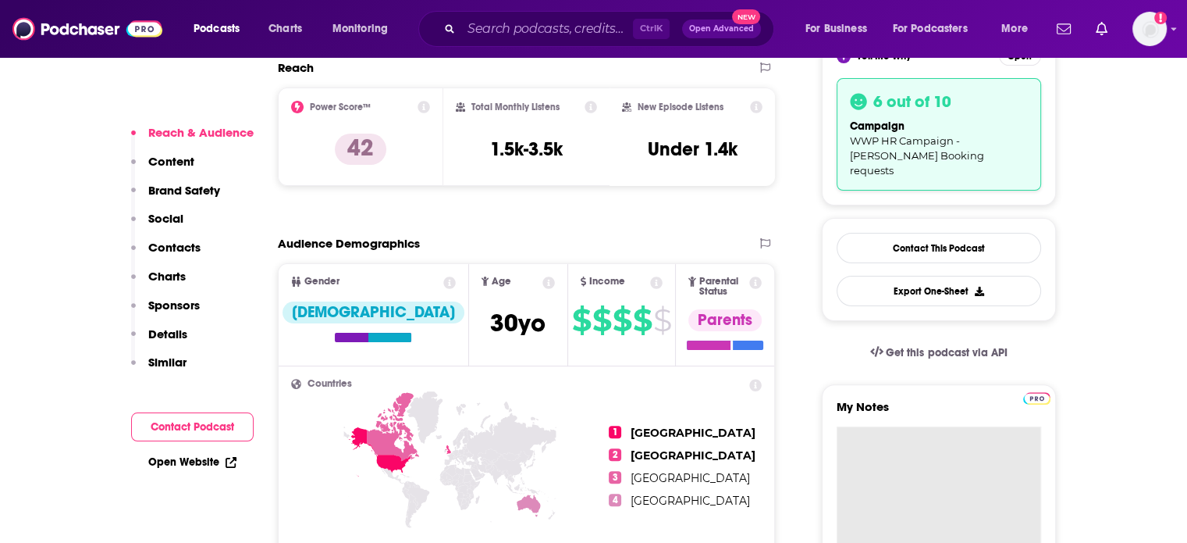
click at [893, 433] on textarea "My Notes" at bounding box center [939, 519] width 205 height 187
paste textarea "Subject: Collaboration on Supporting Working Parents Body: Hi [Podcast Host Nam…"
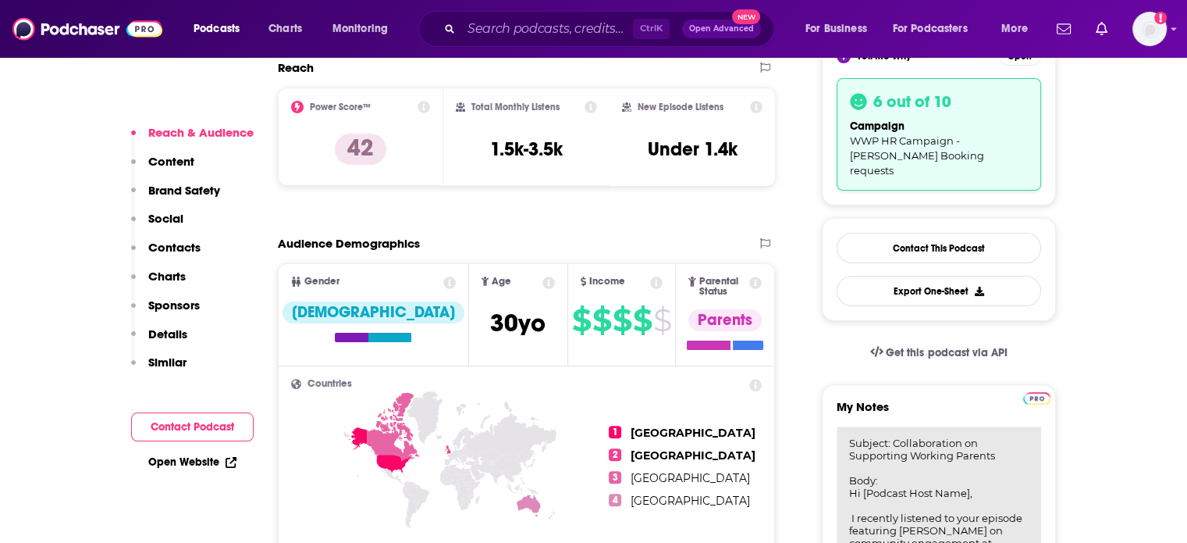
scroll to position [445, 0]
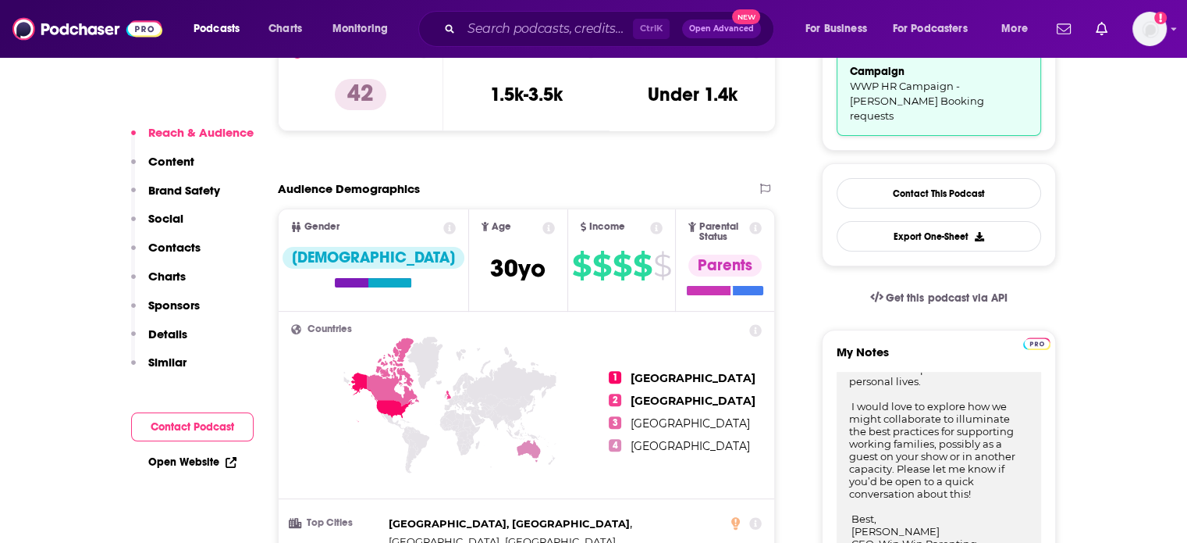
type textarea "Subject: Collaboration on Supporting Working Parents Body: Hi [Podcast Host Nam…"
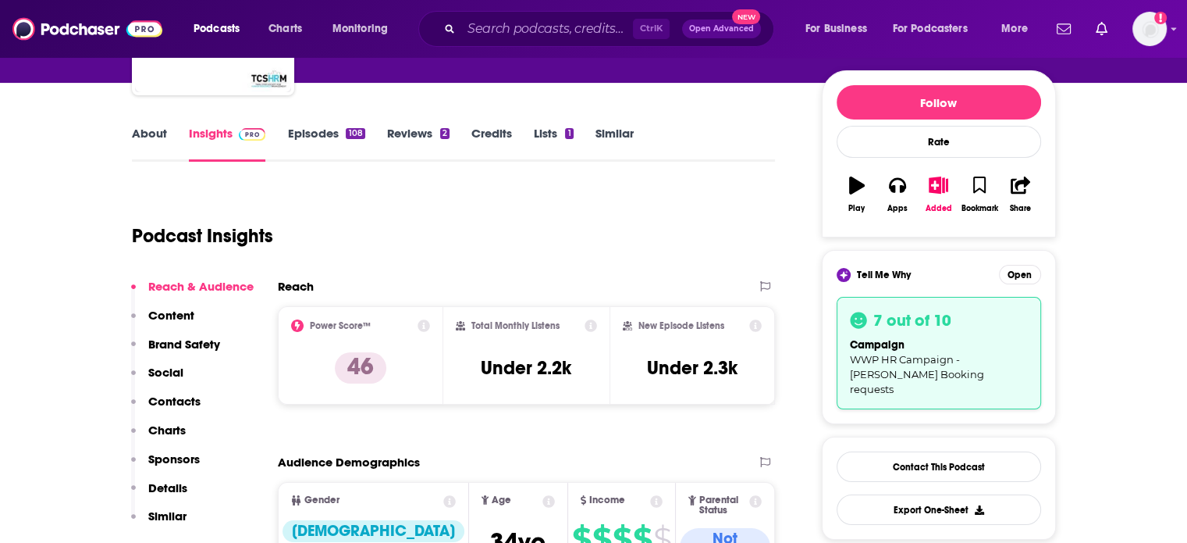
scroll to position [78, 0]
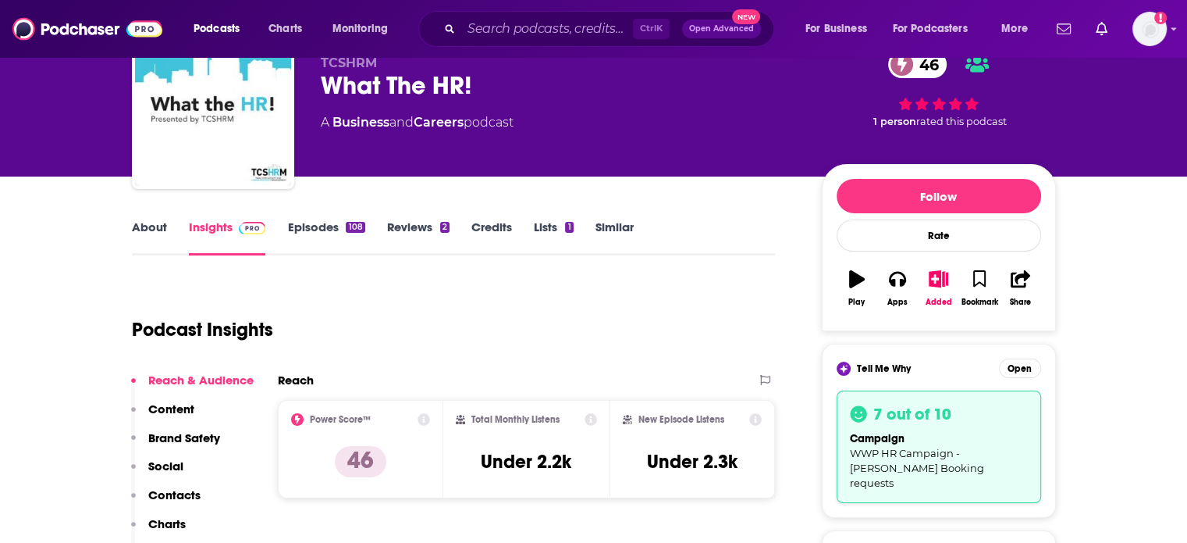
click at [553, 226] on link "Lists 1" at bounding box center [553, 237] width 39 height 36
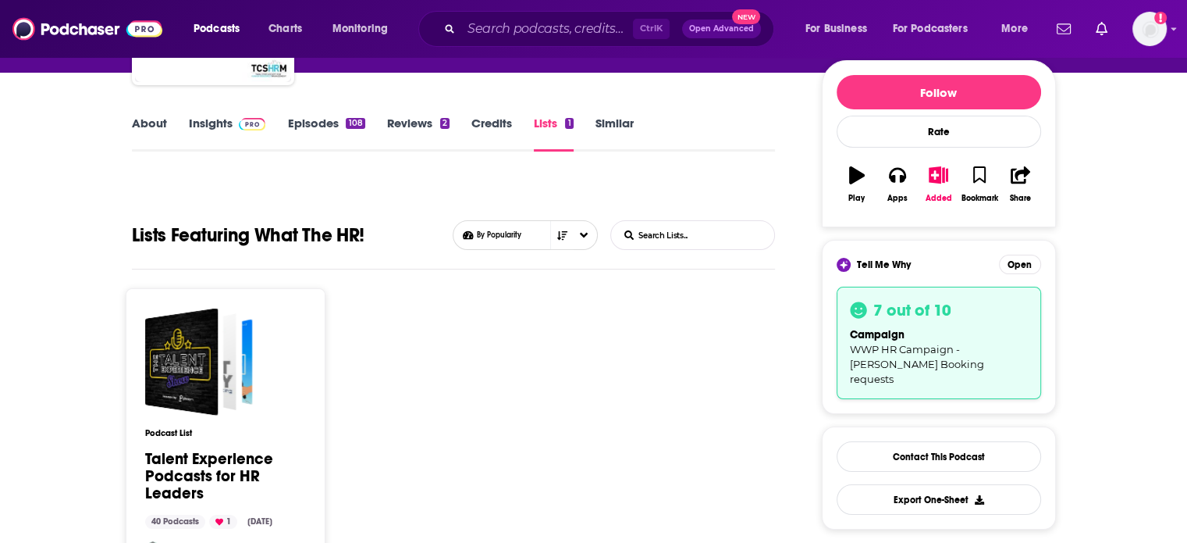
scroll to position [156, 0]
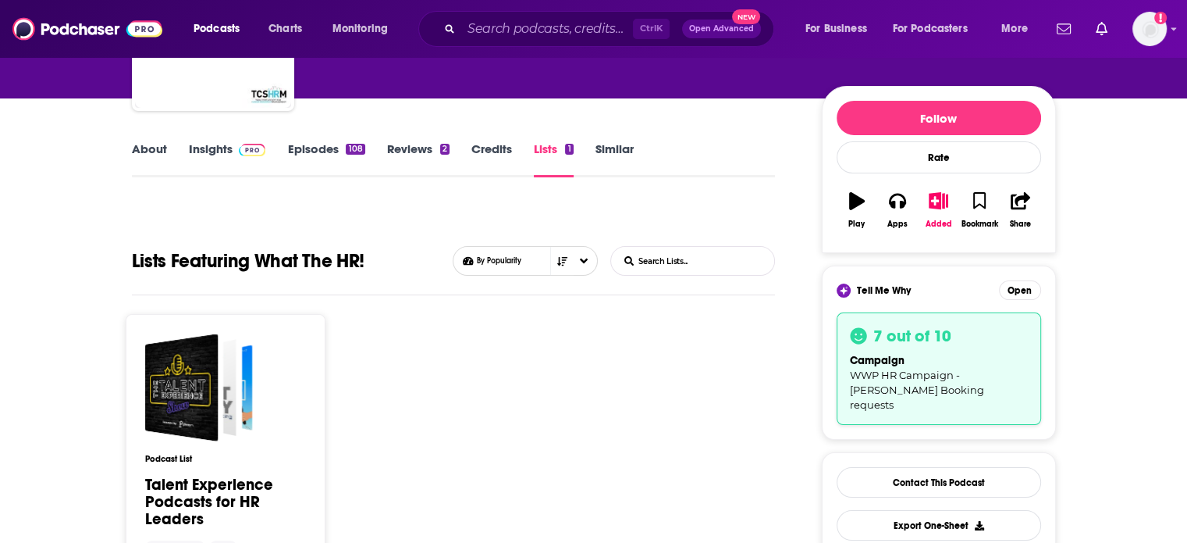
click at [158, 151] on link "About" at bounding box center [149, 159] width 35 height 36
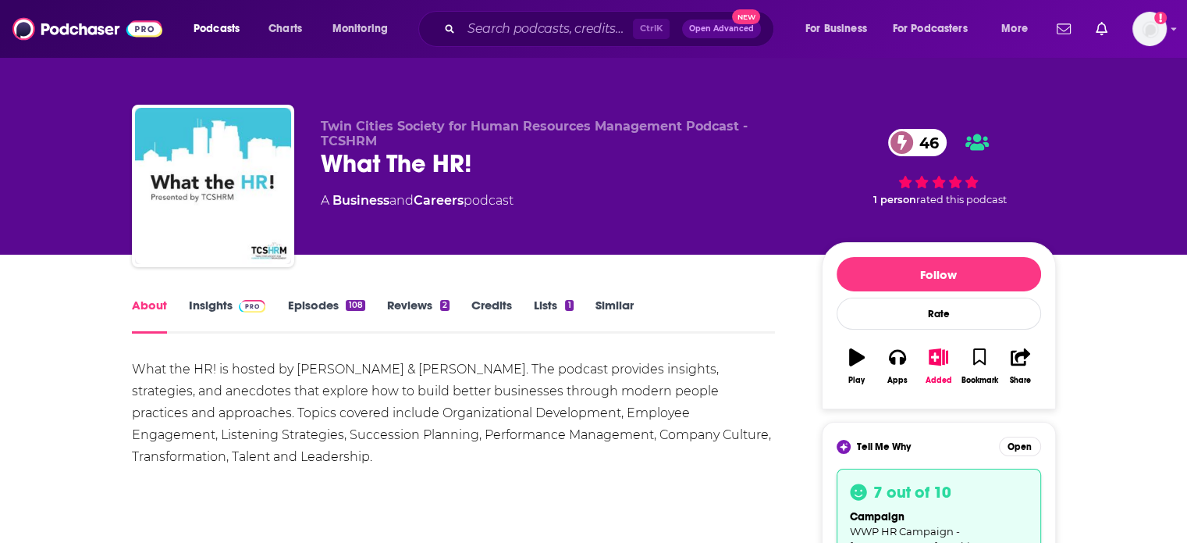
click at [222, 309] on link "Insights" at bounding box center [227, 315] width 77 height 36
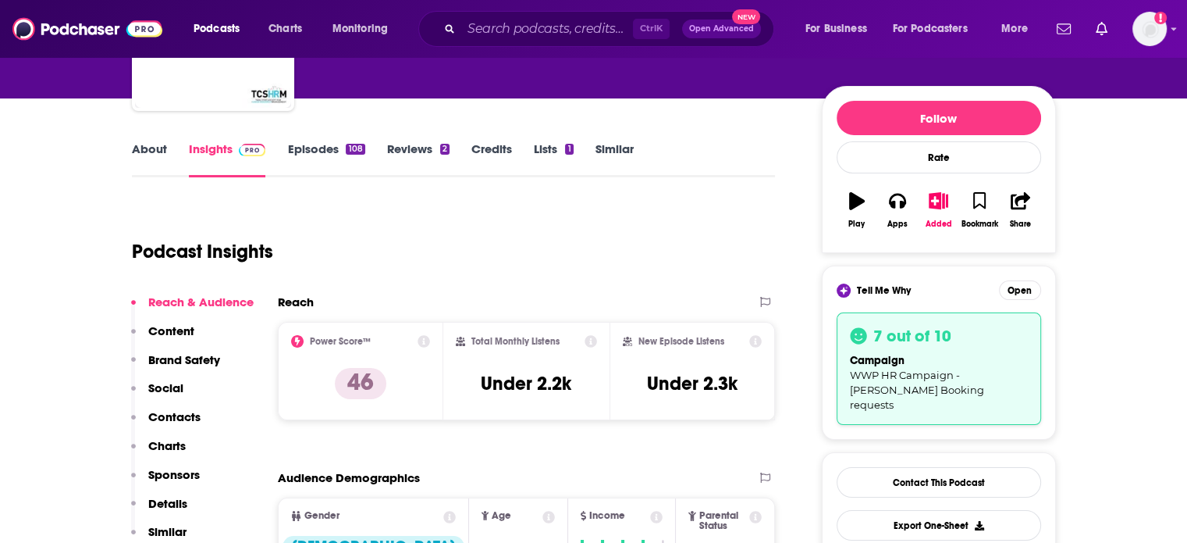
click at [179, 417] on p "Contacts" at bounding box center [174, 416] width 52 height 15
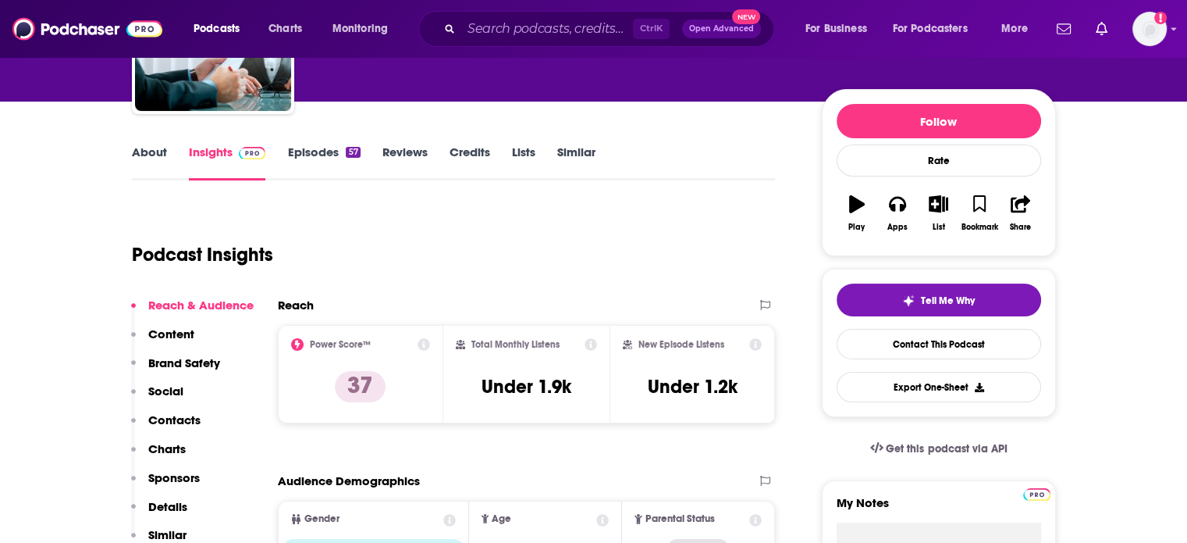
scroll to position [156, 0]
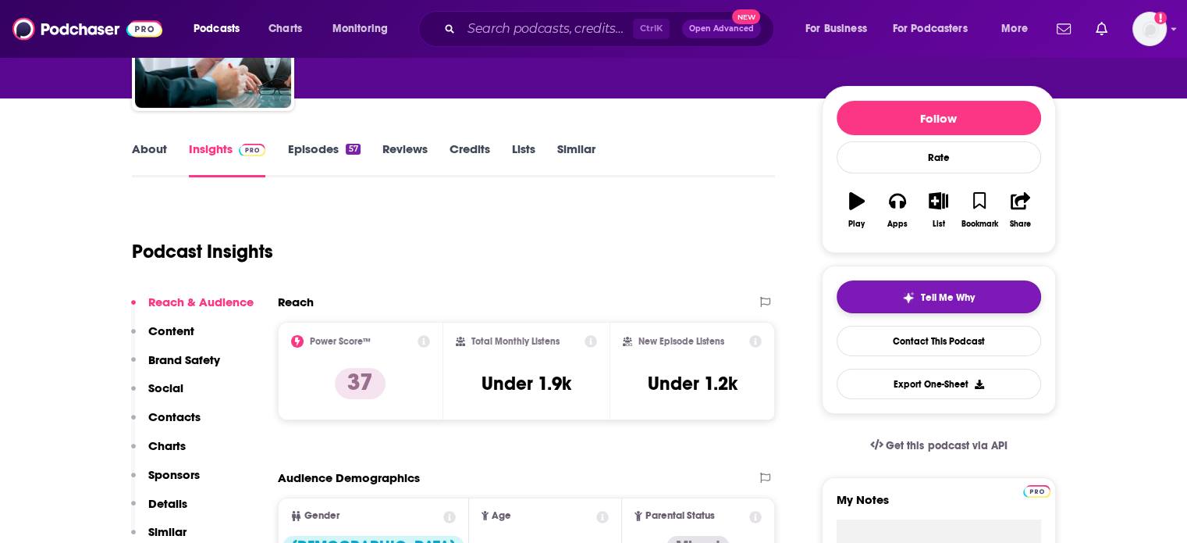
click at [893, 299] on button "Tell Me Why" at bounding box center [939, 296] width 205 height 33
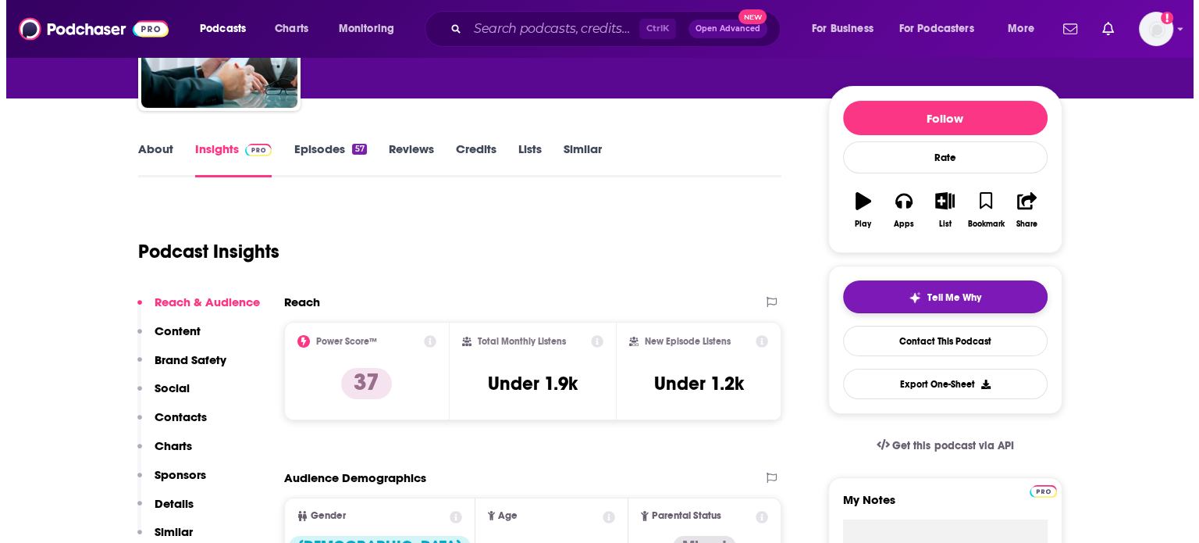
scroll to position [0, 0]
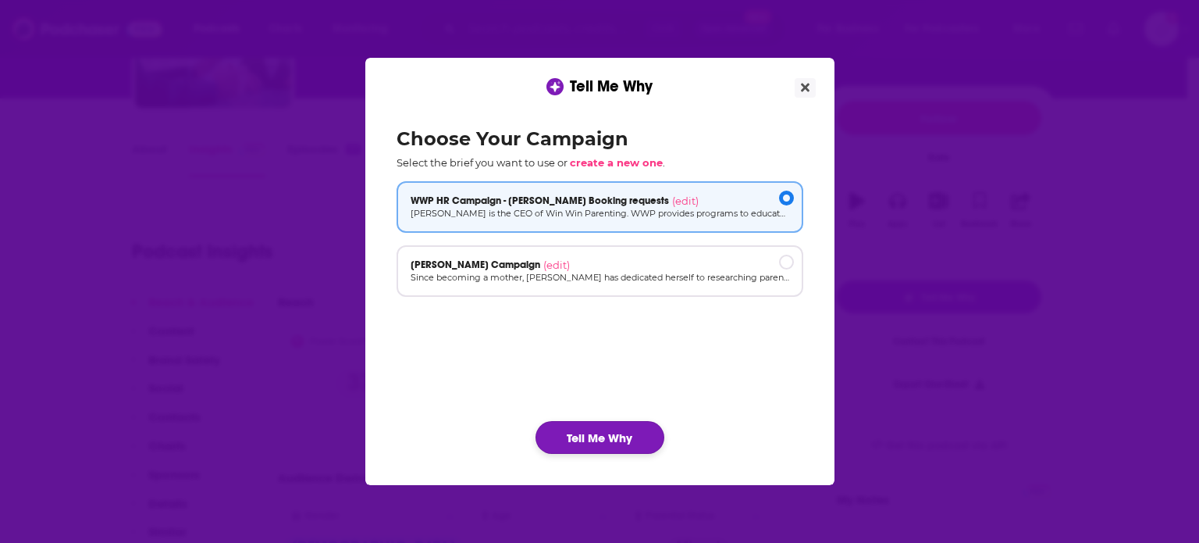
click at [628, 433] on button "Tell Me Why" at bounding box center [600, 437] width 129 height 33
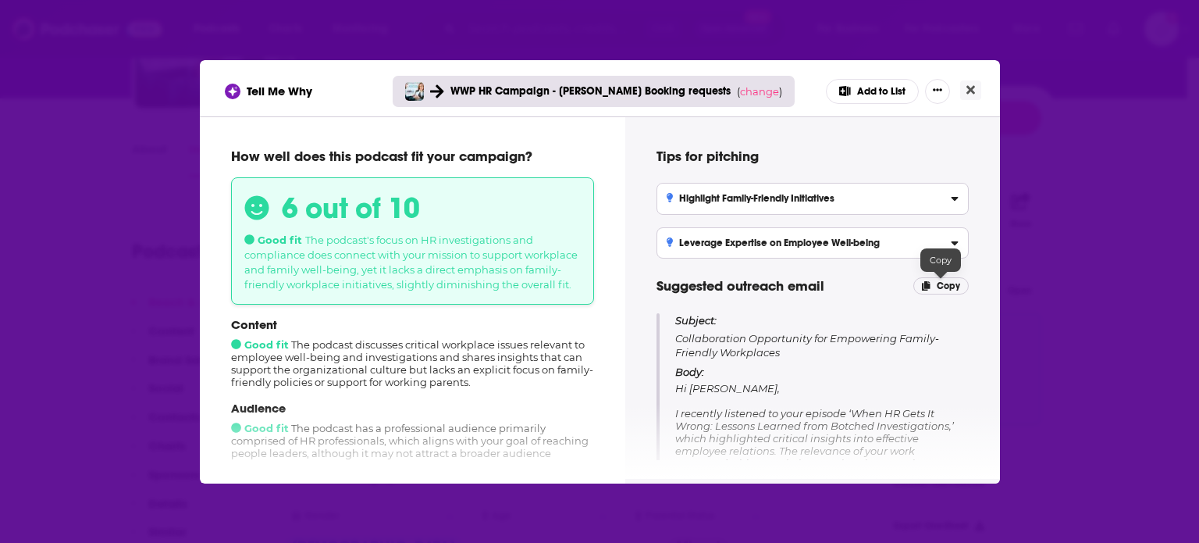
click at [935, 281] on p "Copy" at bounding box center [940, 285] width 55 height 17
click at [975, 83] on button "Close" at bounding box center [970, 90] width 21 height 20
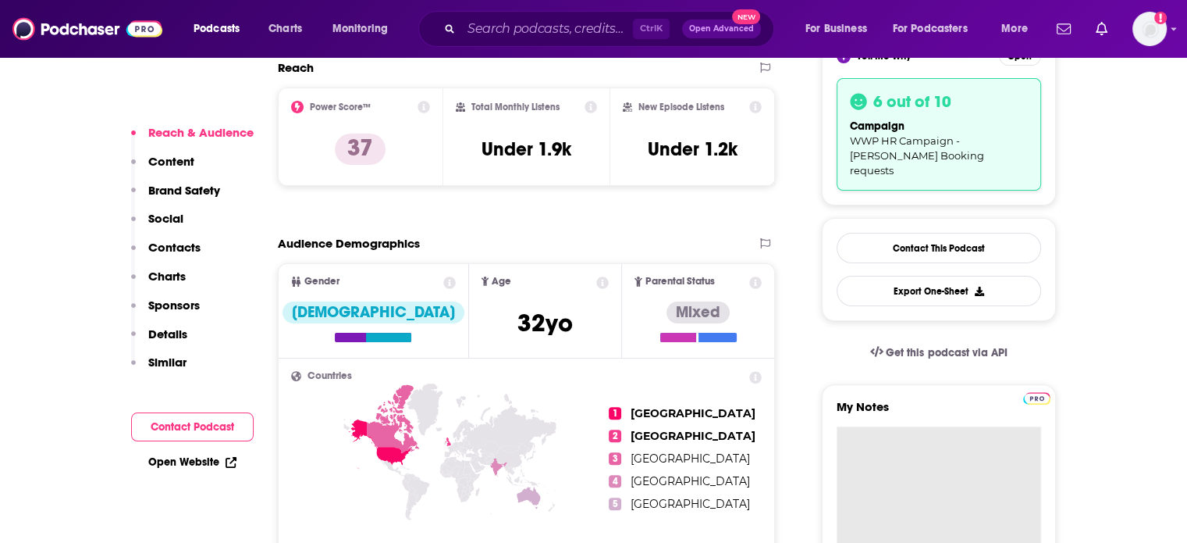
click at [881, 429] on textarea "My Notes" at bounding box center [939, 519] width 205 height 187
paste textarea "Subject: Collaboration Opportunity for Empowering Family-Friendly Workplaces Bo…"
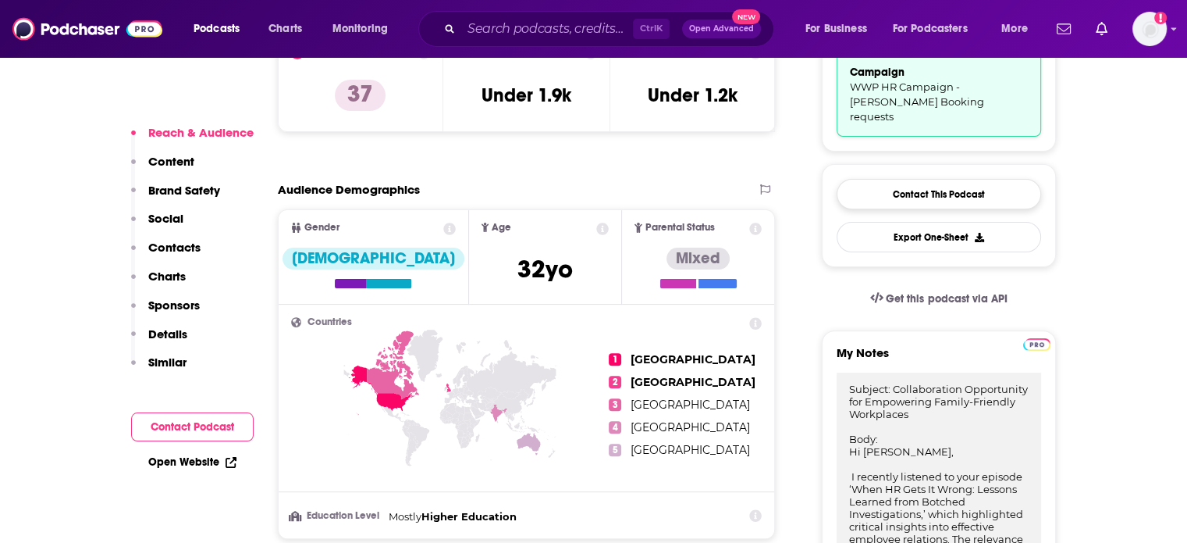
scroll to position [274, 0]
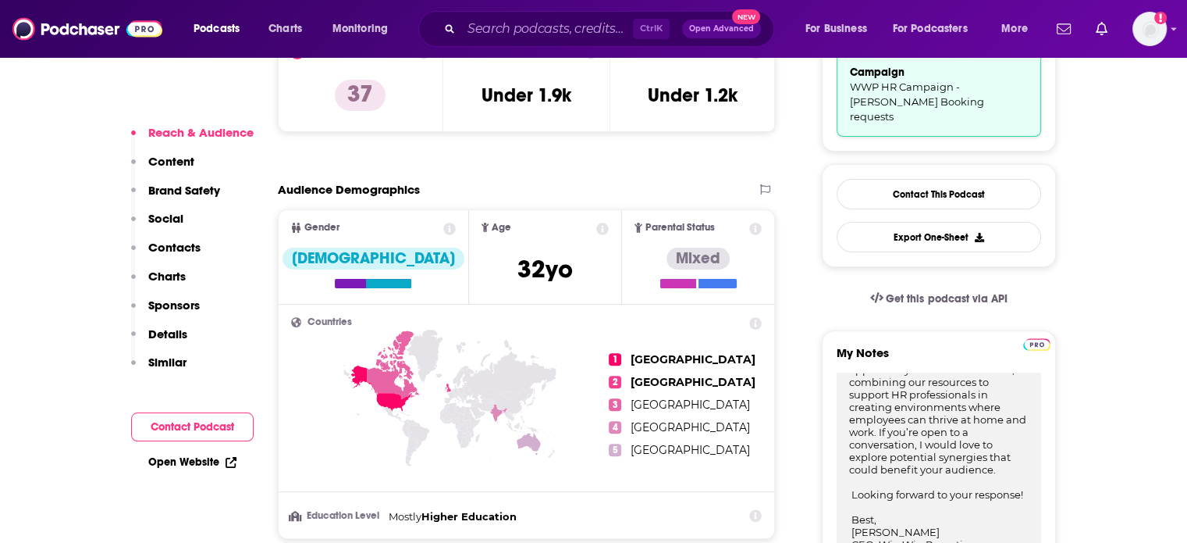
type textarea "Subject: Collaboration Opportunity for Empowering Family-Friendly Workplaces Bo…"
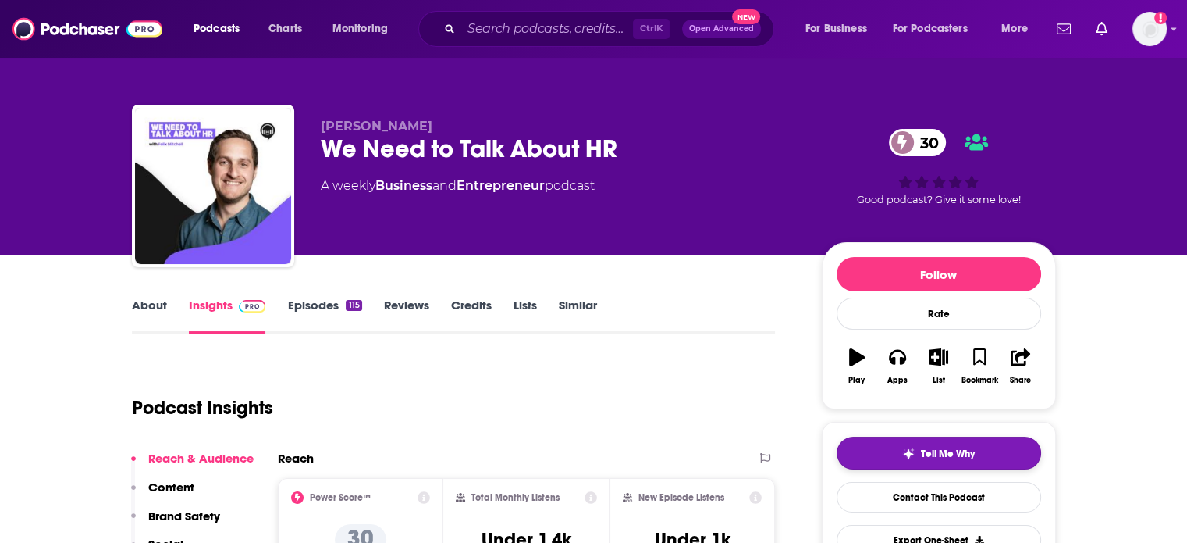
click at [896, 455] on button "Tell Me Why" at bounding box center [939, 452] width 205 height 33
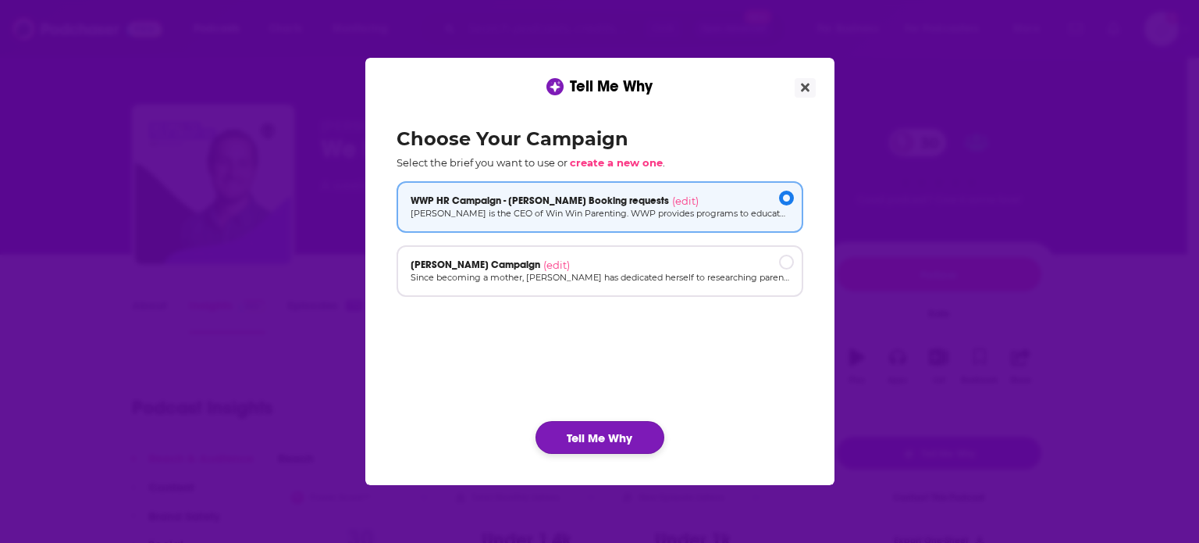
click at [616, 445] on button "Tell Me Why" at bounding box center [600, 437] width 129 height 33
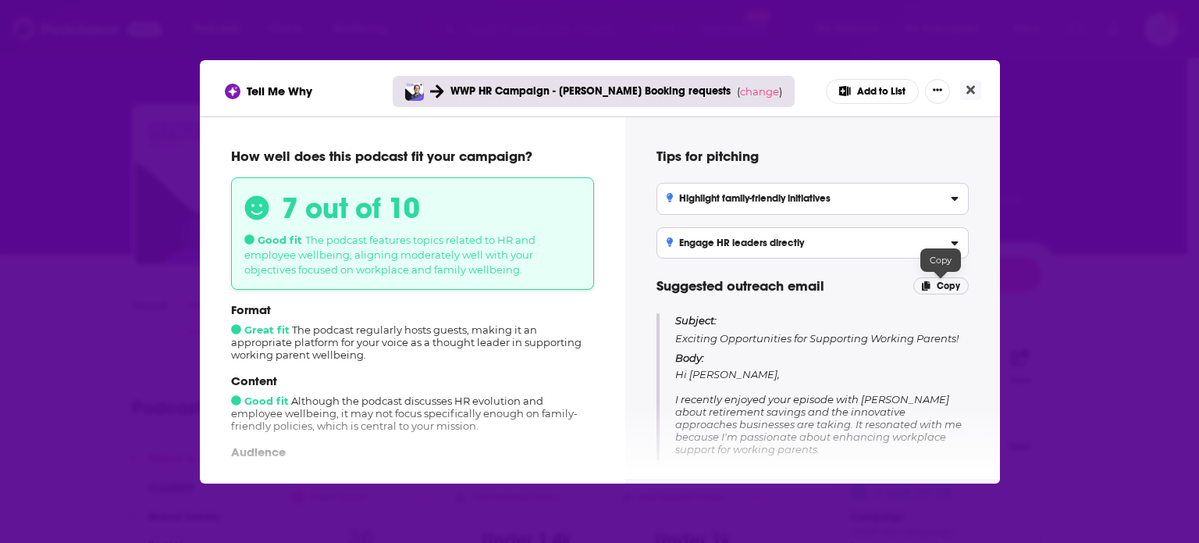
click at [942, 285] on span "Copy" at bounding box center [948, 285] width 23 height 11
click at [970, 88] on icon "Close" at bounding box center [970, 89] width 9 height 9
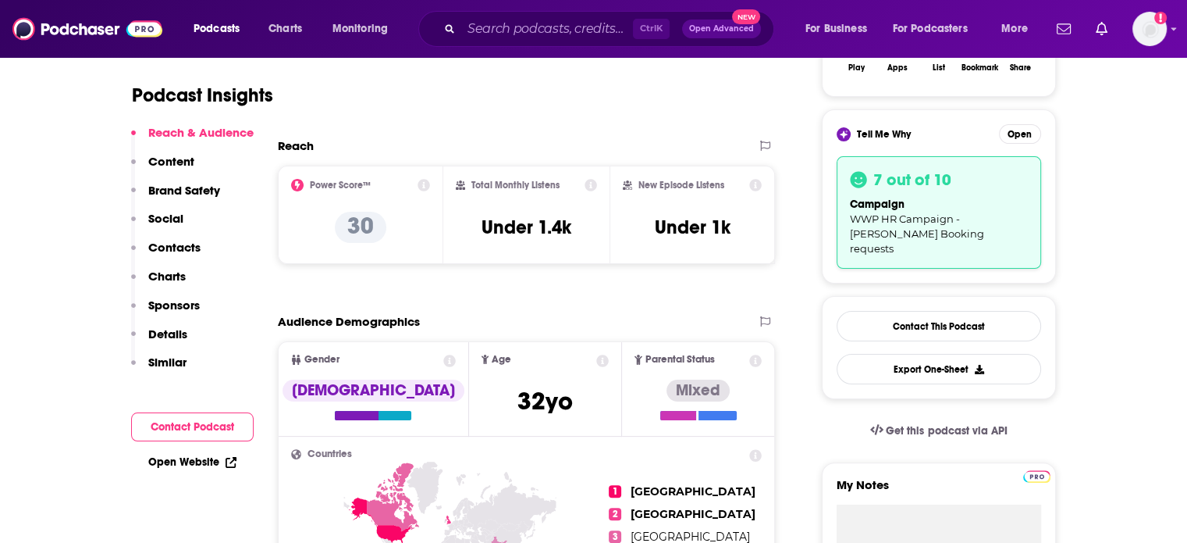
scroll to position [468, 0]
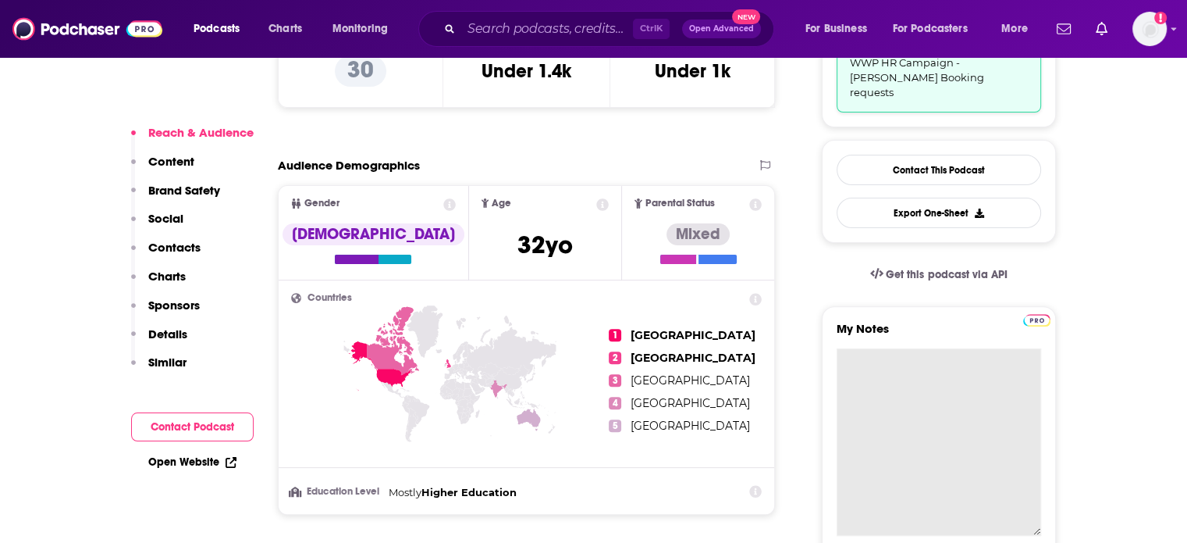
click at [900, 361] on textarea "My Notes" at bounding box center [939, 441] width 205 height 187
paste textarea "Subject: Exciting Opportunities for Supporting Working Parents! Body: Hi [PERSO…"
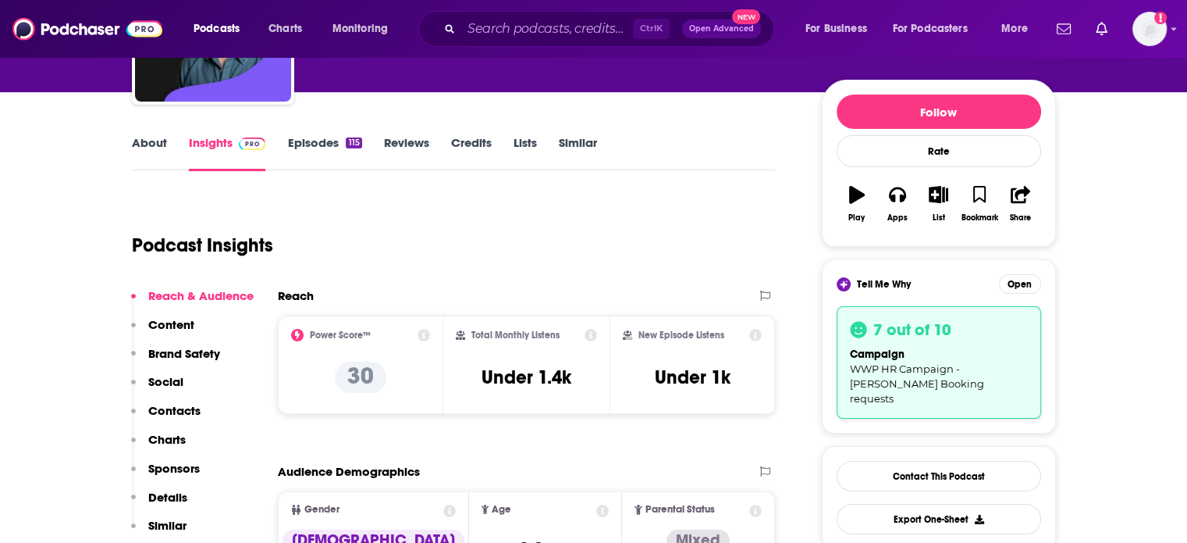
scroll to position [156, 0]
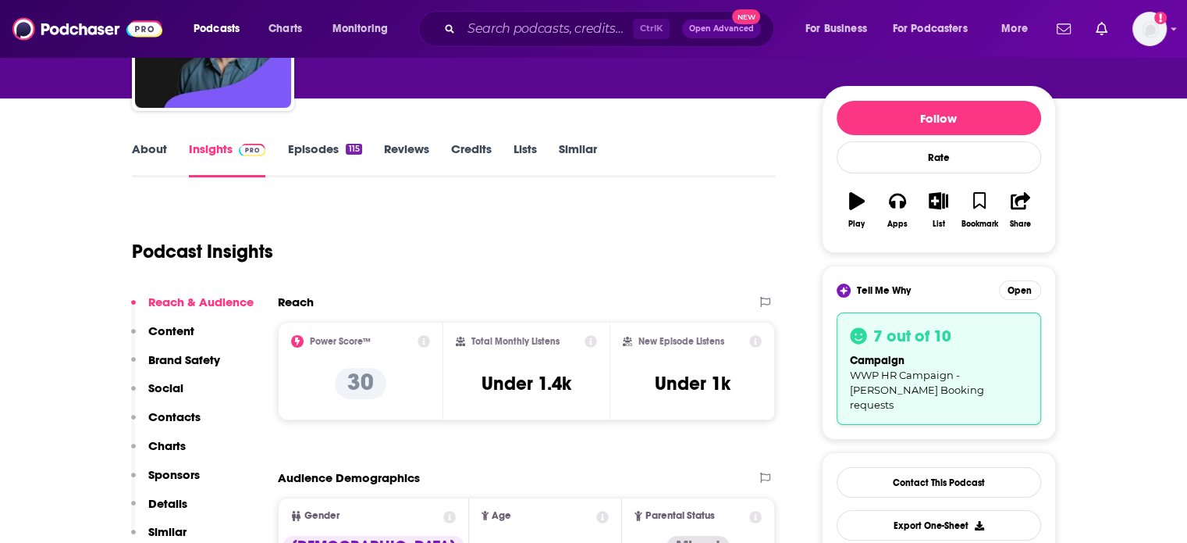
type textarea "Subject: Exciting Opportunities for Supporting Working Parents! Body: Hi [PERSO…"
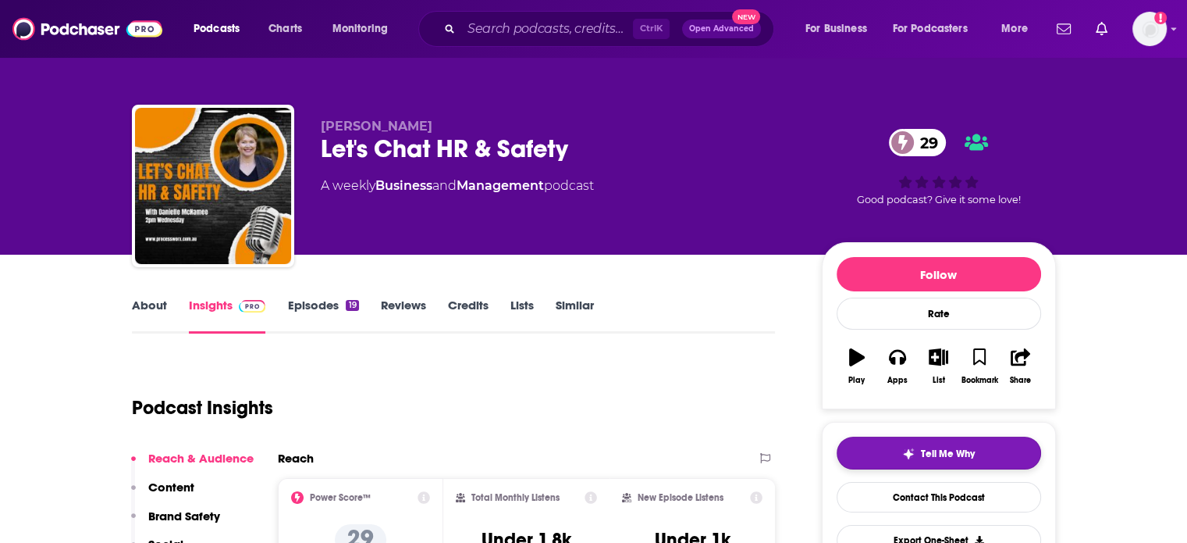
click at [929, 447] on span "Tell Me Why" at bounding box center [948, 453] width 54 height 12
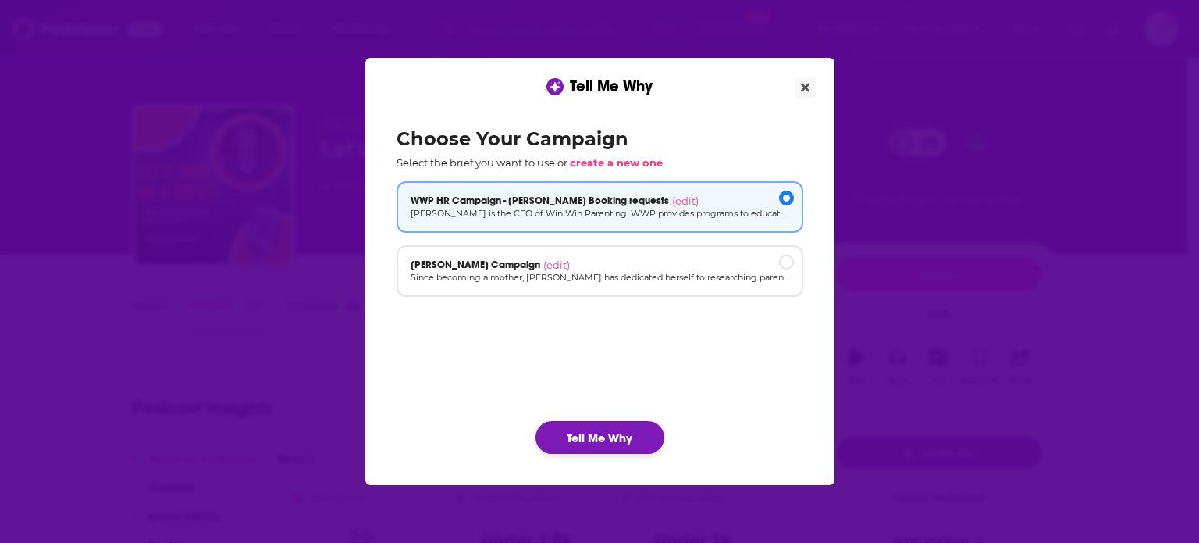
click at [612, 436] on button "Tell Me Why" at bounding box center [600, 437] width 129 height 33
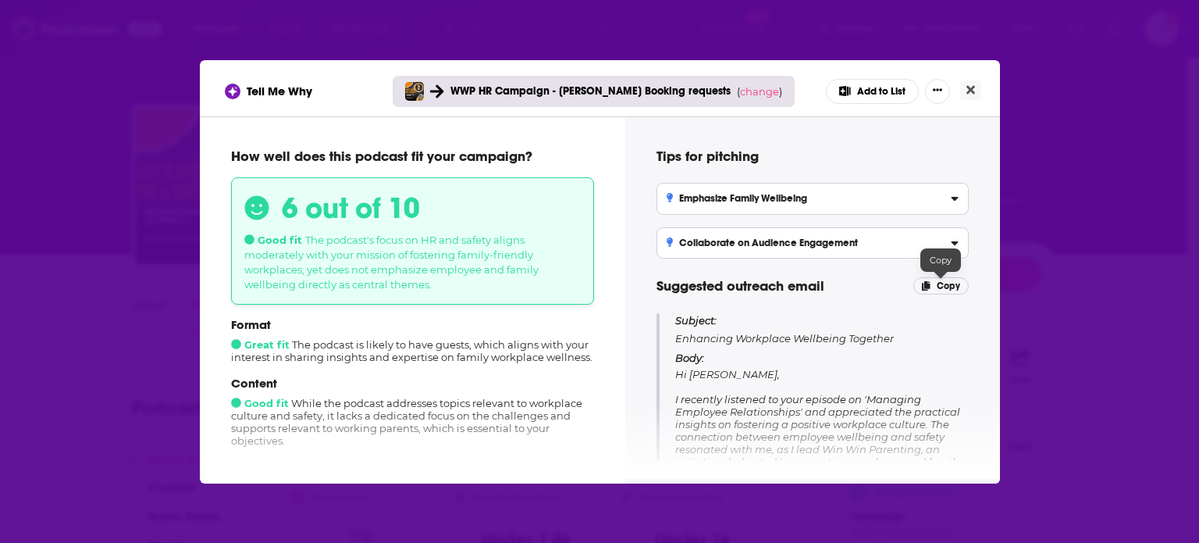
click at [954, 281] on span "Copy" at bounding box center [948, 285] width 23 height 11
click at [966, 88] on icon "Close" at bounding box center [970, 90] width 9 height 12
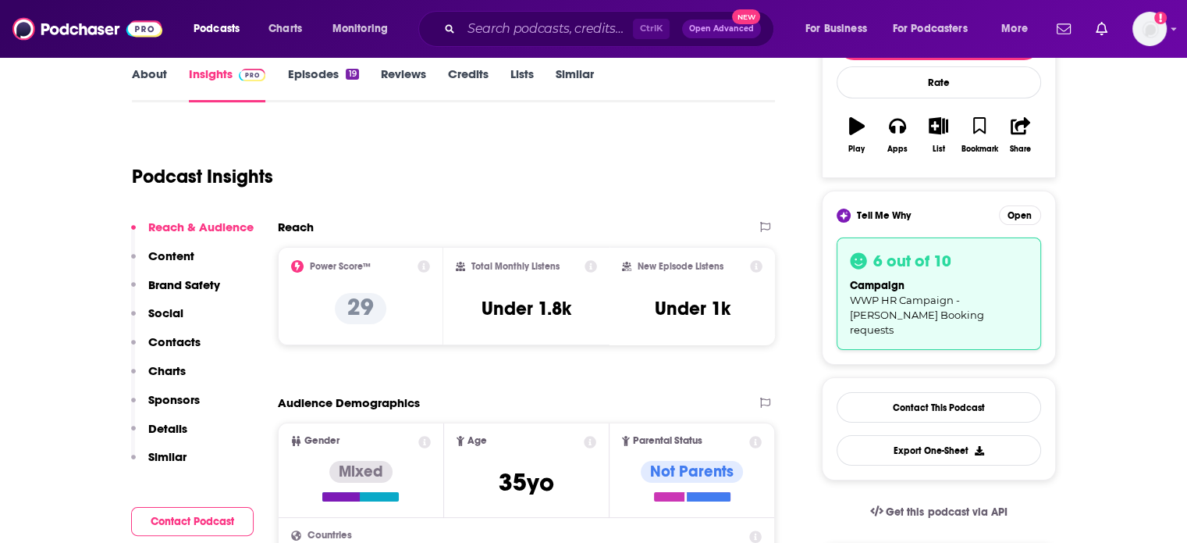
scroll to position [312, 0]
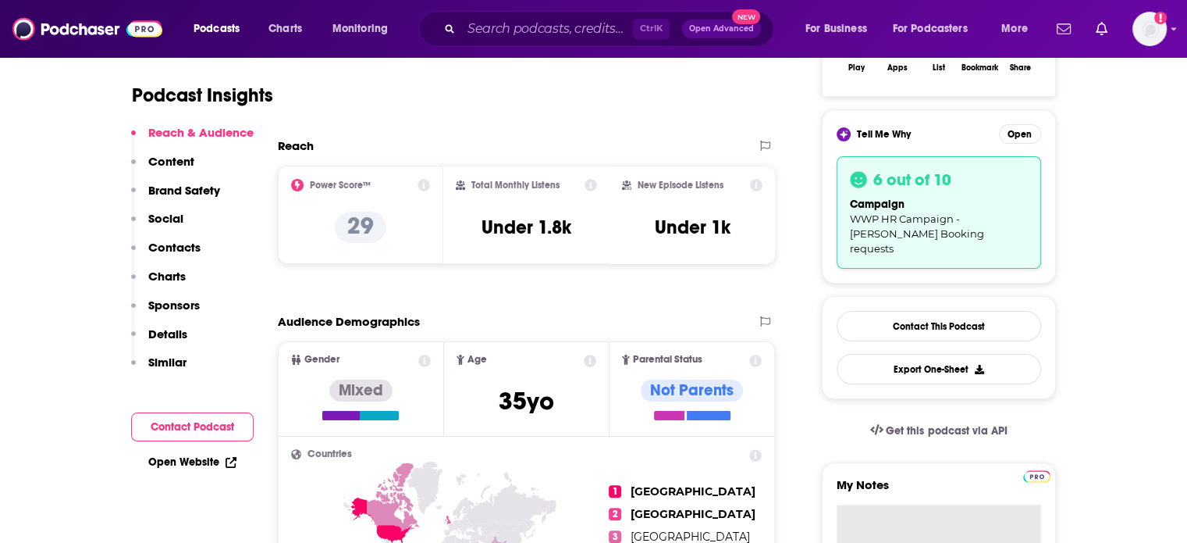
paste textarea "Subject: Enhancing Workplace Wellbeing Together Body: Hi [PERSON_NAME], I recen…"
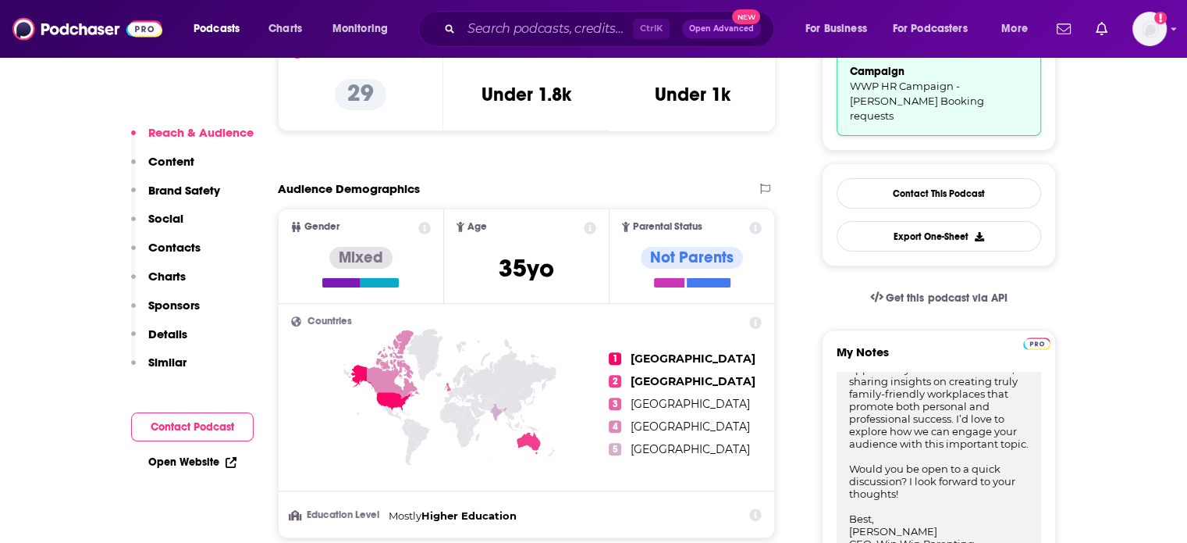
type textarea "Subject: Enhancing Workplace Wellbeing Together Body: Hi [PERSON_NAME], I recen…"
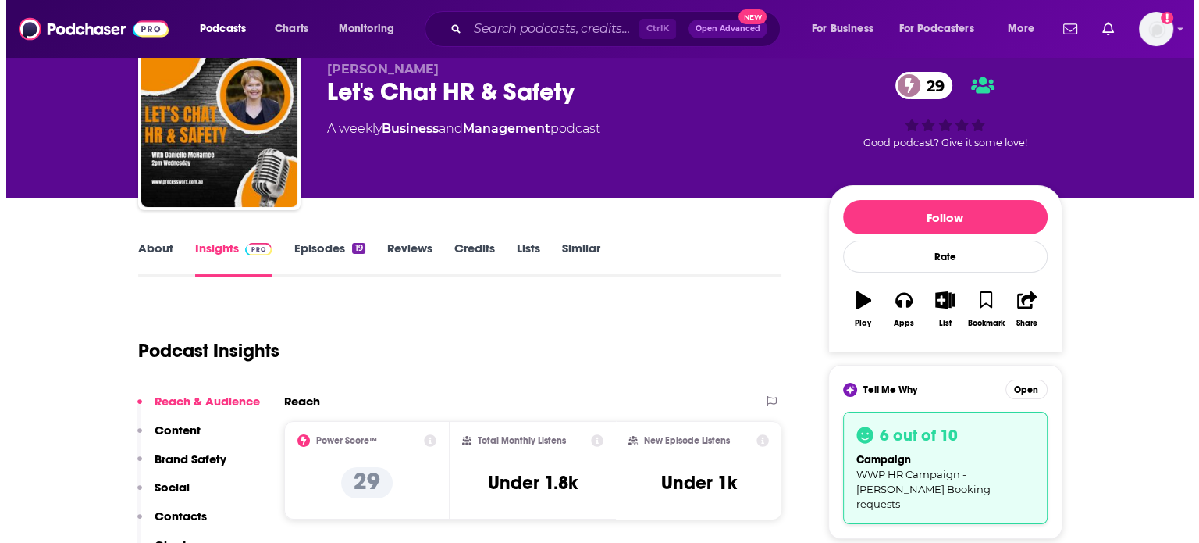
scroll to position [0, 0]
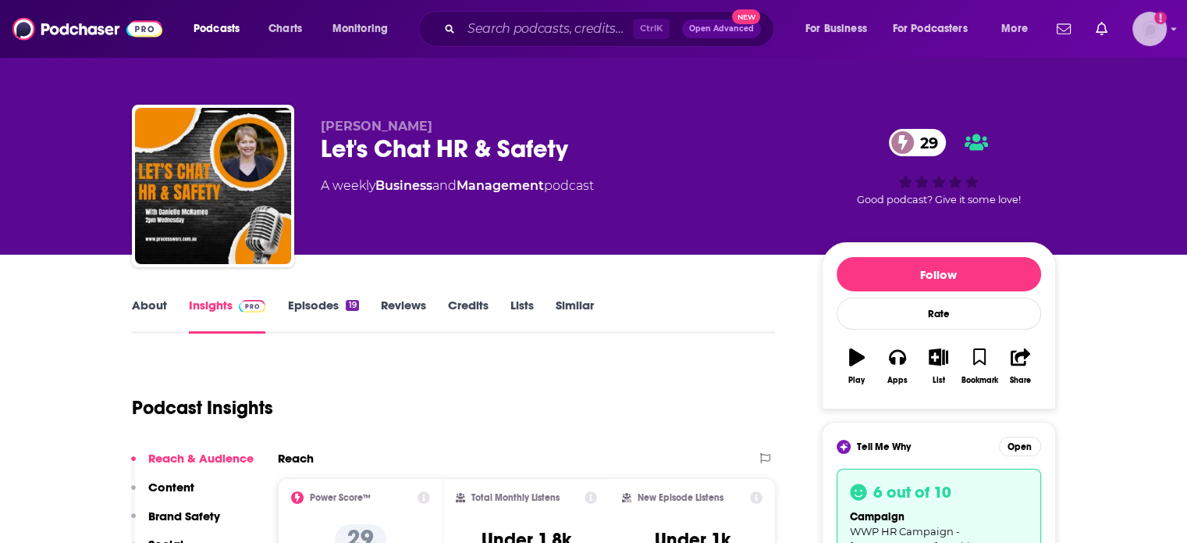
click at [1154, 30] on img "Logged in as ColinMcA" at bounding box center [1150, 29] width 34 height 34
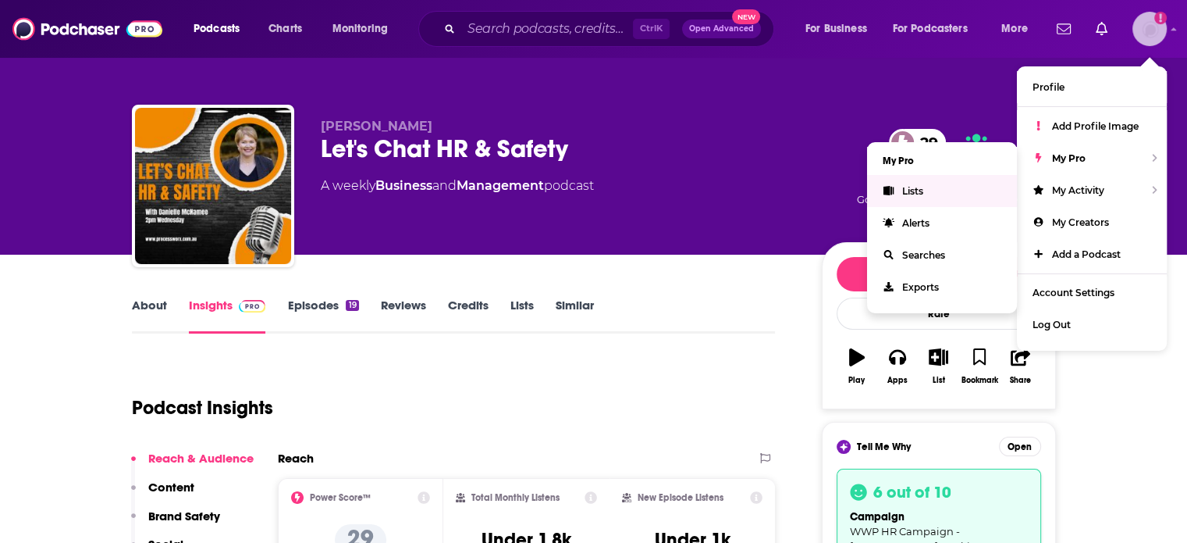
click at [954, 191] on link "Lists" at bounding box center [942, 191] width 150 height 32
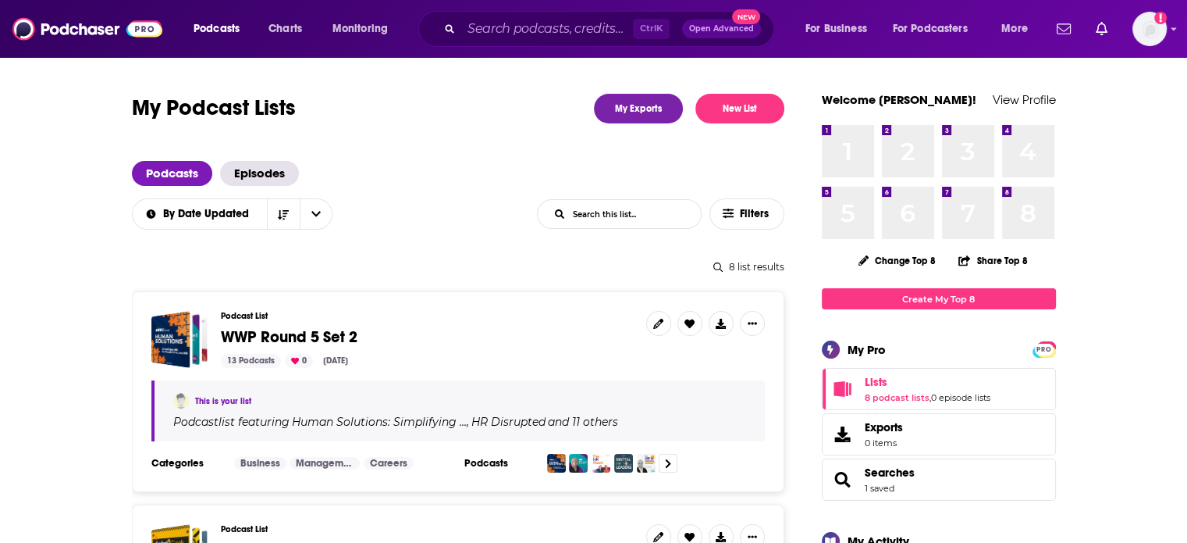
click at [271, 336] on span "WWP Round 5 Set 2" at bounding box center [289, 337] width 137 height 20
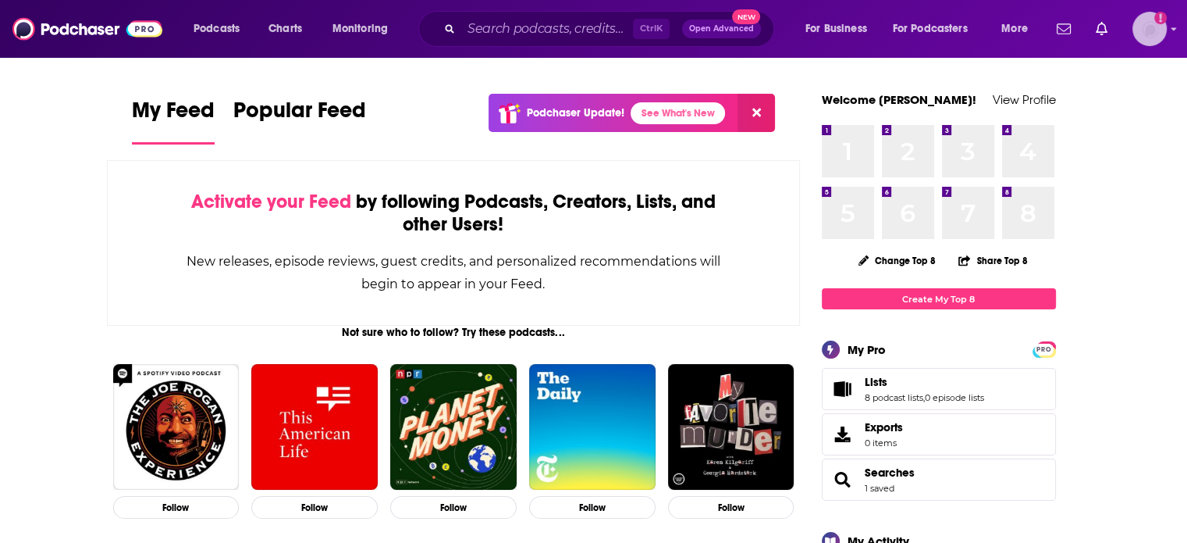
click at [1143, 34] on img "Logged in as ColinMcA" at bounding box center [1150, 29] width 34 height 34
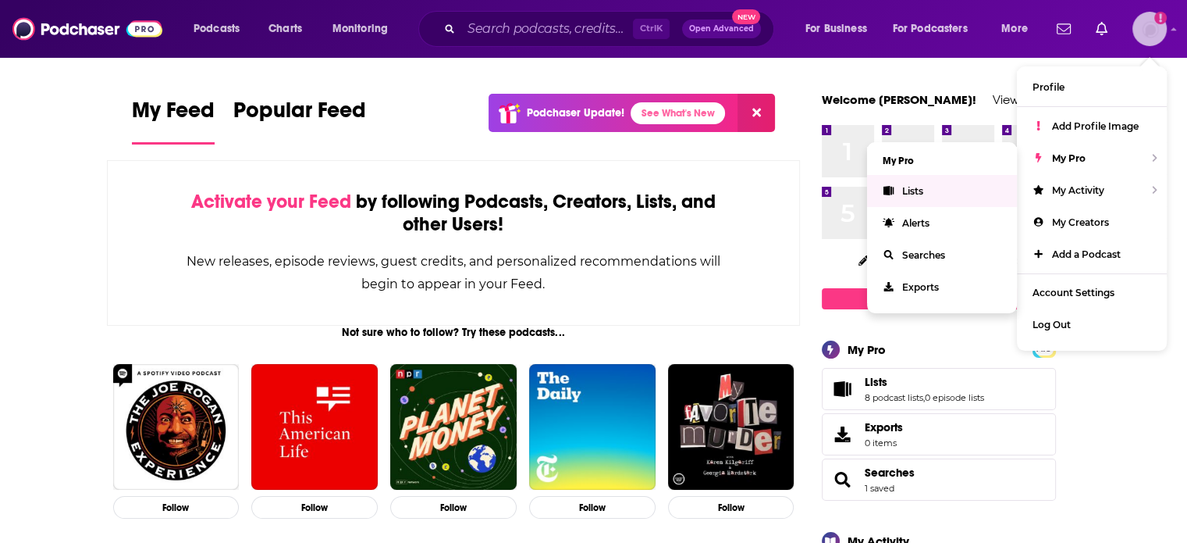
click at [924, 185] on link "Lists" at bounding box center [942, 191] width 150 height 32
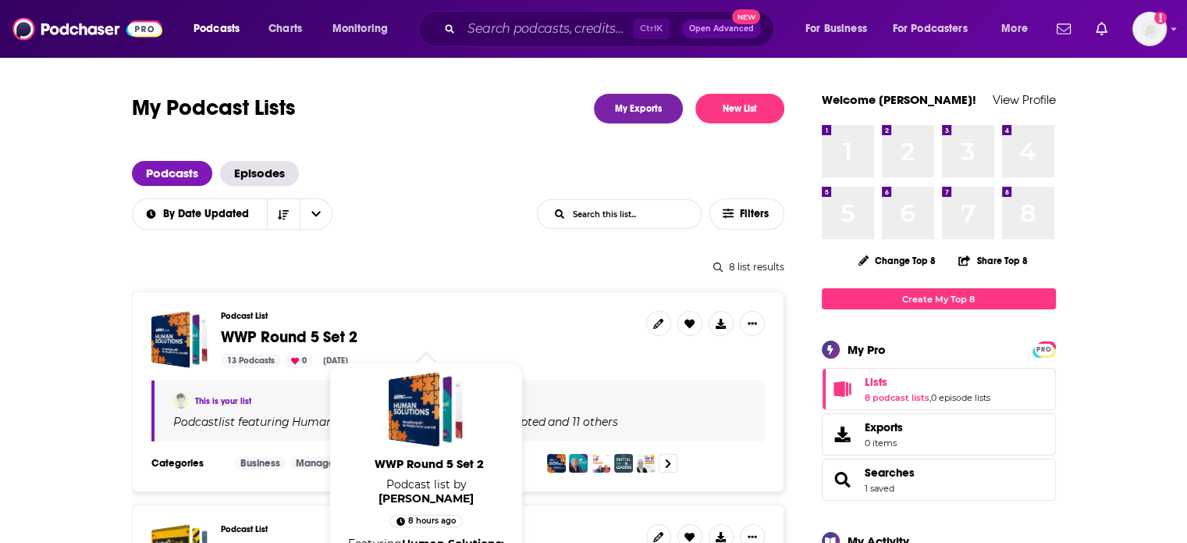
click at [314, 337] on span "WWP Round 5 Set 2" at bounding box center [289, 337] width 137 height 20
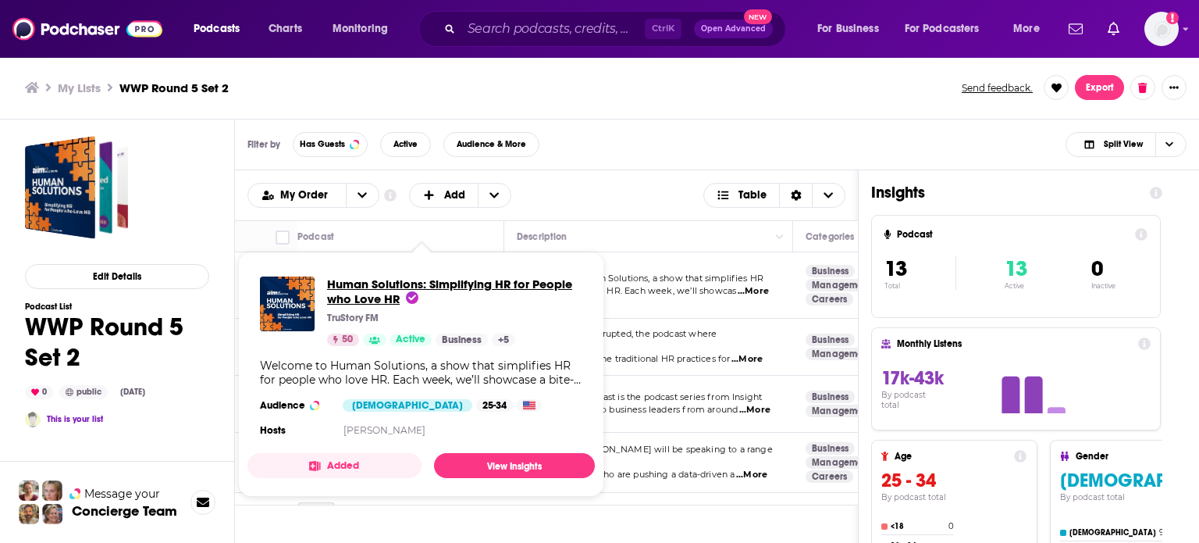
click at [387, 280] on span "Human Solutions: Simplifying HR for People who Love HR" at bounding box center [449, 291] width 245 height 30
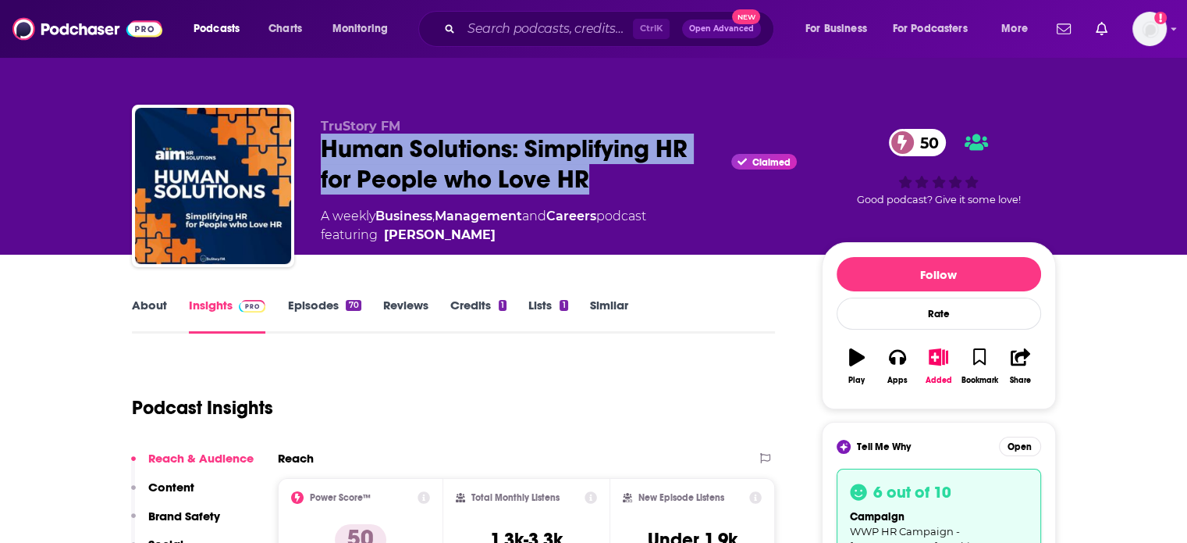
drag, startPoint x: 561, startPoint y: 180, endPoint x: 324, endPoint y: 147, distance: 238.9
click at [324, 147] on div "Human Solutions: Simplifying HR for People who Love HR Claimed 50" at bounding box center [559, 163] width 476 height 61
copy h2 "Human Solutions: Simplifying HR for People who Love HR"
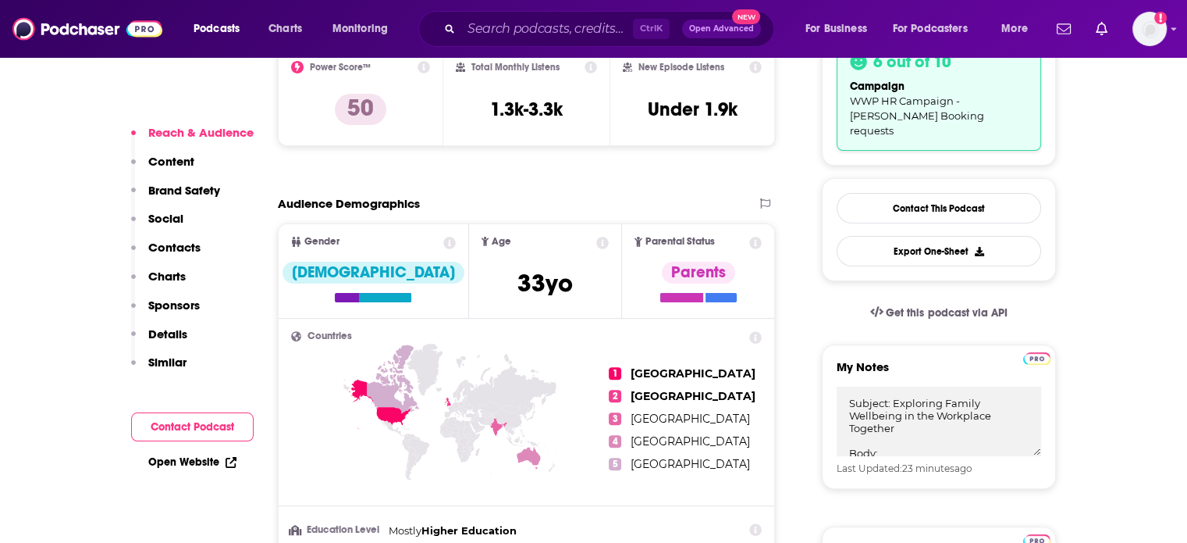
scroll to position [468, 0]
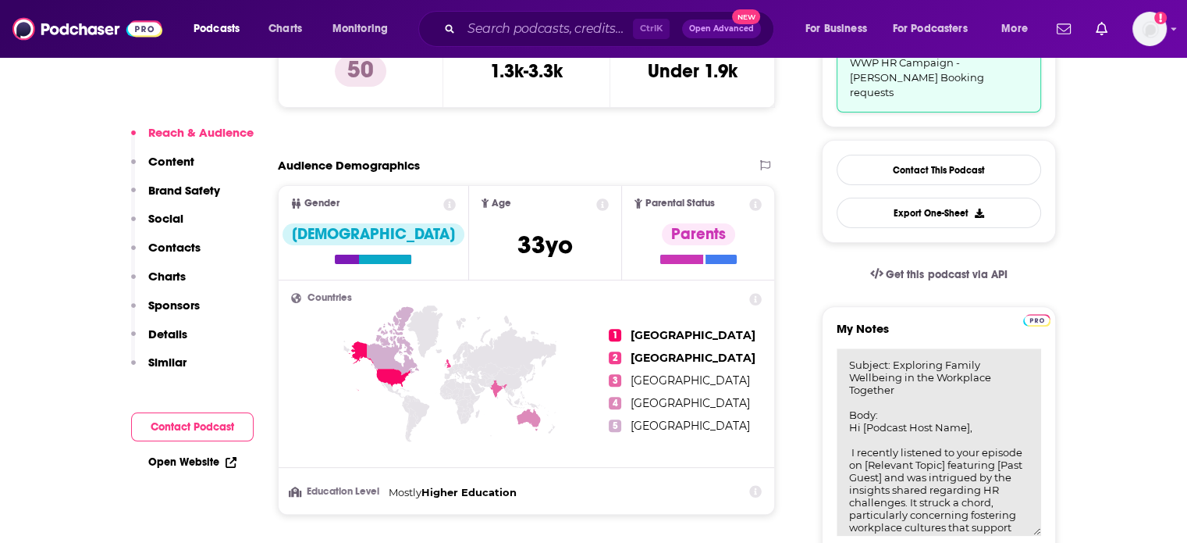
click at [896, 386] on textarea "Subject: Exploring Family Wellbeing in the Workplace Together Body: Hi [Podcast…" at bounding box center [939, 441] width 205 height 187
click at [900, 411] on textarea "Subject: Exploring Family Wellbeing in the Workplace Together Body: Hi [Podcast…" at bounding box center [939, 441] width 205 height 187
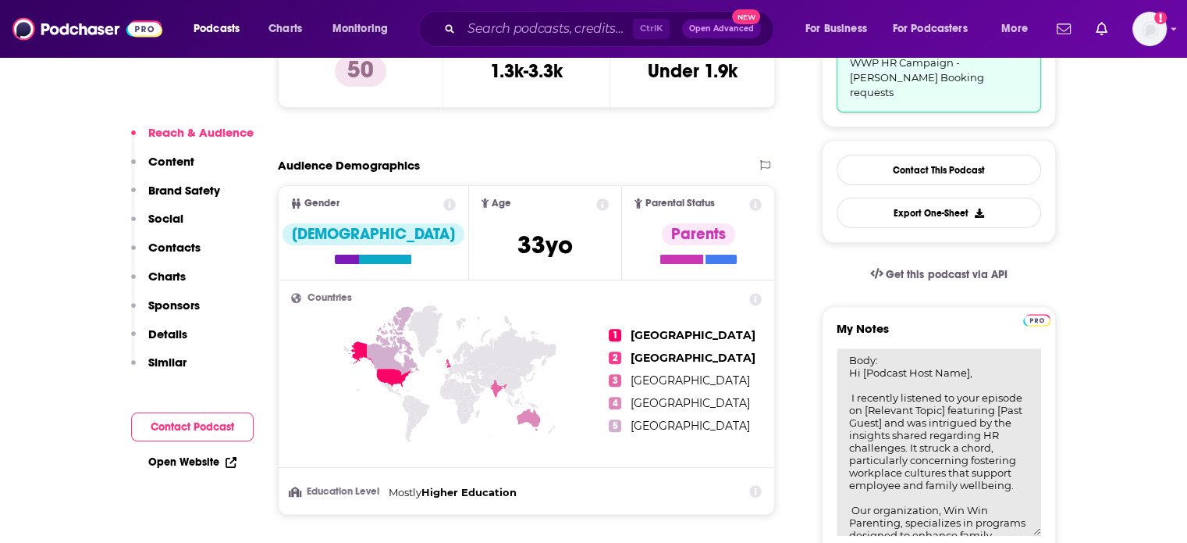
scroll to position [78, 0]
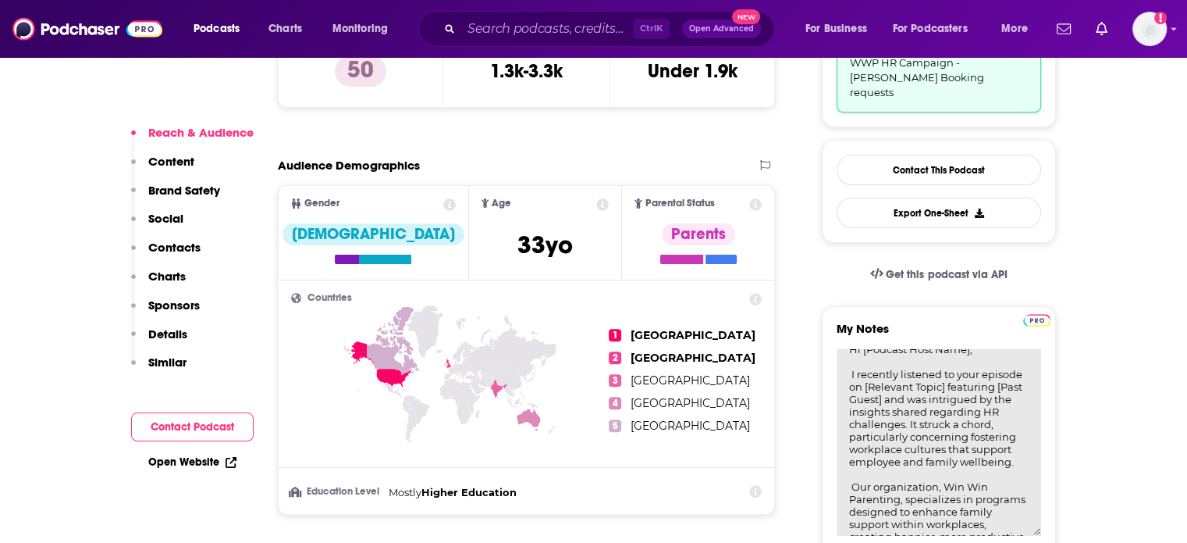
drag, startPoint x: 965, startPoint y: 461, endPoint x: 849, endPoint y: 359, distance: 153.8
click at [849, 359] on textarea "Subject: Exploring Family Wellbeing in the Workplace Together Body: Hi [Podcast…" at bounding box center [939, 441] width 205 height 187
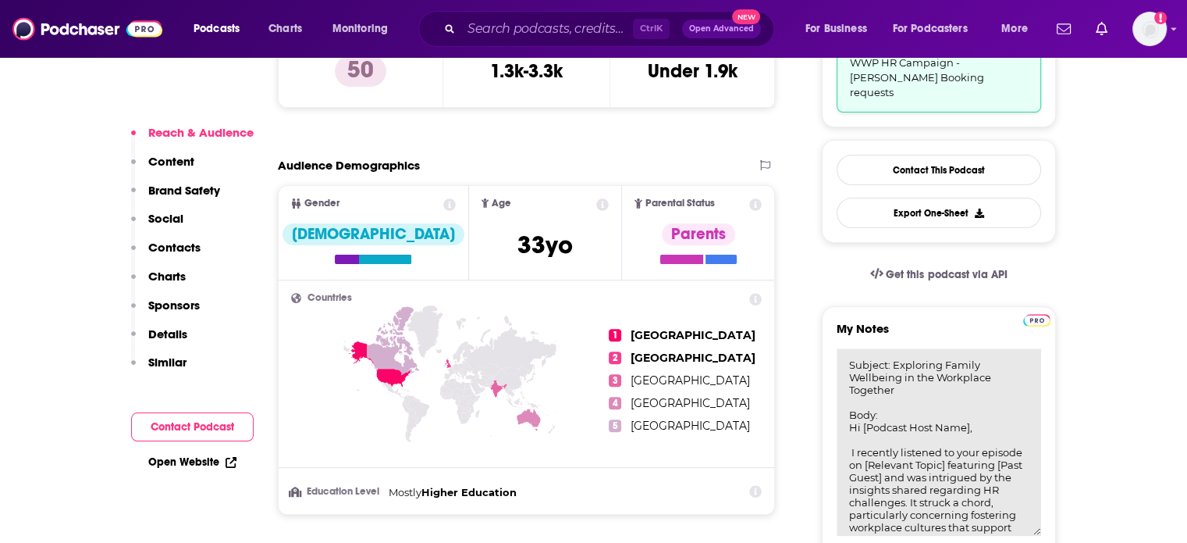
scroll to position [390, 0]
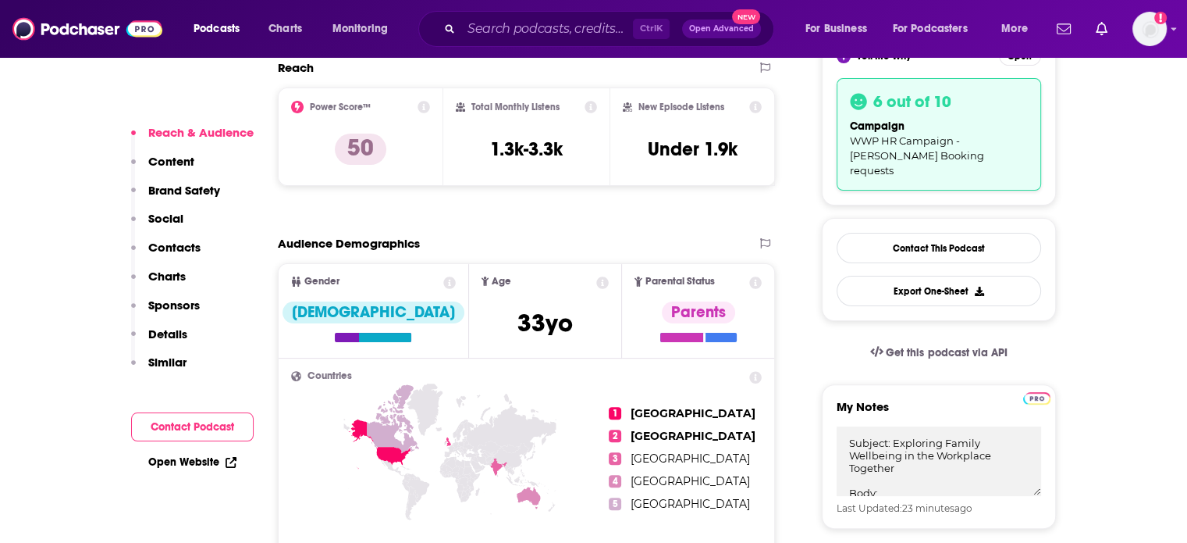
click at [187, 249] on p "Contacts" at bounding box center [174, 247] width 52 height 15
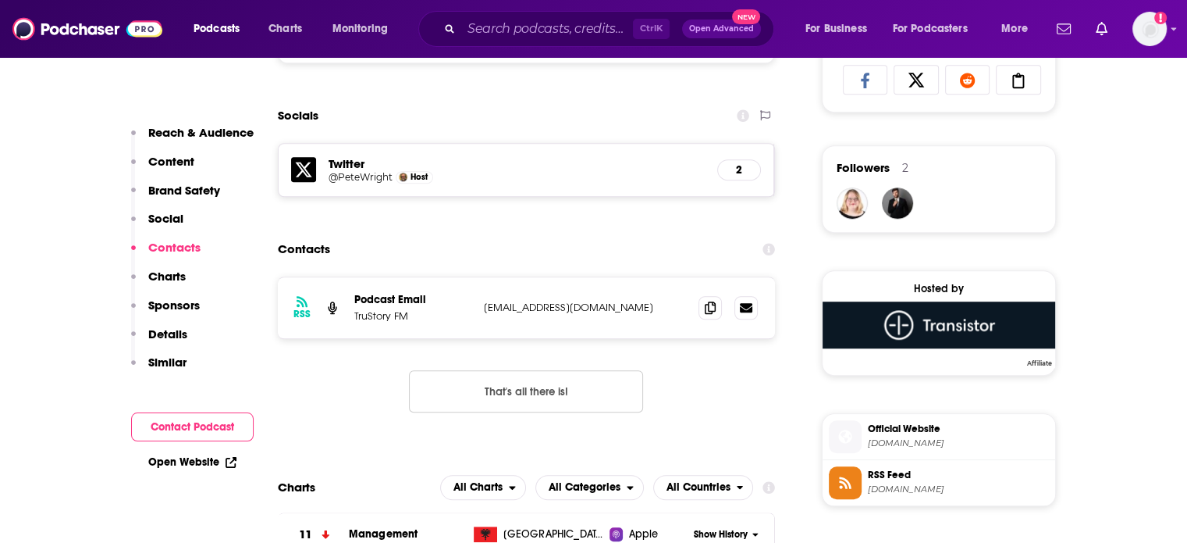
scroll to position [1226, 0]
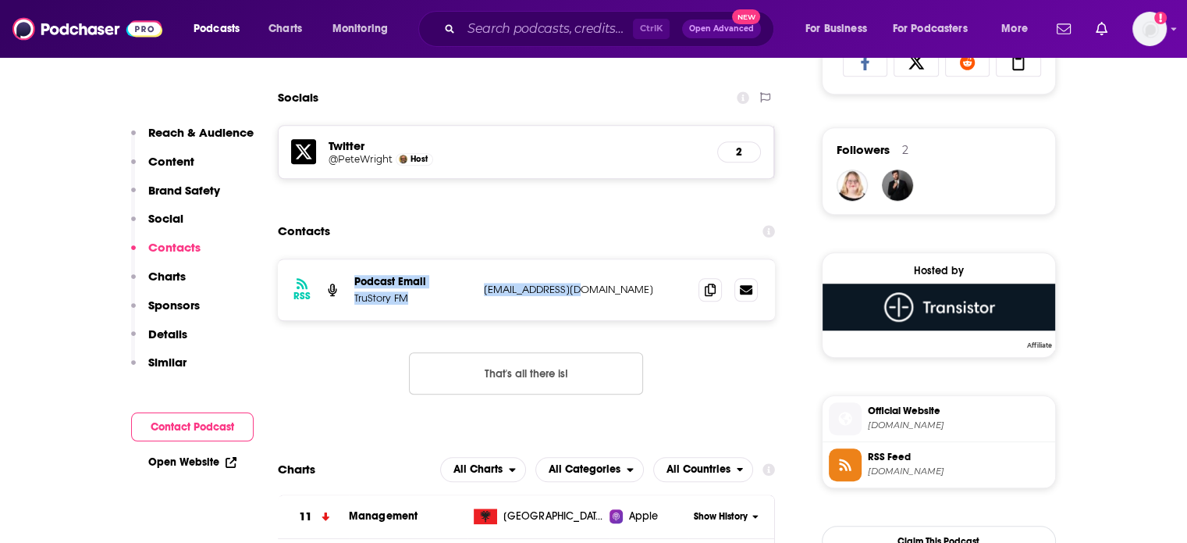
drag, startPoint x: 607, startPoint y: 290, endPoint x: 352, endPoint y: 282, distance: 254.6
click at [352, 282] on div "RSS Podcast Email TruStory FM shows@trustory.fm shows@trustory.fm" at bounding box center [527, 289] width 498 height 61
copy div "Podcast Email TruStory FM shows@trustory.fm"
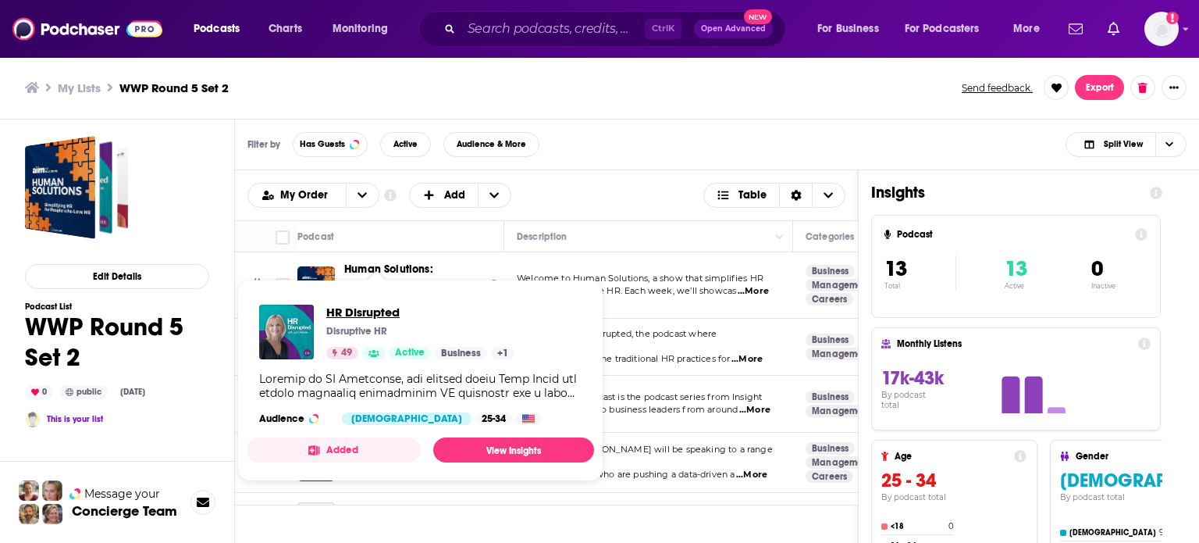
click at [375, 311] on span "HR Disrupted" at bounding box center [420, 311] width 188 height 15
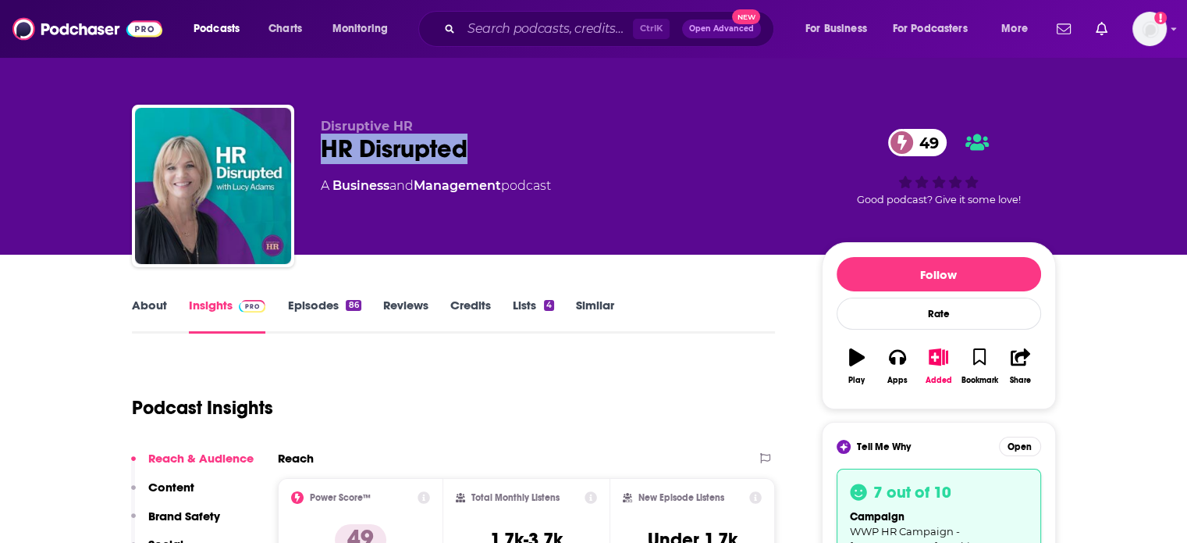
drag, startPoint x: 472, startPoint y: 149, endPoint x: 325, endPoint y: 152, distance: 147.6
click at [325, 152] on div "HR Disrupted 49" at bounding box center [559, 148] width 476 height 30
copy h2 "HR Disrupted"
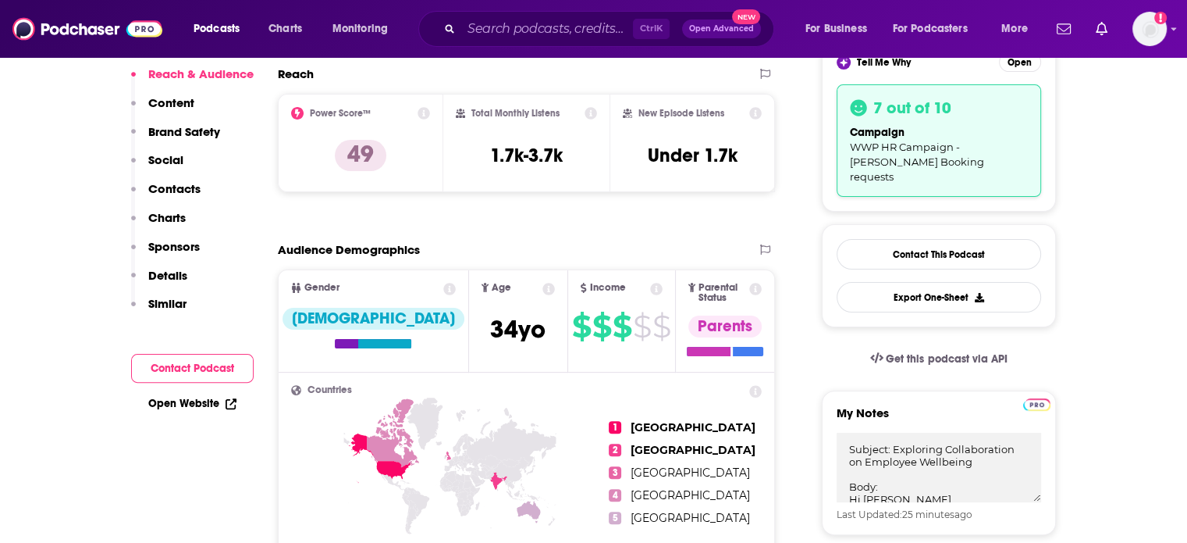
scroll to position [390, 0]
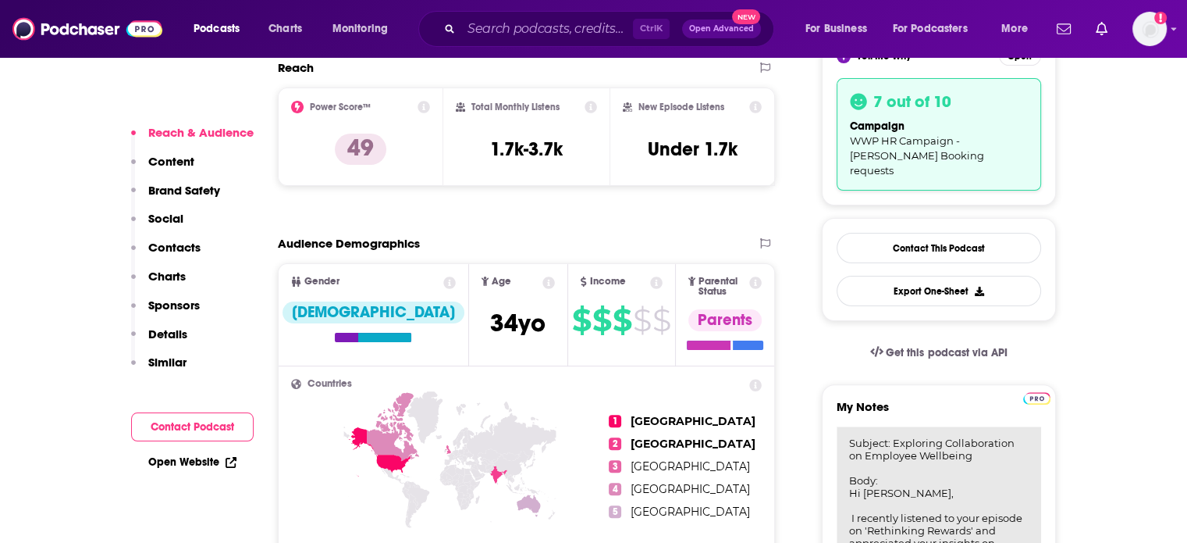
click at [923, 426] on textarea "Subject: Exploring Collaboration on Employee Wellbeing Body: Hi Lucy, I recentl…" at bounding box center [939, 519] width 205 height 187
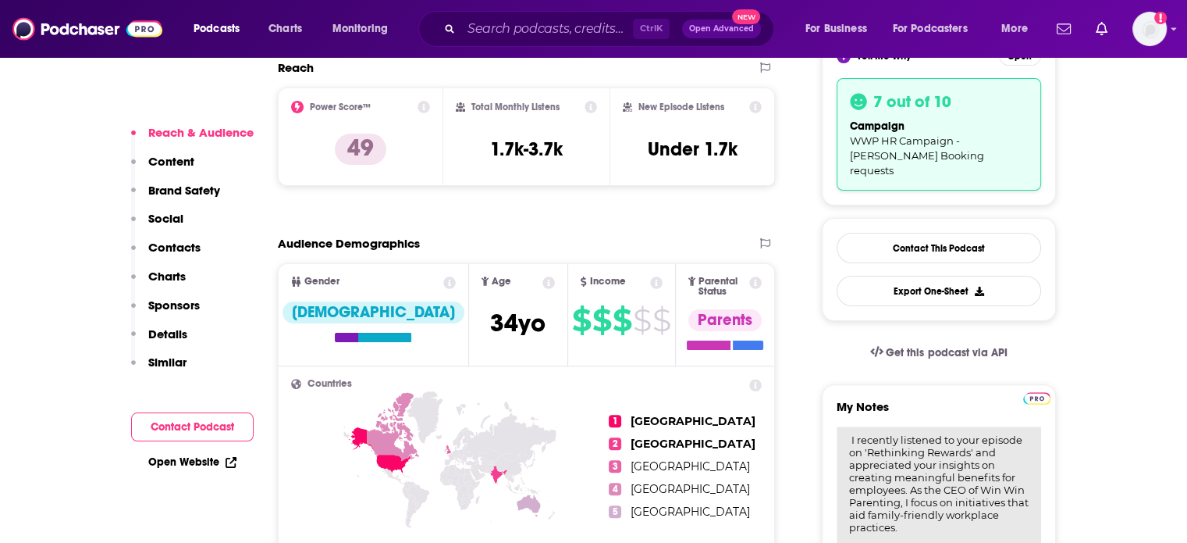
click at [963, 511] on textarea "Subject: Exploring Collaboration on Employee Wellbeing Body: Hi Lucy, I recentl…" at bounding box center [939, 519] width 205 height 187
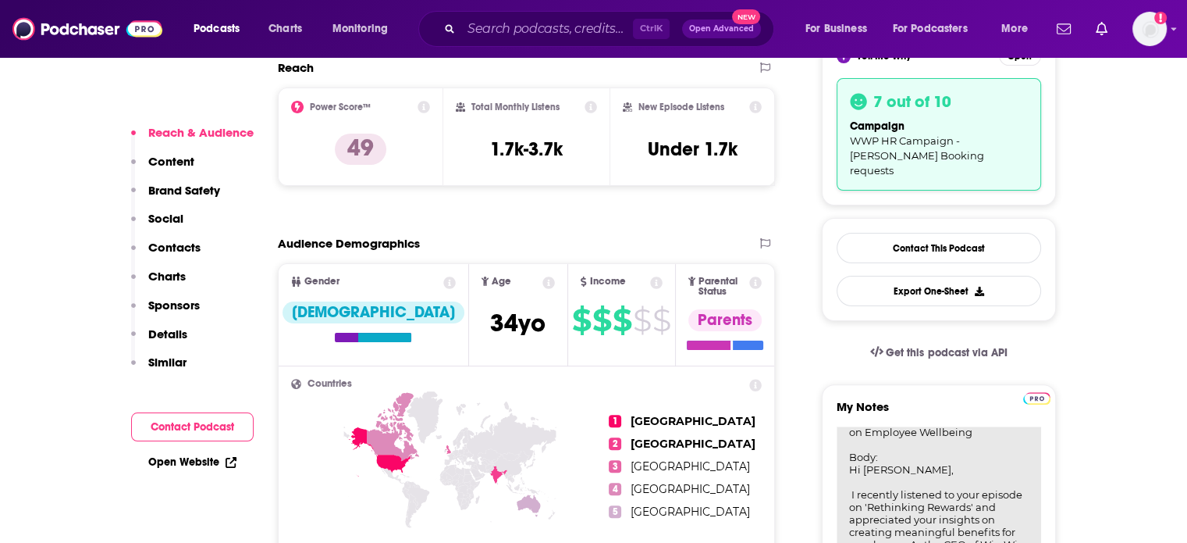
scroll to position [0, 0]
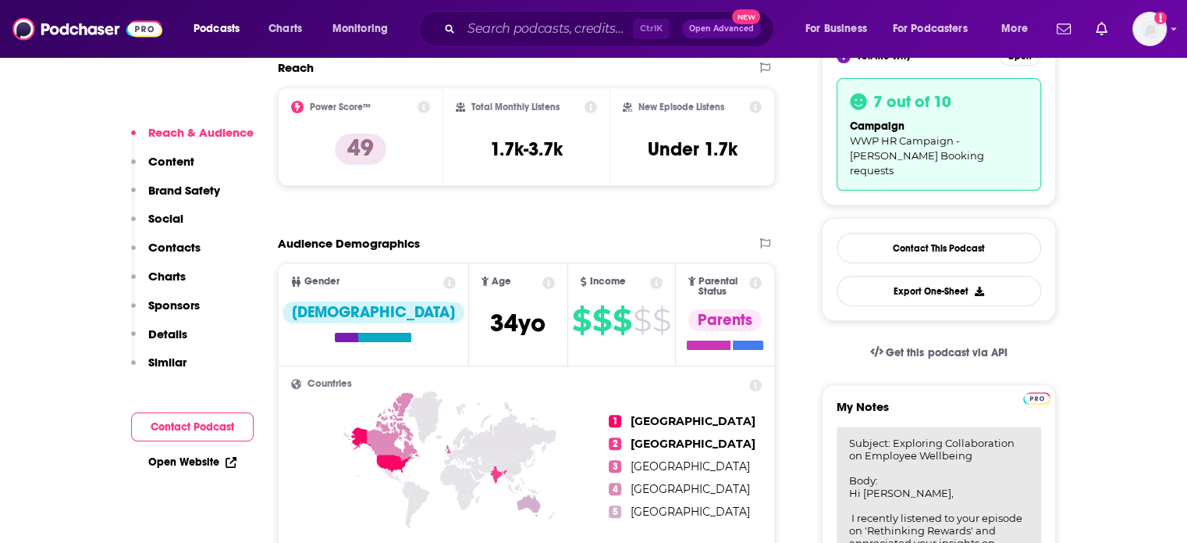
click at [849, 476] on textarea "Subject: Exploring Collaboration on Employee Wellbeing Body: Hi Lucy, I recentl…" at bounding box center [939, 519] width 205 height 187
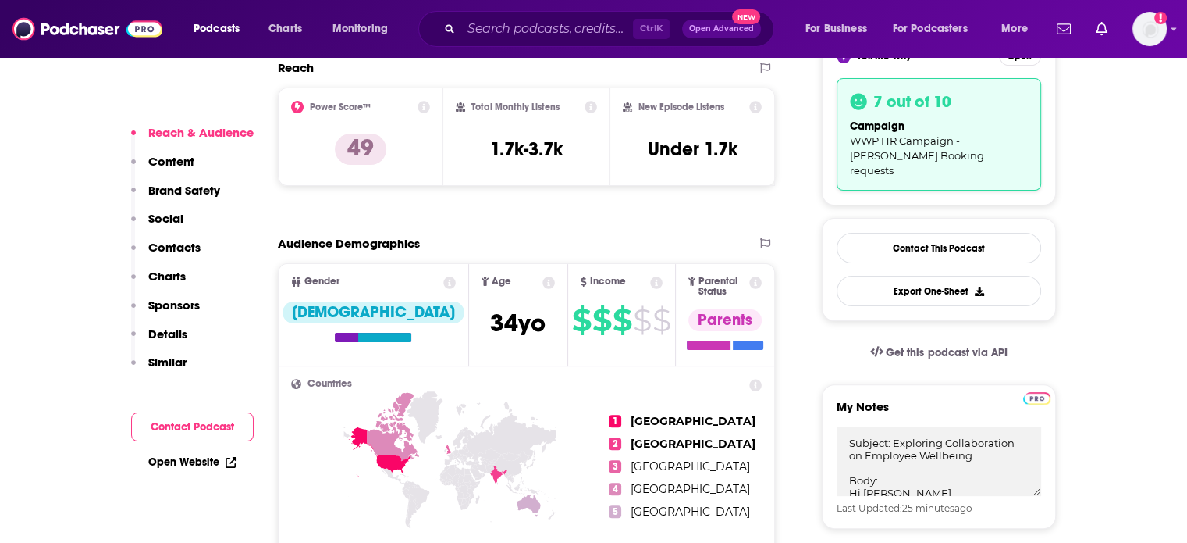
click at [166, 247] on p "Contacts" at bounding box center [174, 247] width 52 height 15
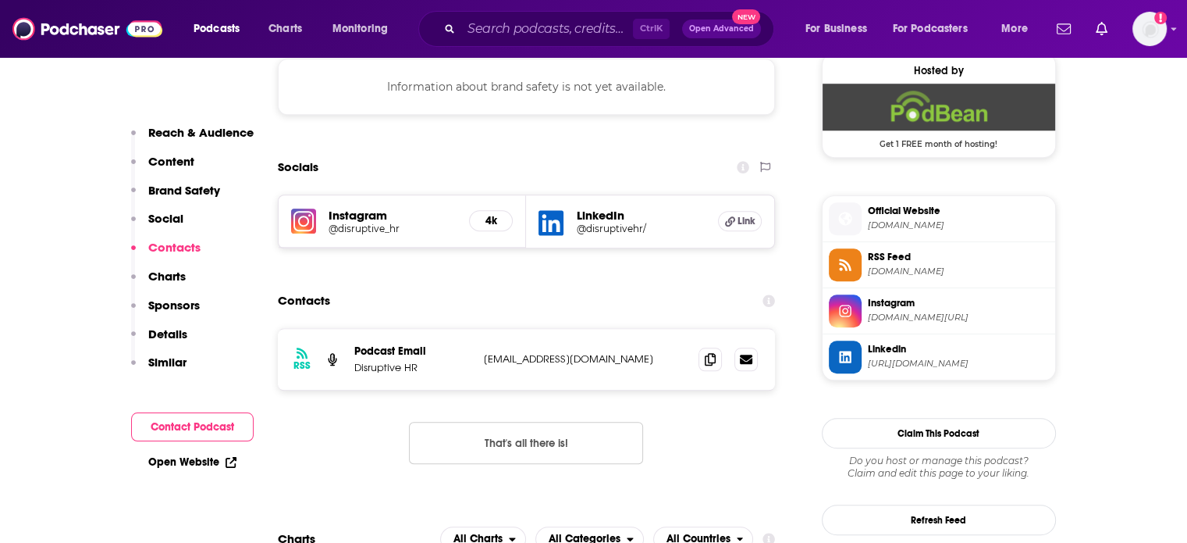
scroll to position [1433, 0]
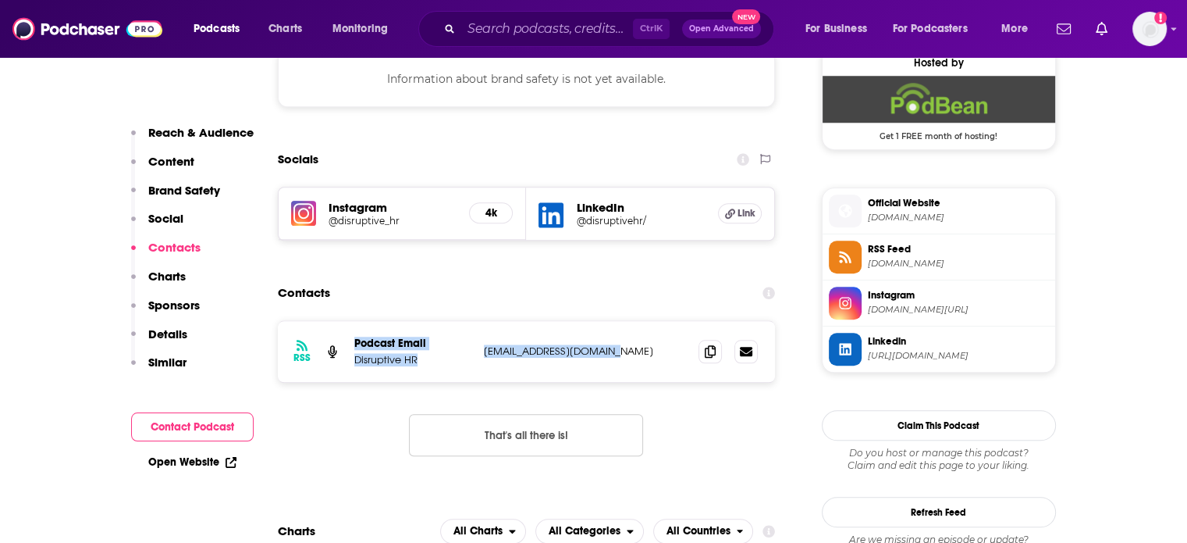
drag, startPoint x: 606, startPoint y: 294, endPoint x: 356, endPoint y: 283, distance: 250.1
click at [0, 0] on div "Podcast Email Disruptive HR office@disruptivehr.com office@disruptivehr.com" at bounding box center [0, 0] width 0 height 0
copy div "Podcast Email Disruptive HR office@disruptivehr.com"
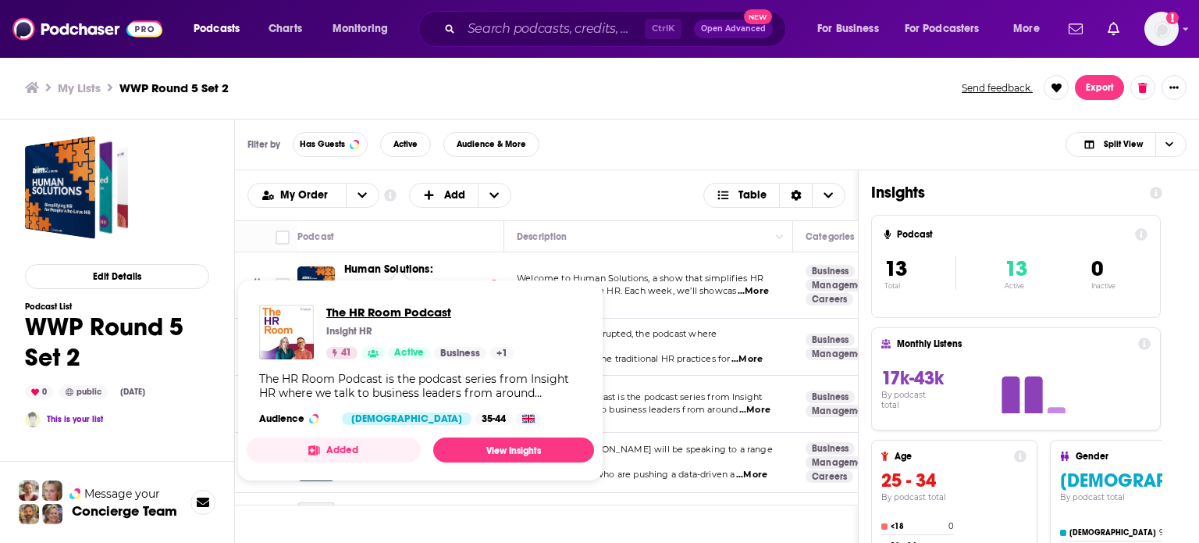
click at [402, 313] on span "The HR Room Podcast" at bounding box center [419, 311] width 187 height 15
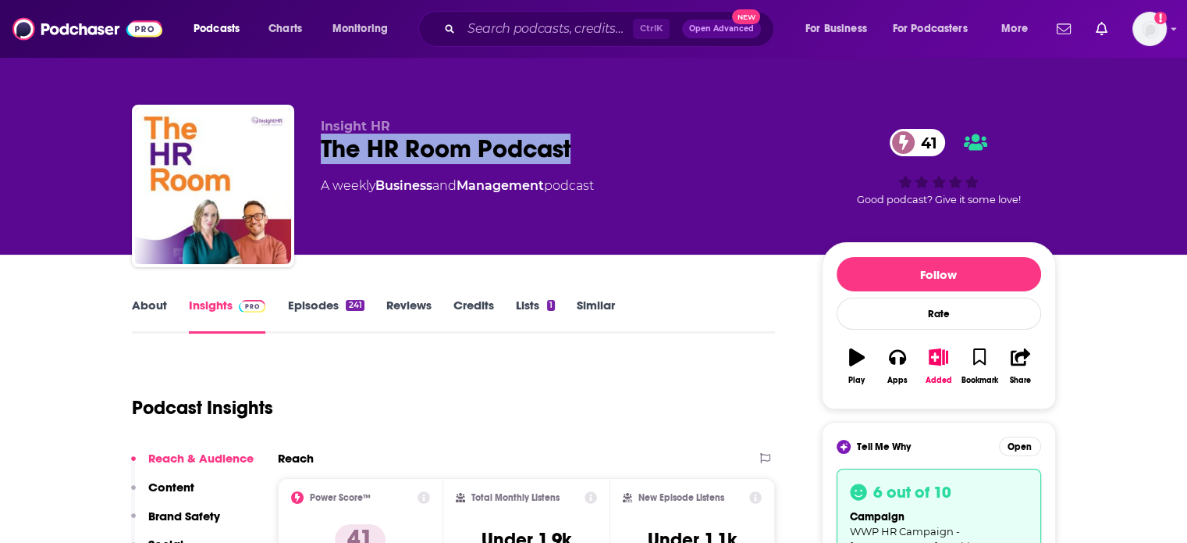
drag, startPoint x: 581, startPoint y: 146, endPoint x: 318, endPoint y: 153, distance: 263.2
click at [318, 153] on div "Insight HR The HR Room Podcast 41 A weekly Business and Management podcast 41 G…" at bounding box center [594, 189] width 924 height 169
copy h2 "The HR Room Podcast"
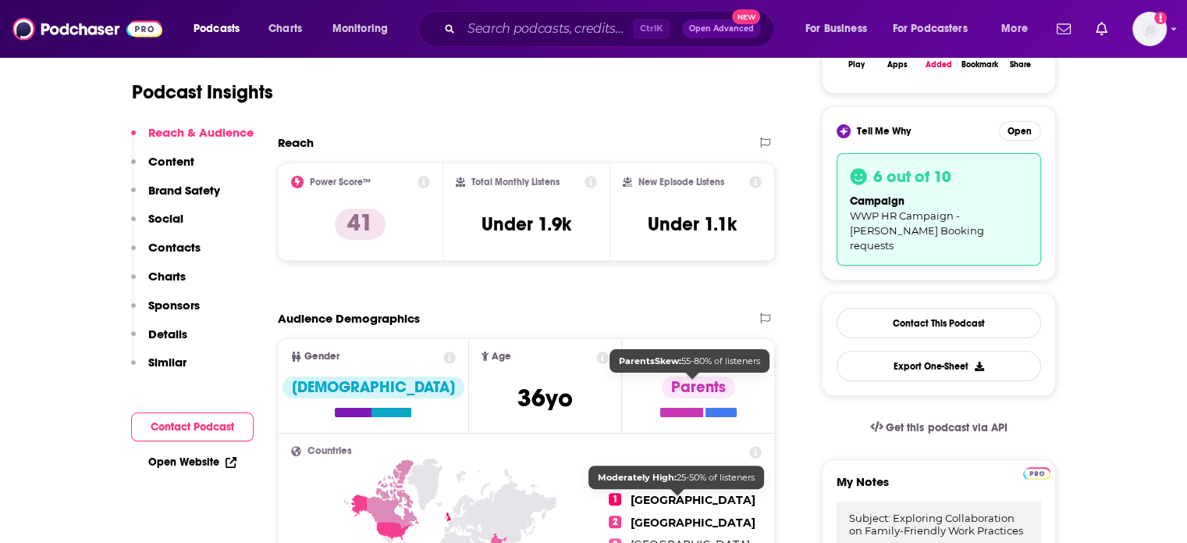
scroll to position [390, 0]
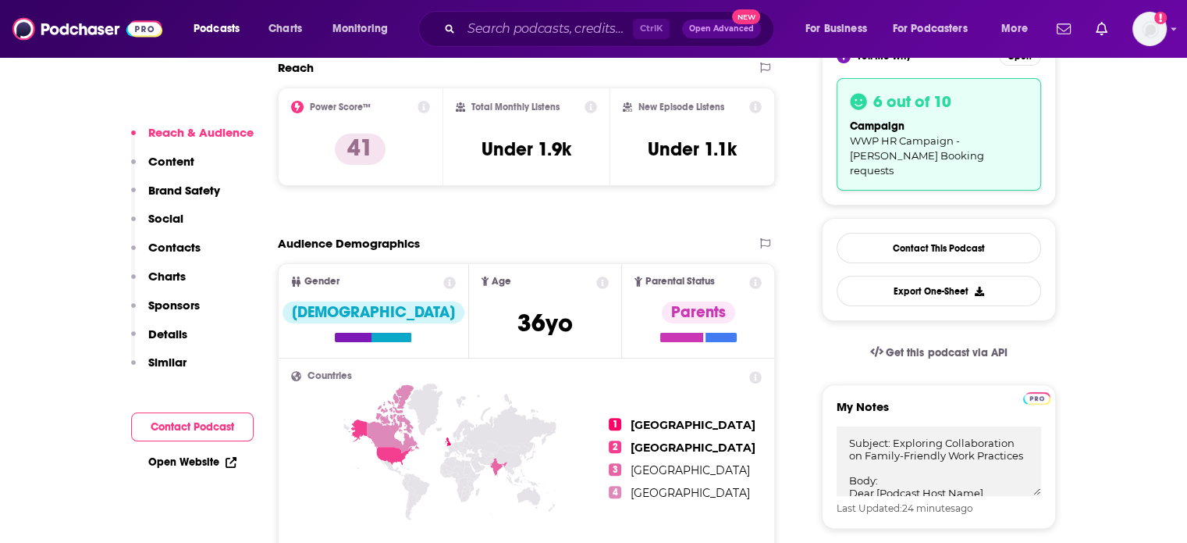
click at [173, 251] on p "Contacts" at bounding box center [174, 247] width 52 height 15
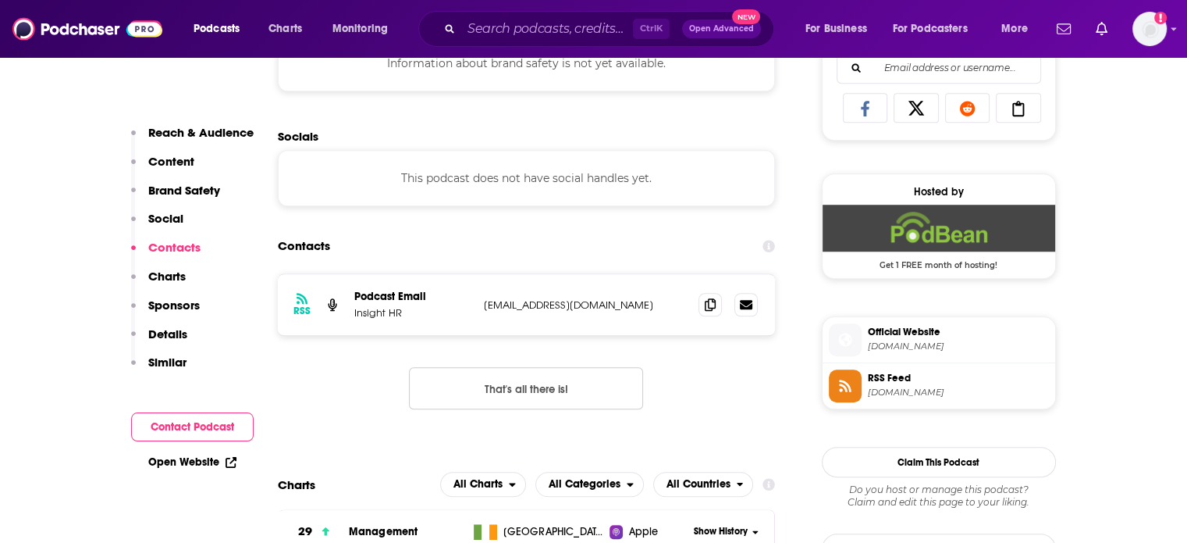
scroll to position [1195, 0]
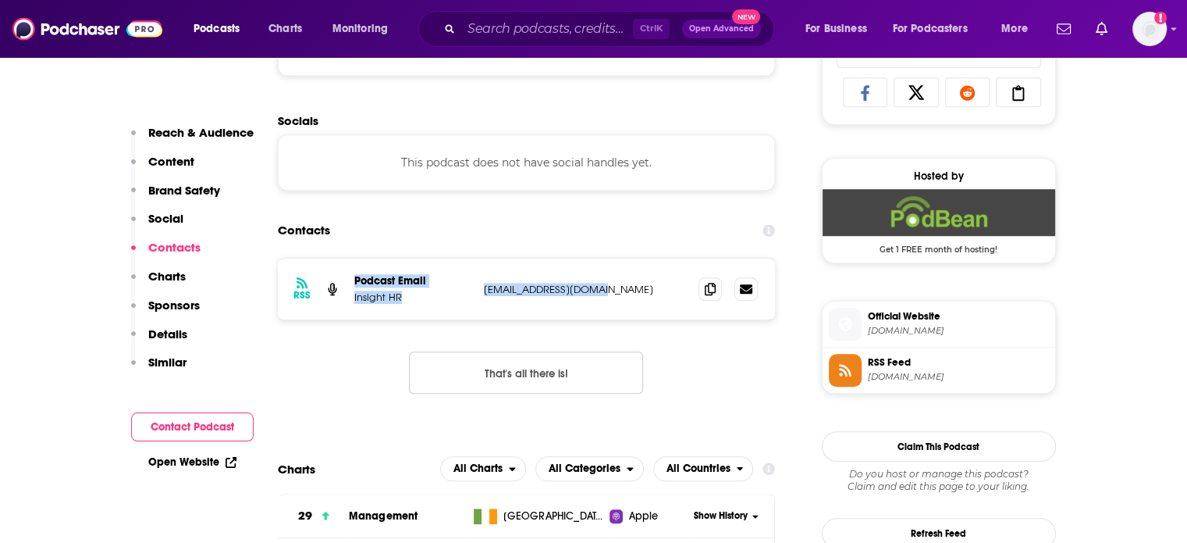
drag, startPoint x: 603, startPoint y: 290, endPoint x: 353, endPoint y: 283, distance: 249.9
click at [0, 0] on div "Podcast Email Insight HR research@insighthr.ie research@insighthr.ie" at bounding box center [0, 0] width 0 height 0
copy div "Podcast Email Insight HR research@insighthr.ie"
click at [184, 128] on p "Reach & Audience" at bounding box center [200, 132] width 105 height 15
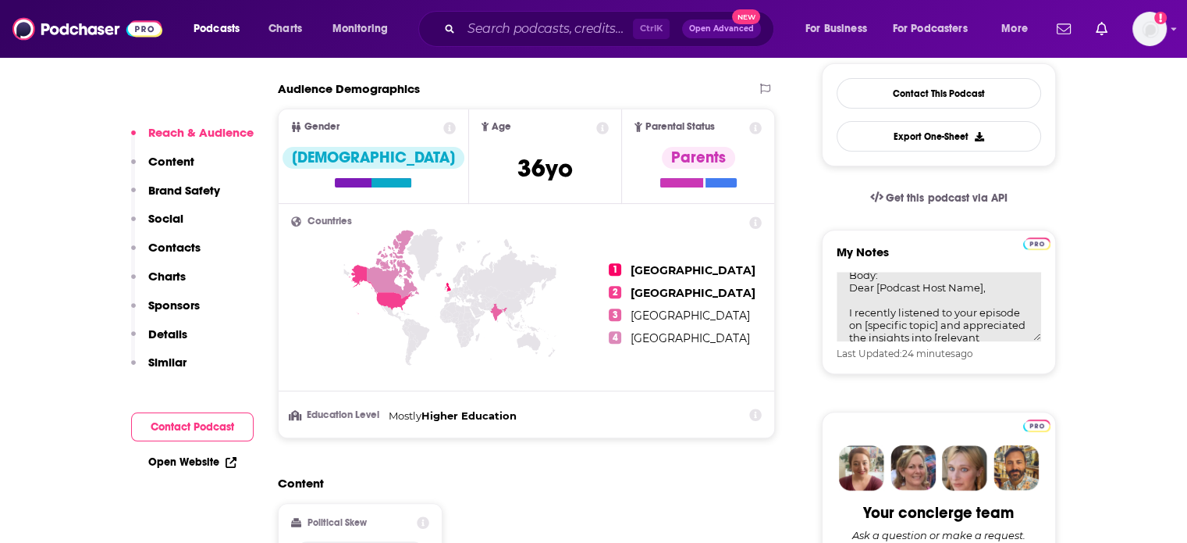
scroll to position [78, 0]
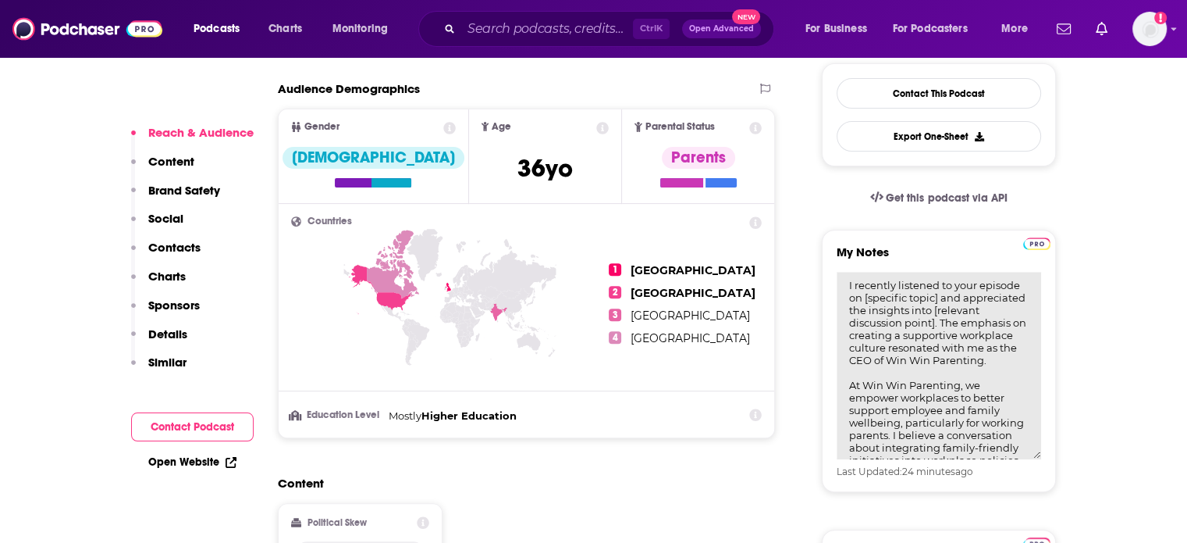
click at [846, 285] on textarea "Subject: Exploring Collaboration on Family-Friendly Work Practices Body: Dear […" at bounding box center [939, 365] width 205 height 187
click at [955, 369] on textarea "Subject: Exploring Collaboration on Family-Friendly Work Practices Body: Dear […" at bounding box center [939, 365] width 205 height 187
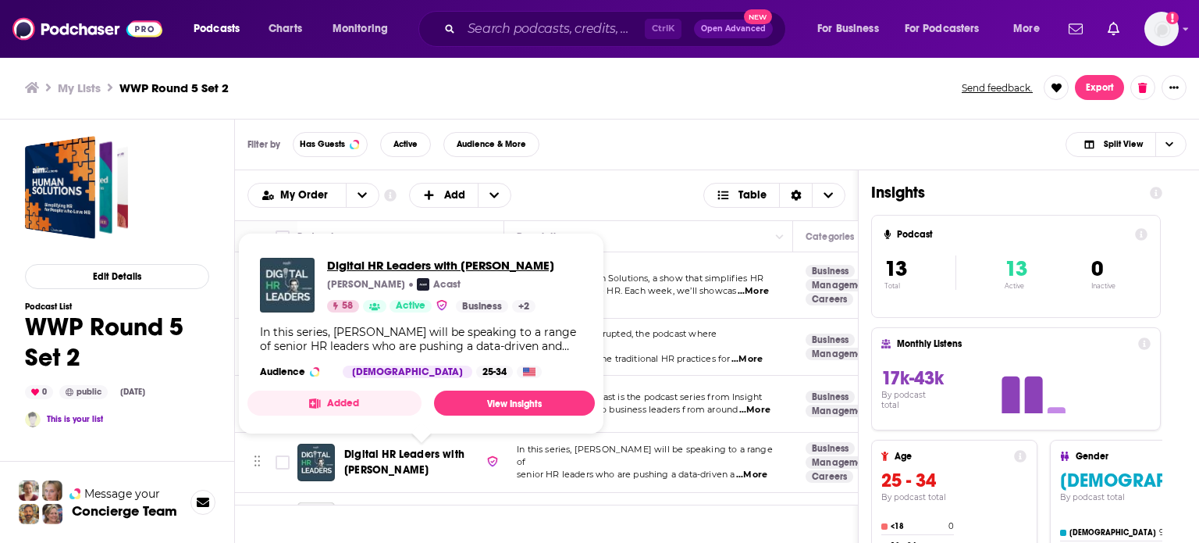
click at [413, 263] on span "Digital HR Leaders with David Green" at bounding box center [440, 265] width 227 height 15
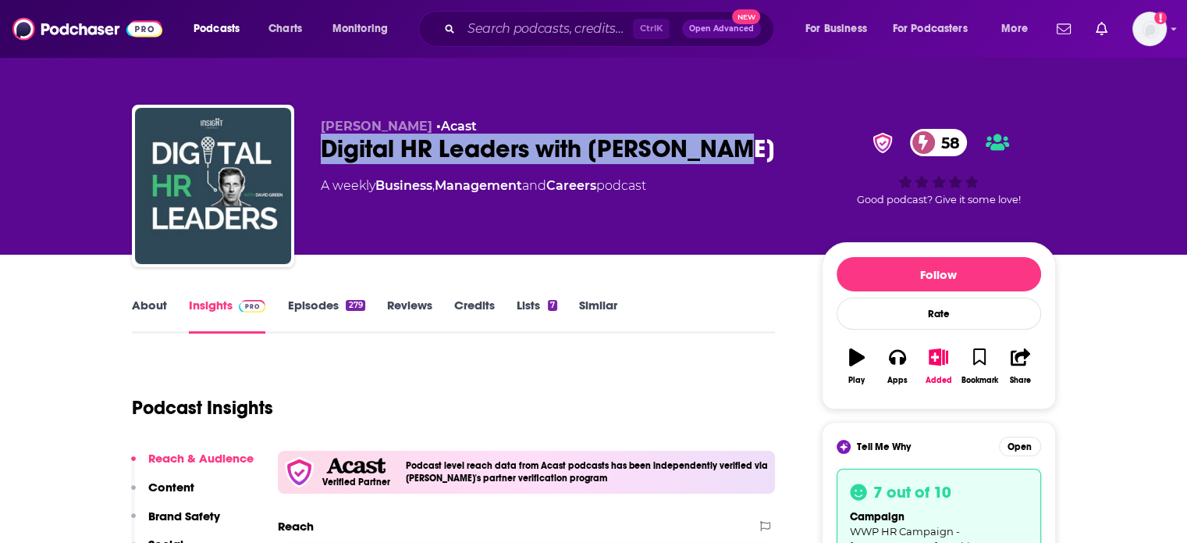
drag, startPoint x: 740, startPoint y: 145, endPoint x: 317, endPoint y: 158, distance: 423.3
click at [317, 158] on div "David Green • Acast Digital HR Leaders with David Green 58 A weekly Business , …" at bounding box center [594, 189] width 924 height 169
copy h2 "Digital HR Leaders with David Green"
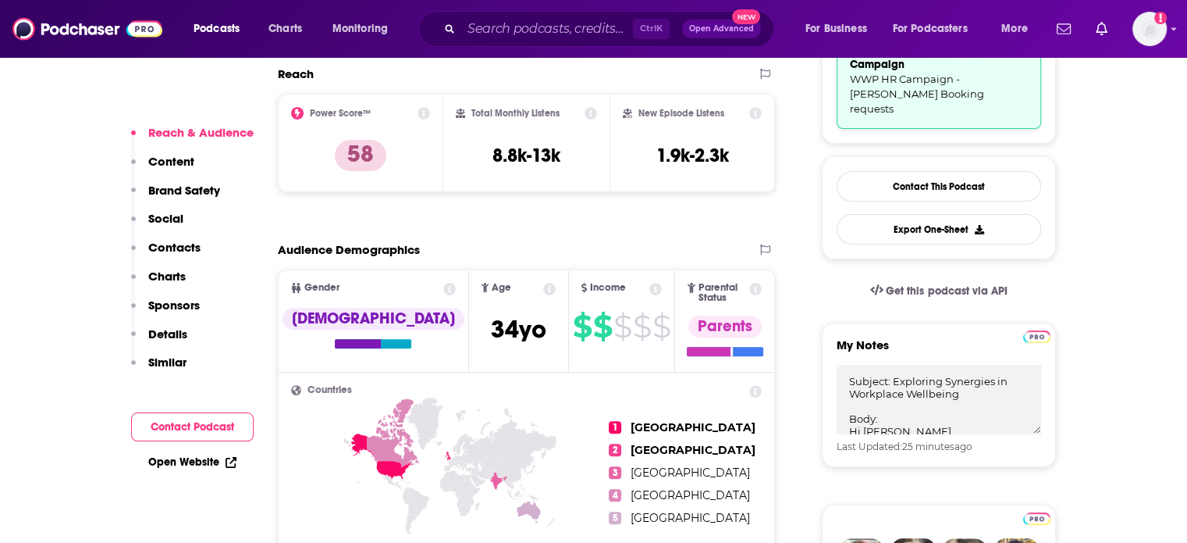
scroll to position [468, 0]
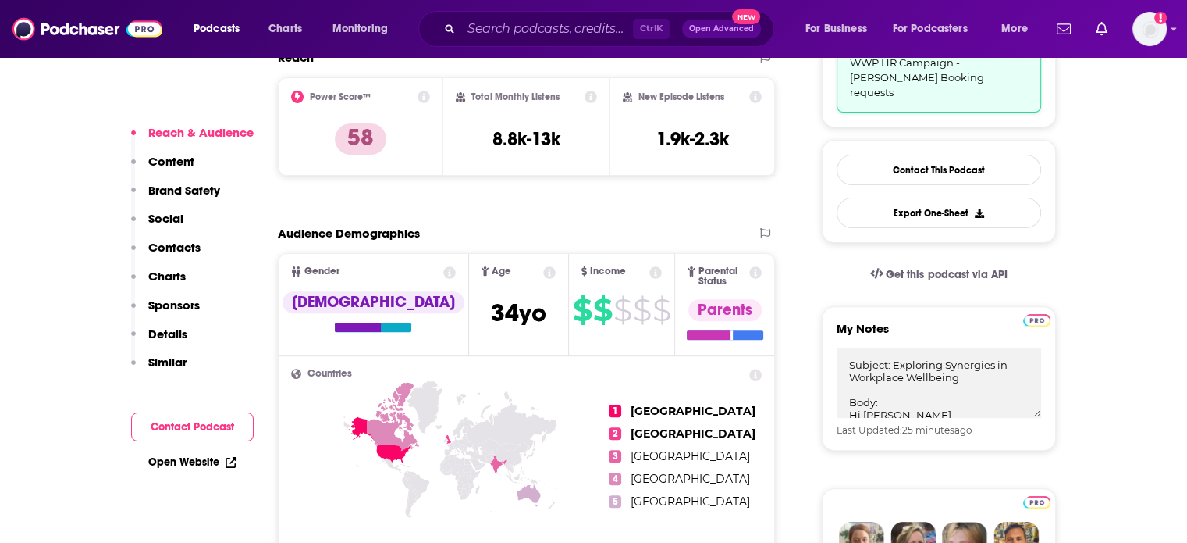
click at [180, 250] on p "Contacts" at bounding box center [174, 247] width 52 height 15
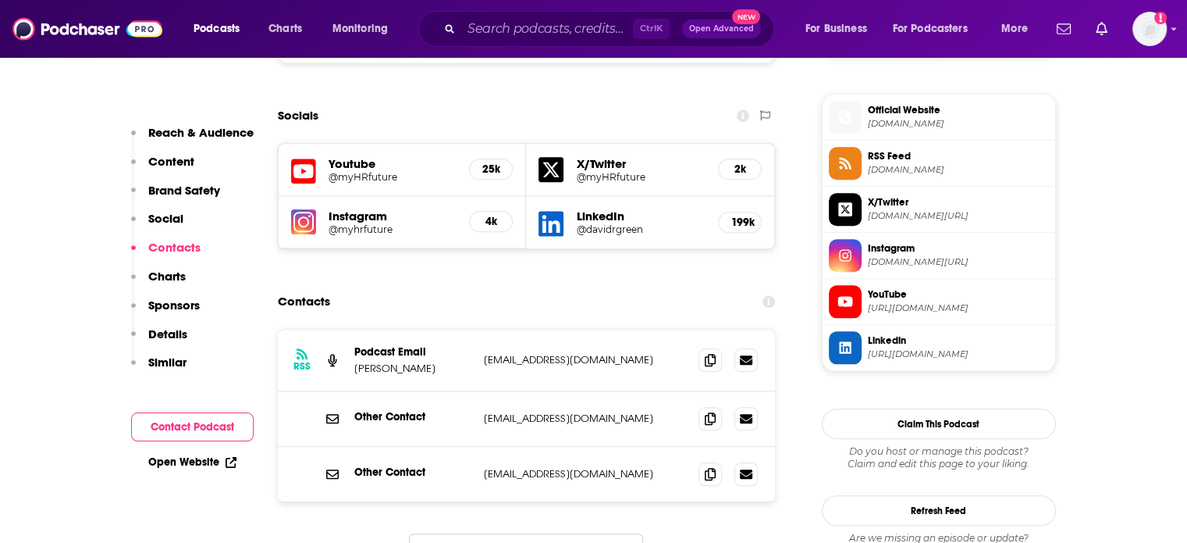
scroll to position [1536, 0]
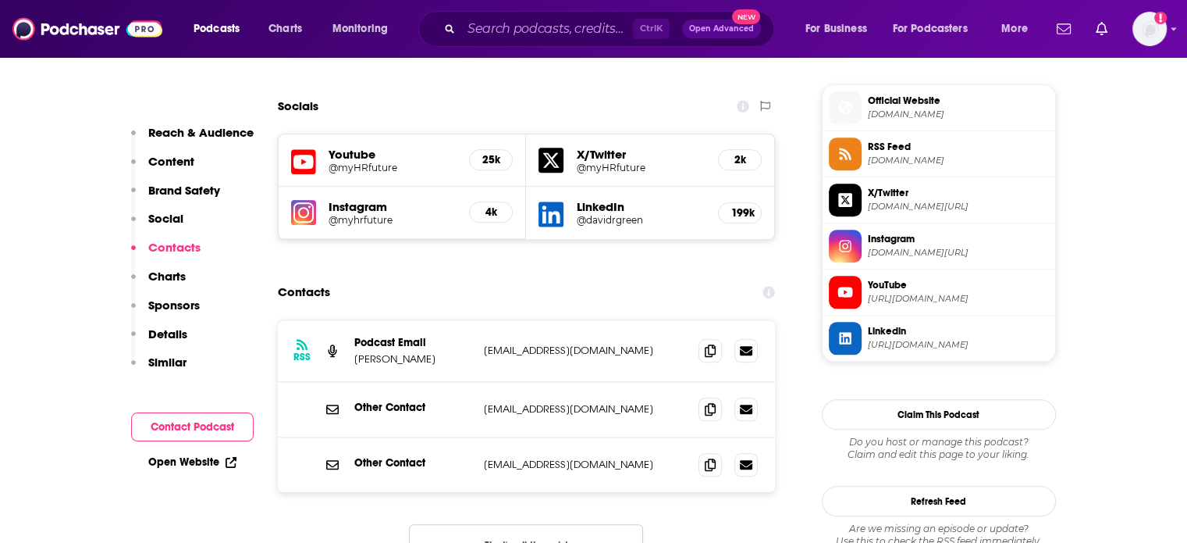
drag, startPoint x: 661, startPoint y: 408, endPoint x: 472, endPoint y: 371, distance: 192.6
click at [472, 371] on div "RSS Podcast Email Stefan Kesic info+611a598b29aaa600197df91c@mg-eu.acast.com in…" at bounding box center [527, 406] width 498 height 172
click at [378, 461] on div "RSS Podcast Email Stefan Kesic info+611a598b29aaa600197df91c@mg-eu.acast.com in…" at bounding box center [527, 455] width 498 height 272
click at [646, 402] on p "support@myhrfuture.com" at bounding box center [585, 408] width 203 height 13
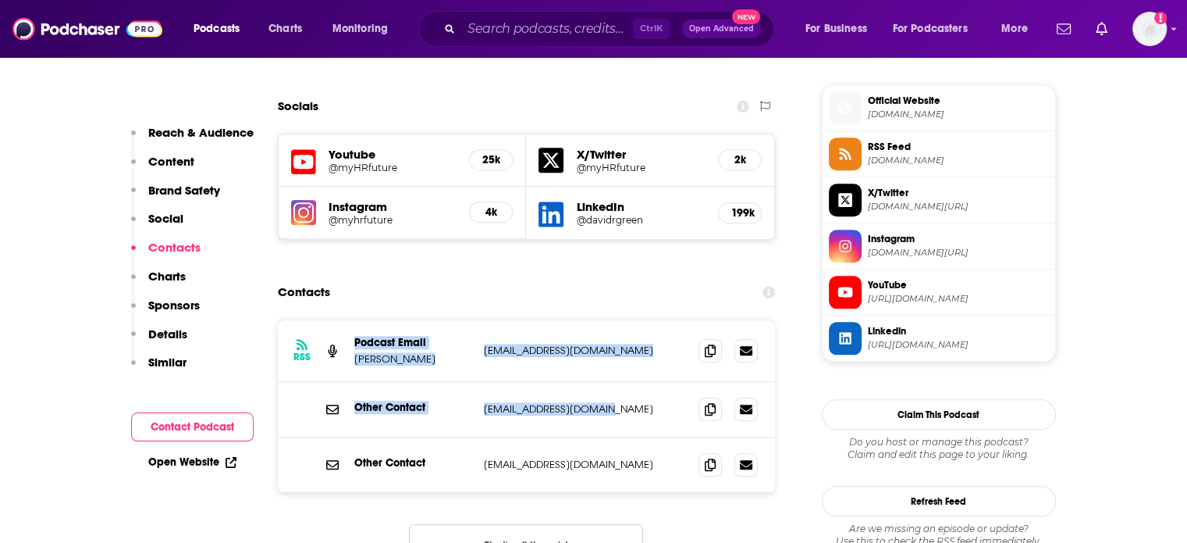
drag, startPoint x: 622, startPoint y: 349, endPoint x: 354, endPoint y: 280, distance: 277.2
click at [354, 320] on div "RSS Podcast Email Stefan Kesic info+611a598b29aaa600197df91c@mg-eu.acast.com in…" at bounding box center [527, 406] width 498 height 172
copy div "Podcast Email Stefan Kesic info+611a598b29aaa600197df91c@mg-eu.acast.com info+6…"
click at [160, 133] on p "Reach & Audience" at bounding box center [200, 132] width 105 height 15
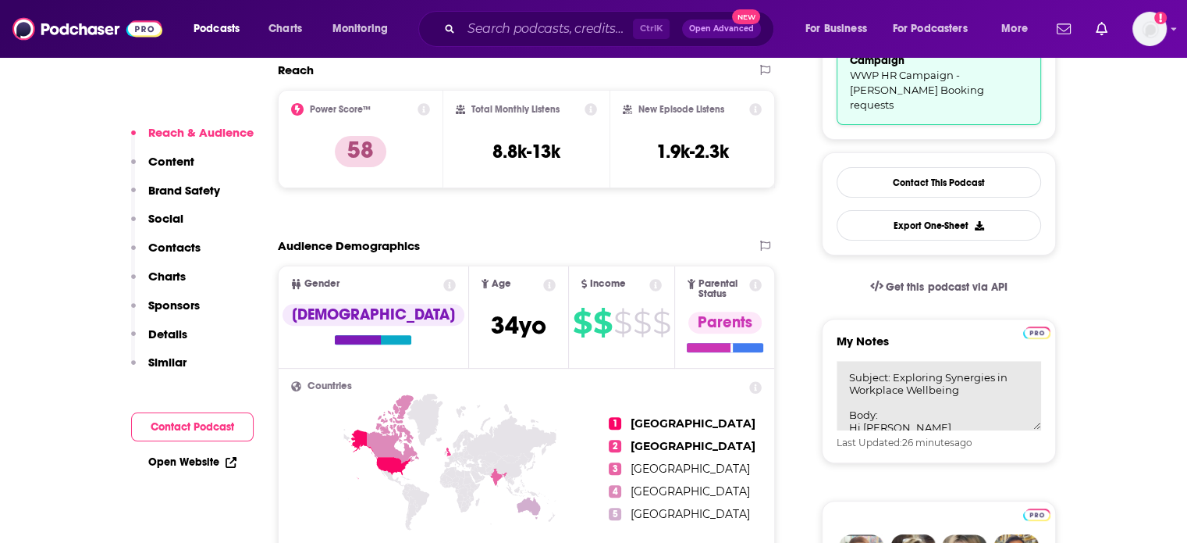
scroll to position [78, 0]
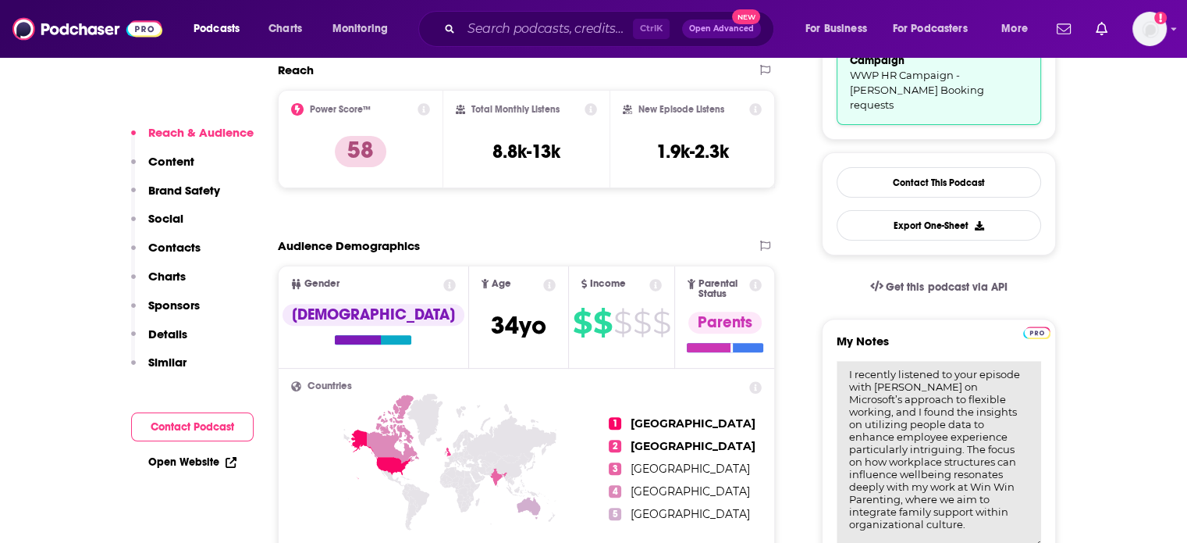
click at [847, 361] on textarea "Subject: Exploring Synergies in Workplace Wellbeing Body: Hi David, I recently …" at bounding box center [939, 454] width 205 height 187
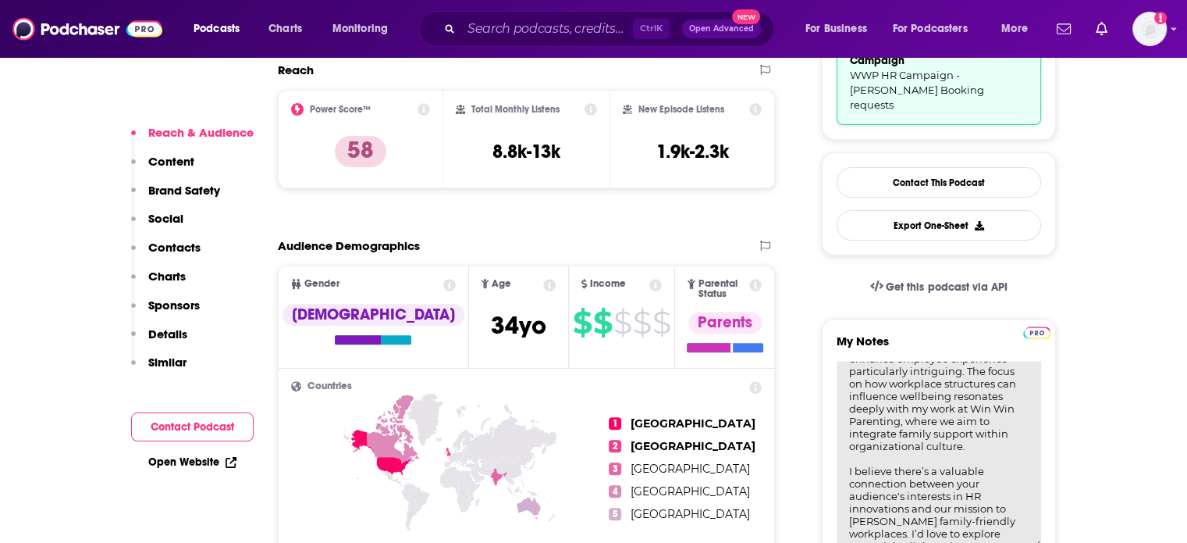
click at [968, 443] on textarea "Subject: Exploring Synergies in Workplace Wellbeing Body: Hi David, I recently …" at bounding box center [939, 454] width 205 height 187
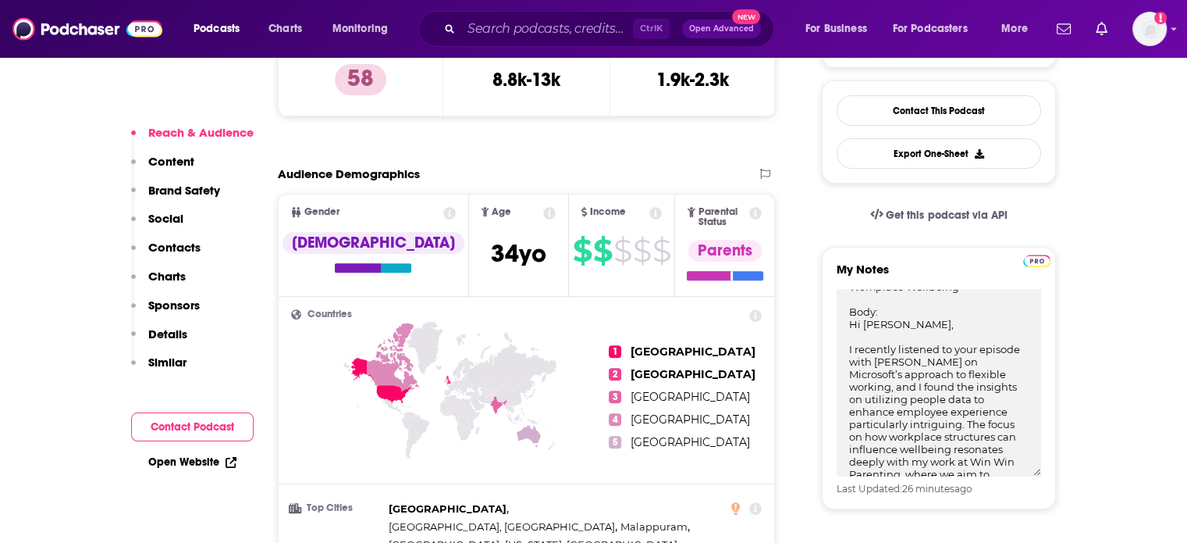
scroll to position [612, 0]
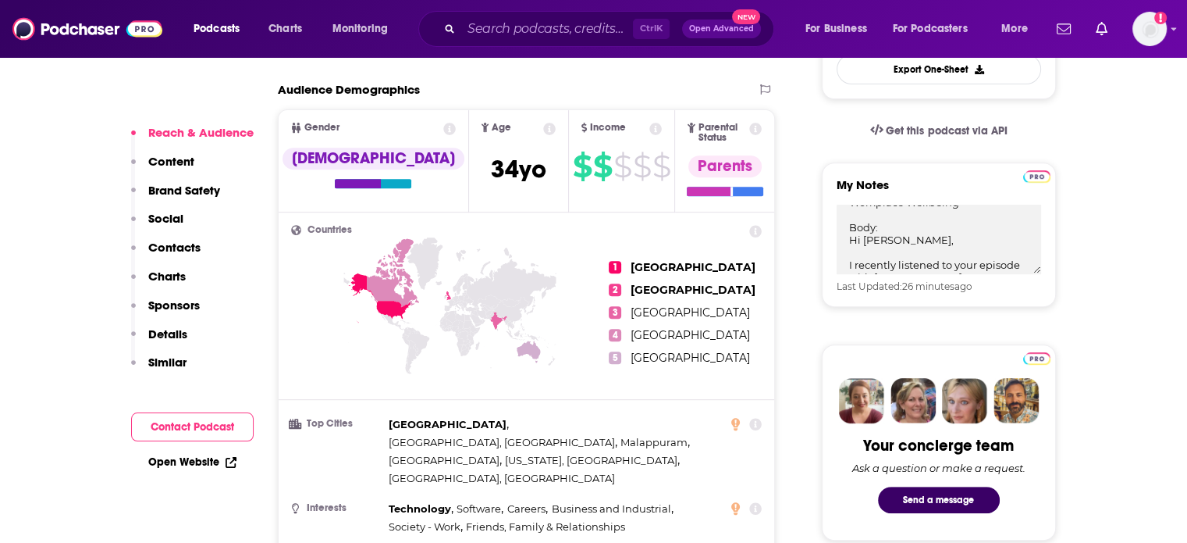
click at [163, 246] on p "Contacts" at bounding box center [174, 247] width 52 height 15
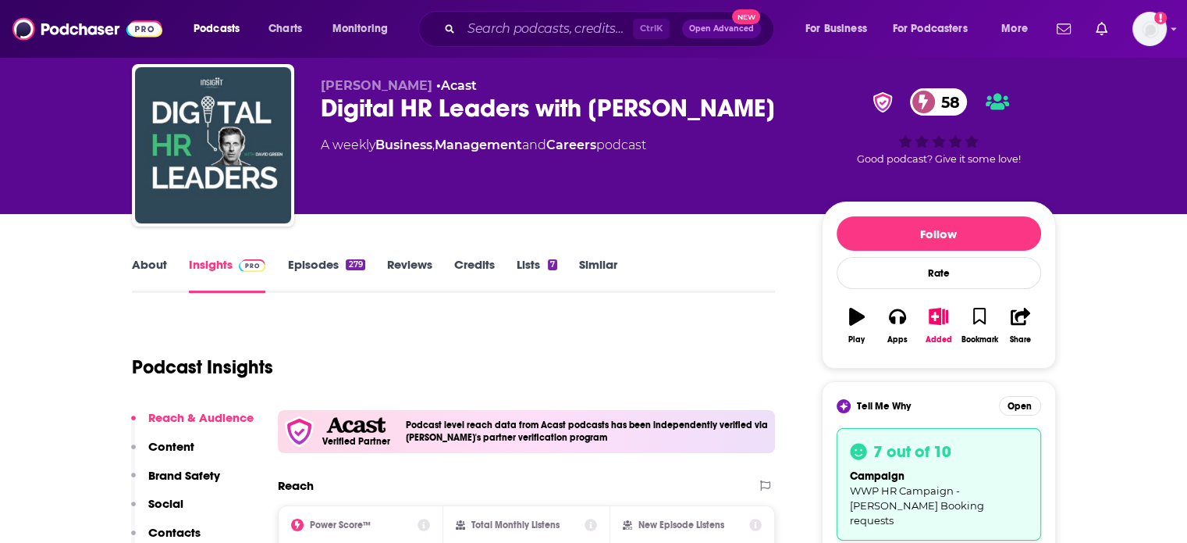
scroll to position [78, 0]
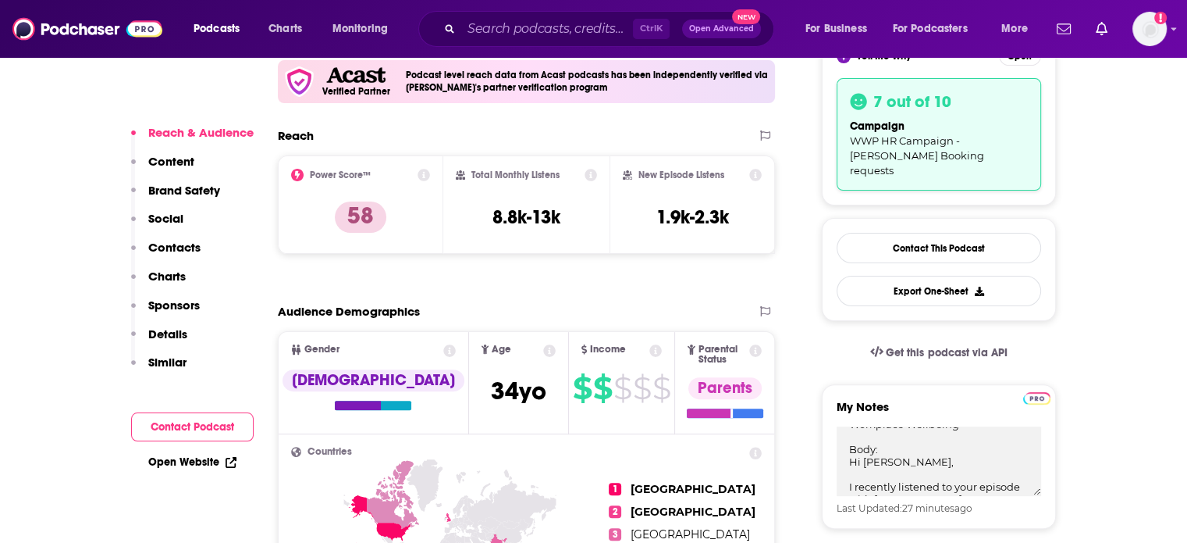
click at [155, 251] on p "Contacts" at bounding box center [174, 247] width 52 height 15
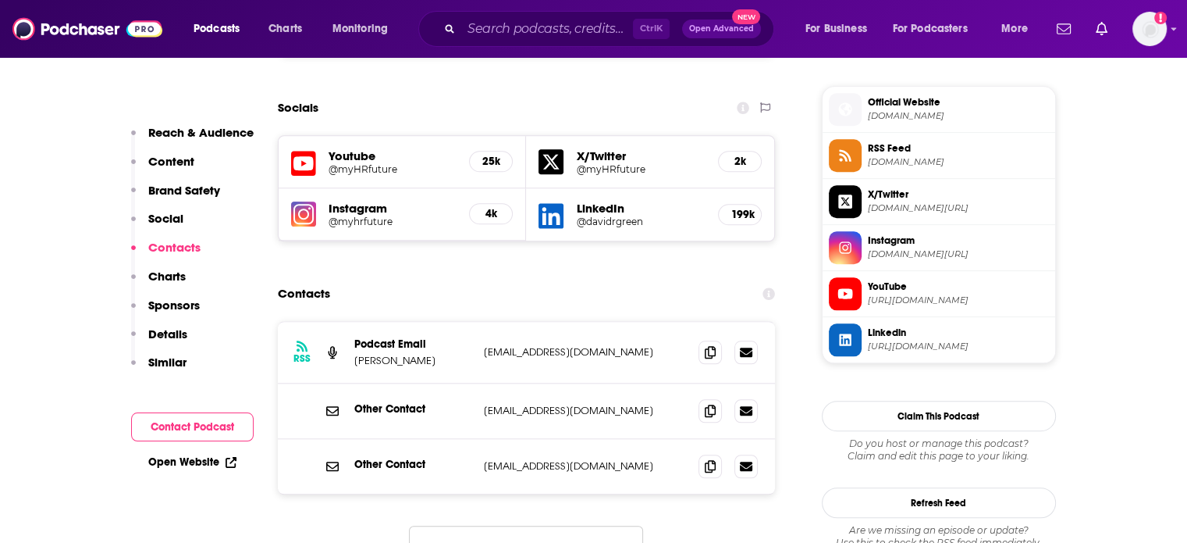
scroll to position [1536, 0]
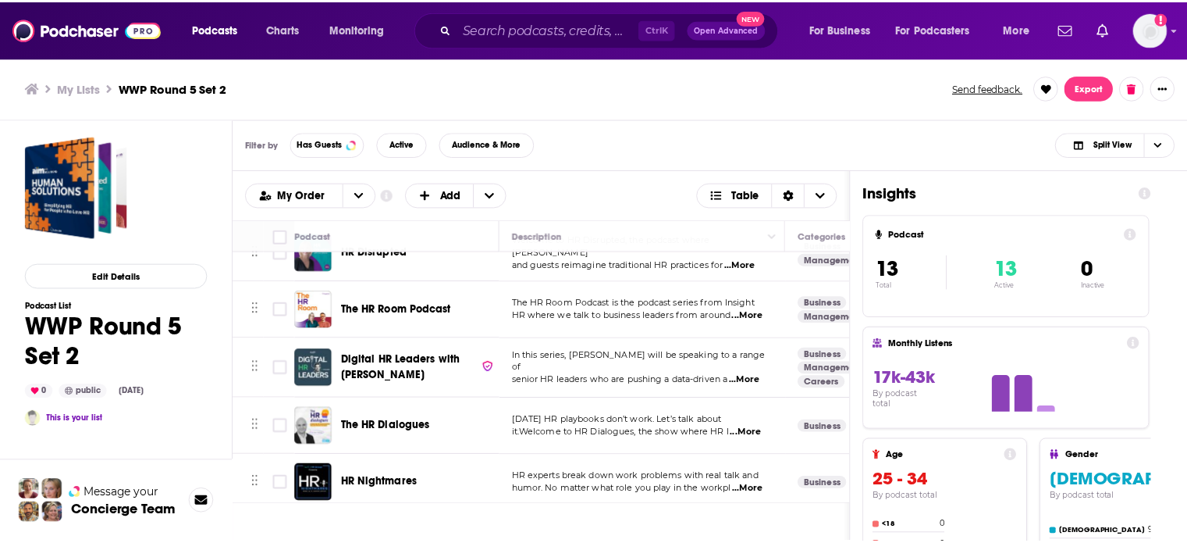
scroll to position [156, 0]
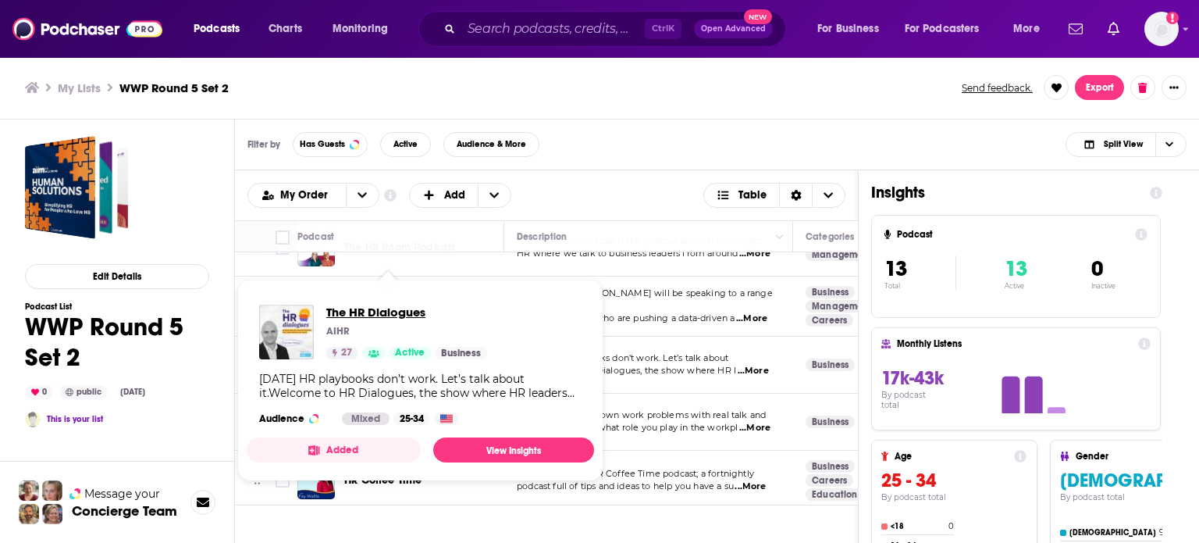
click at [400, 311] on span "The HR Dialogues" at bounding box center [406, 311] width 161 height 15
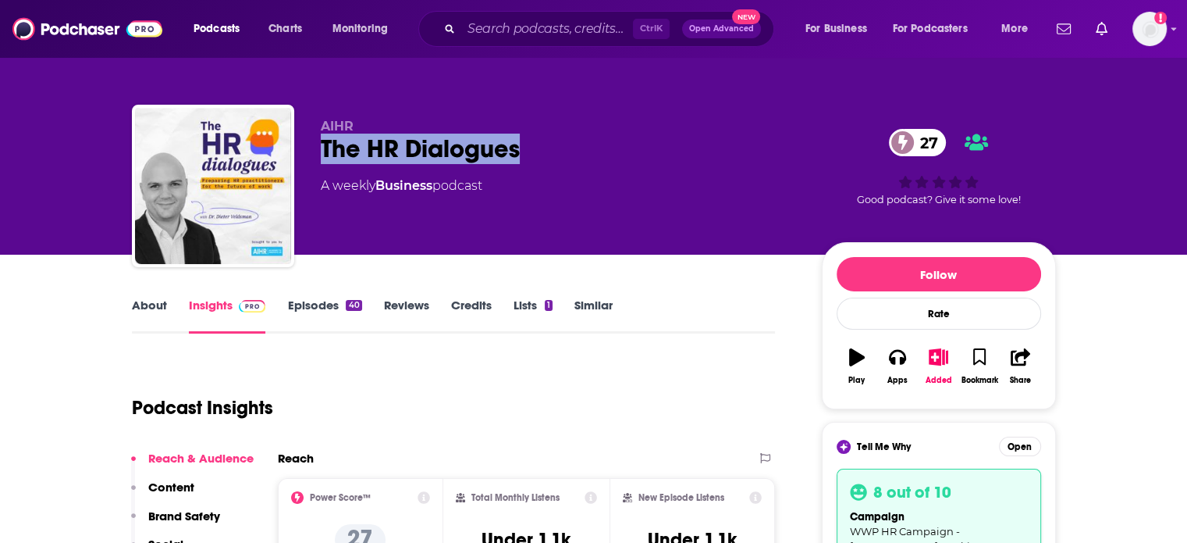
drag, startPoint x: 525, startPoint y: 151, endPoint x: 315, endPoint y: 153, distance: 210.8
click at [315, 153] on div "AIHR The HR Dialogues 27 A weekly Business podcast 27 Good podcast? Give it som…" at bounding box center [594, 189] width 924 height 169
copy h2 "The HR Dialogues"
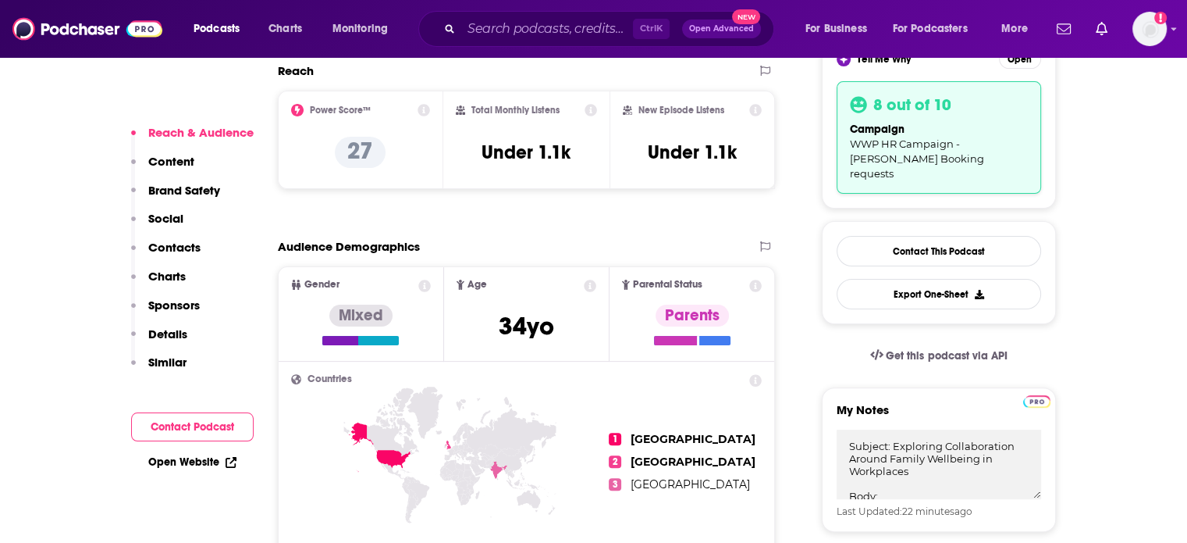
scroll to position [390, 0]
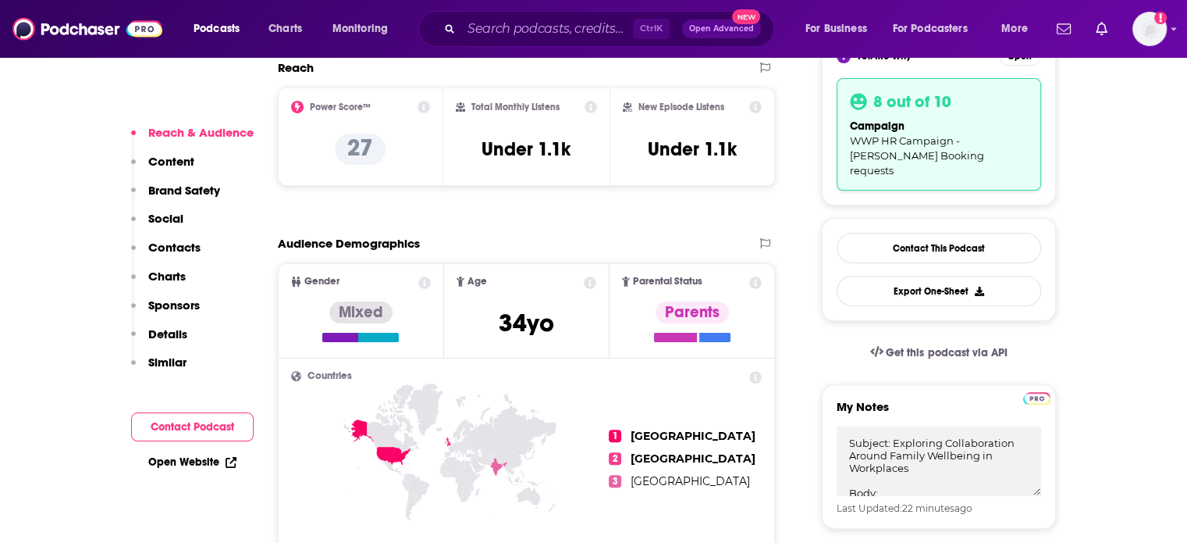
click at [171, 250] on p "Contacts" at bounding box center [174, 247] width 52 height 15
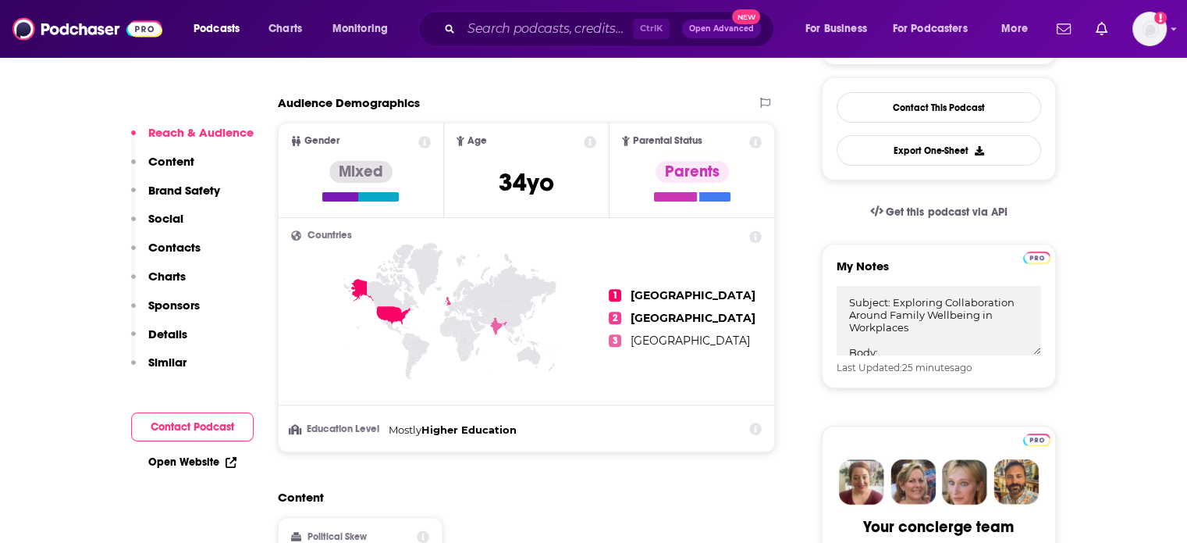
scroll to position [546, 0]
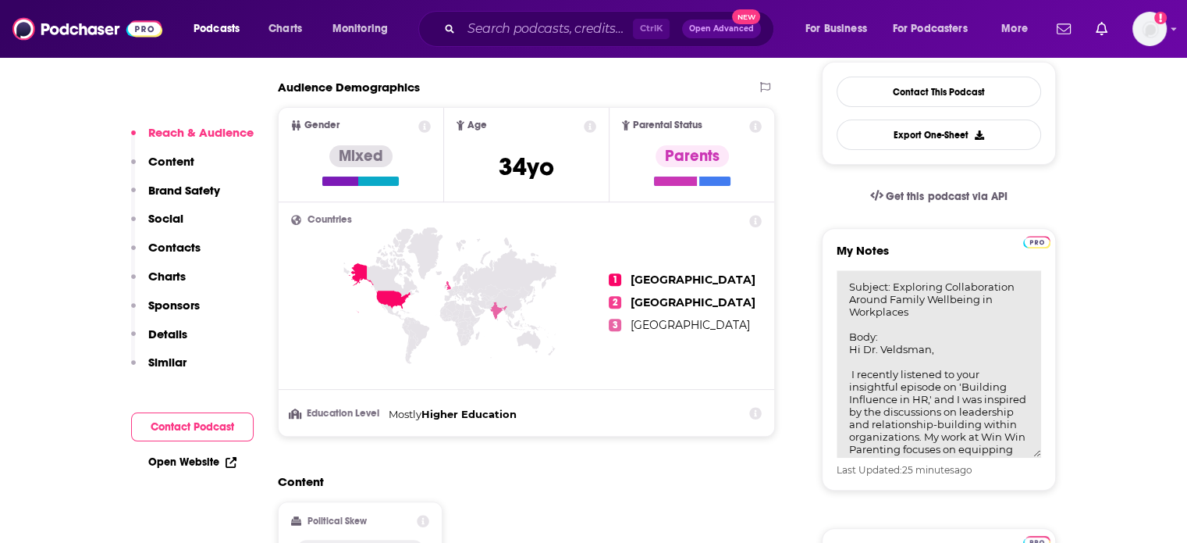
click at [930, 290] on textarea "Subject: Exploring Collaboration Around Family Wellbeing in Workplaces Body: Hi…" at bounding box center [939, 363] width 205 height 187
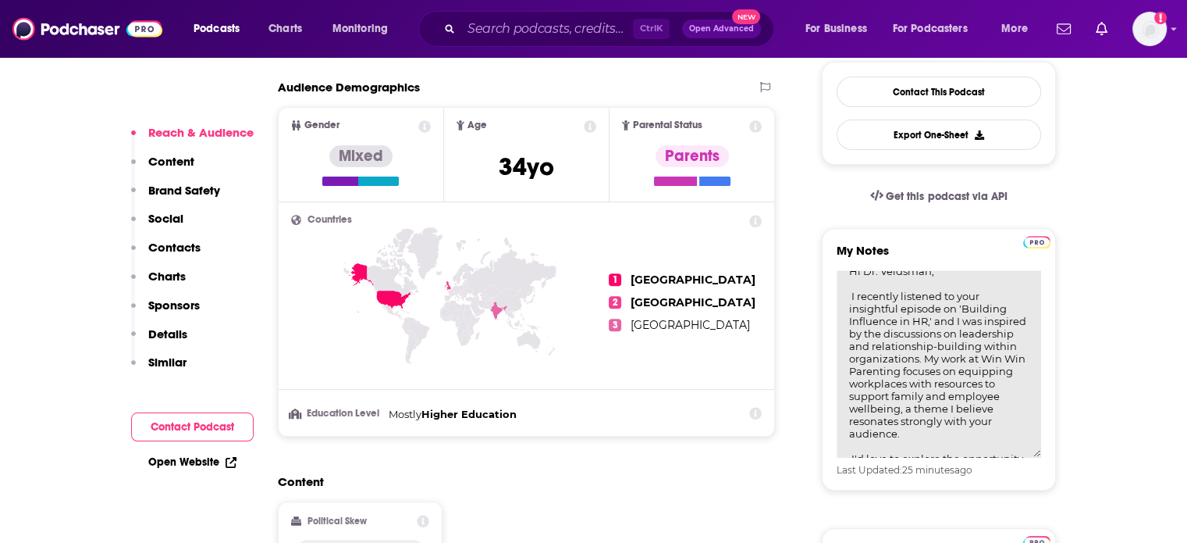
click at [846, 280] on textarea "Subject: Exploring Collaboration Around Family Wellbeing in Workplaces Body: Hi…" at bounding box center [939, 363] width 205 height 187
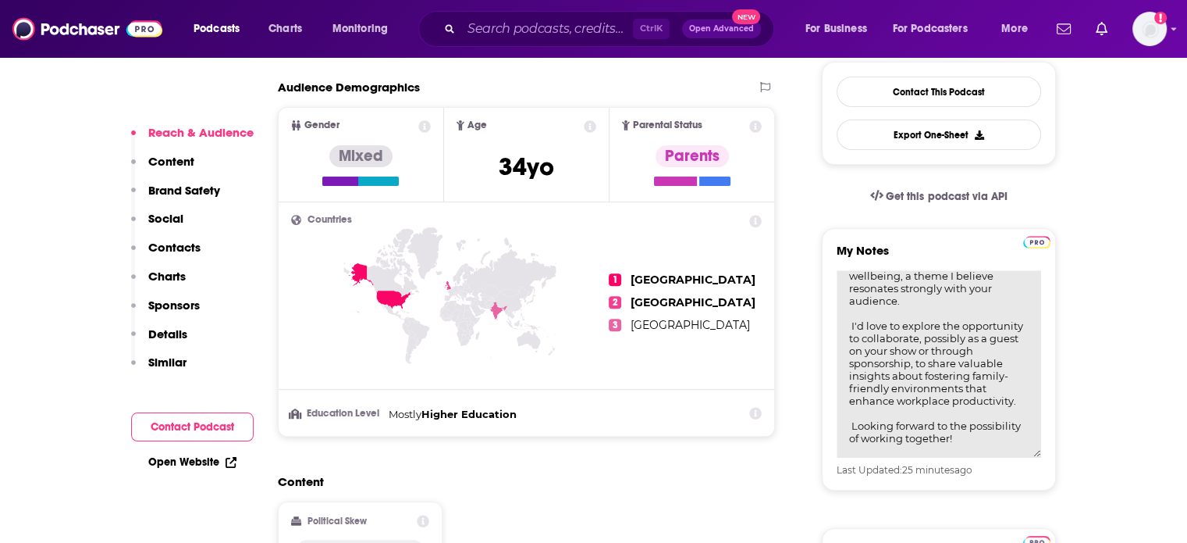
scroll to position [234, 0]
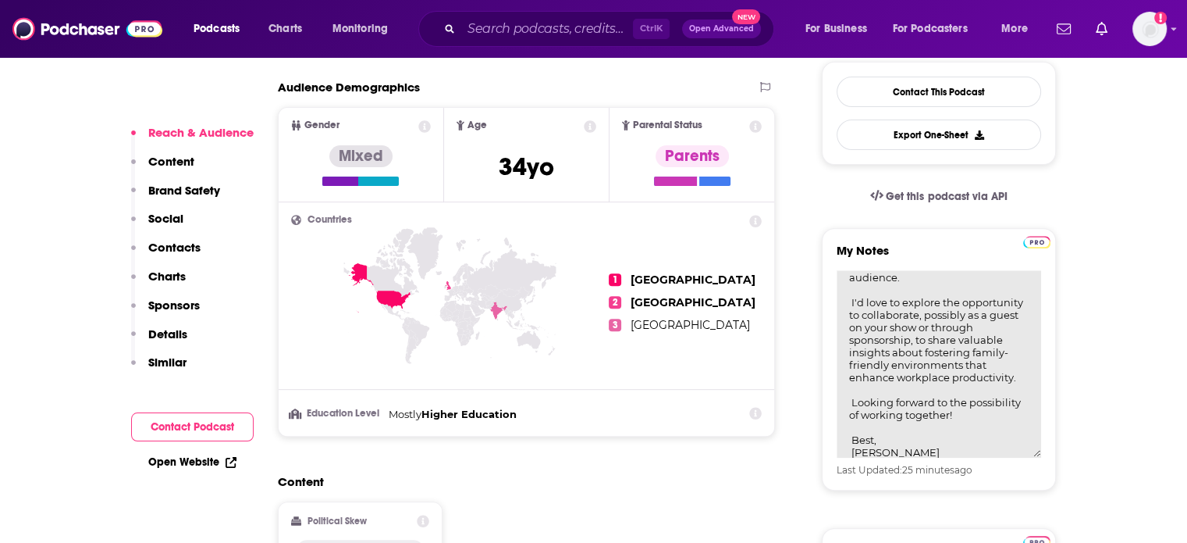
click at [917, 275] on textarea "Subject: Exploring Collaboration Around Family Wellbeing in Workplaces Body: Hi…" at bounding box center [939, 363] width 205 height 187
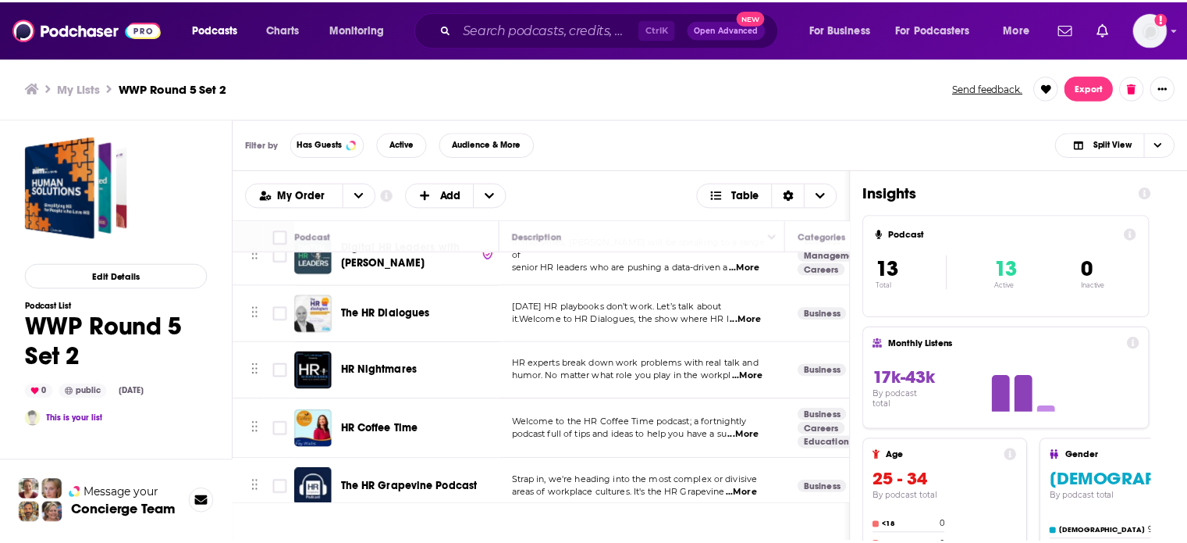
scroll to position [234, 0]
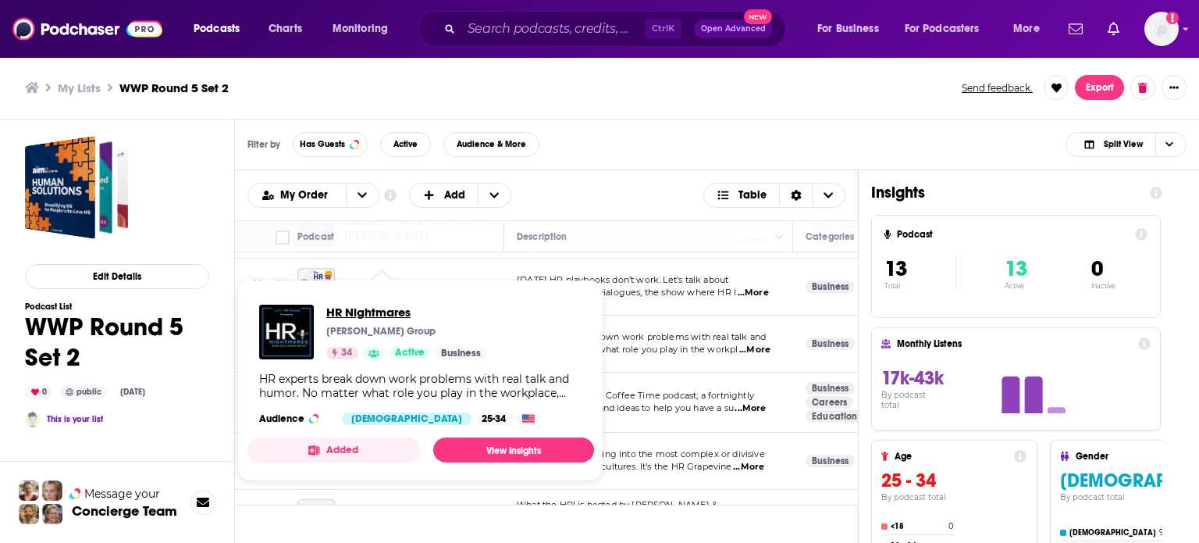
click at [388, 314] on span "HR Nightmares" at bounding box center [406, 311] width 161 height 15
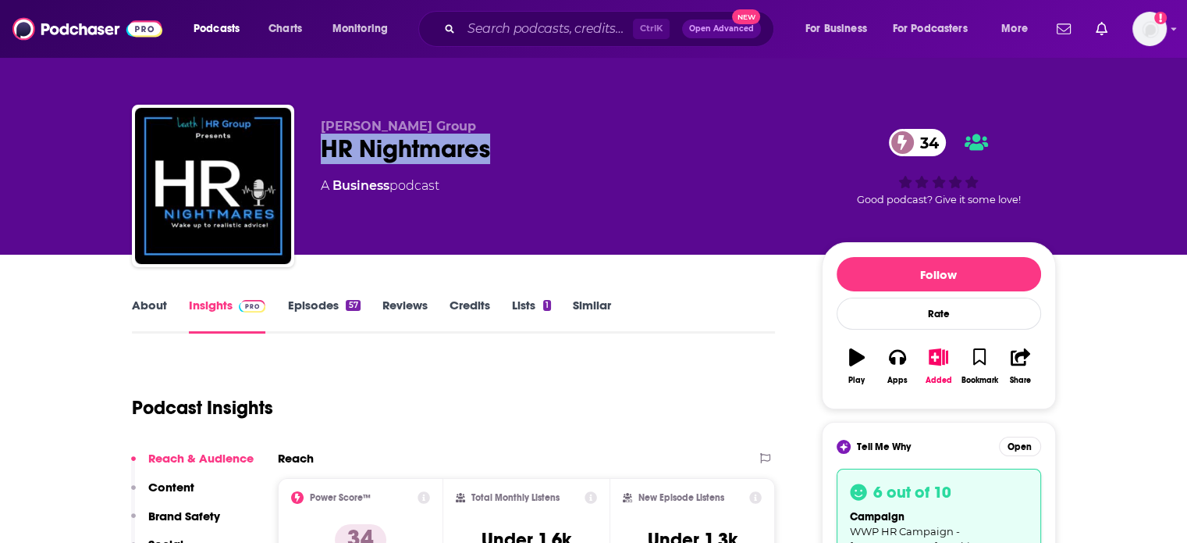
drag, startPoint x: 489, startPoint y: 147, endPoint x: 317, endPoint y: 152, distance: 172.6
click at [317, 152] on div "Leath HR Group HR Nightmares 34 A Business podcast 34 Good podcast? Give it som…" at bounding box center [594, 189] width 924 height 169
copy h2 "HR Nightmares"
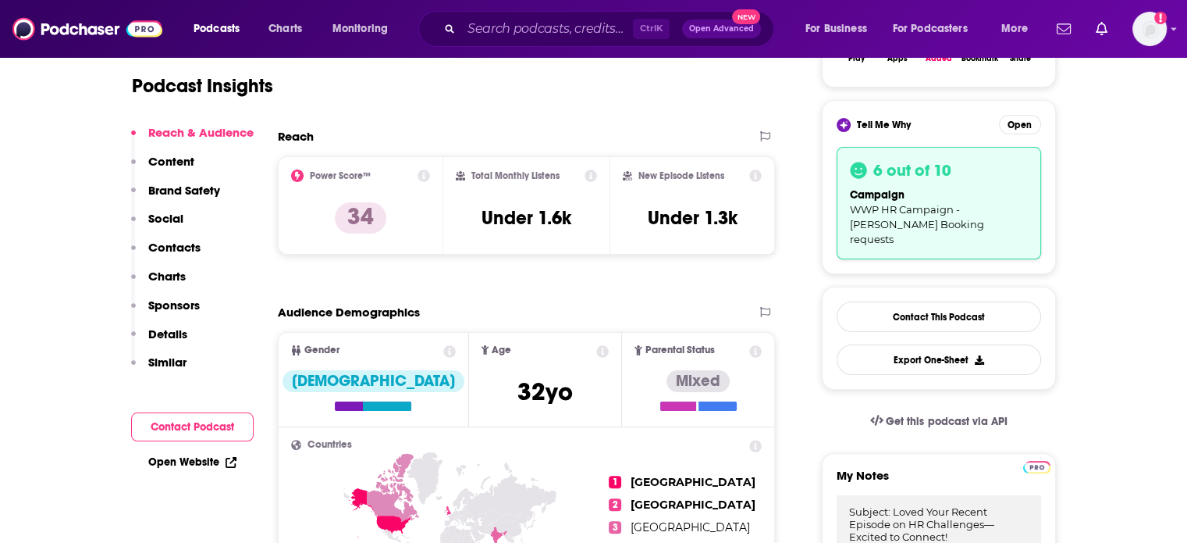
scroll to position [390, 0]
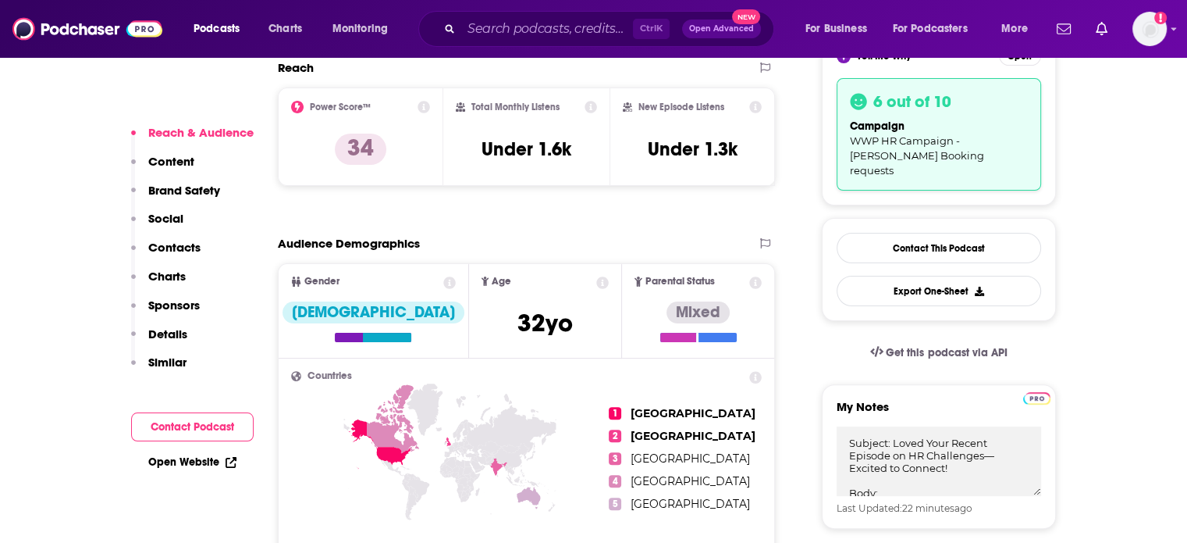
click at [194, 249] on p "Contacts" at bounding box center [174, 247] width 52 height 15
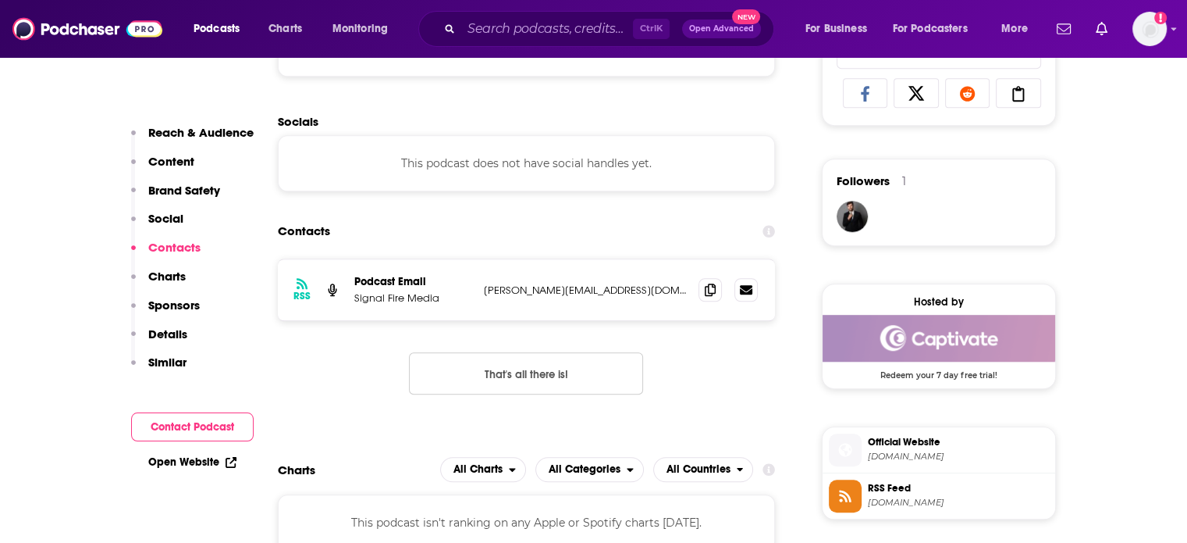
scroll to position [1195, 0]
drag, startPoint x: 606, startPoint y: 290, endPoint x: 349, endPoint y: 283, distance: 256.9
click at [349, 283] on div "RSS Podcast Email Signal Fire Media josh@signalfire.media josh@signalfire.media" at bounding box center [527, 288] width 498 height 61
click at [175, 127] on p "Reach & Audience" at bounding box center [200, 132] width 105 height 15
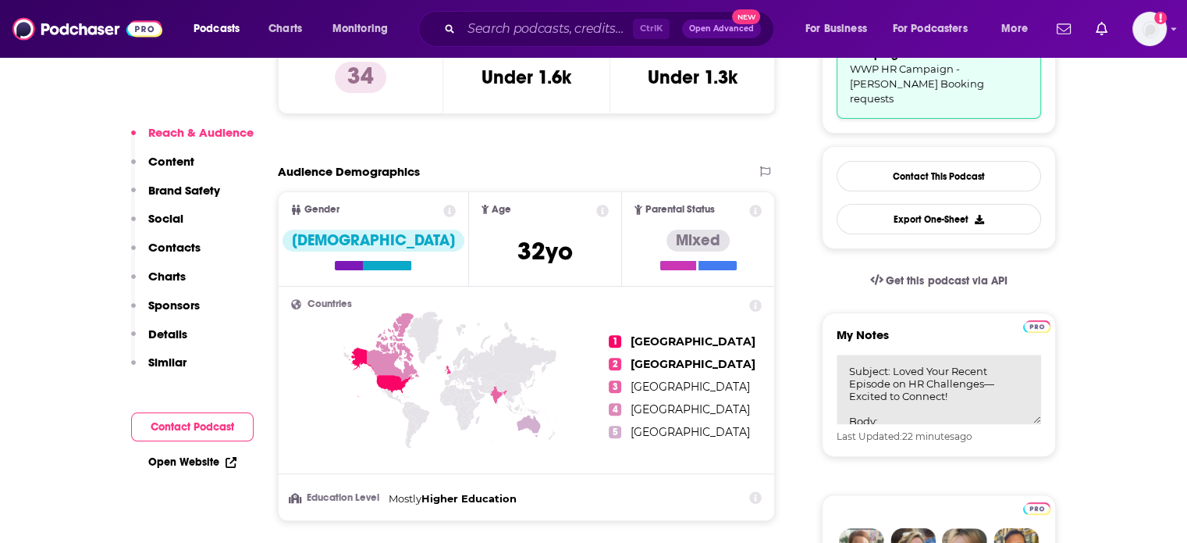
scroll to position [467, 0]
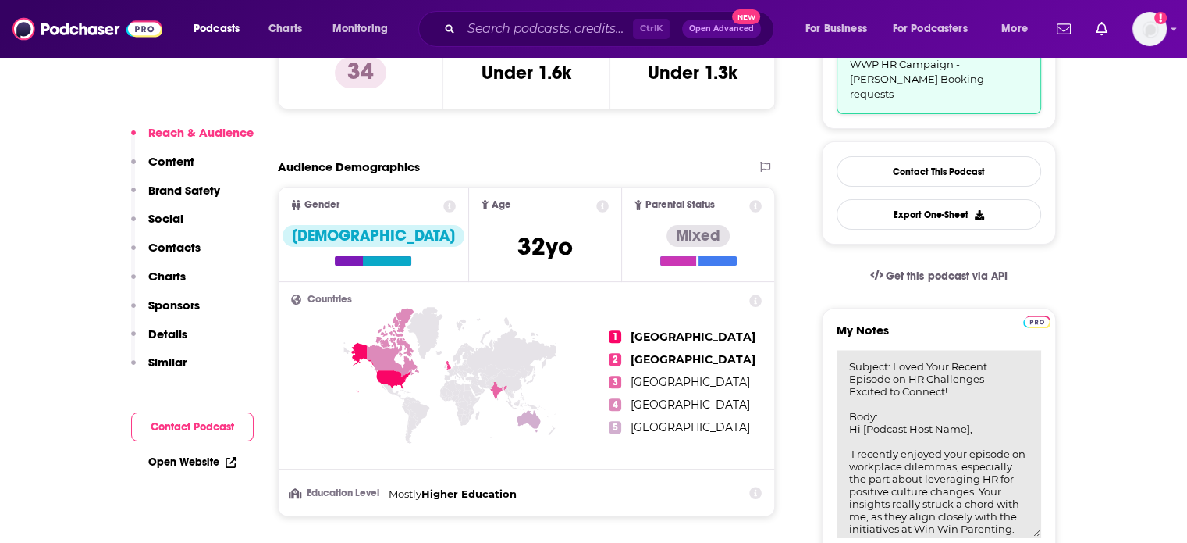
click at [901, 368] on textarea "Subject: Loved Your Recent Episode on HR Challenges—Excited to Connect! Body: H…" at bounding box center [939, 443] width 205 height 187
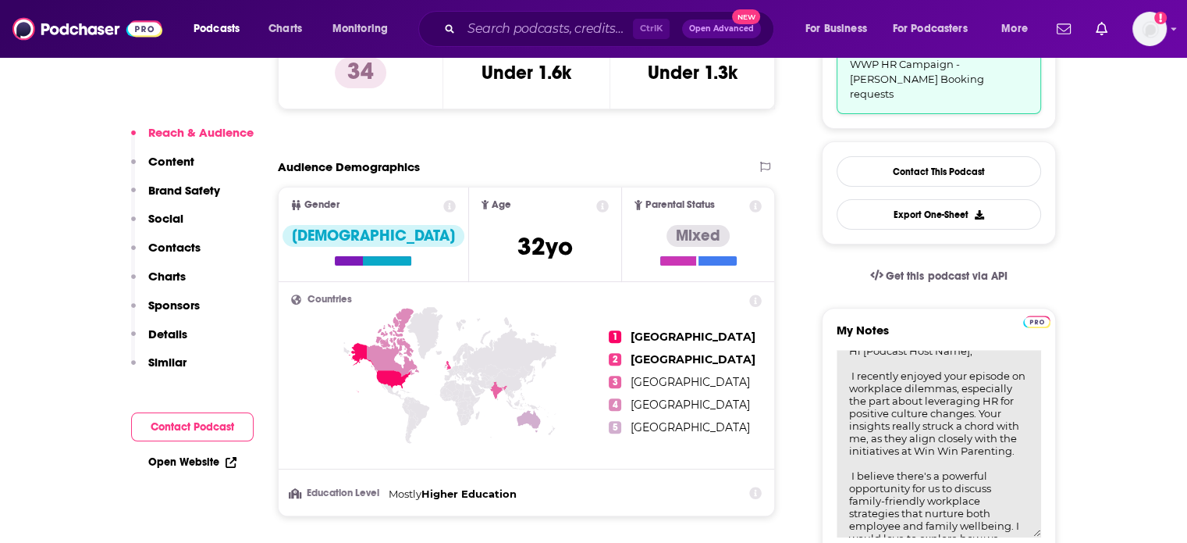
click at [850, 356] on textarea "Subject: Loved Your Recent Episode on HR Challenges—Excited to Connect! Body: H…" at bounding box center [939, 443] width 205 height 187
click at [1016, 449] on textarea "Subject: Loved Your Recent Episode on HR Challenges—Excited to Connect! Body: H…" at bounding box center [939, 443] width 205 height 187
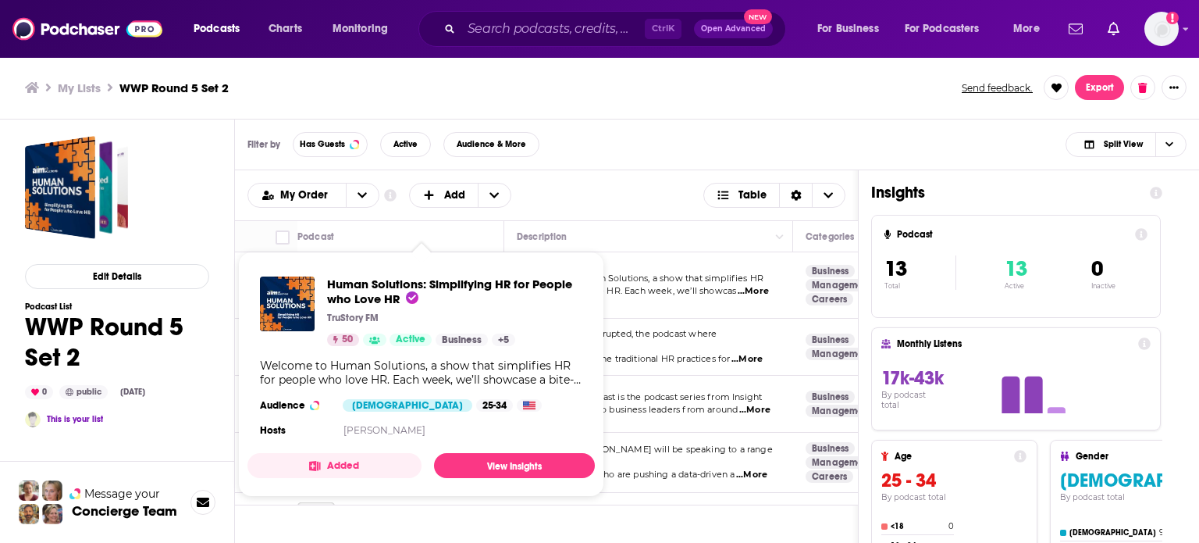
click at [667, 353] on span "and guests reimagine traditional HR practices for" at bounding box center [623, 358] width 213 height 11
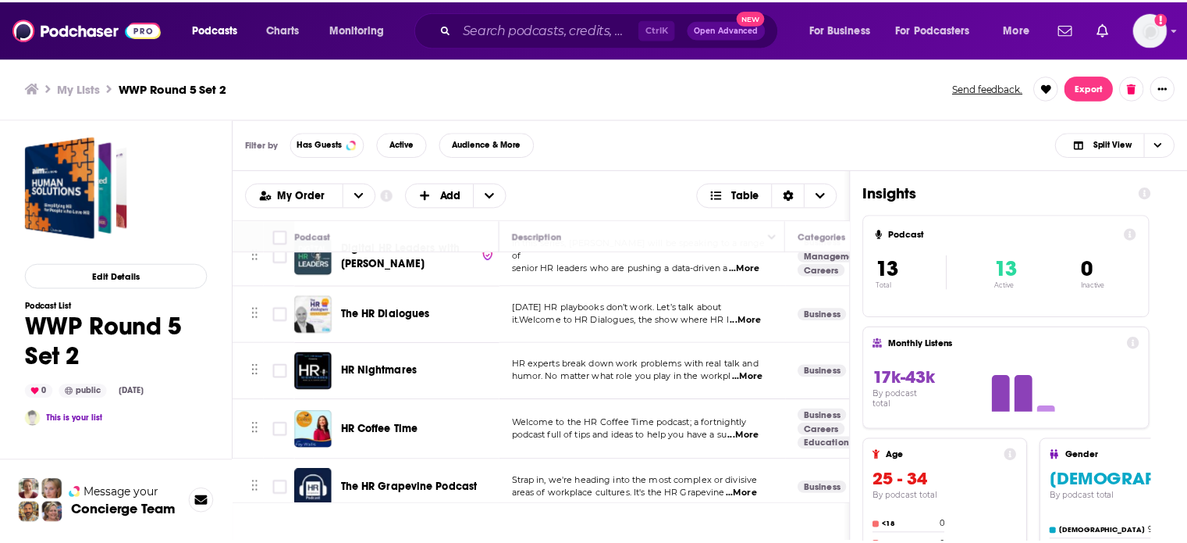
scroll to position [234, 0]
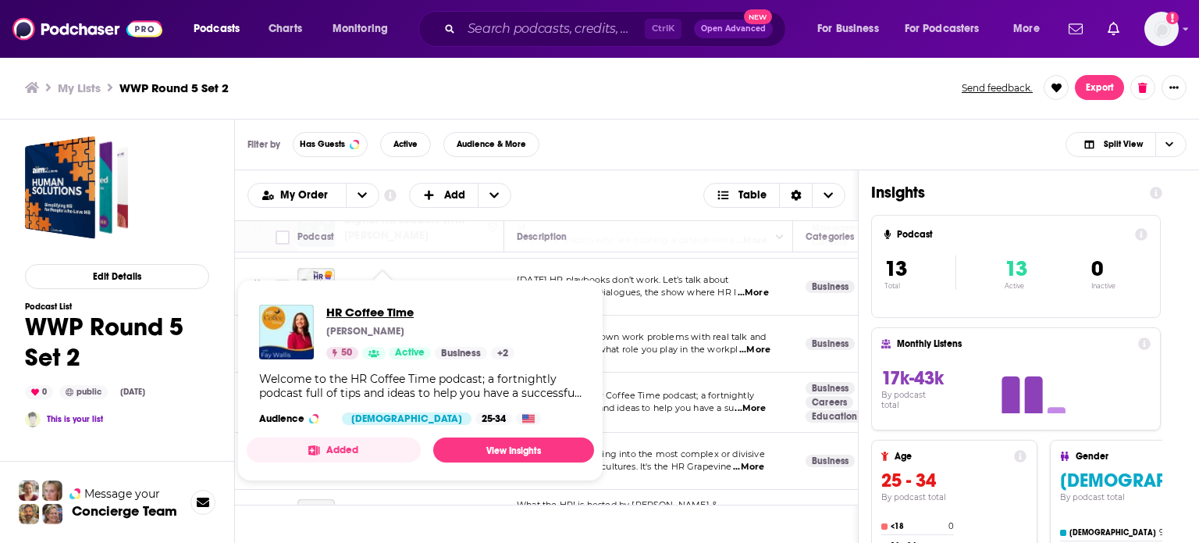
click at [388, 310] on span "HR Coffee Time" at bounding box center [420, 311] width 188 height 15
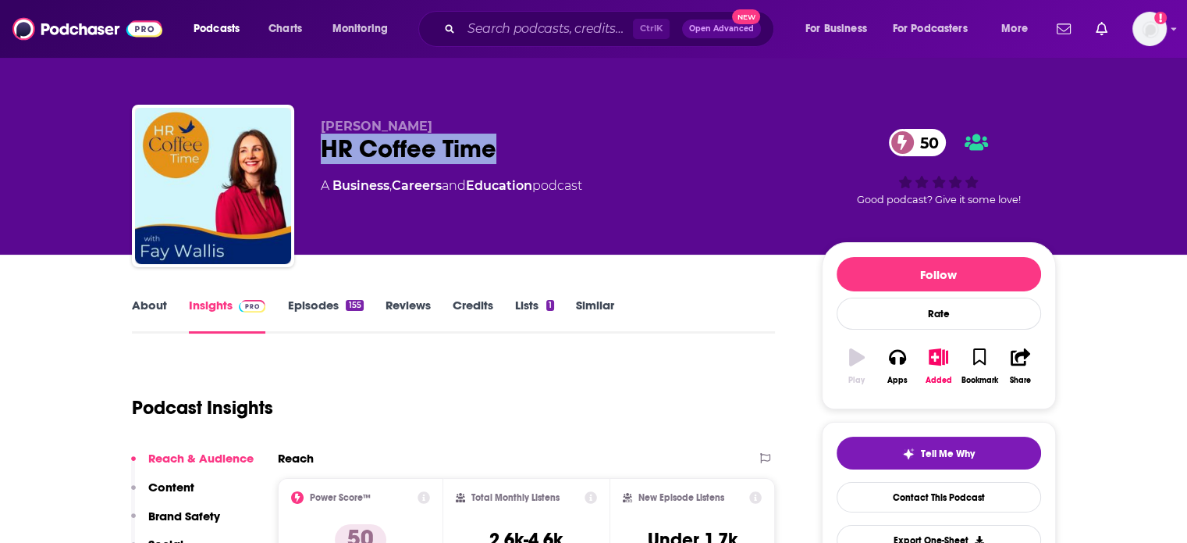
drag, startPoint x: 503, startPoint y: 148, endPoint x: 326, endPoint y: 149, distance: 177.2
click at [326, 149] on div "HR Coffee Time 50" at bounding box center [559, 148] width 476 height 30
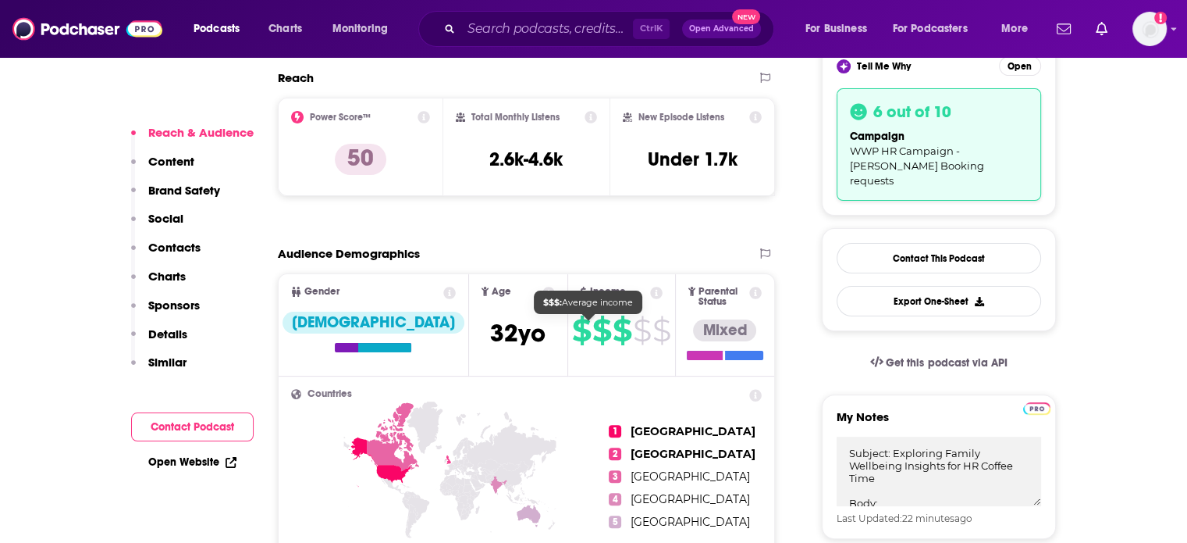
scroll to position [390, 0]
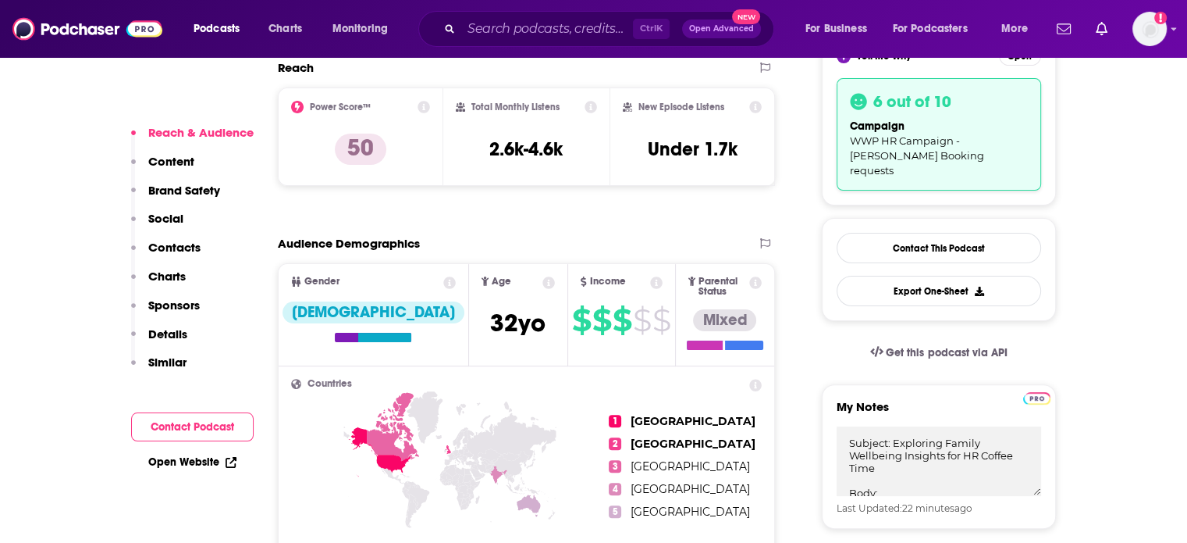
click at [175, 245] on p "Contacts" at bounding box center [174, 247] width 52 height 15
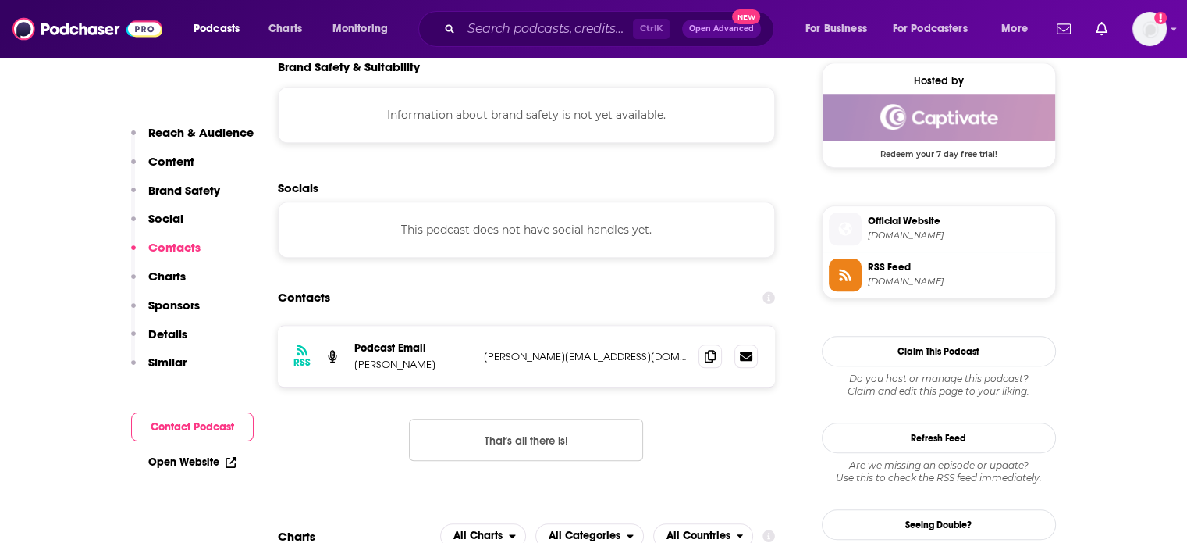
scroll to position [1421, 0]
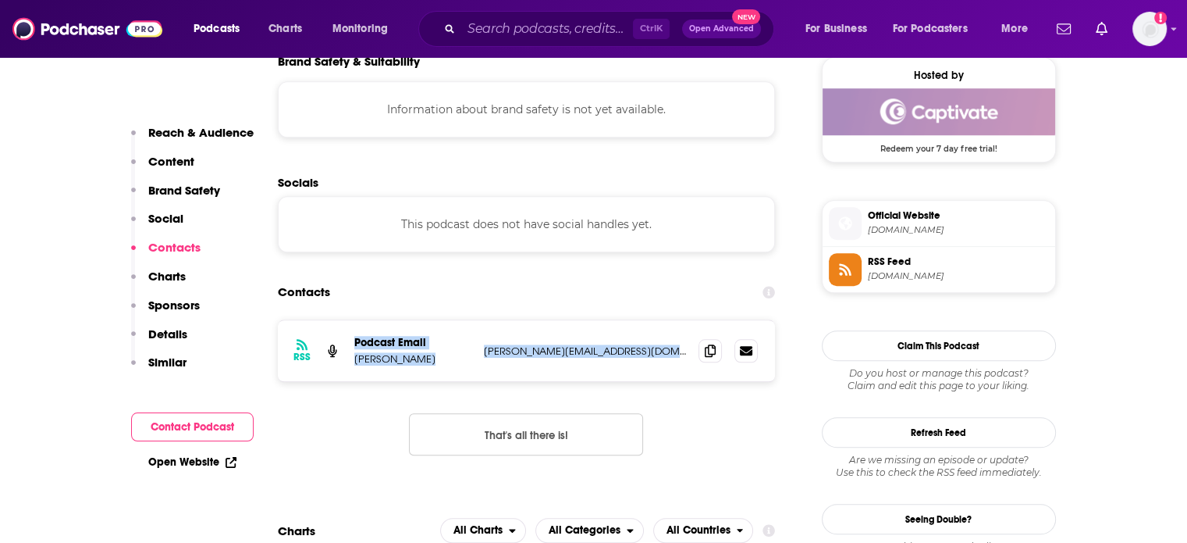
drag, startPoint x: 678, startPoint y: 294, endPoint x: 356, endPoint y: 288, distance: 321.7
click at [0, 0] on div "Podcast Email Fay Wallis fay@brightskycareercoaching.co.uk fay@brightskycareerc…" at bounding box center [0, 0] width 0 height 0
click at [184, 137] on p "Reach & Audience" at bounding box center [200, 132] width 105 height 15
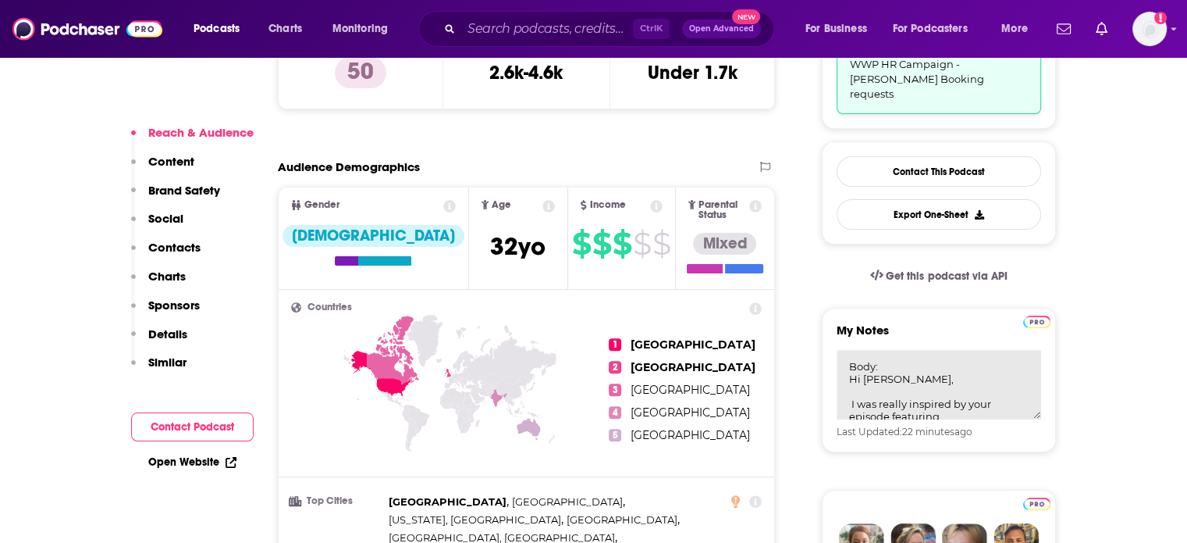
scroll to position [78, 0]
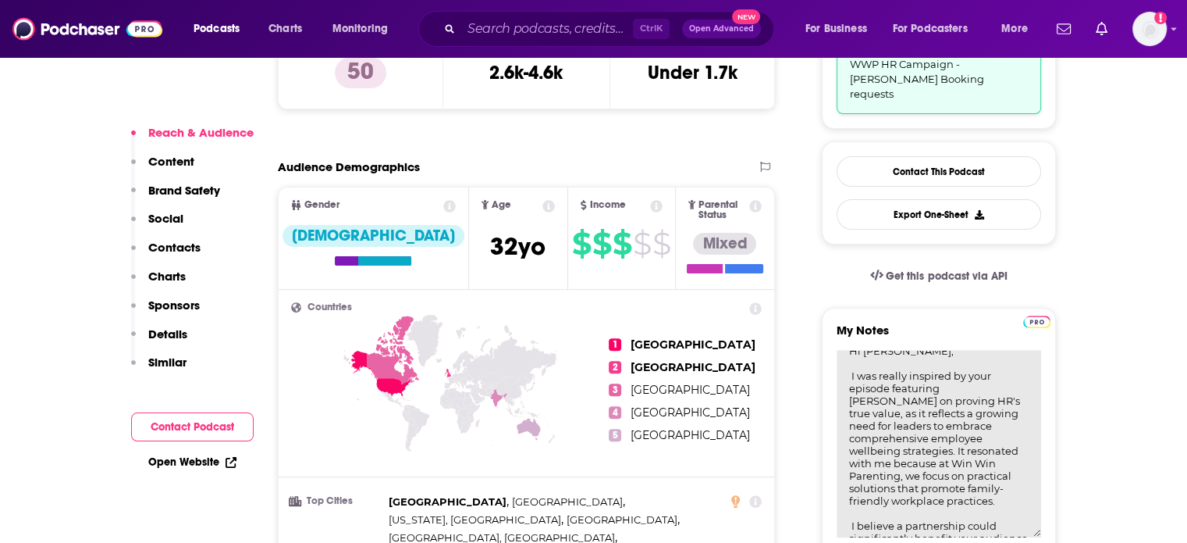
click at [885, 365] on textarea "Subject: Exploring Family Wellbeing Insights for HR Coffee Time Body: Hi Fay Wa…" at bounding box center [939, 443] width 205 height 187
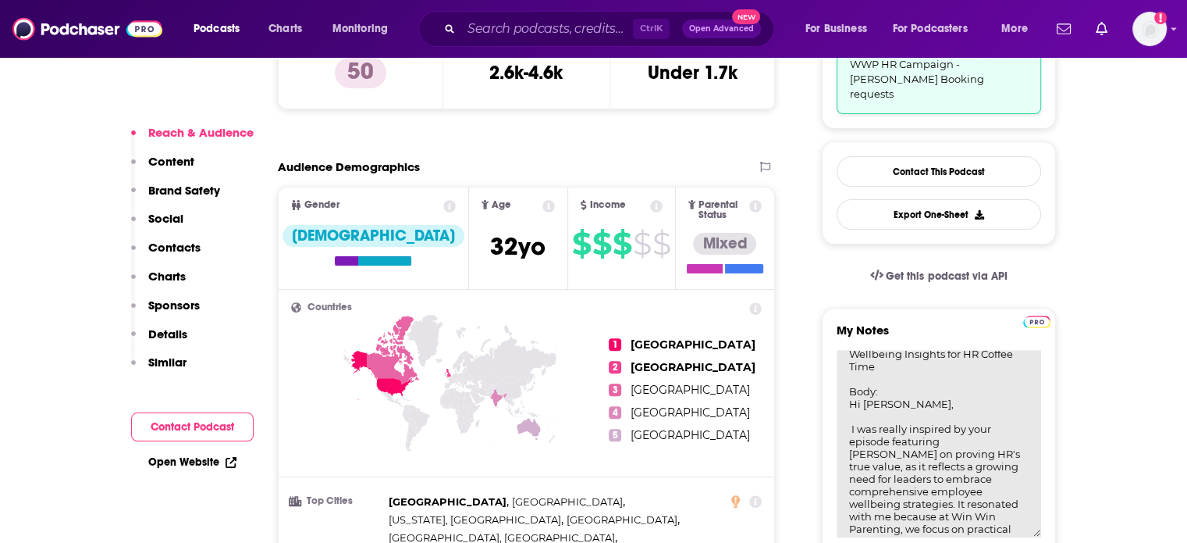
scroll to position [0, 0]
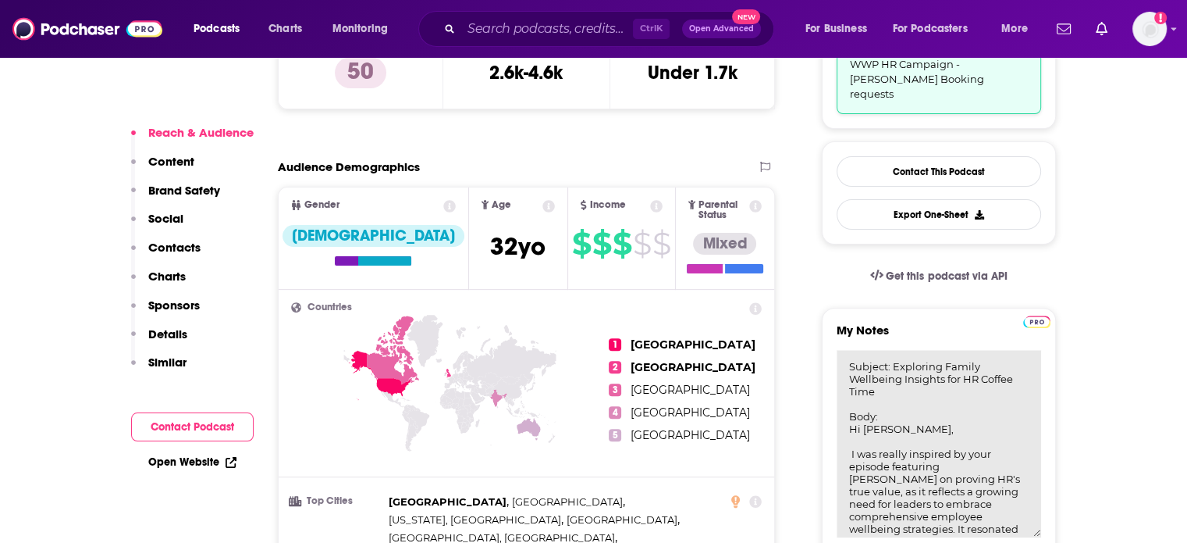
click at [844, 411] on textarea "Subject: Exploring Family Wellbeing Insights for HR Coffee Time Body: Hi Fay Wa…" at bounding box center [939, 443] width 205 height 187
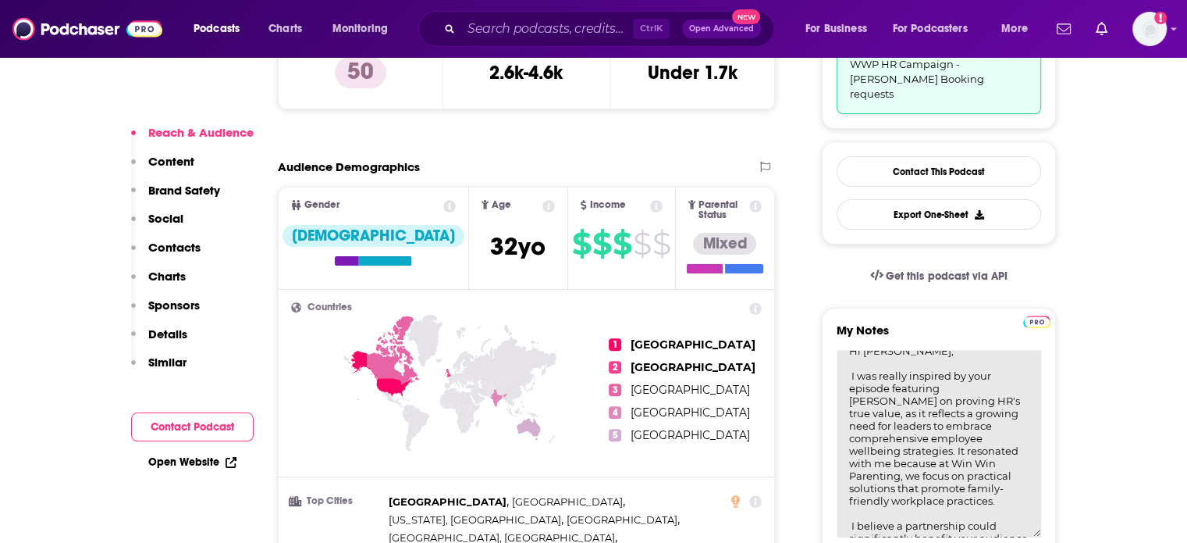
scroll to position [156, 0]
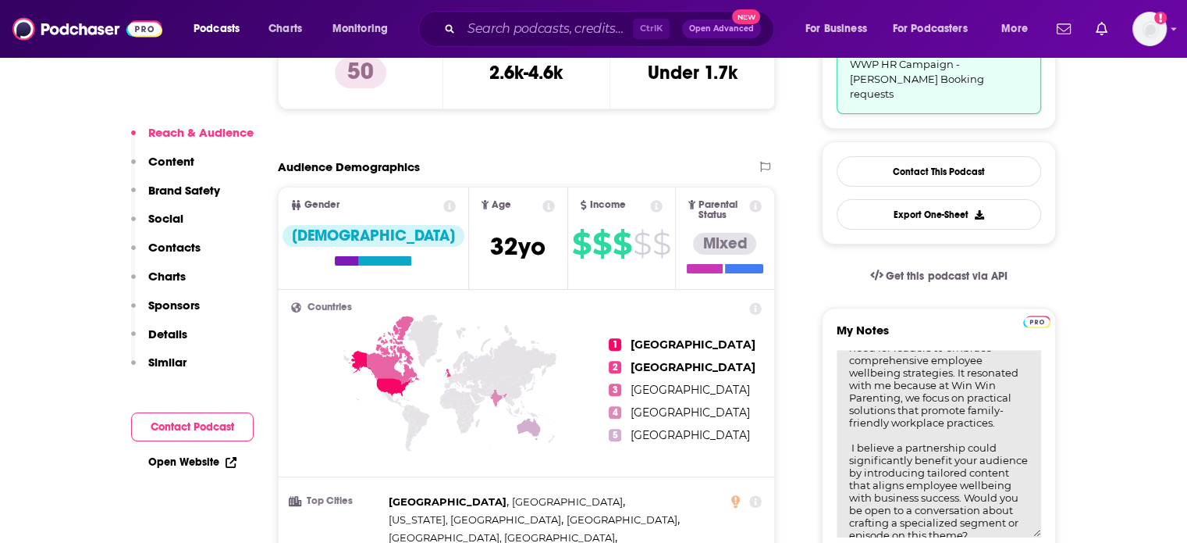
click at [902, 418] on textarea "Subject: Exploring Family Wellbeing Insights for HR Coffee Time Body: Hi Fay Wa…" at bounding box center [939, 443] width 205 height 187
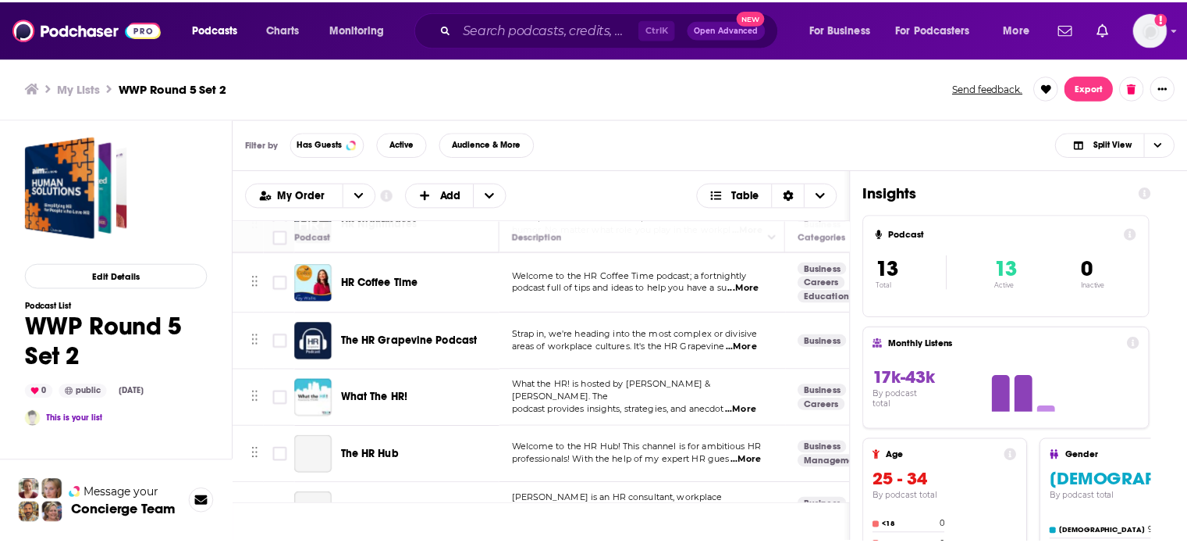
scroll to position [390, 0]
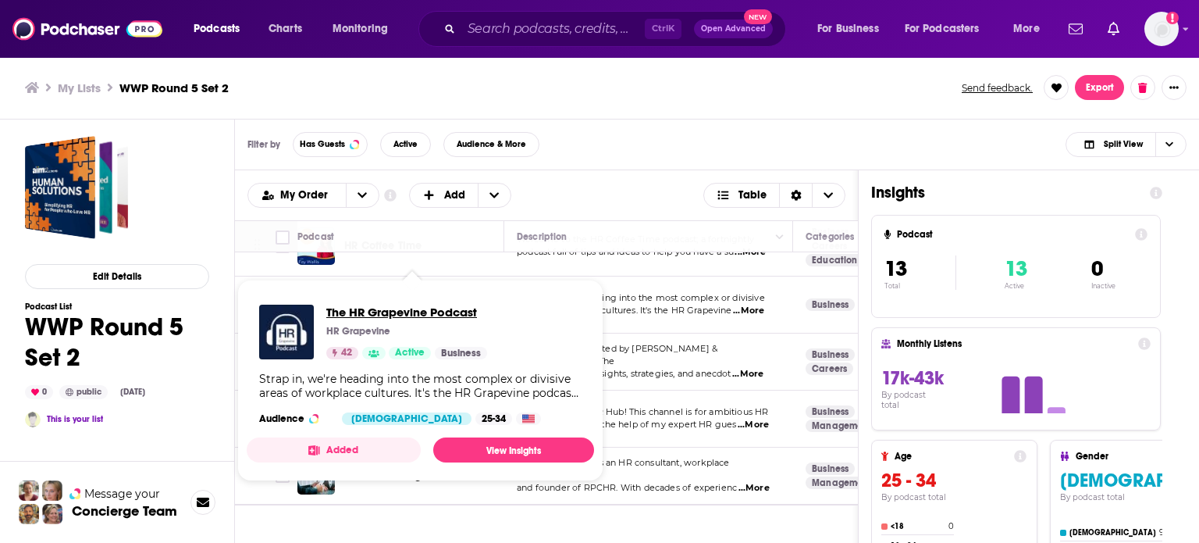
drag, startPoint x: 385, startPoint y: 302, endPoint x: 417, endPoint y: 314, distance: 34.1
click at [417, 314] on span "The HR Grapevine Podcast" at bounding box center [406, 311] width 161 height 15
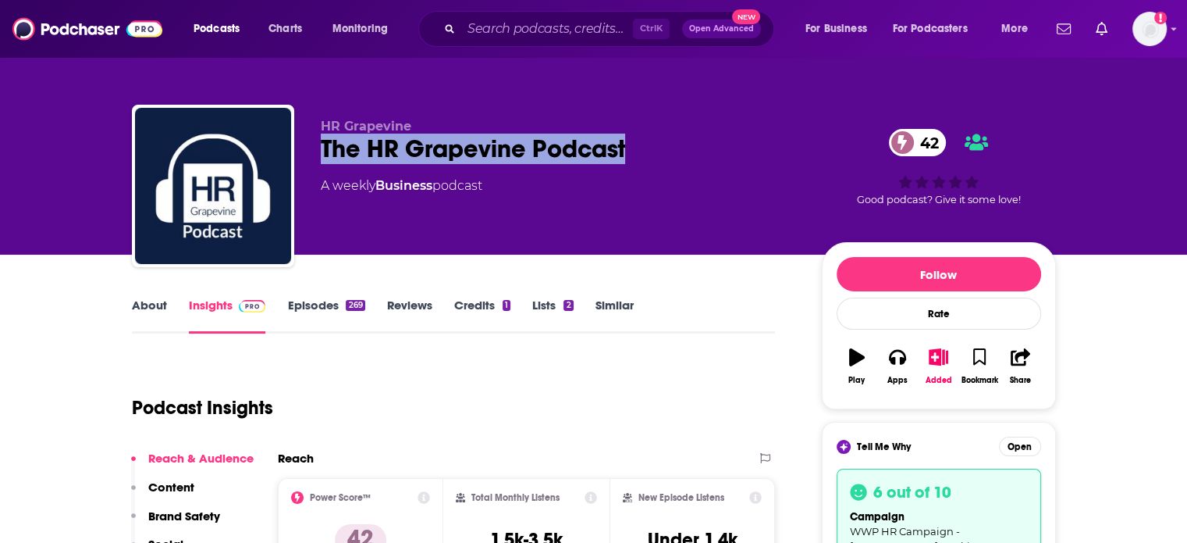
drag, startPoint x: 633, startPoint y: 144, endPoint x: 300, endPoint y: 150, distance: 333.4
click at [300, 150] on div "HR Grapevine The HR Grapevine Podcast 42 A weekly Business podcast 42 Good podc…" at bounding box center [594, 189] width 924 height 169
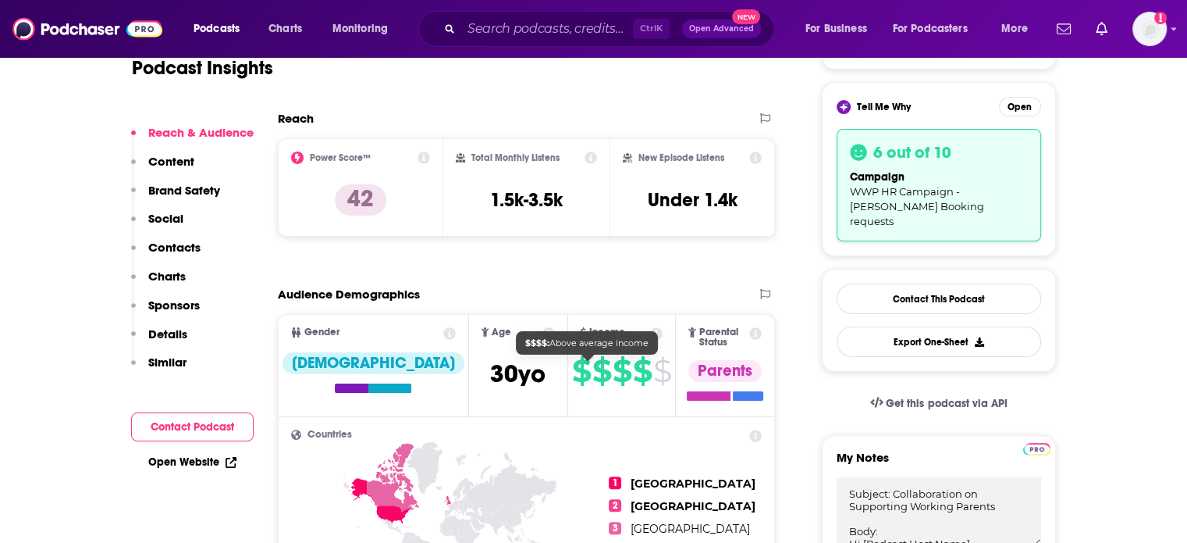
scroll to position [410, 0]
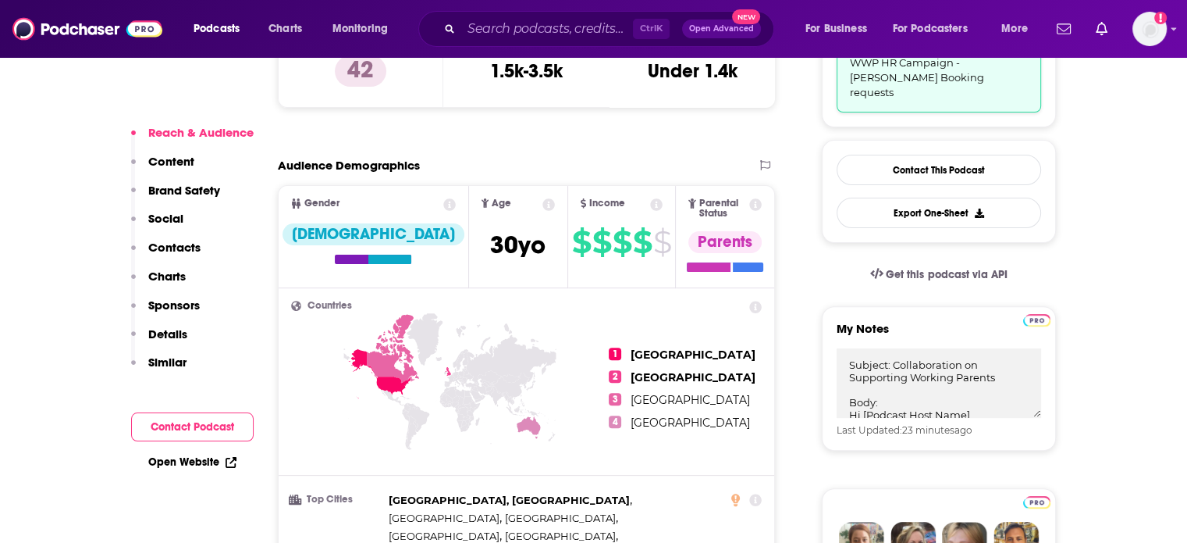
click at [187, 250] on p "Contacts" at bounding box center [174, 247] width 52 height 15
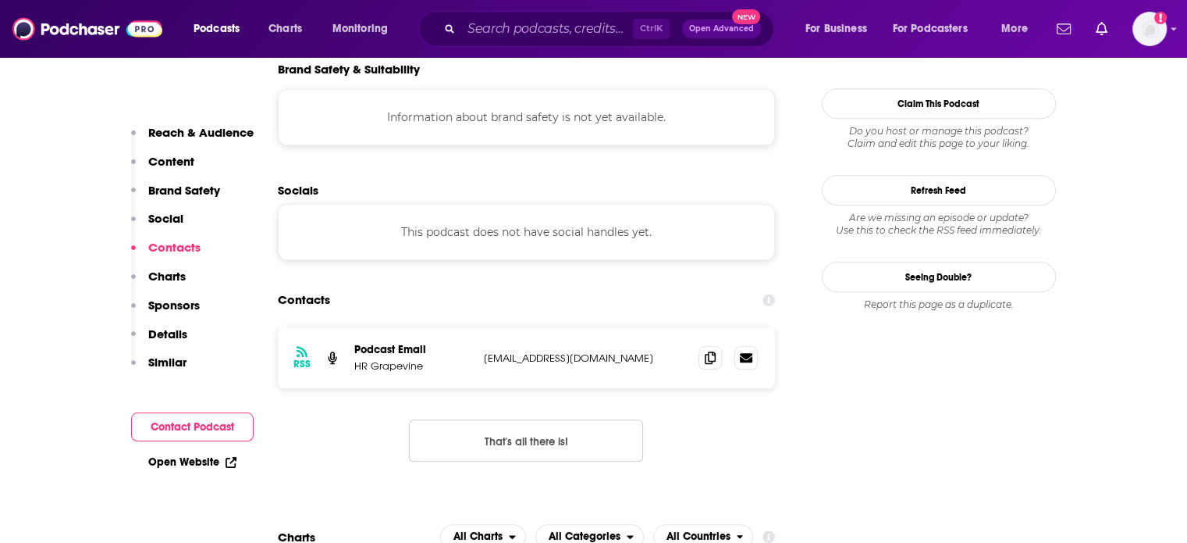
scroll to position [1402, 0]
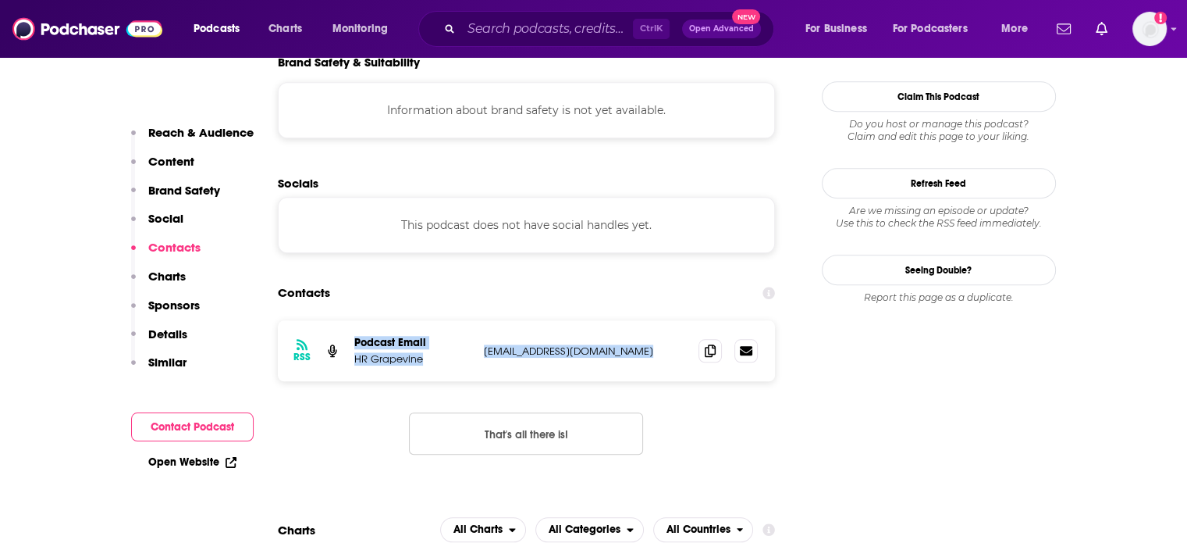
drag, startPoint x: 653, startPoint y: 298, endPoint x: 352, endPoint y: 283, distance: 300.9
click at [352, 320] on div "RSS Podcast Email HR Grapevine [EMAIL_ADDRESS][DOMAIN_NAME] [EMAIL_ADDRESS][DOM…" at bounding box center [527, 350] width 498 height 61
copy div "Podcast Email HR Grapevine [EMAIL_ADDRESS][DOMAIN_NAME]"
click at [182, 135] on p "Reach & Audience" at bounding box center [200, 132] width 105 height 15
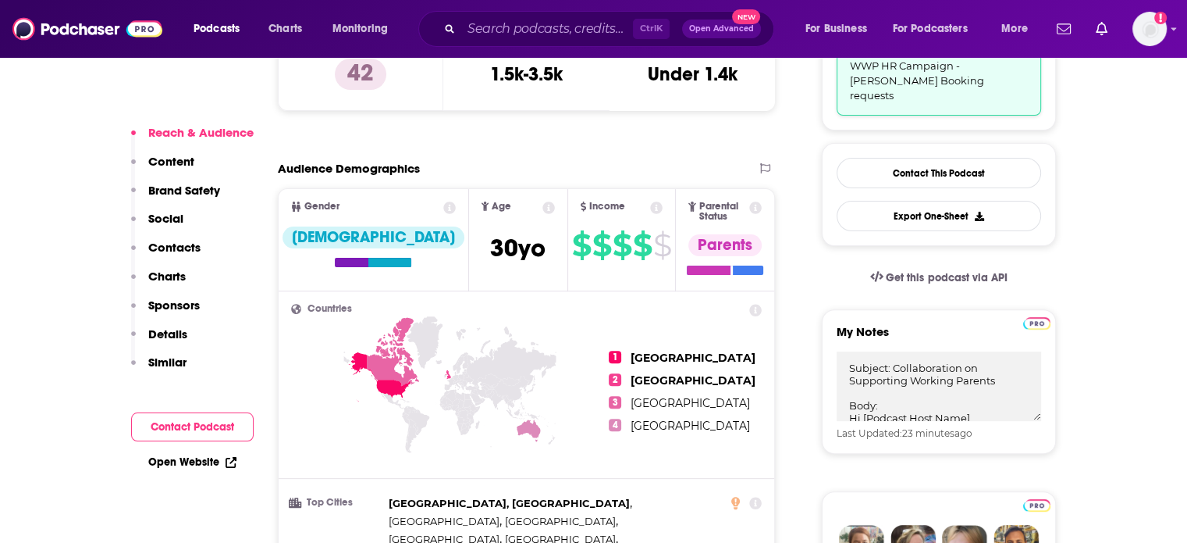
scroll to position [467, 0]
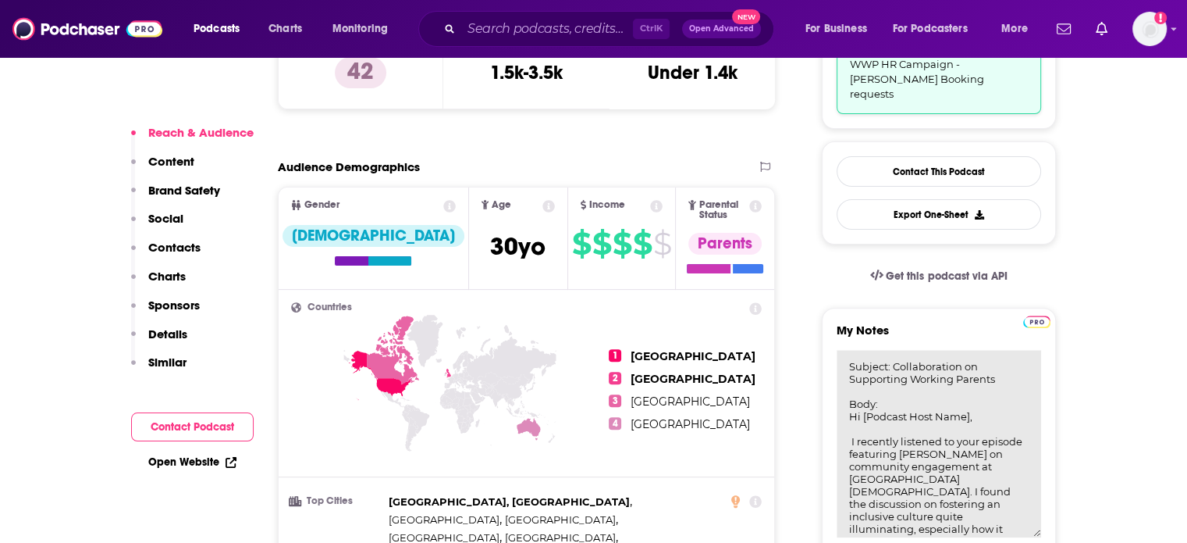
click at [919, 378] on textarea "Subject: Collaboration on Supporting Working Parents Body: Hi [Podcast Host Nam…" at bounding box center [939, 443] width 205 height 187
drag, startPoint x: 848, startPoint y: 400, endPoint x: 867, endPoint y: 408, distance: 21.3
click at [847, 400] on textarea "Subject: Collaboration on Supporting Working Parents Body: Hi [Podcast Host Nam…" at bounding box center [939, 443] width 205 height 187
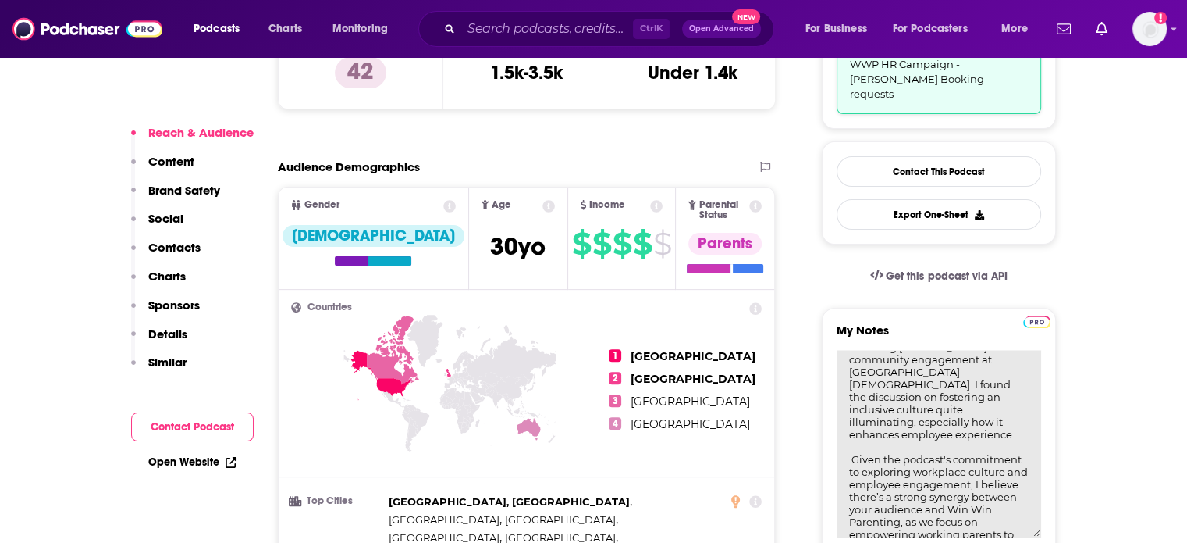
scroll to position [156, 0]
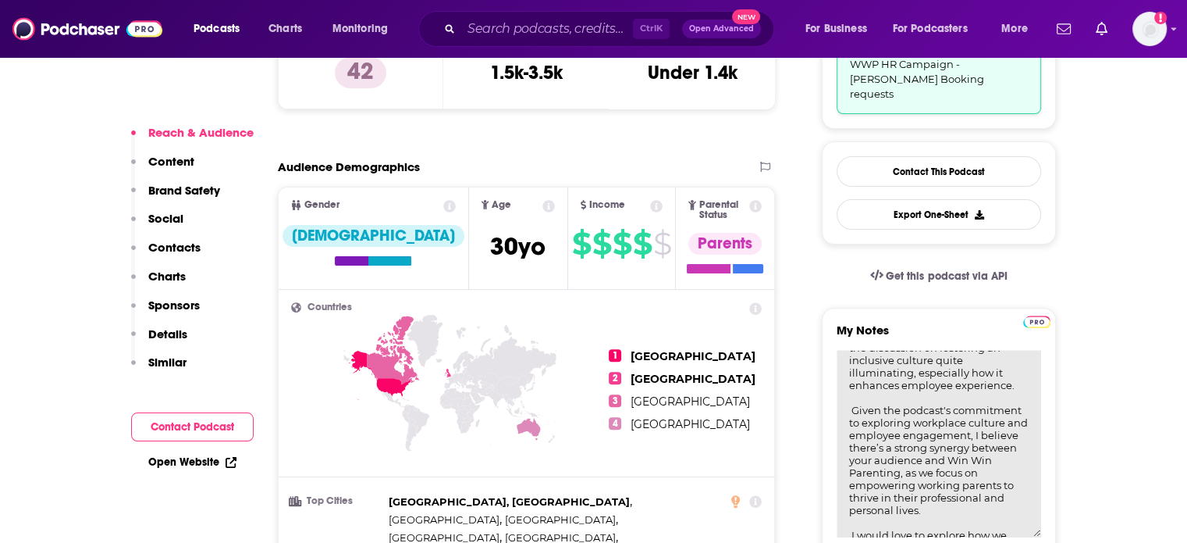
click at [915, 371] on textarea "Subject: Collaboration on Supporting Working Parents Body: Hi [Podcast Host Nam…" at bounding box center [939, 443] width 205 height 187
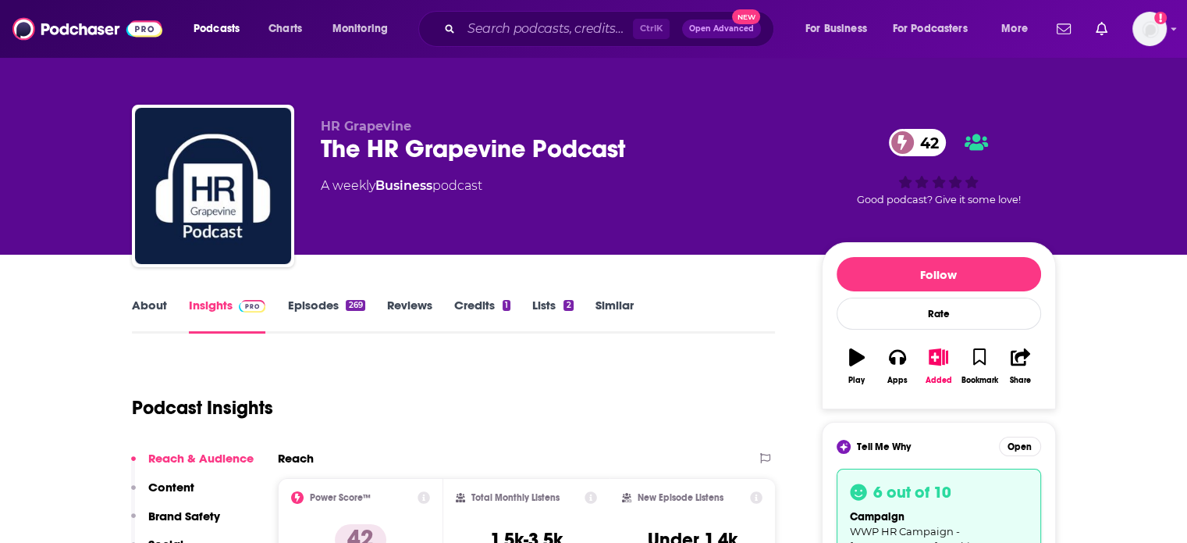
scroll to position [0, 0]
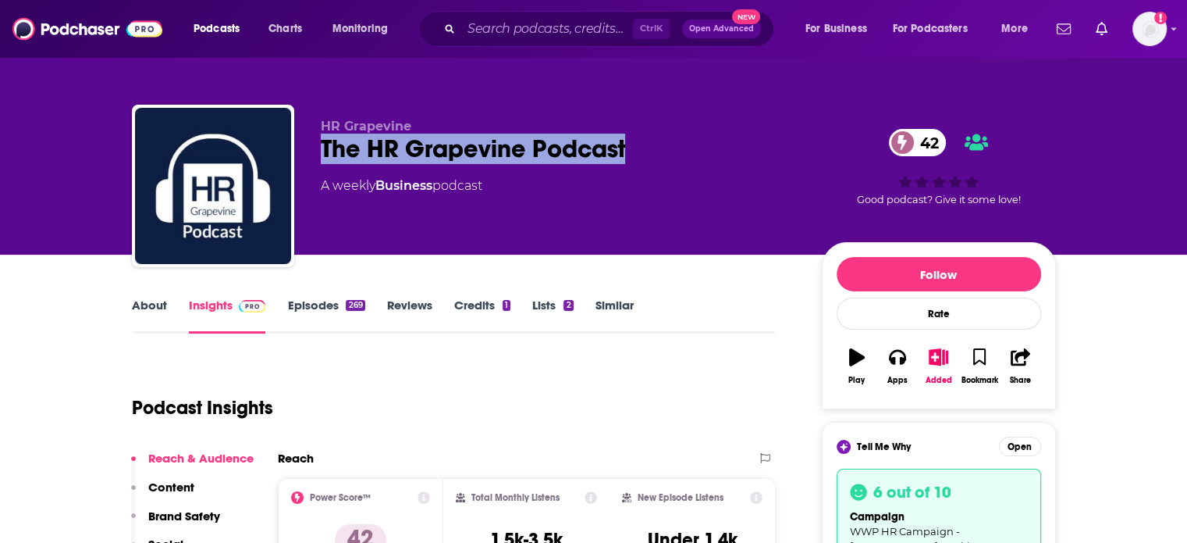
drag, startPoint x: 653, startPoint y: 154, endPoint x: 319, endPoint y: 154, distance: 334.1
click at [319, 154] on div "HR Grapevine The HR Grapevine Podcast 42 A weekly Business podcast 42 Good podc…" at bounding box center [594, 189] width 924 height 169
copy h2 "The HR Grapevine Podcast"
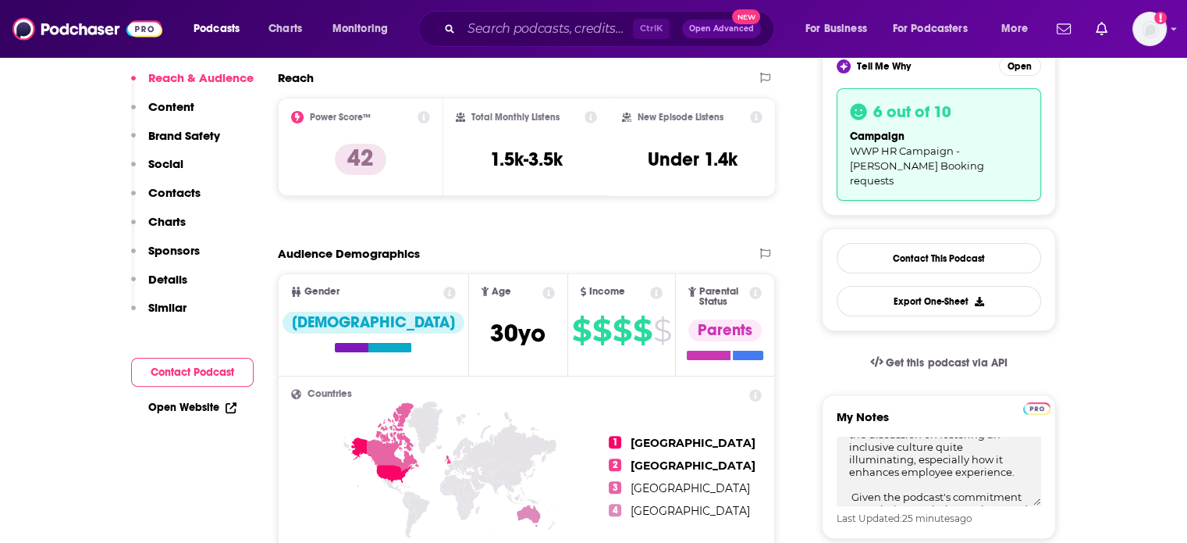
scroll to position [468, 0]
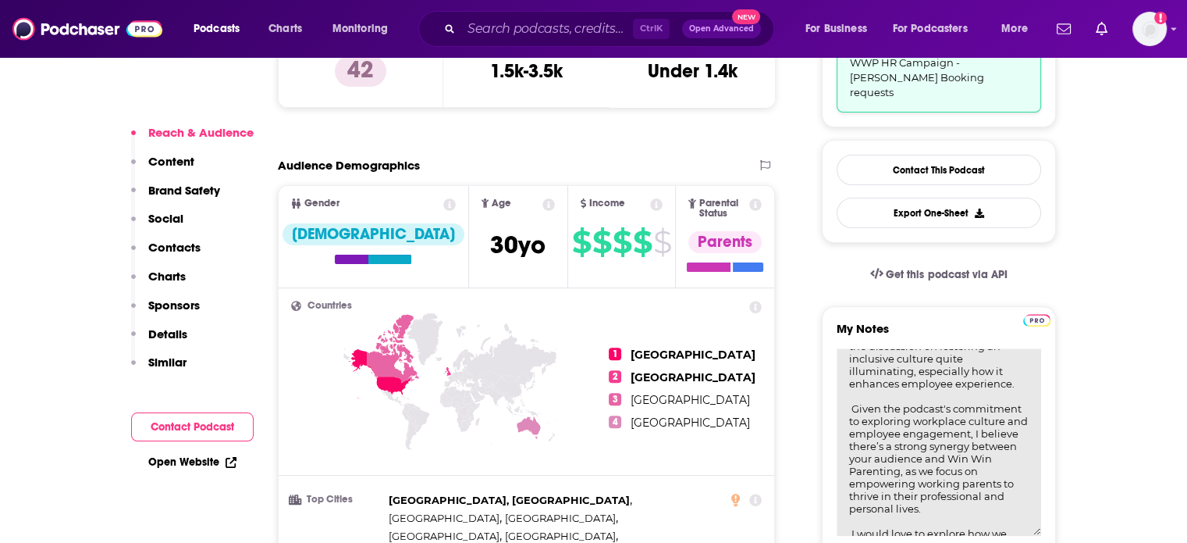
click at [910, 361] on textarea "Subject: Collaboration on Supporting Working Parents Body: Hi [Podcast Host Nam…" at bounding box center [939, 441] width 205 height 187
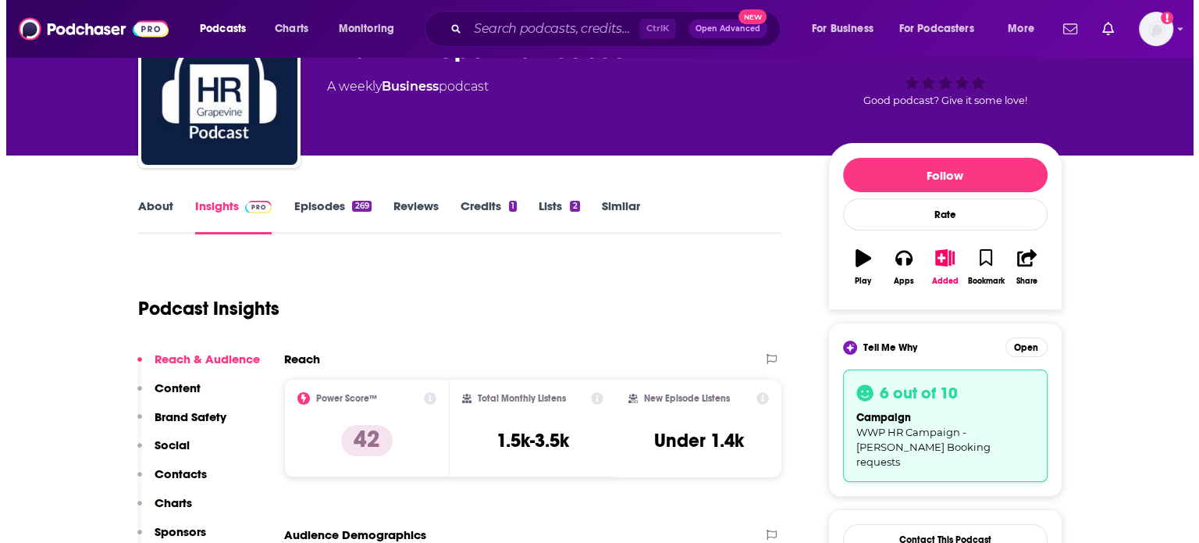
scroll to position [0, 0]
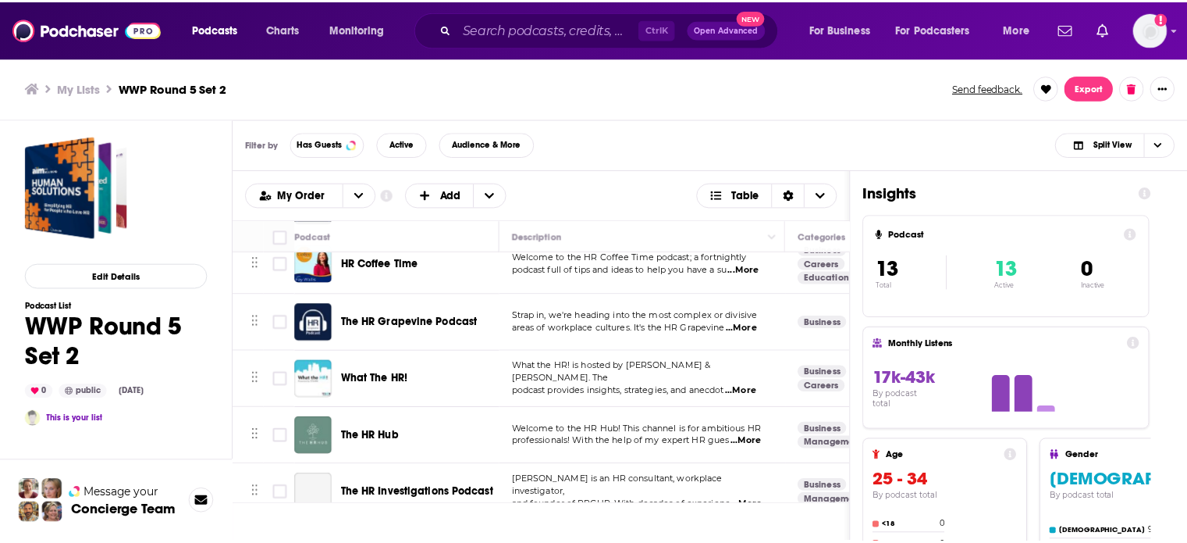
scroll to position [390, 0]
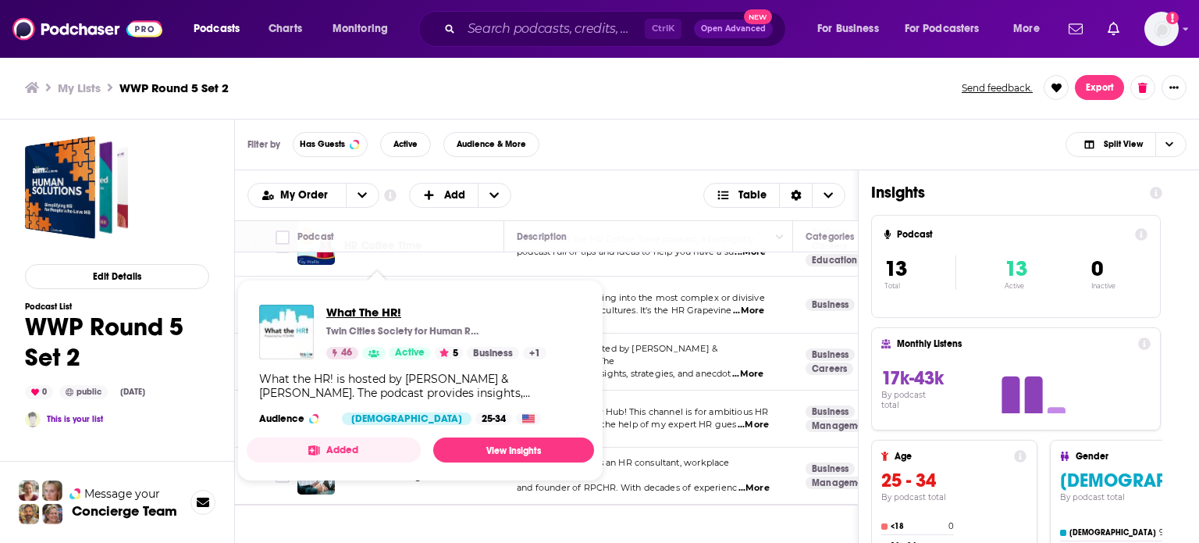
click at [374, 311] on span "What The HR!" at bounding box center [436, 311] width 220 height 15
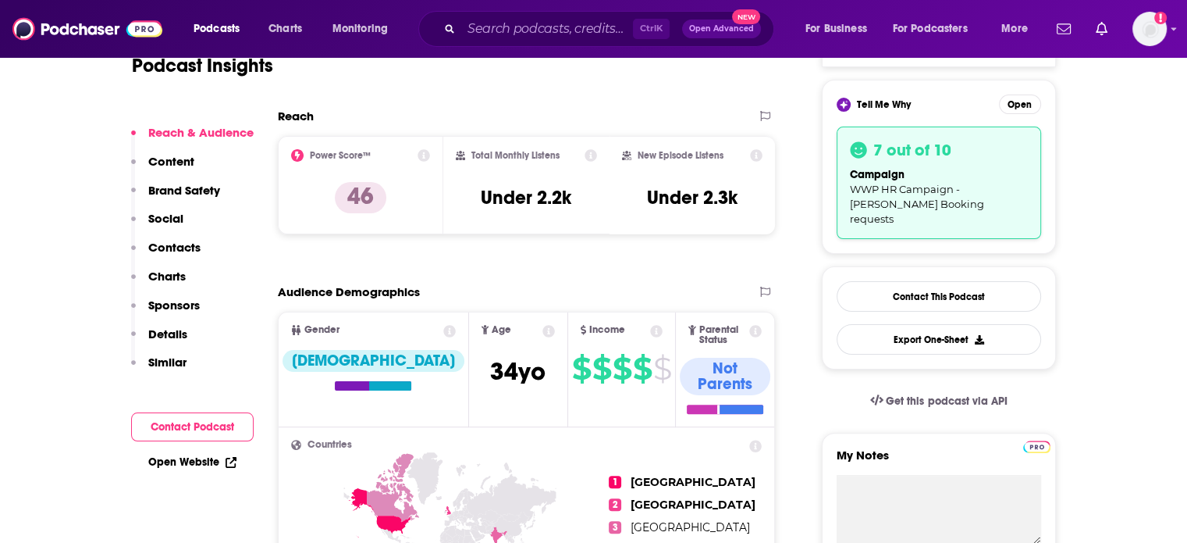
scroll to position [390, 0]
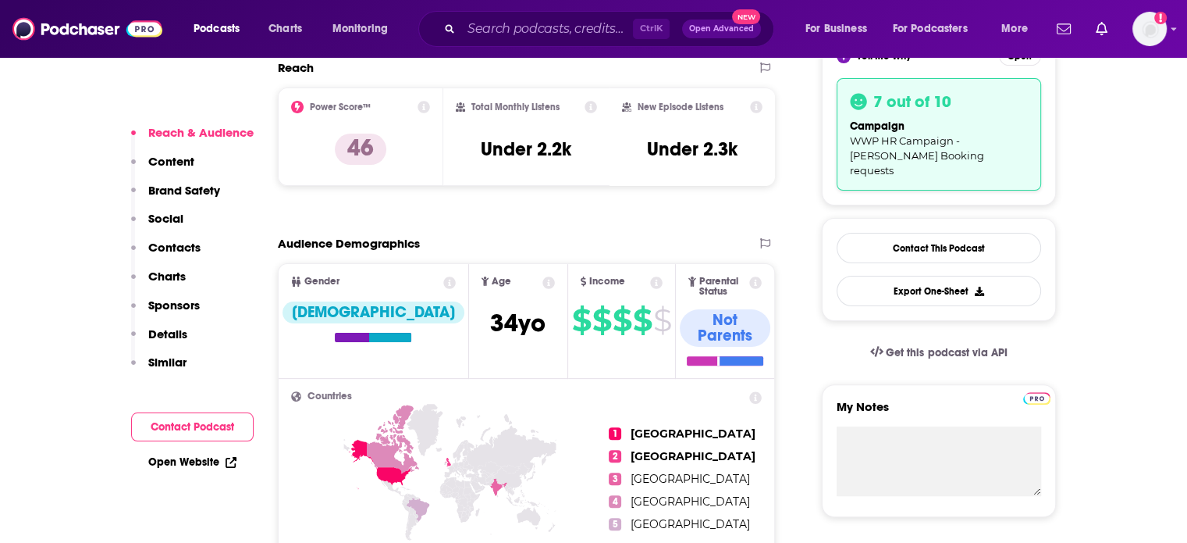
click at [181, 253] on p "Contacts" at bounding box center [174, 247] width 52 height 15
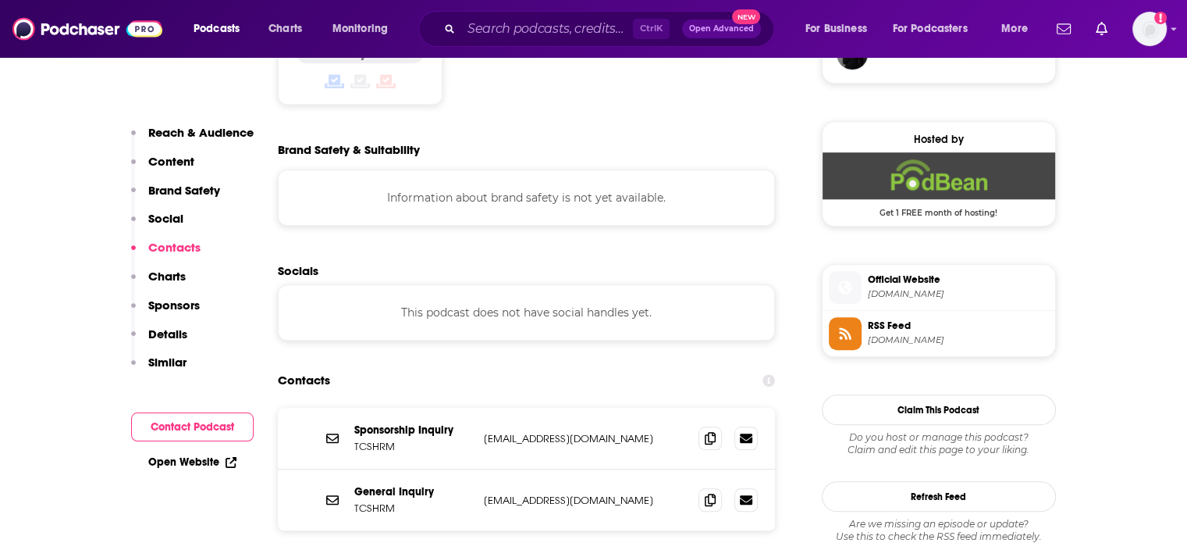
scroll to position [1402, 0]
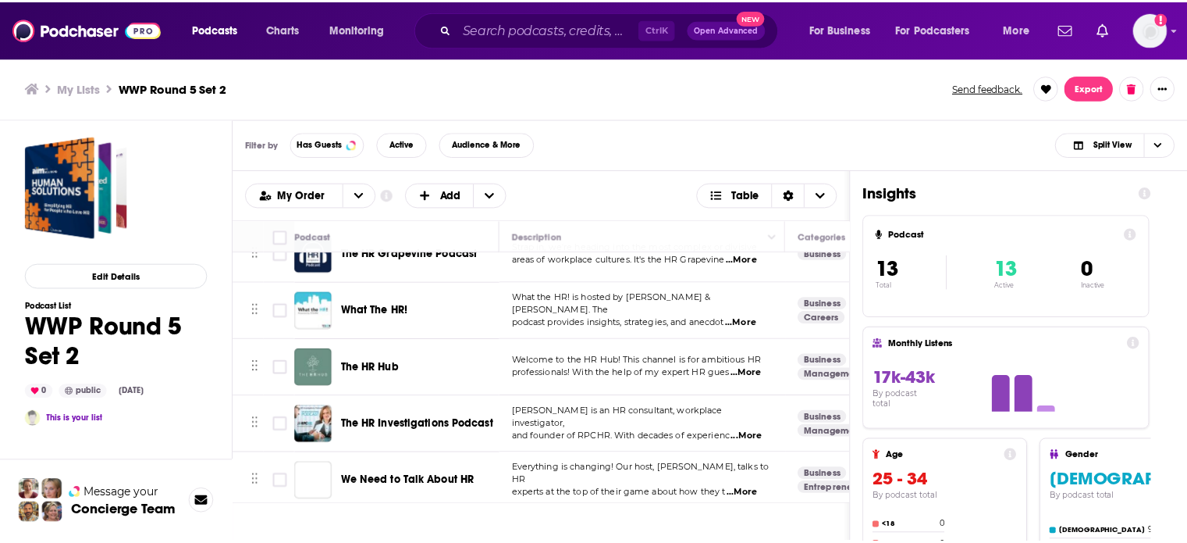
scroll to position [468, 0]
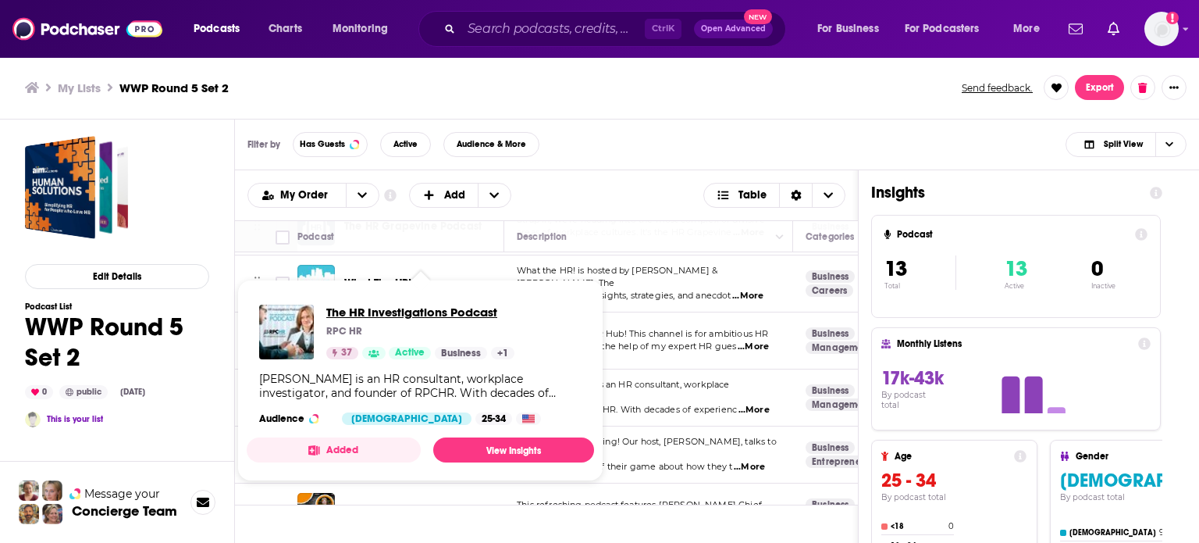
drag, startPoint x: 437, startPoint y: 397, endPoint x: 415, endPoint y: 313, distance: 87.3
click at [415, 313] on span "The HR Investigations Podcast" at bounding box center [420, 311] width 188 height 15
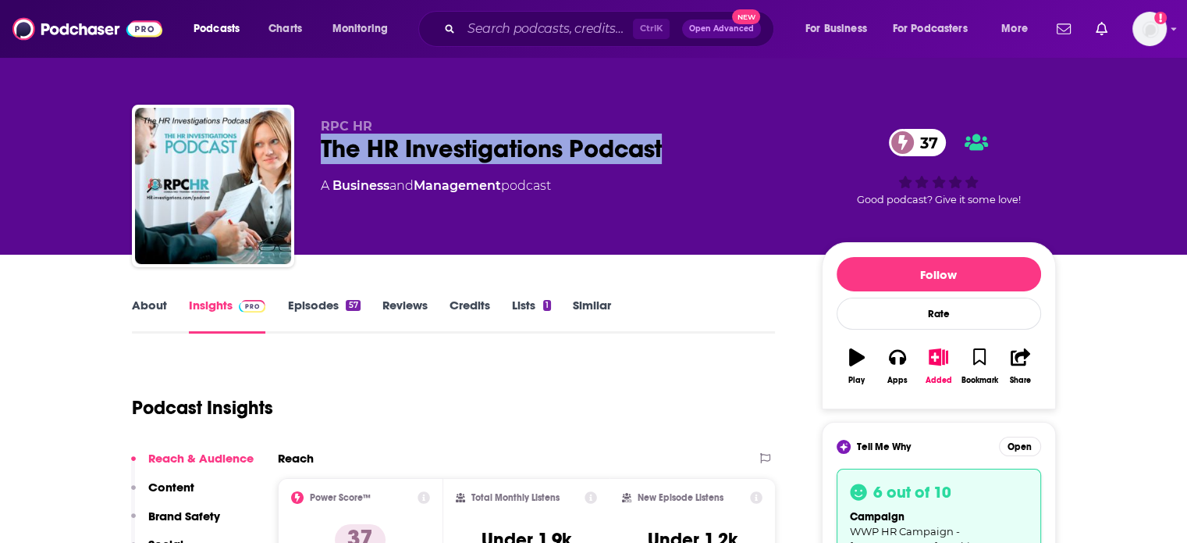
drag, startPoint x: 667, startPoint y: 148, endPoint x: 322, endPoint y: 157, distance: 345.2
click at [322, 157] on div "The HR Investigations Podcast 37" at bounding box center [559, 148] width 476 height 30
copy h2 "The HR Investigations Podcast"
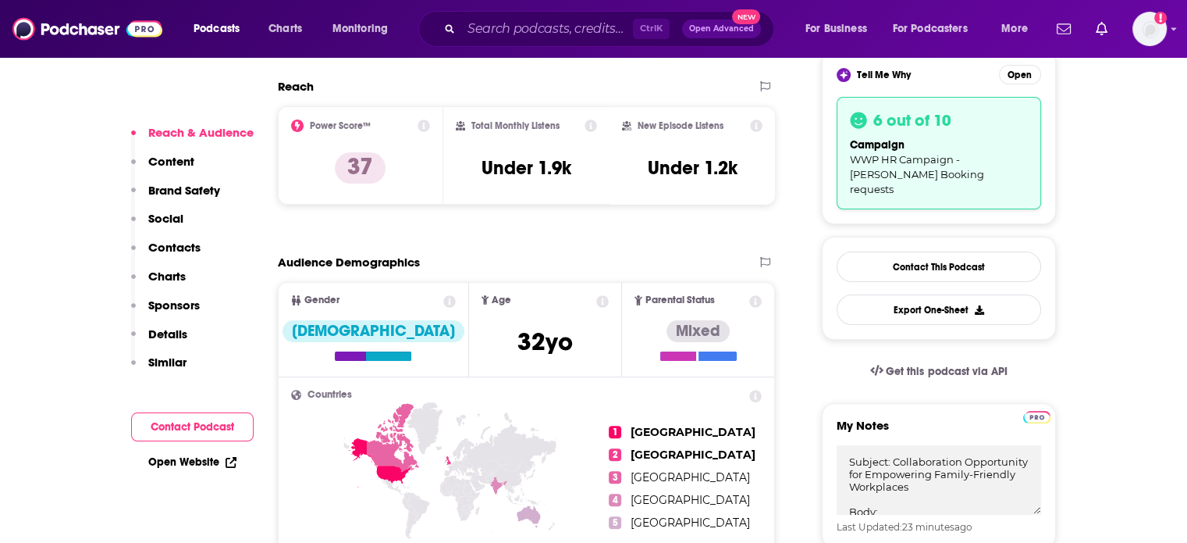
scroll to position [390, 0]
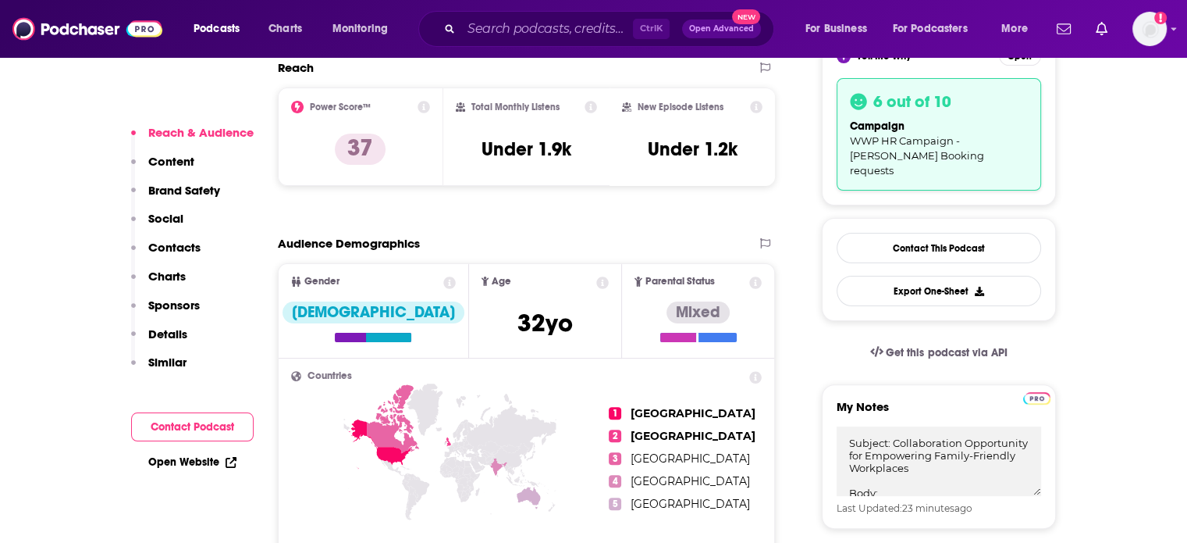
click at [178, 244] on p "Contacts" at bounding box center [174, 247] width 52 height 15
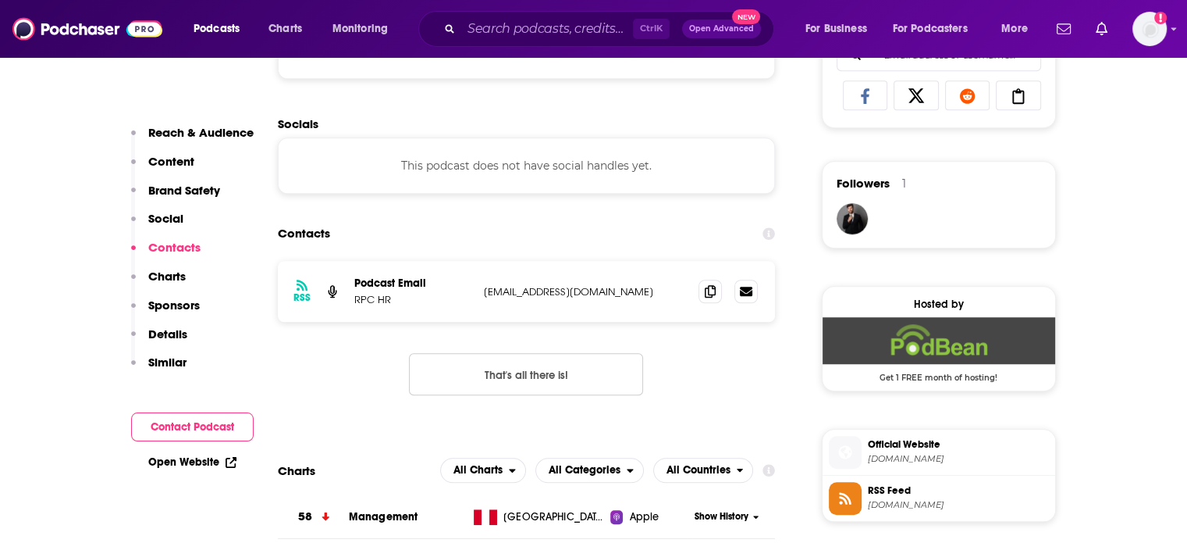
scroll to position [1195, 0]
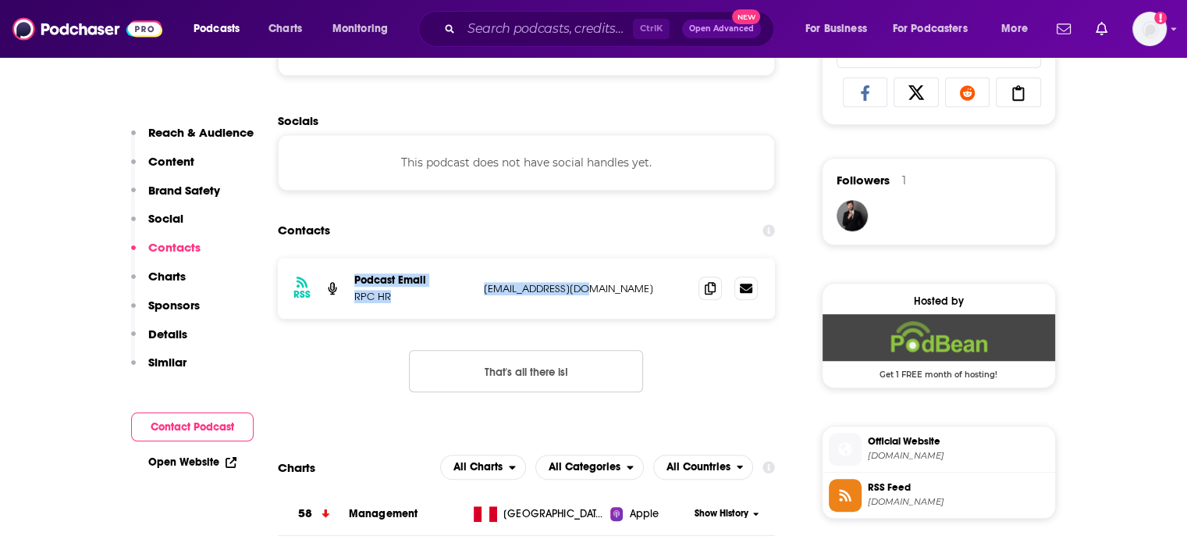
drag, startPoint x: 624, startPoint y: 290, endPoint x: 346, endPoint y: 283, distance: 278.0
click at [346, 283] on div "RSS Podcast Email RPC HR [EMAIL_ADDRESS][DOMAIN_NAME] [EMAIL_ADDRESS][DOMAIN_NA…" at bounding box center [527, 288] width 498 height 61
copy div "Podcast Email RPC HR [EMAIL_ADDRESS][DOMAIN_NAME]"
click at [199, 130] on p "Reach & Audience" at bounding box center [200, 132] width 105 height 15
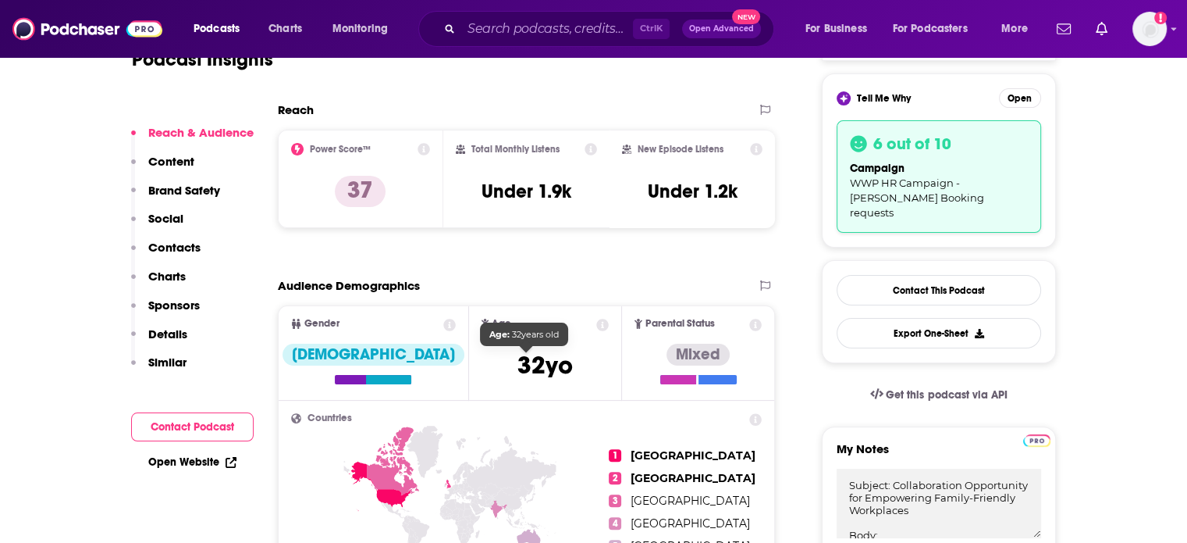
scroll to position [389, 0]
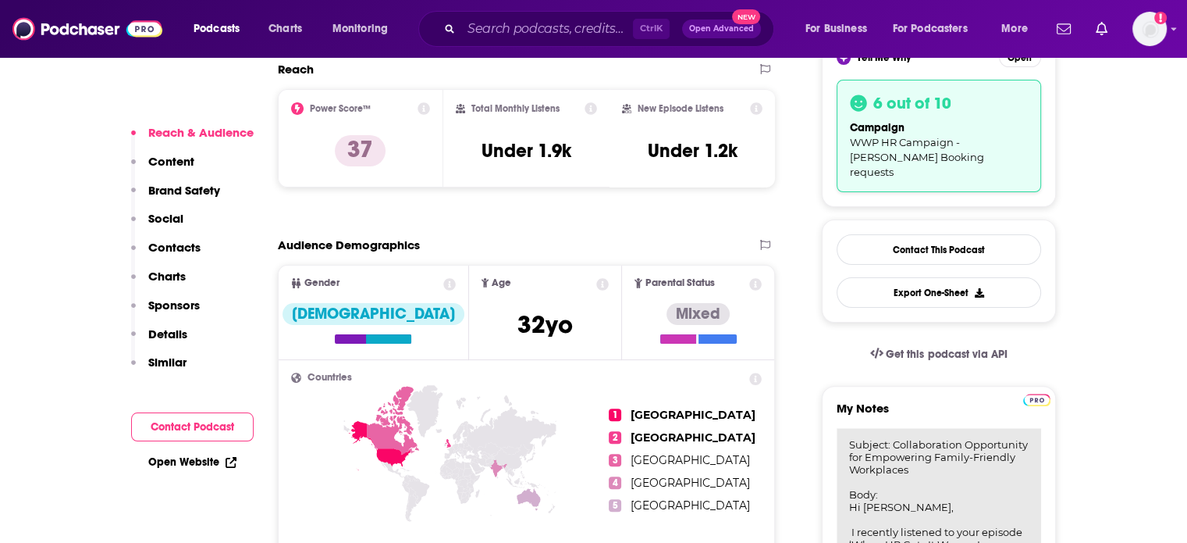
click at [921, 449] on textarea "Subject: Collaboration Opportunity for Empowering Family-Friendly Workplaces Bo…" at bounding box center [939, 521] width 205 height 187
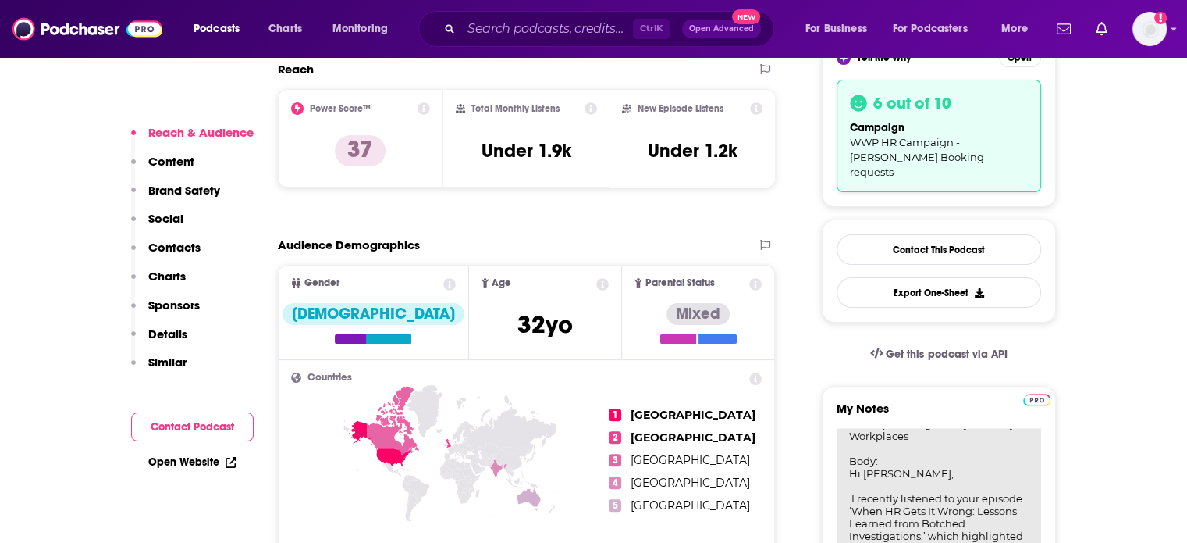
scroll to position [0, 0]
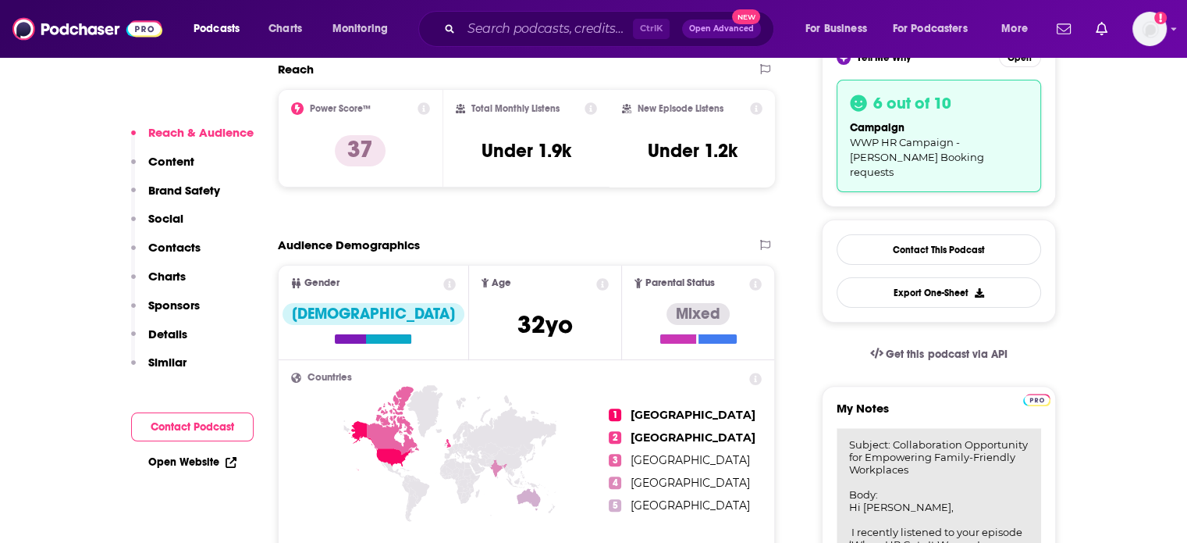
click at [845, 489] on textarea "Subject: Collaboration Opportunity for Empowering Family-Friendly Workplaces Bo…" at bounding box center [939, 521] width 205 height 187
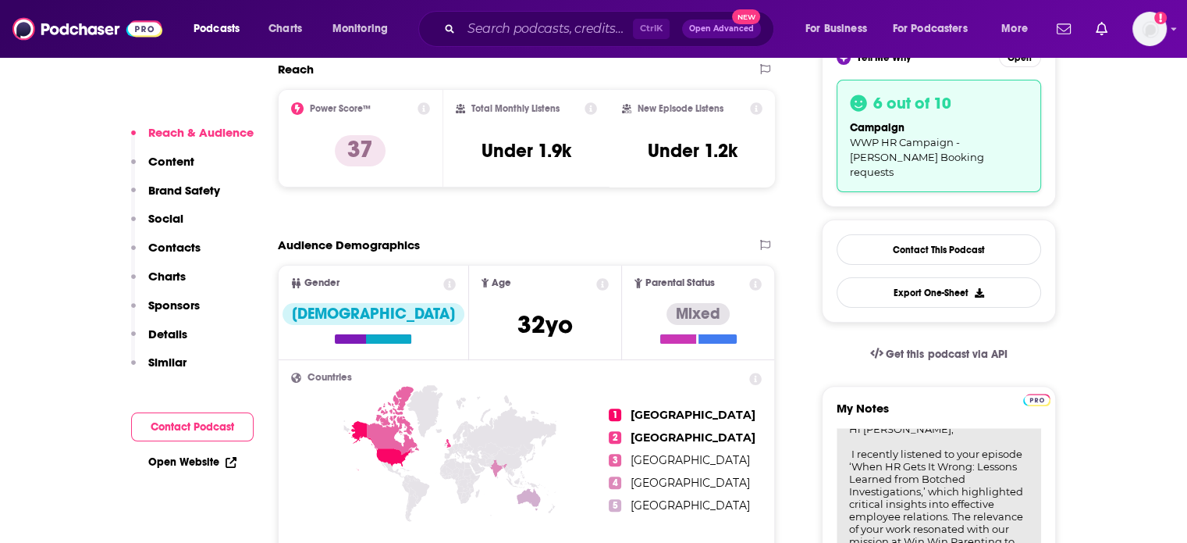
scroll to position [156, 0]
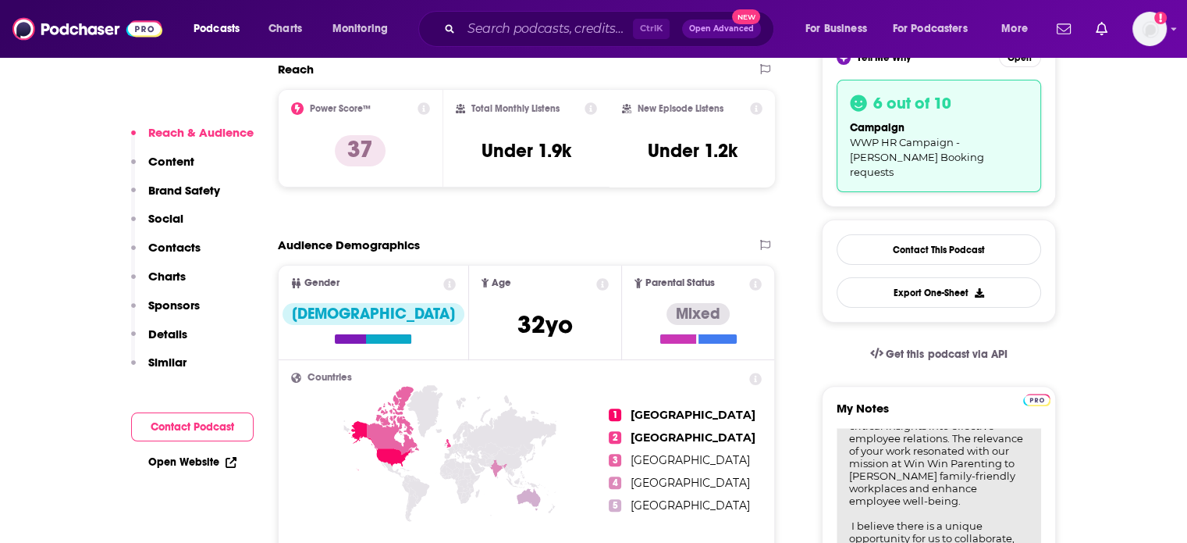
click at [1010, 486] on textarea "Subject: Collaboration Opportunity for Empowering Family-Friendly Workplaces Bo…" at bounding box center [939, 521] width 205 height 187
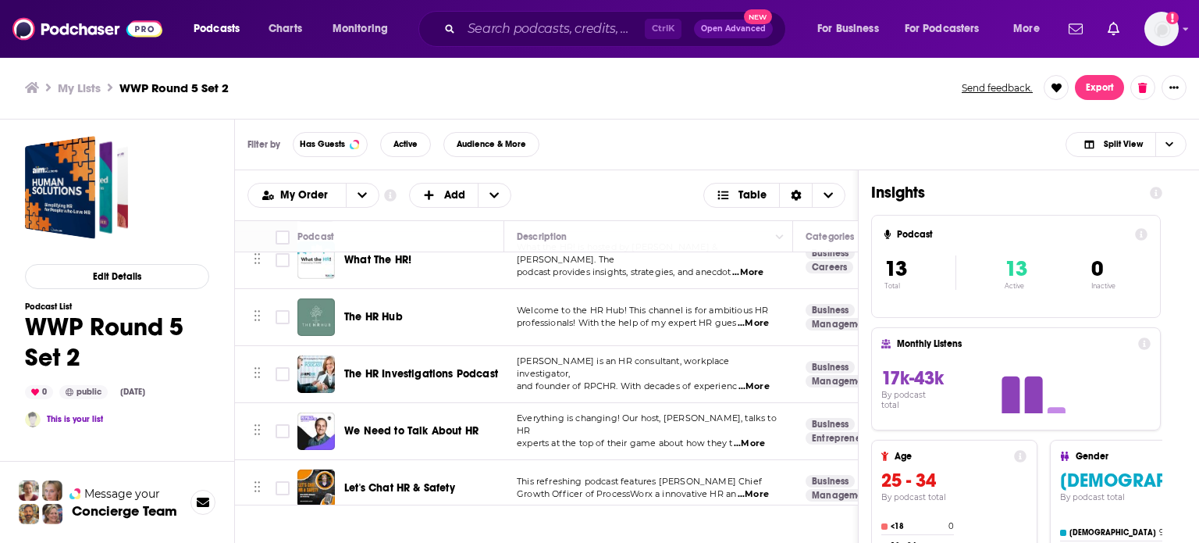
scroll to position [512, 0]
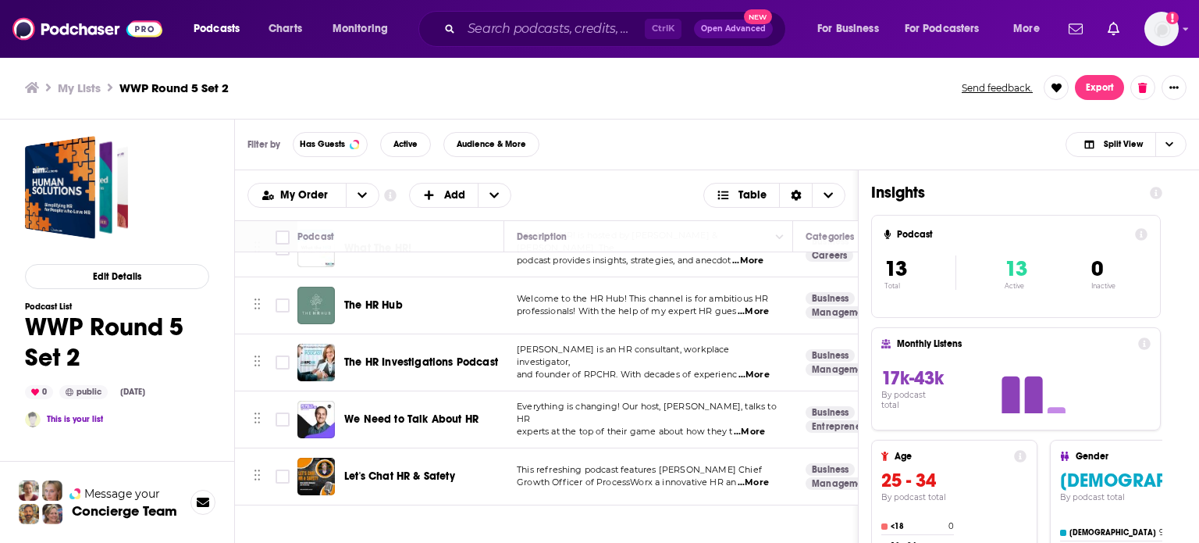
click at [664, 392] on td "Everything is changing! Our host, [PERSON_NAME], talks to HR experts at the top…" at bounding box center [648, 419] width 289 height 57
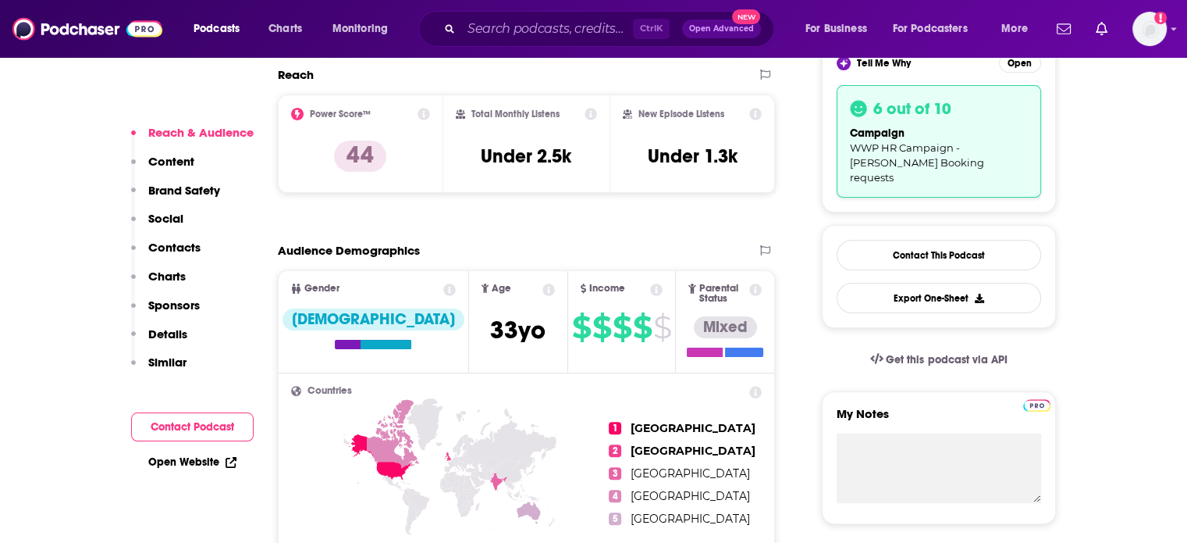
scroll to position [390, 0]
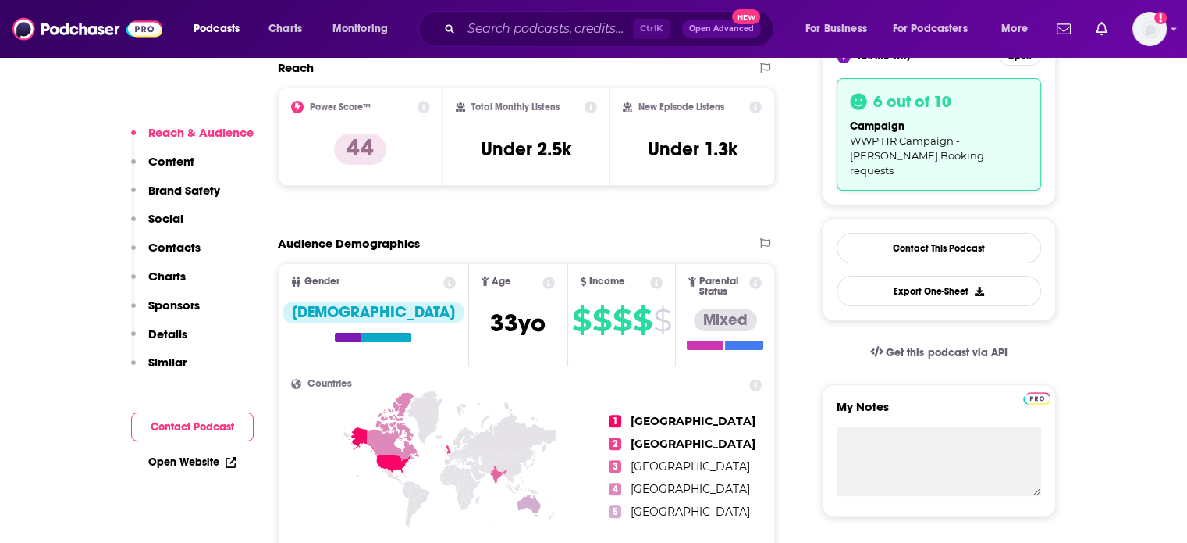
click at [183, 245] on p "Contacts" at bounding box center [174, 247] width 52 height 15
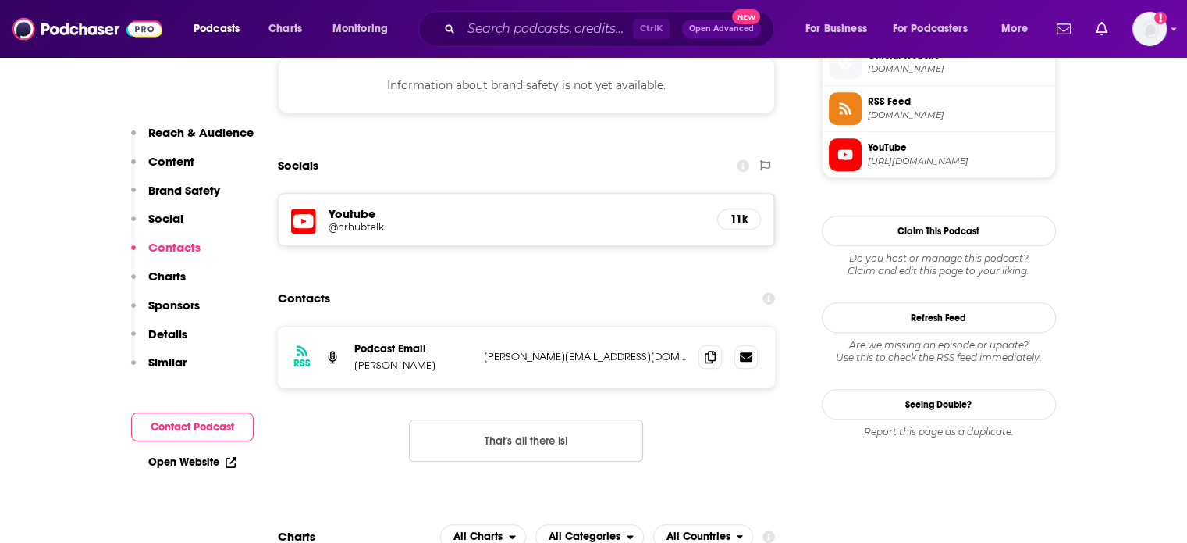
scroll to position [1433, 0]
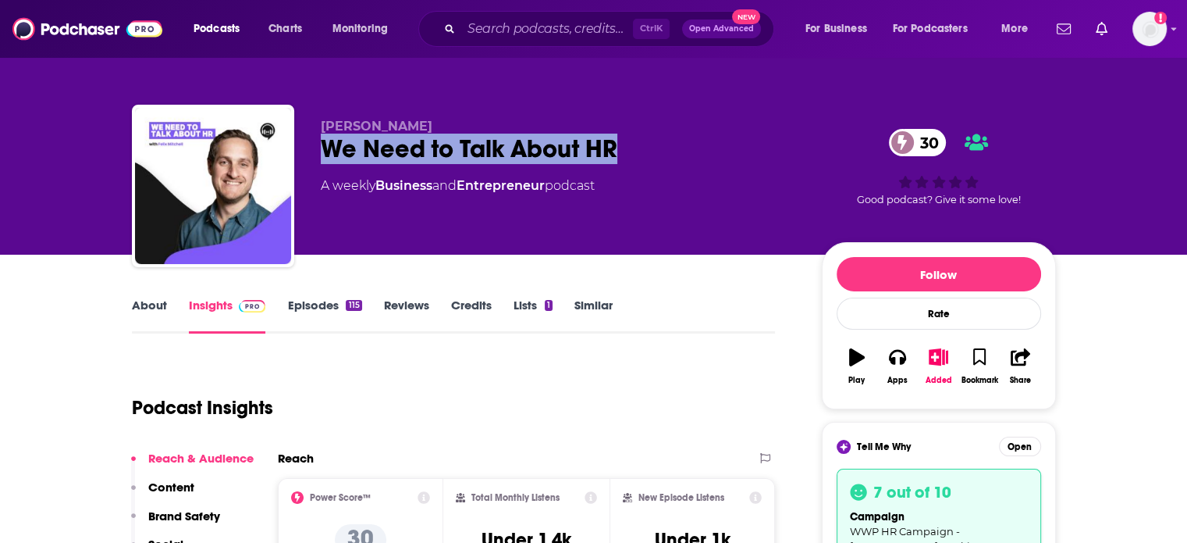
drag, startPoint x: 634, startPoint y: 150, endPoint x: 328, endPoint y: 152, distance: 306.0
click at [328, 152] on div "We Need to Talk About HR 30" at bounding box center [559, 148] width 476 height 30
copy h2 "We Need to Talk About HR"
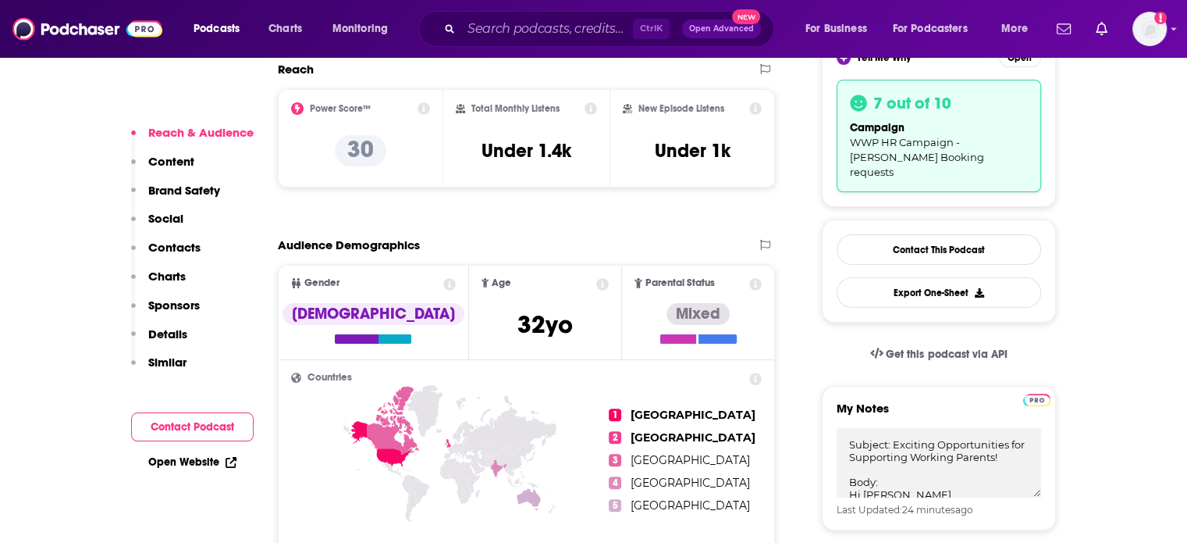
scroll to position [468, 0]
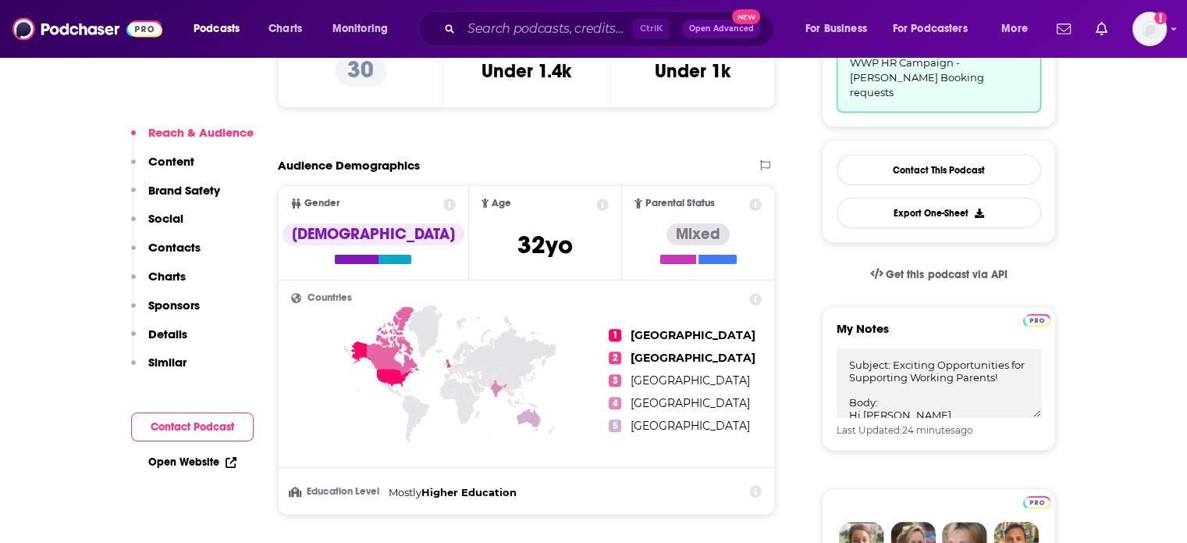
click at [194, 246] on p "Contacts" at bounding box center [174, 247] width 52 height 15
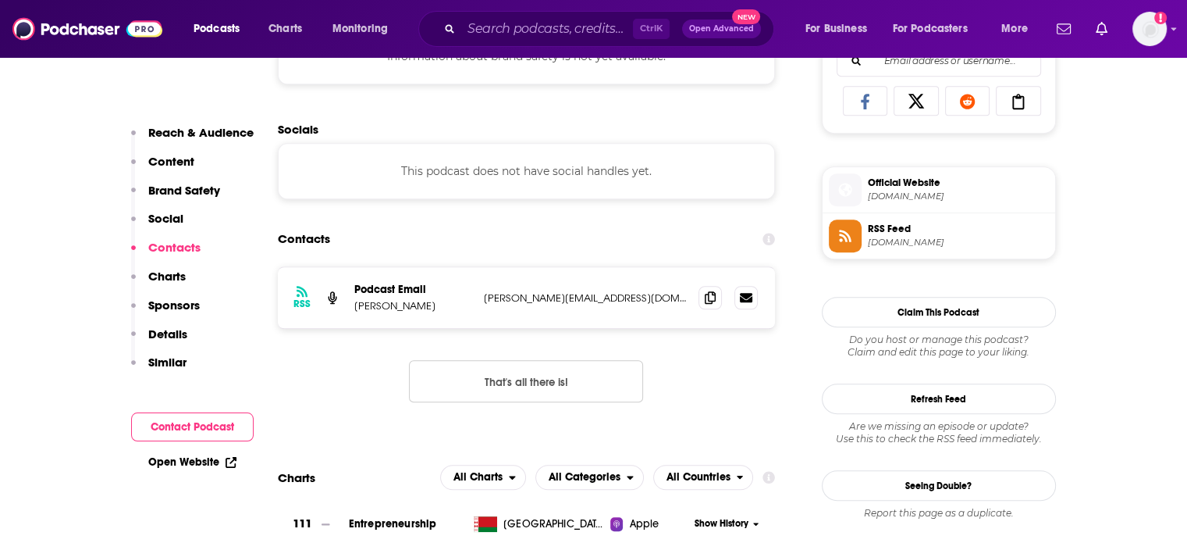
scroll to position [1195, 0]
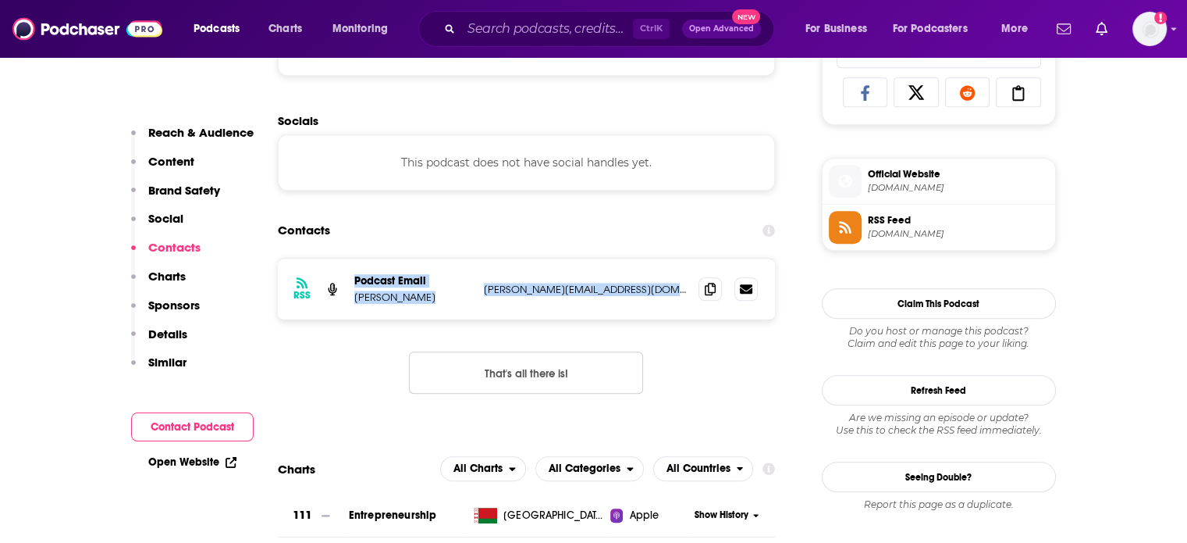
drag, startPoint x: 659, startPoint y: 293, endPoint x: 352, endPoint y: 283, distance: 307.0
click at [352, 283] on div "RSS Podcast Email [PERSON_NAME] [PERSON_NAME][EMAIL_ADDRESS][DOMAIN_NAME] [DOMA…" at bounding box center [527, 288] width 498 height 61
copy div "Podcast Email [PERSON_NAME] [PERSON_NAME][EMAIL_ADDRESS][DOMAIN_NAME]"
click at [234, 130] on p "Reach & Audience" at bounding box center [200, 132] width 105 height 15
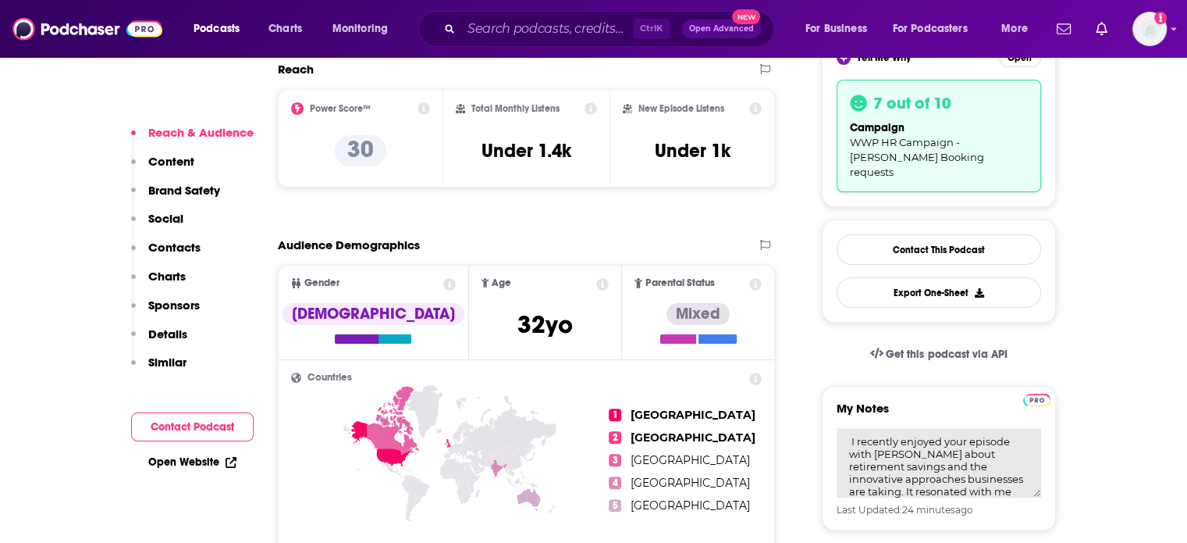
scroll to position [0, 0]
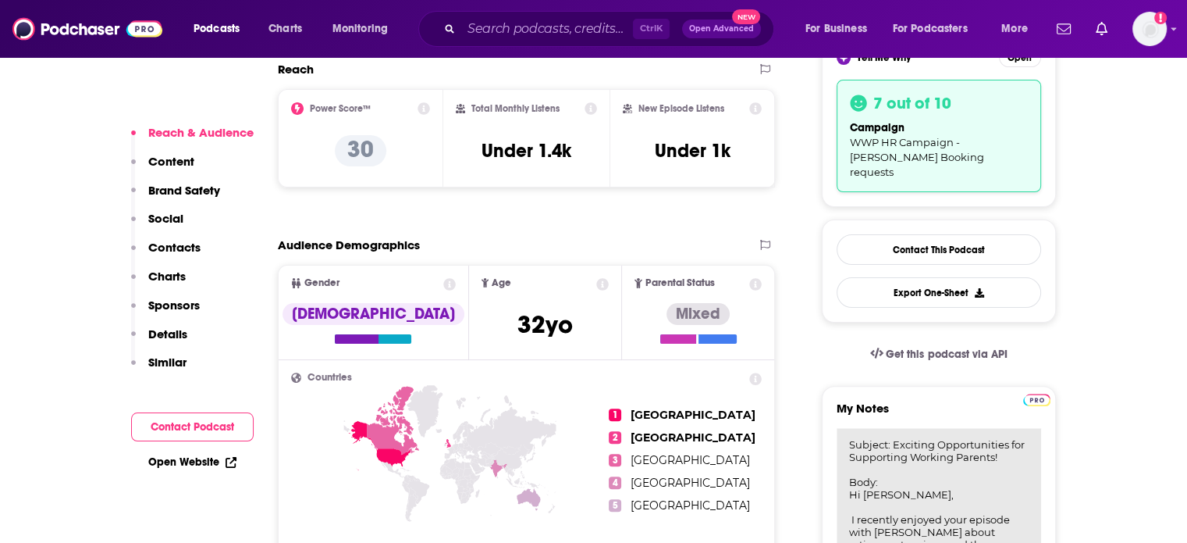
click at [874, 457] on textarea "Subject: Exciting Opportunities for Supporting Working Parents! Body: Hi [PERSO…" at bounding box center [939, 521] width 205 height 187
click at [853, 477] on textarea "Subject: Exciting Opportunities for Supporting Working Parents! Body: Hi [PERSO…" at bounding box center [939, 521] width 205 height 187
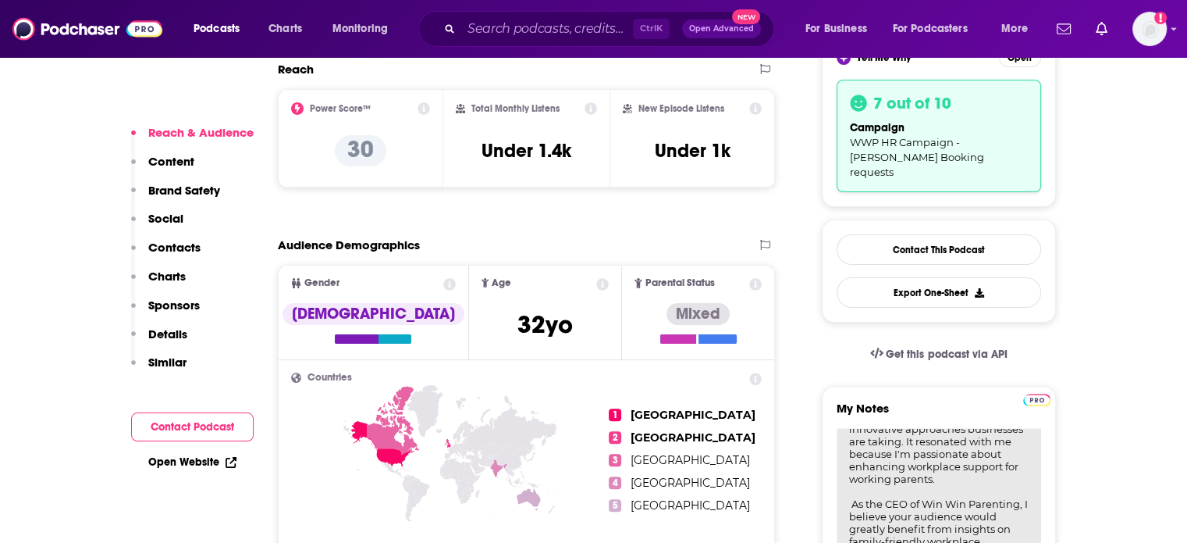
scroll to position [156, 0]
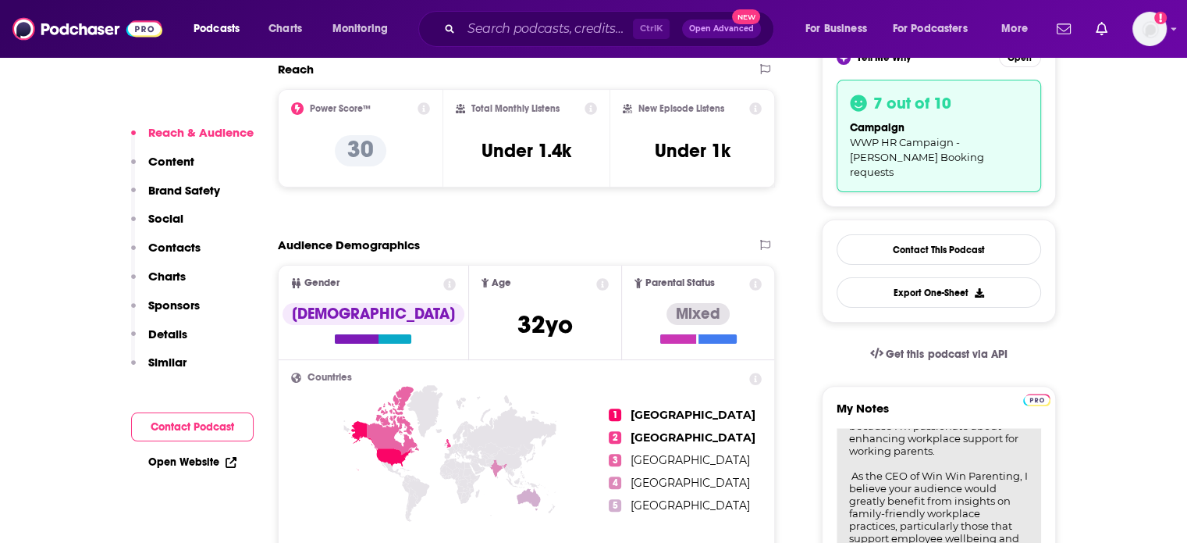
click at [915, 447] on textarea "Subject: Exciting Opportunities for Supporting Working Parents! Body: Hi [PERSO…" at bounding box center [939, 521] width 205 height 187
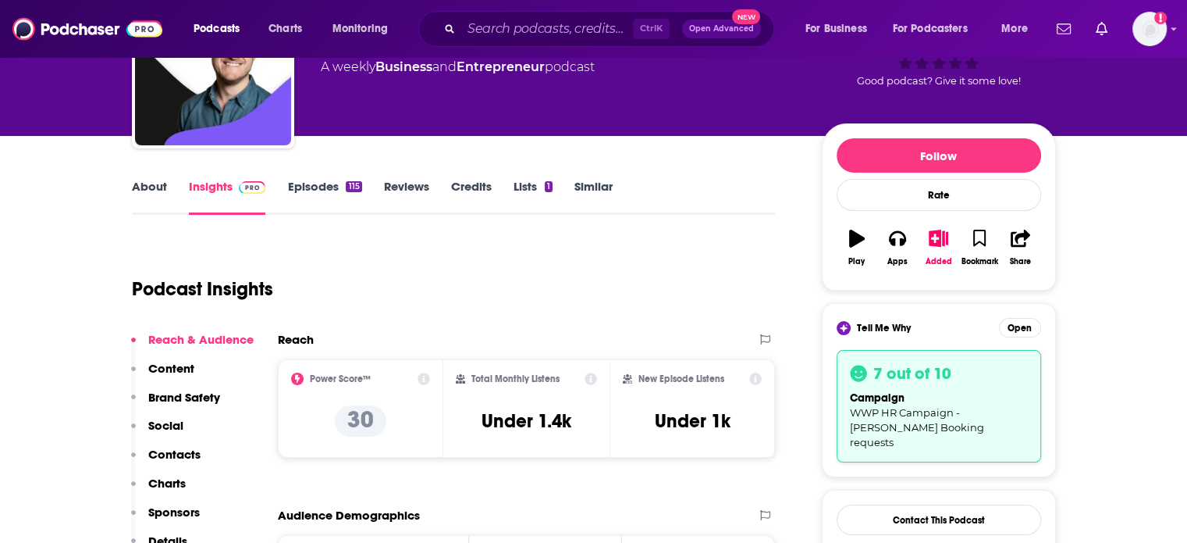
scroll to position [77, 0]
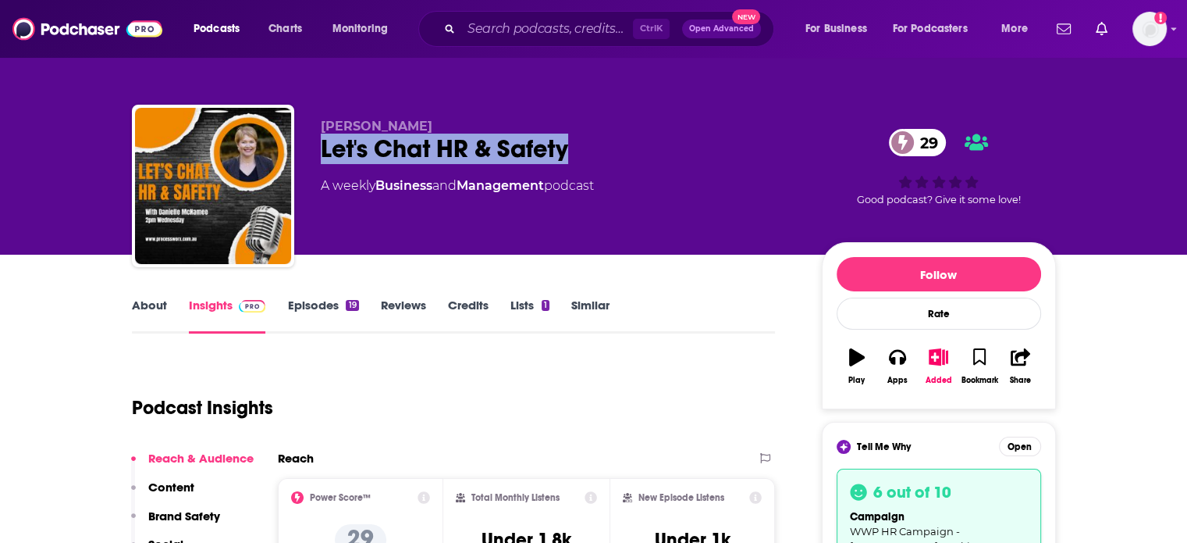
drag, startPoint x: 582, startPoint y: 152, endPoint x: 325, endPoint y: 155, distance: 256.9
click at [325, 155] on div "Let's Chat HR & Safety 29" at bounding box center [559, 148] width 476 height 30
copy h2 "Let's Chat HR & Safety"
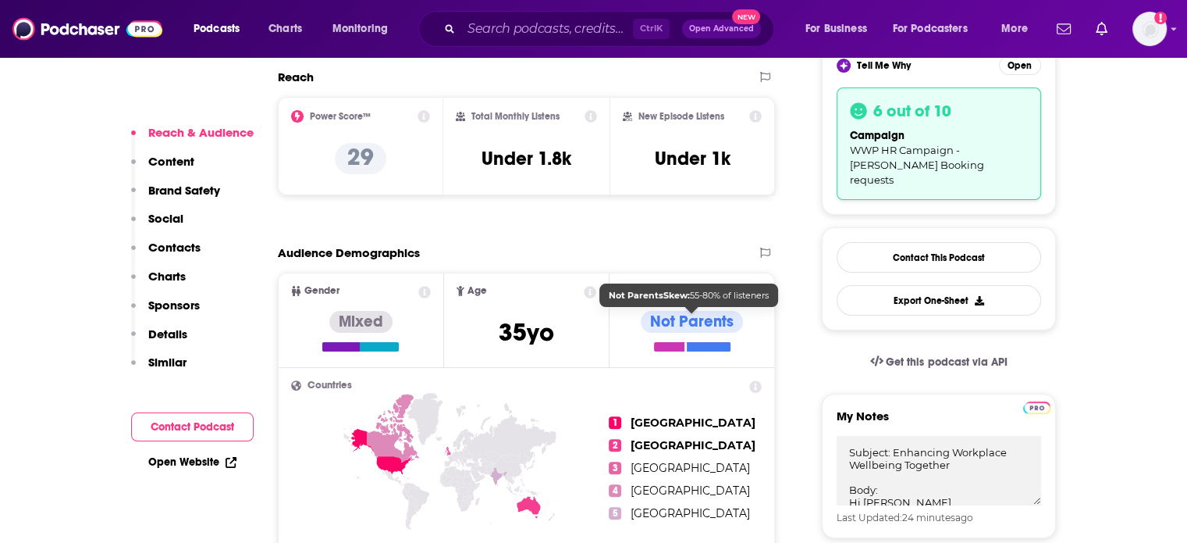
scroll to position [390, 0]
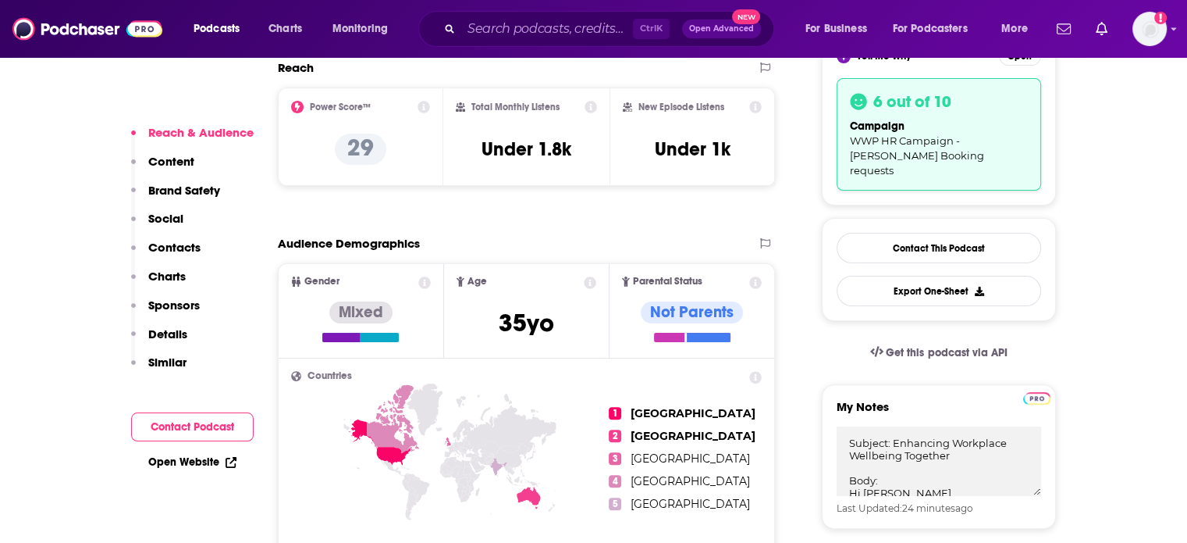
click at [177, 243] on p "Contacts" at bounding box center [174, 247] width 52 height 15
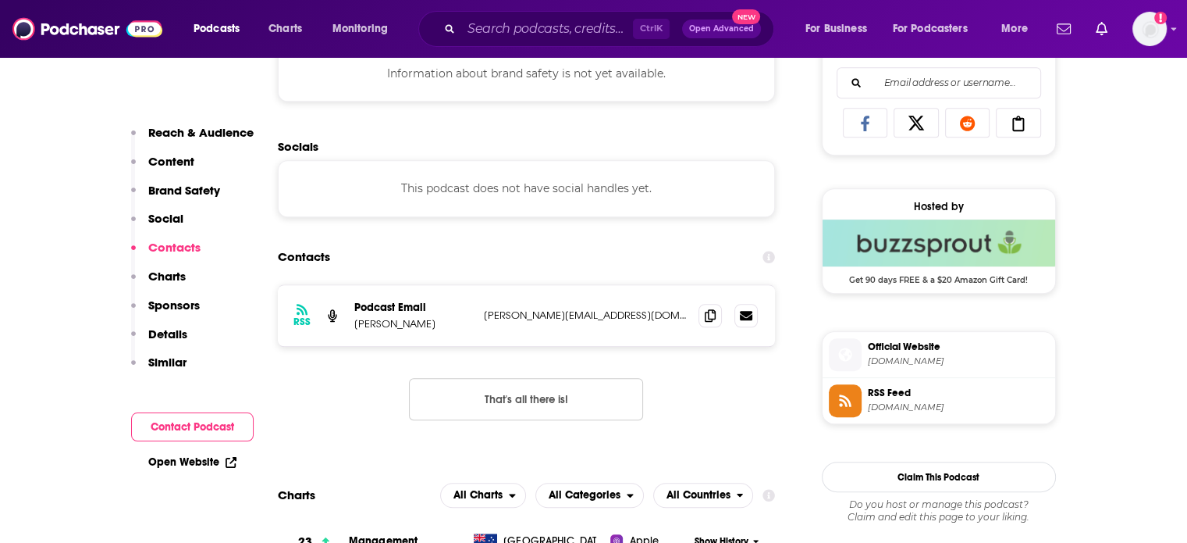
scroll to position [1190, 0]
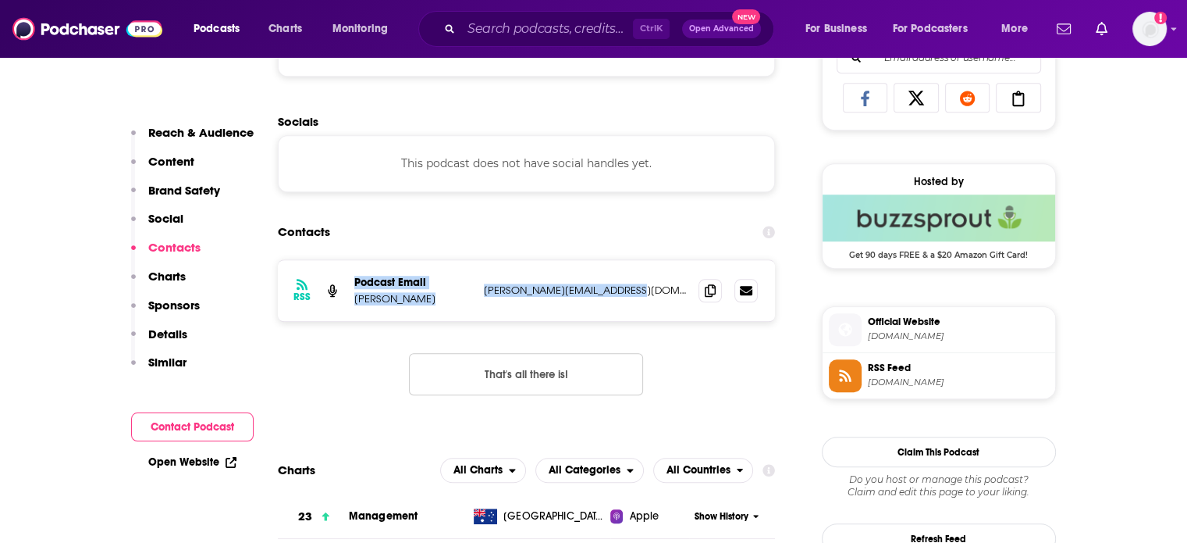
drag, startPoint x: 668, startPoint y: 294, endPoint x: 354, endPoint y: 280, distance: 314.9
click at [0, 0] on div "Podcast Email [PERSON_NAME] [PERSON_NAME][EMAIL_ADDRESS][DOMAIN_NAME] [PERSON_N…" at bounding box center [0, 0] width 0 height 0
copy div "Podcast Email [PERSON_NAME] [PERSON_NAME][EMAIL_ADDRESS][DOMAIN_NAME]"
click at [203, 127] on p "Reach & Audience" at bounding box center [200, 132] width 105 height 15
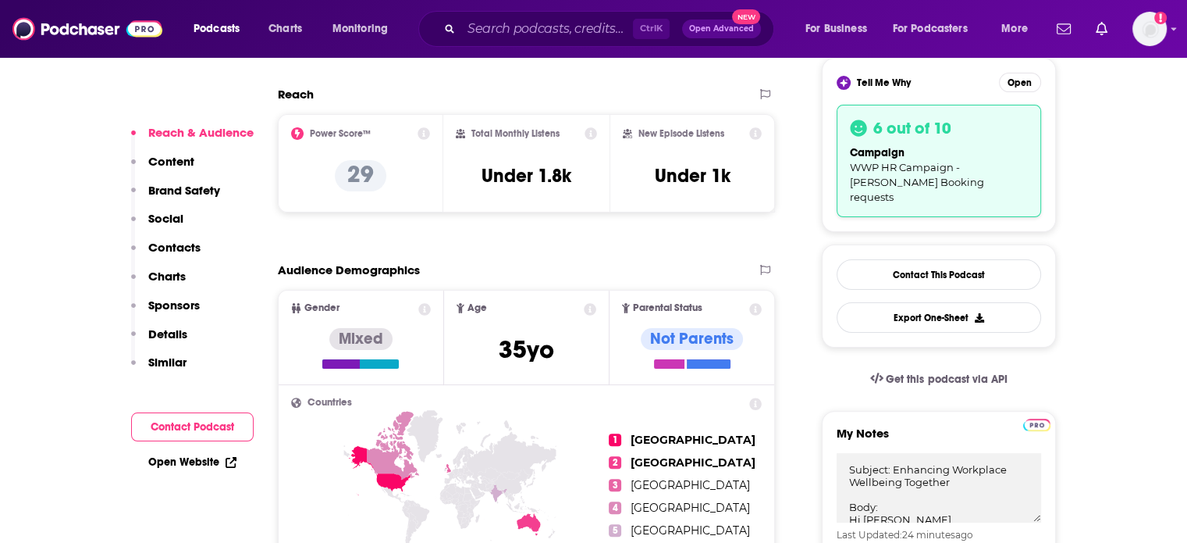
scroll to position [467, 0]
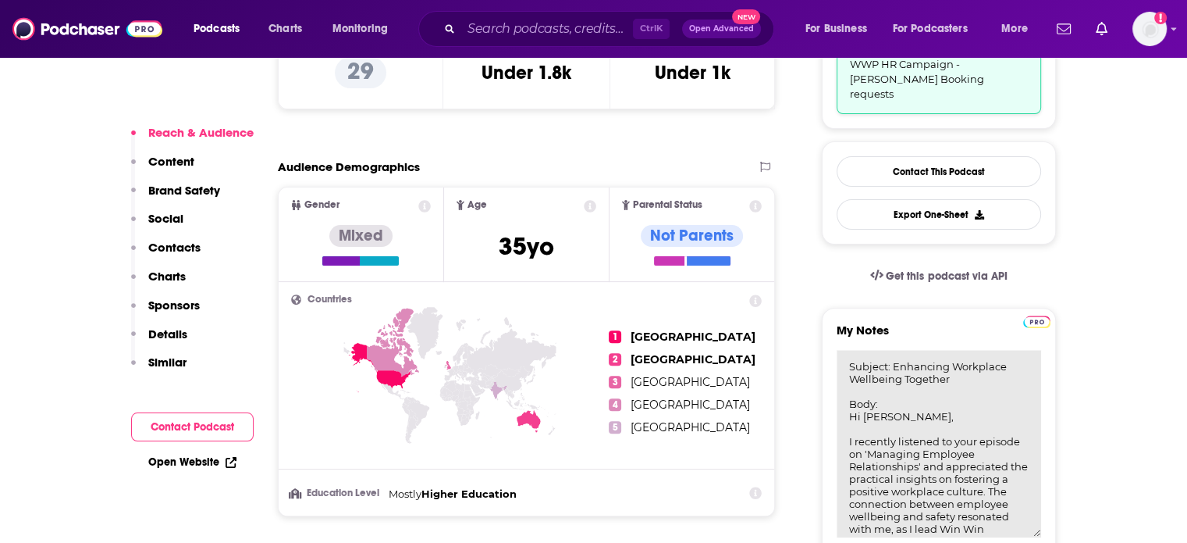
click at [896, 380] on textarea "Subject: Enhancing Workplace Wellbeing Together Body: Hi [PERSON_NAME], I recen…" at bounding box center [939, 443] width 205 height 187
click at [849, 399] on textarea "Subject: Enhancing Workplace Wellbeing Together Body: Hi [PERSON_NAME], I recen…" at bounding box center [939, 443] width 205 height 187
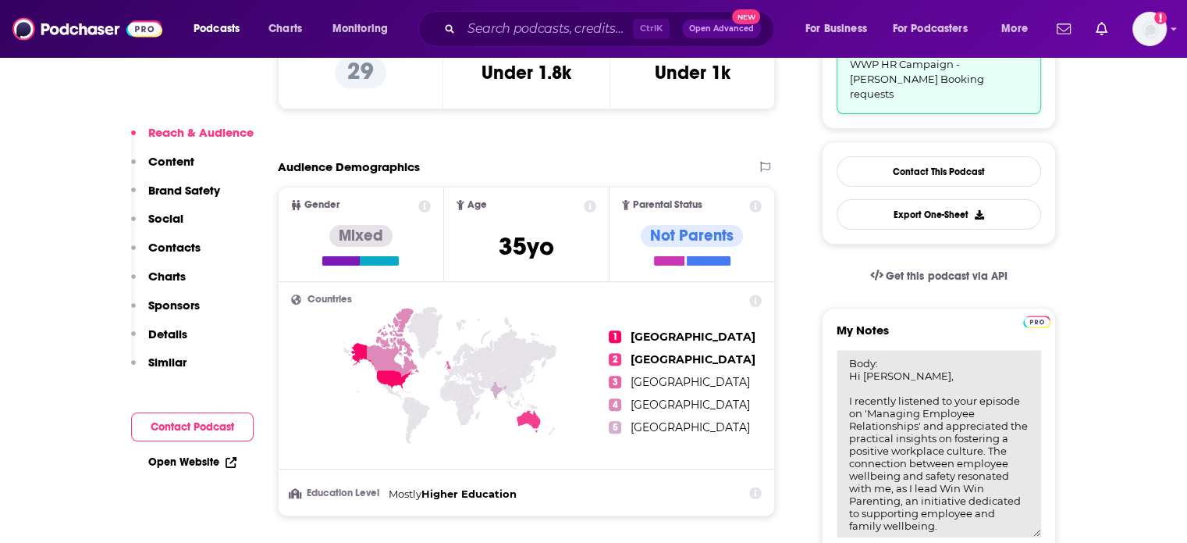
scroll to position [78, 0]
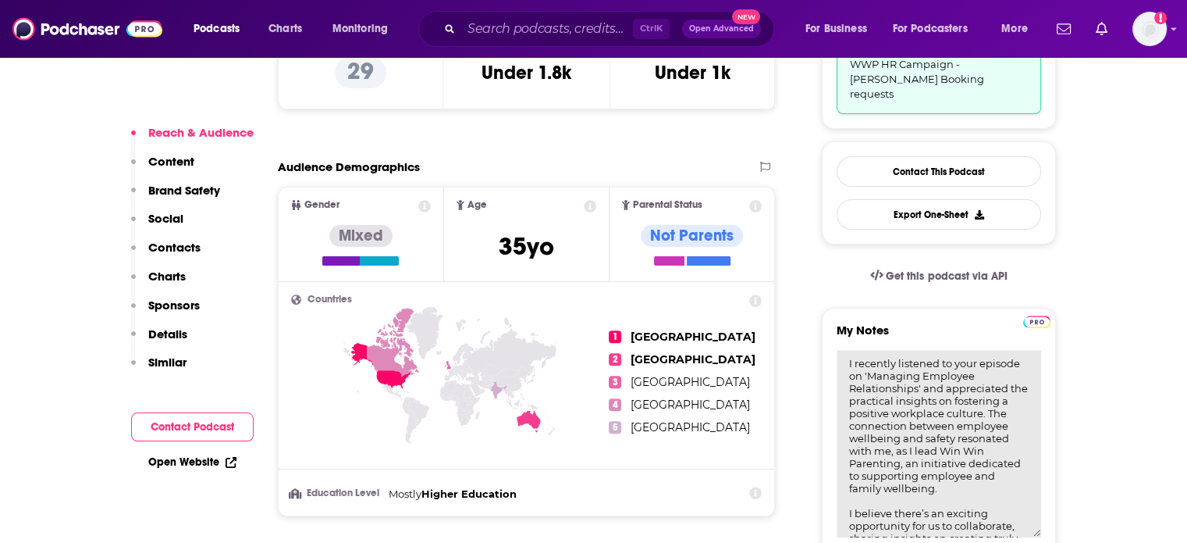
click at [1018, 479] on textarea "Subject: Enhancing Workplace Wellbeing Together Body: Hi [PERSON_NAME], I recen…" at bounding box center [939, 443] width 205 height 187
